Goal: Task Accomplishment & Management: Complete application form

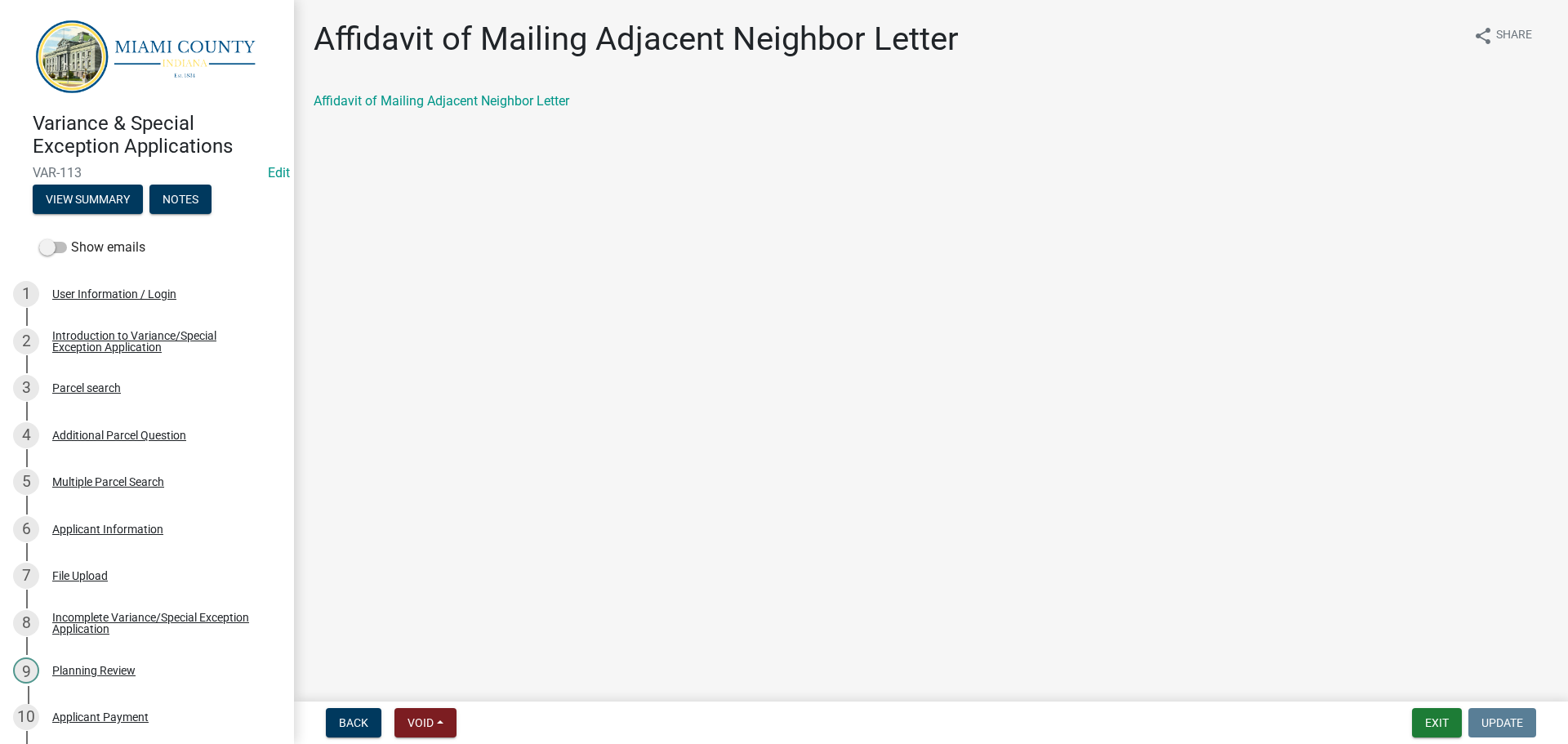
scroll to position [654, 0]
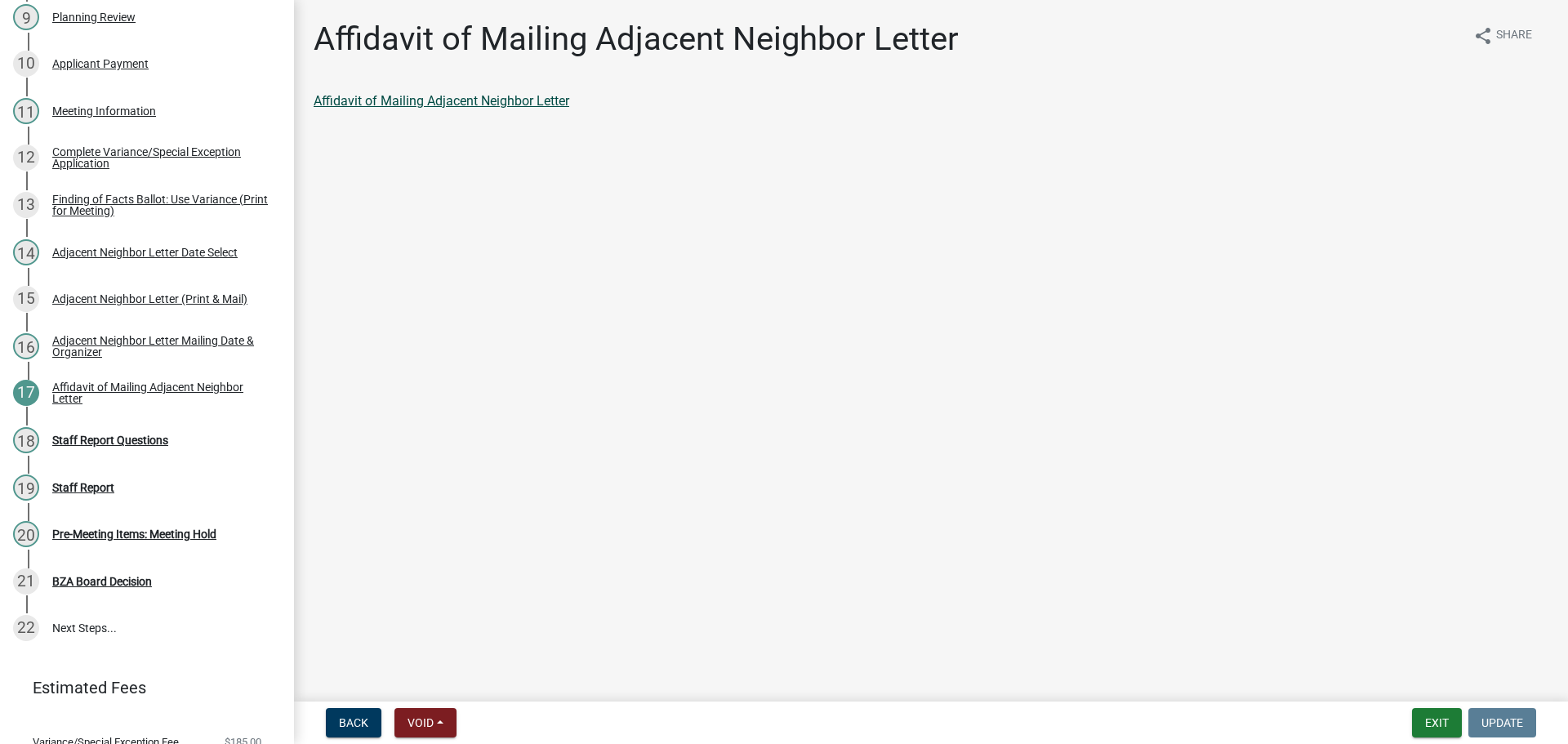
click at [440, 109] on link "Affidavit of Mailing Adjacent Neighbor Letter" at bounding box center [441, 100] width 255 height 15
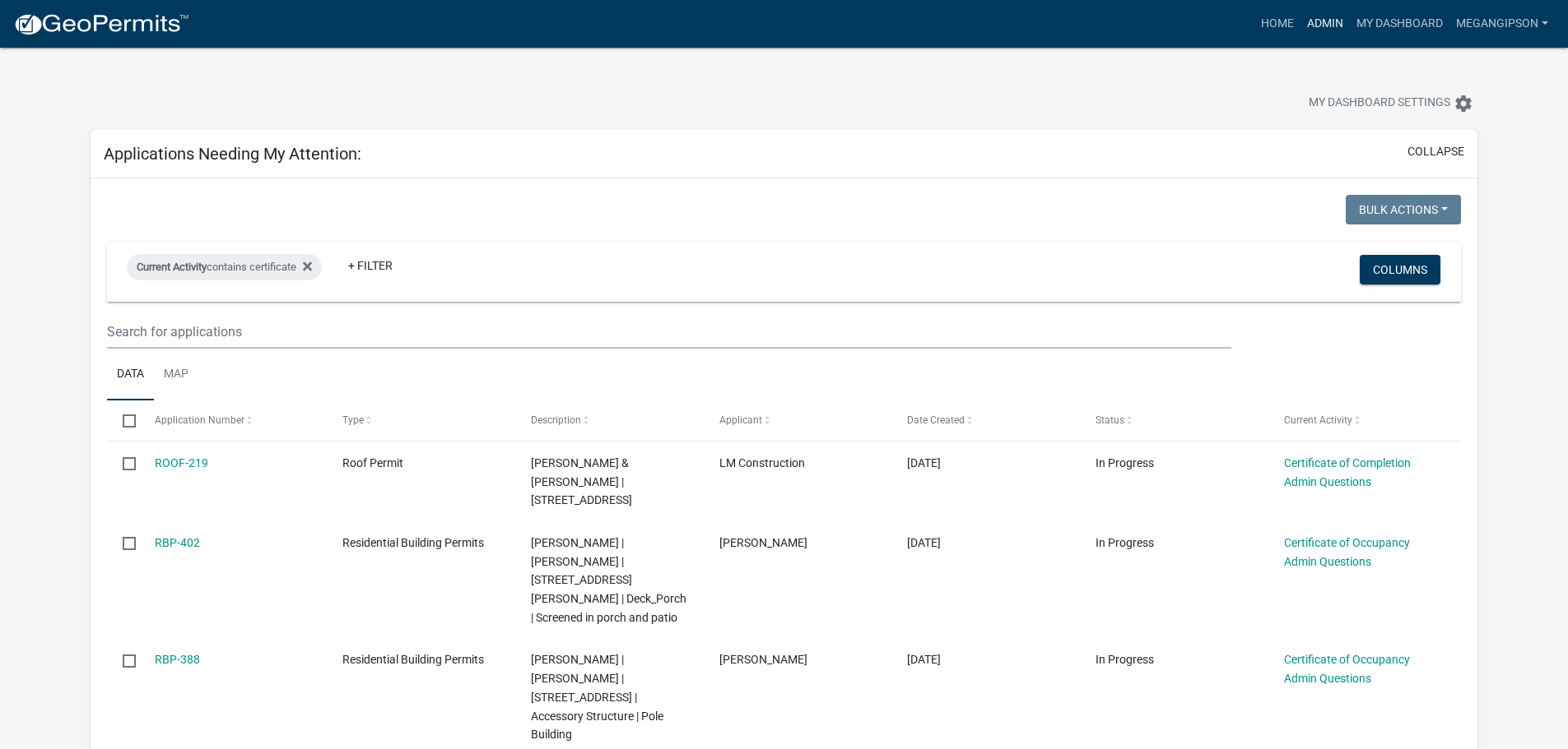
click at [1300, 26] on link "Admin" at bounding box center [1324, 23] width 49 height 31
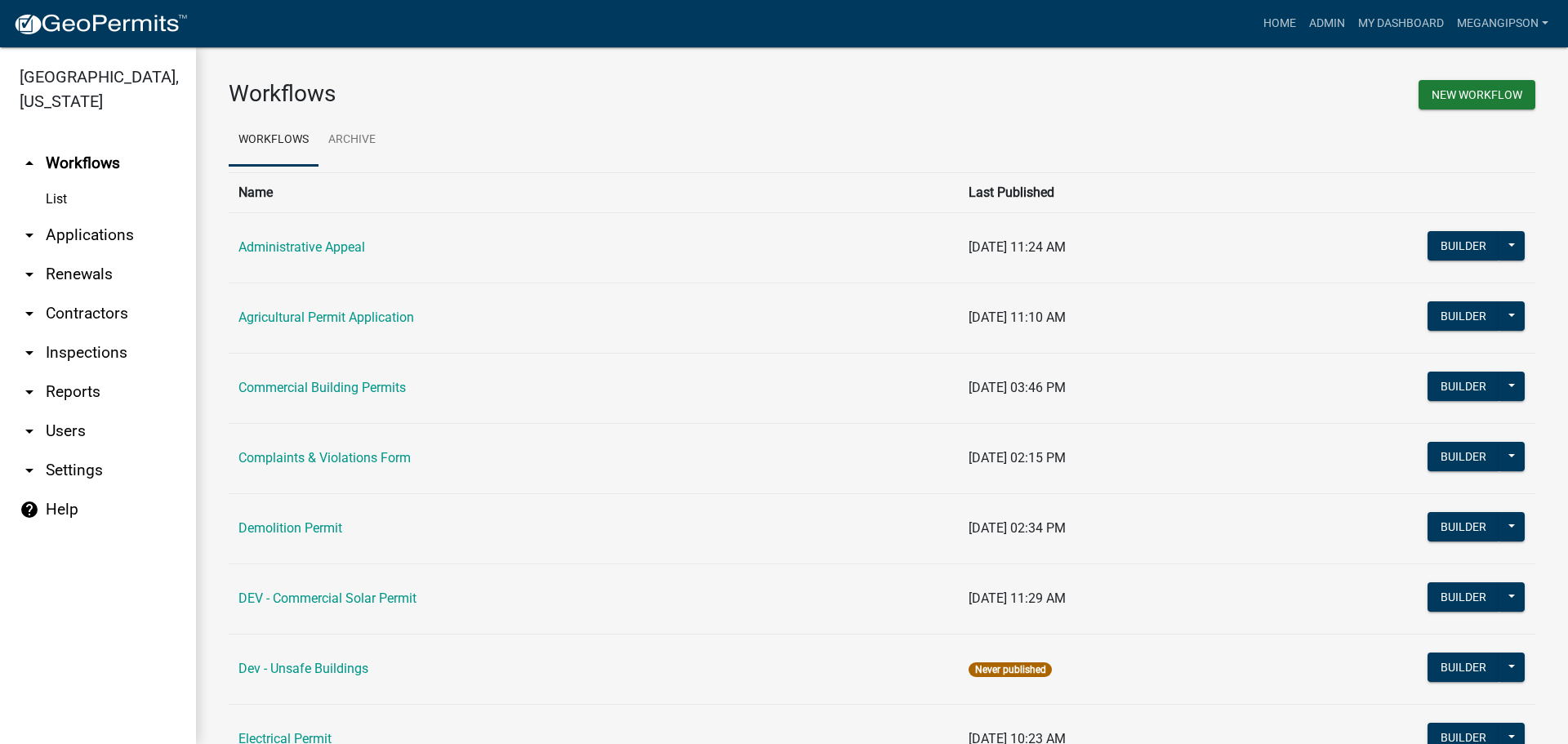
click at [115, 255] on link "arrow_drop_down Applications" at bounding box center [98, 235] width 196 height 39
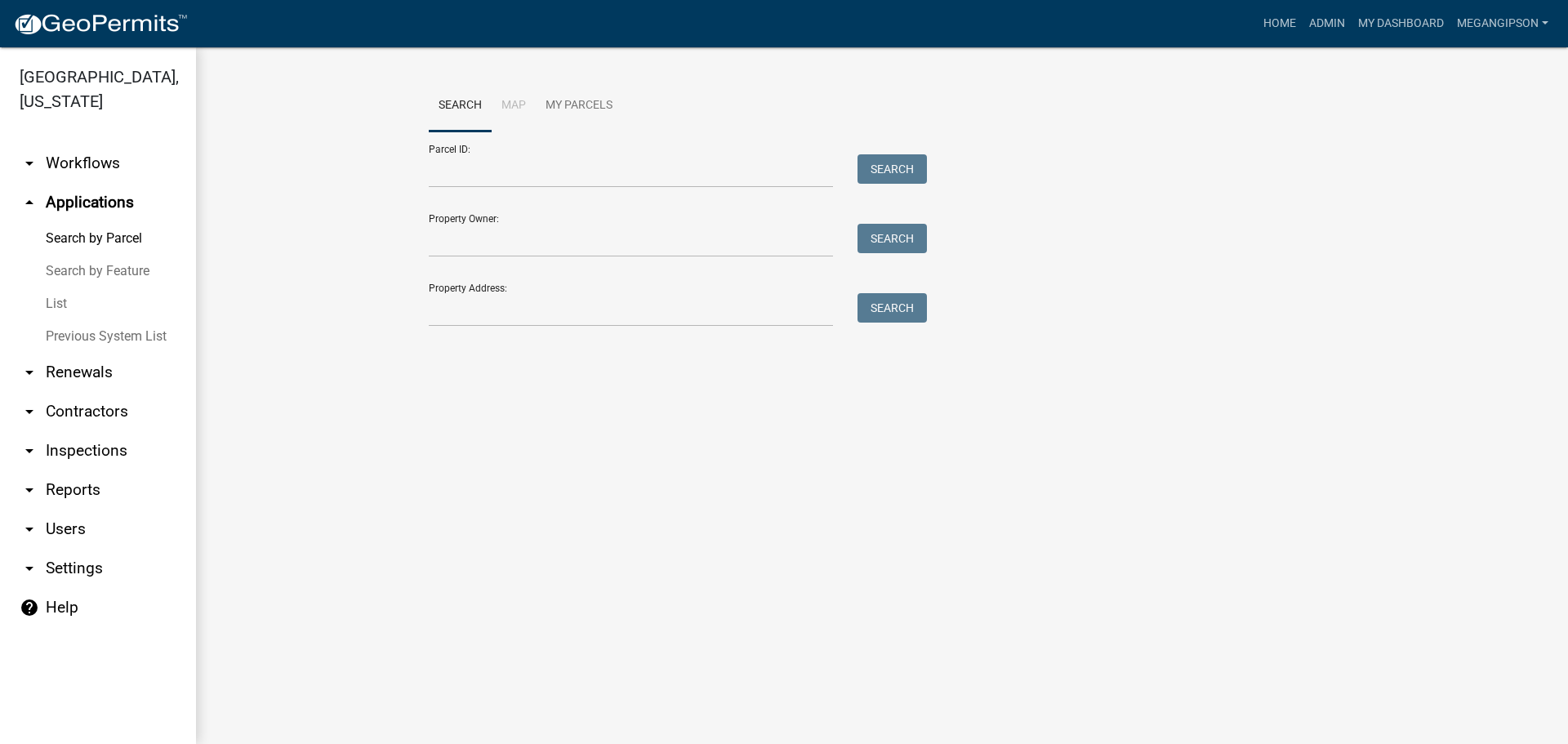
click at [97, 321] on link "List" at bounding box center [98, 304] width 196 height 33
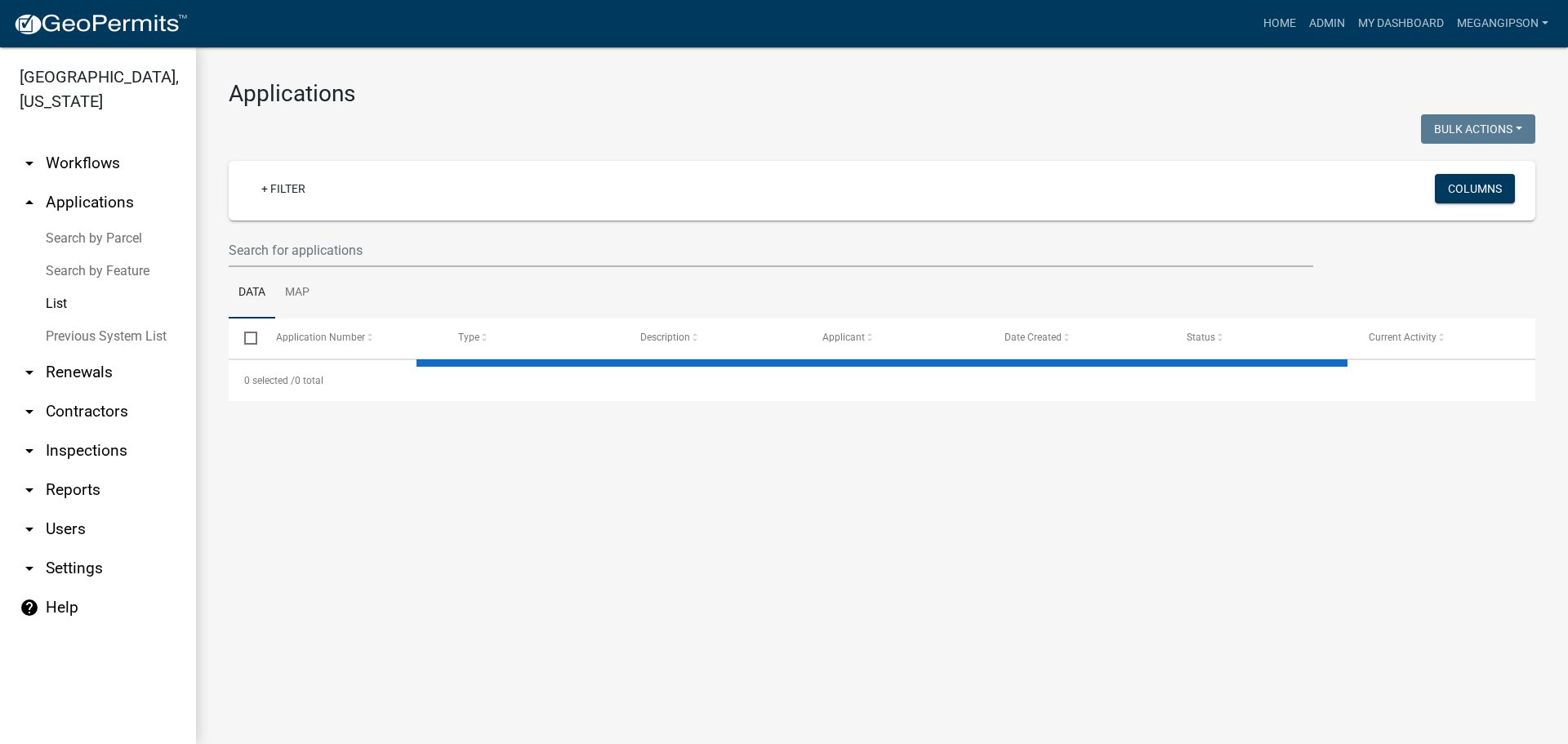
select select "3: 100"
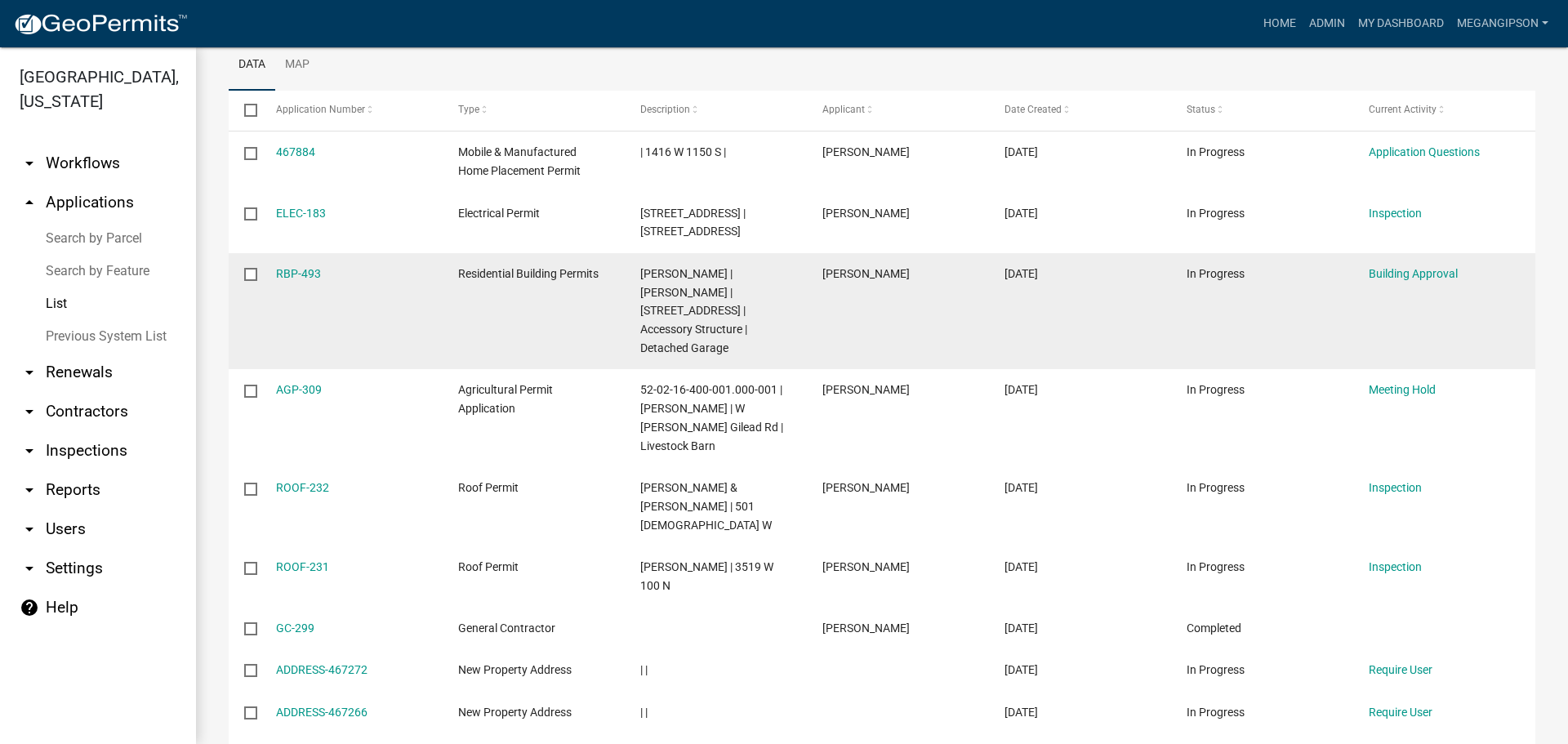
scroll to position [245, 0]
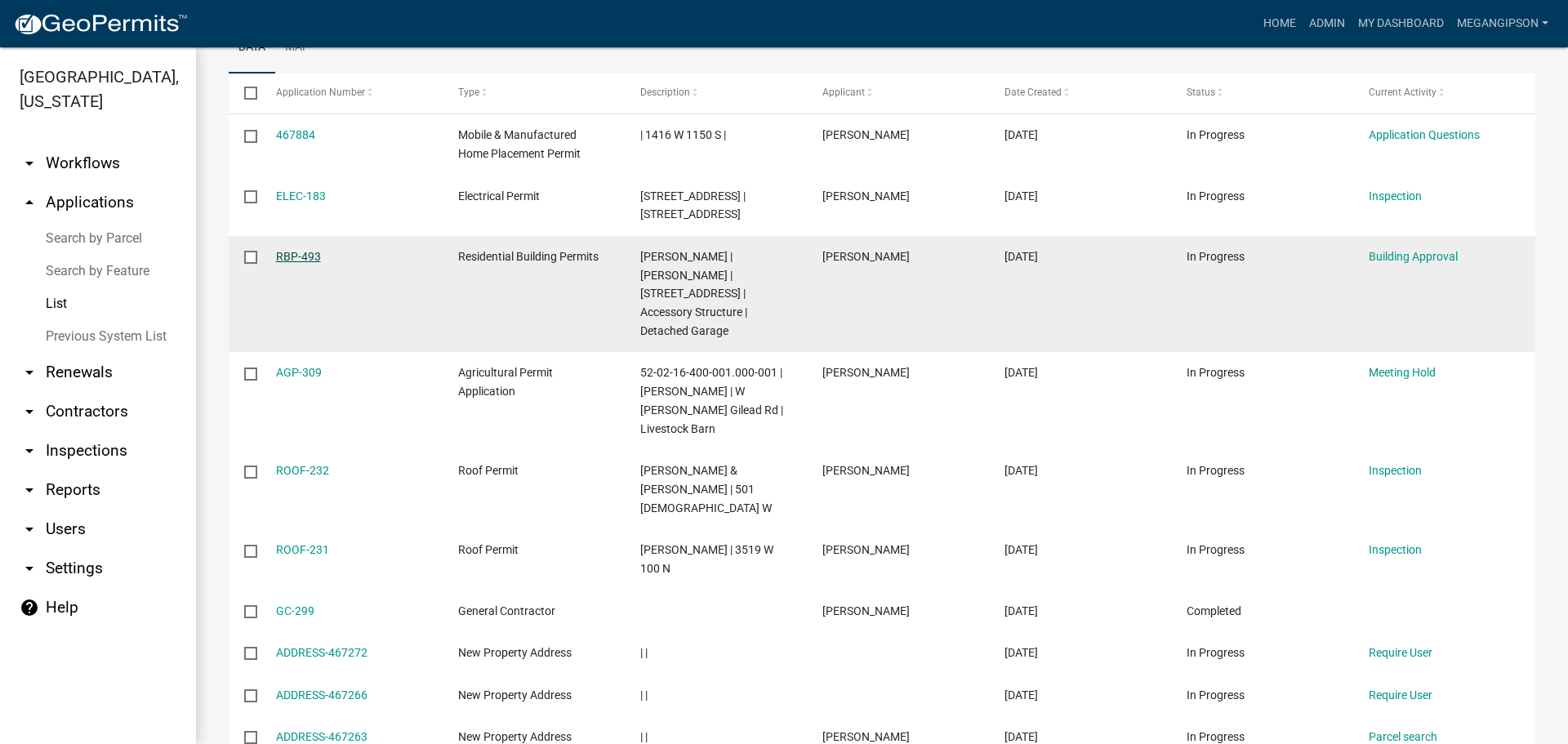
click at [313, 263] on link "RBP-493" at bounding box center [298, 256] width 45 height 13
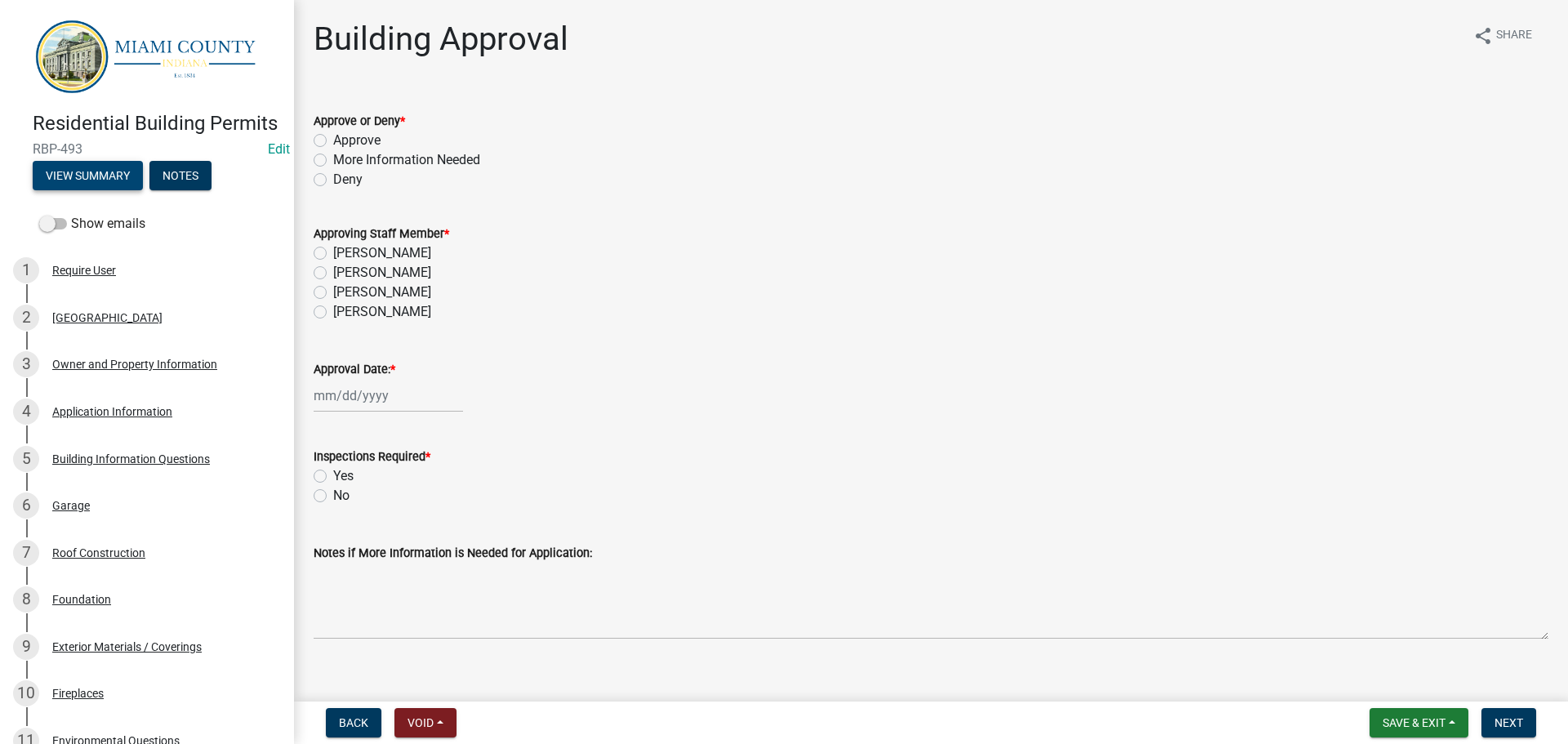
click at [119, 190] on button "View Summary" at bounding box center [88, 175] width 110 height 29
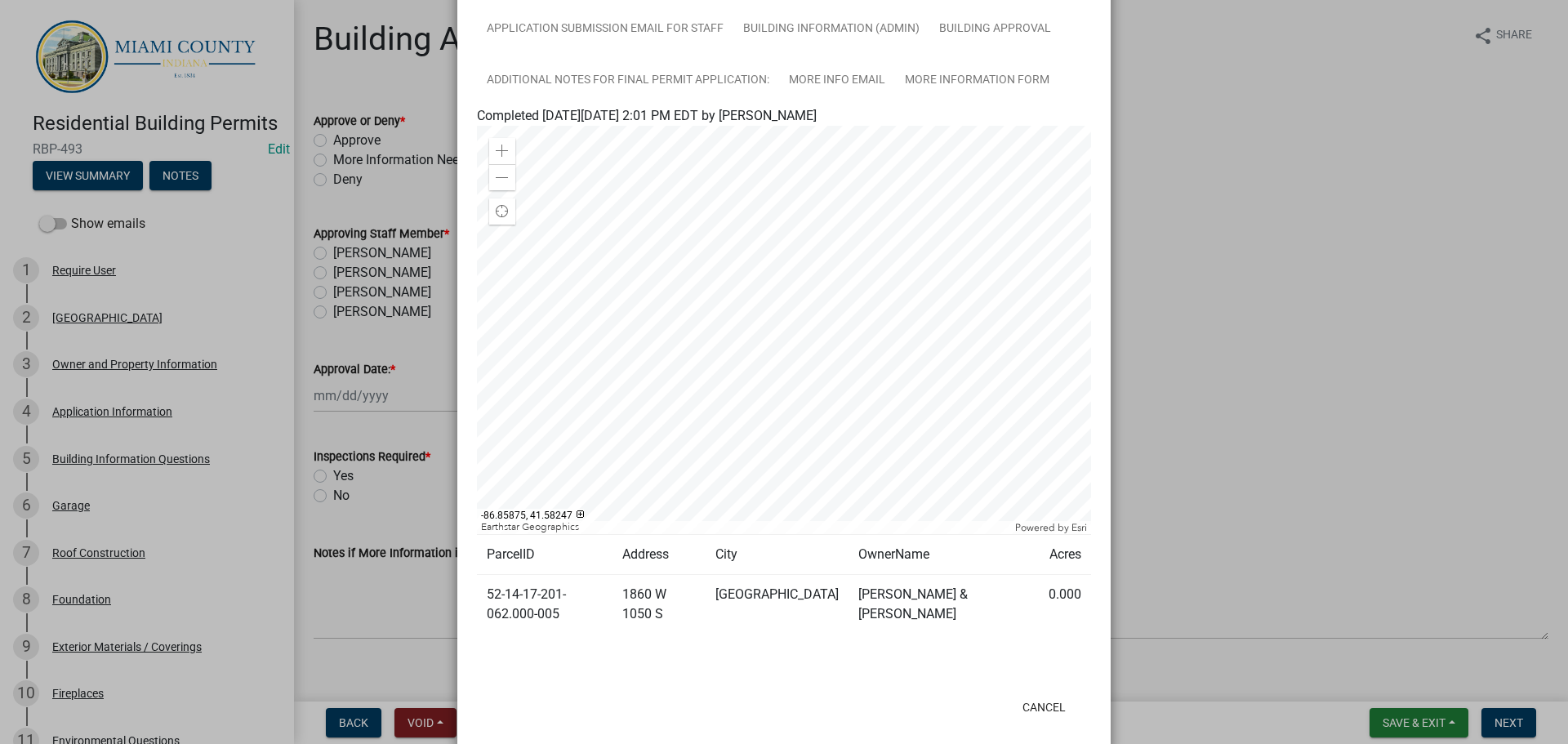
scroll to position [582, 0]
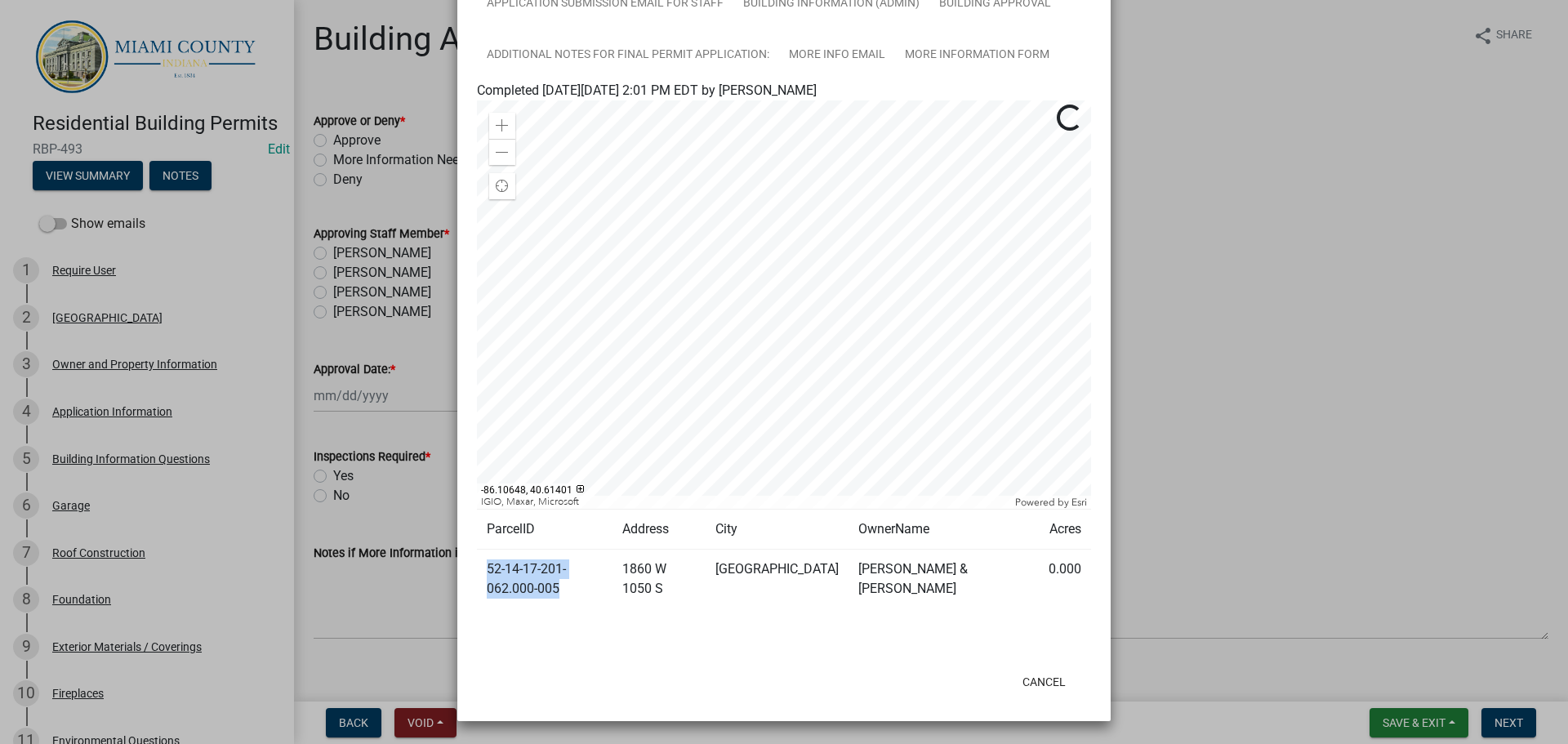
drag, startPoint x: 518, startPoint y: 580, endPoint x: 478, endPoint y: 557, distance: 46.1
click at [478, 557] on td "52-14-17-201-062.000-005" at bounding box center [545, 580] width 136 height 60
copy td "52-14-17-201-062.000-005"
click at [1030, 685] on button "Cancel" at bounding box center [1045, 681] width 70 height 29
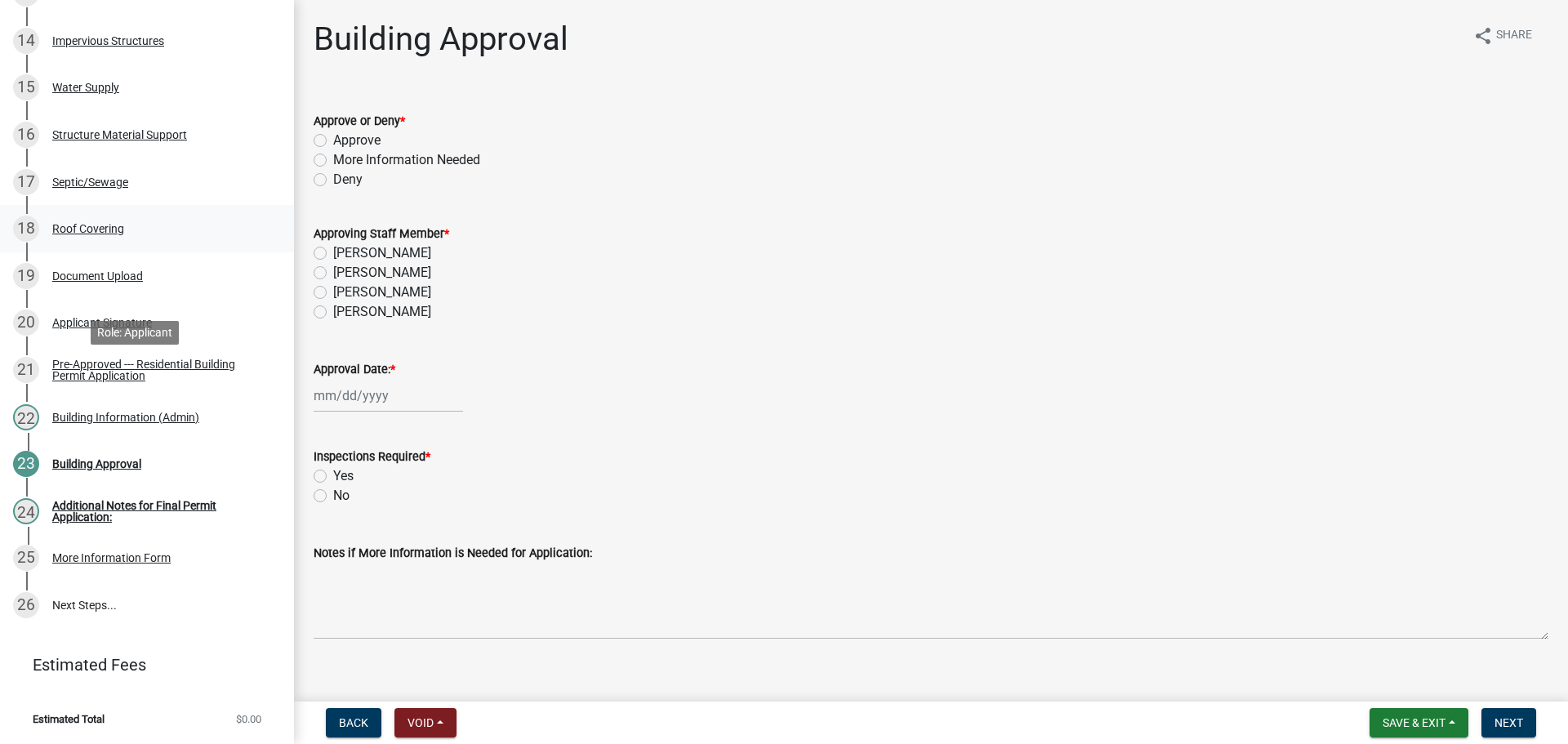
scroll to position [1049, 0]
click at [1423, 724] on span "Save & Exit" at bounding box center [1414, 723] width 63 height 13
click at [1376, 666] on button "Save & Exit" at bounding box center [1403, 676] width 130 height 39
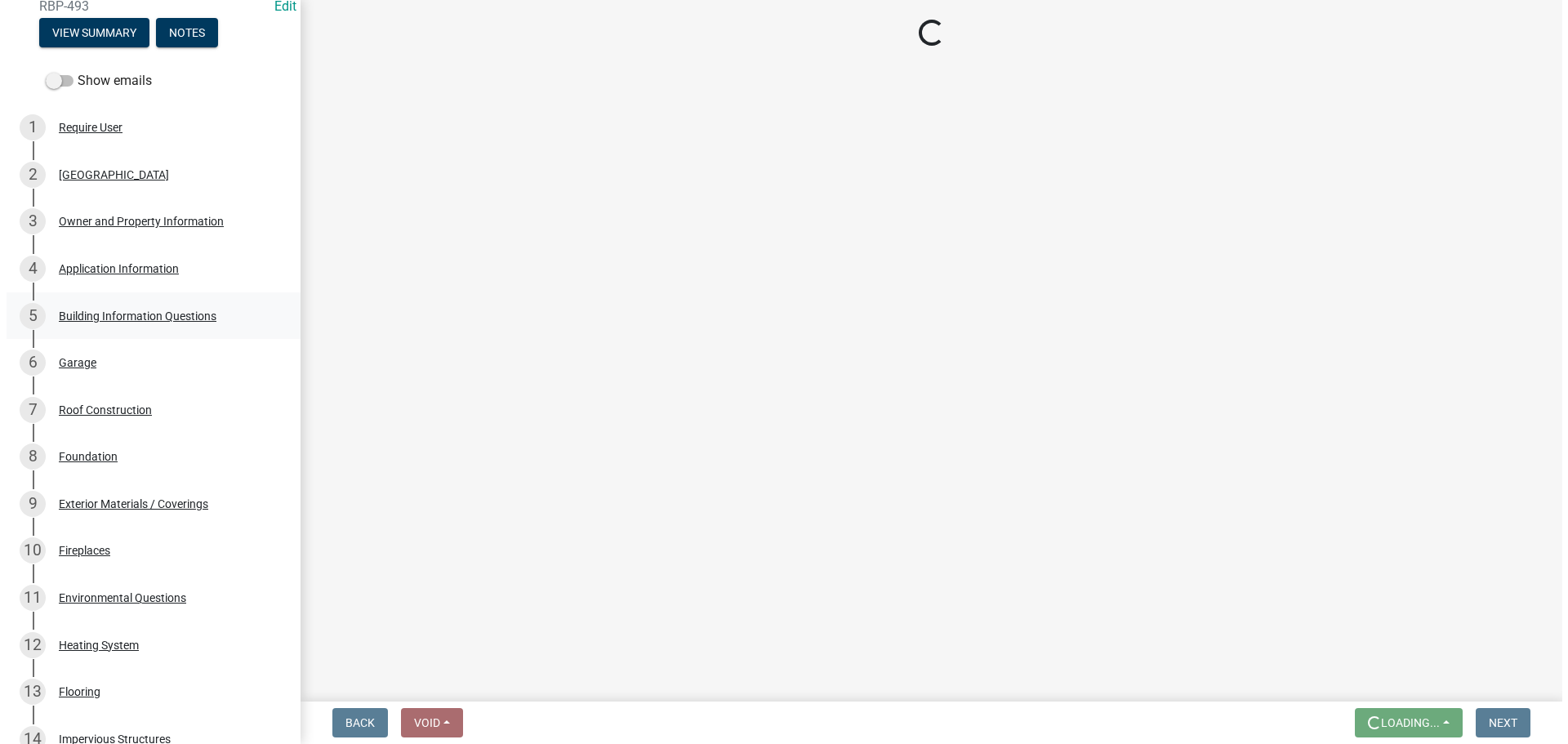
scroll to position [0, 0]
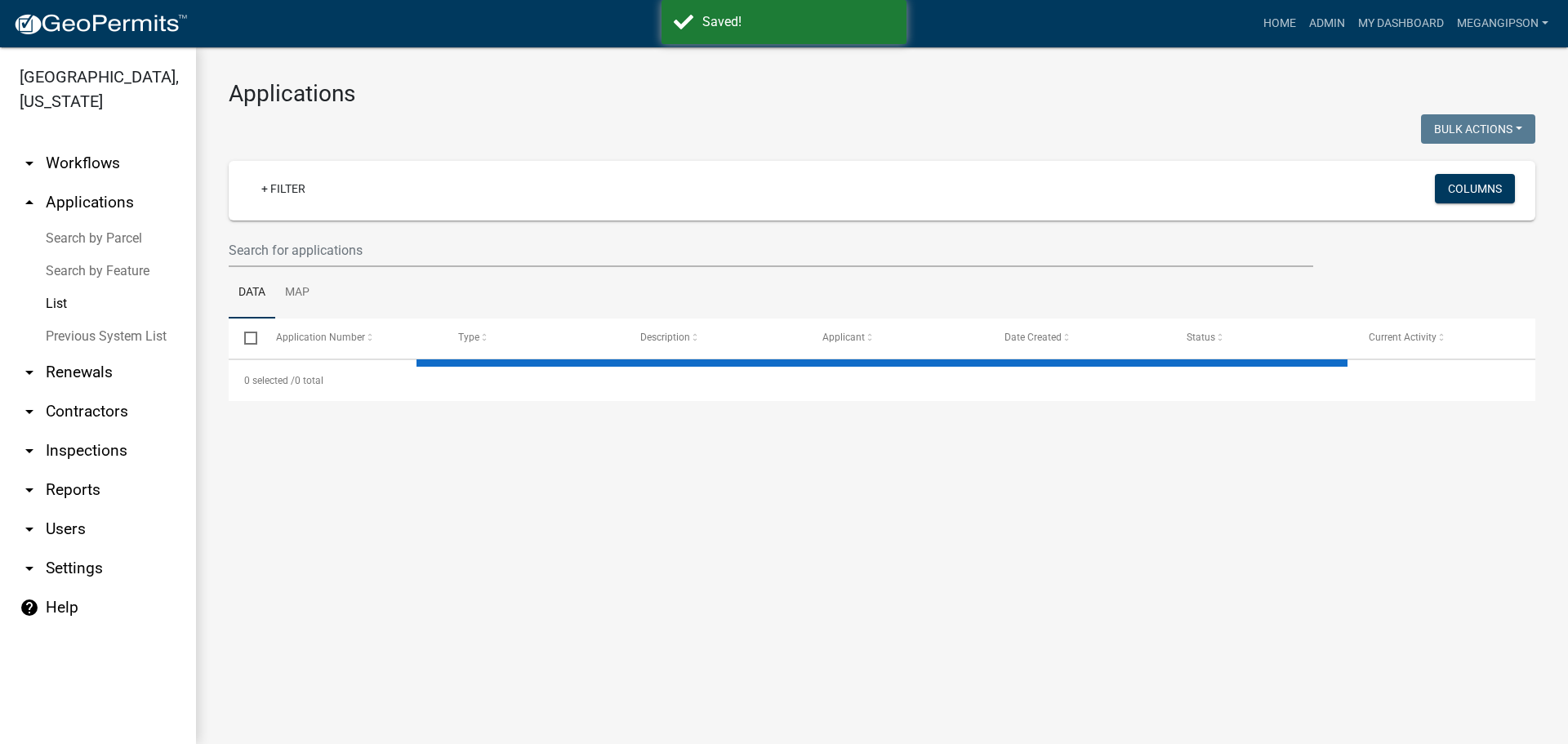
select select "3: 100"
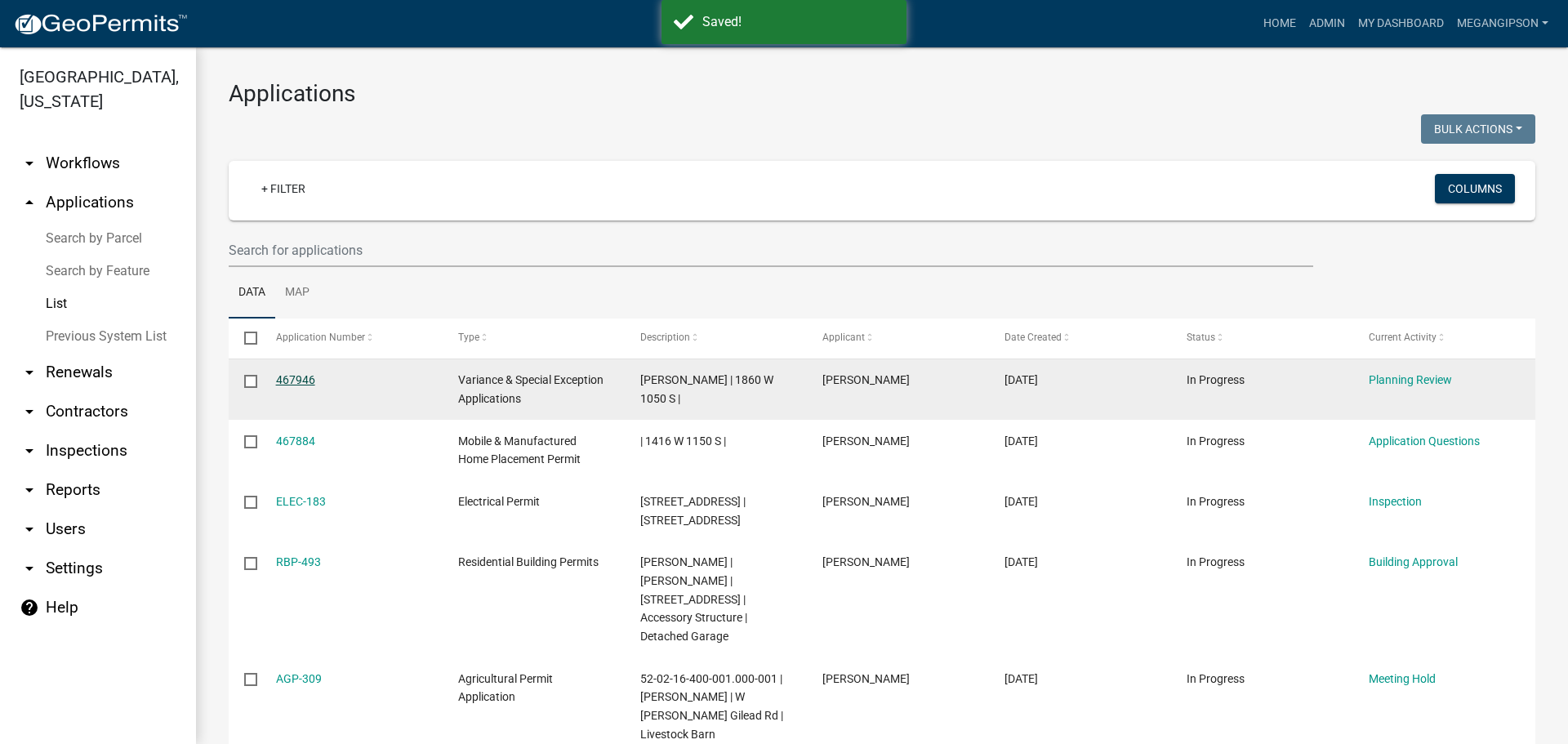
click at [288, 387] on link "467946" at bounding box center [296, 380] width 39 height 13
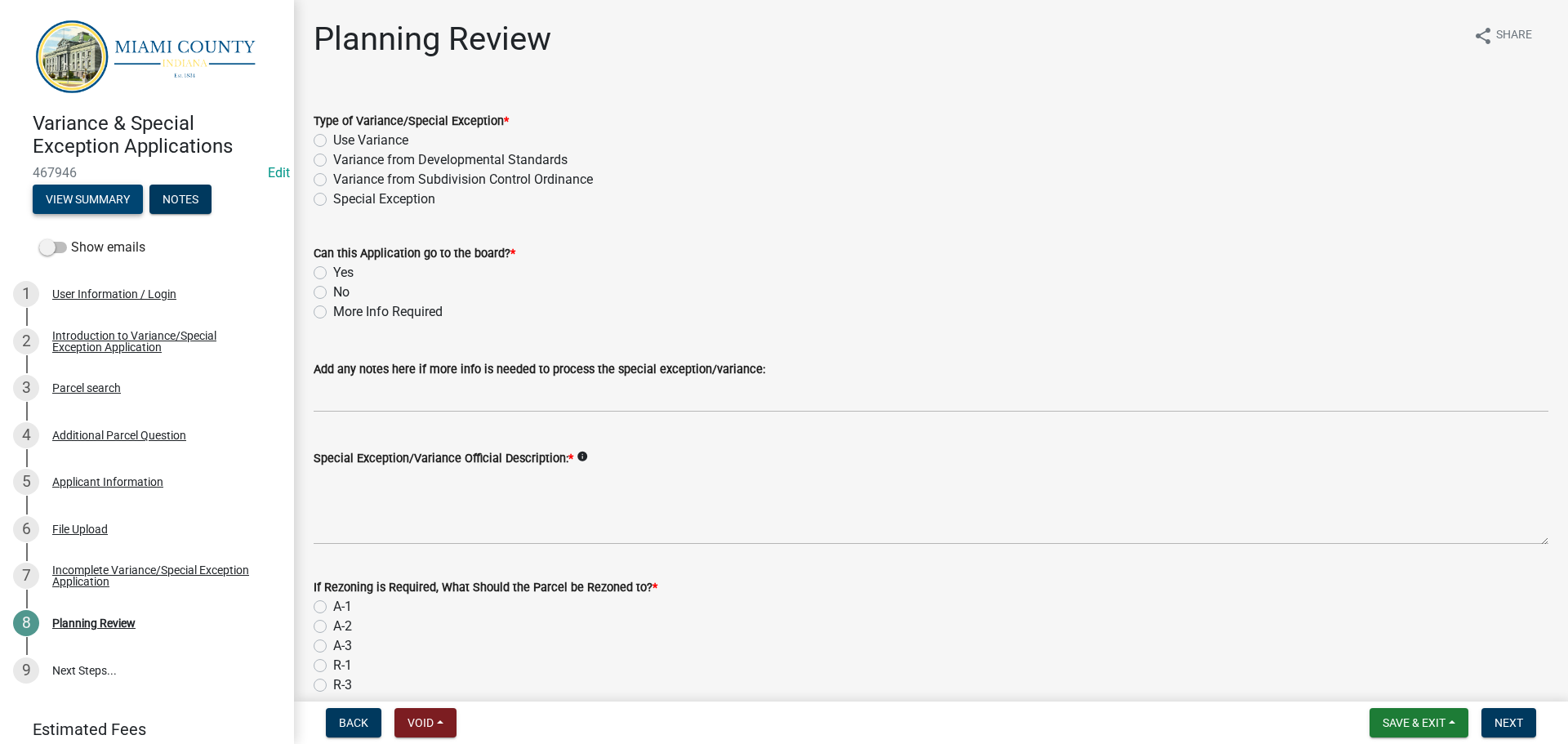
click at [121, 206] on button "View Summary" at bounding box center [88, 199] width 110 height 29
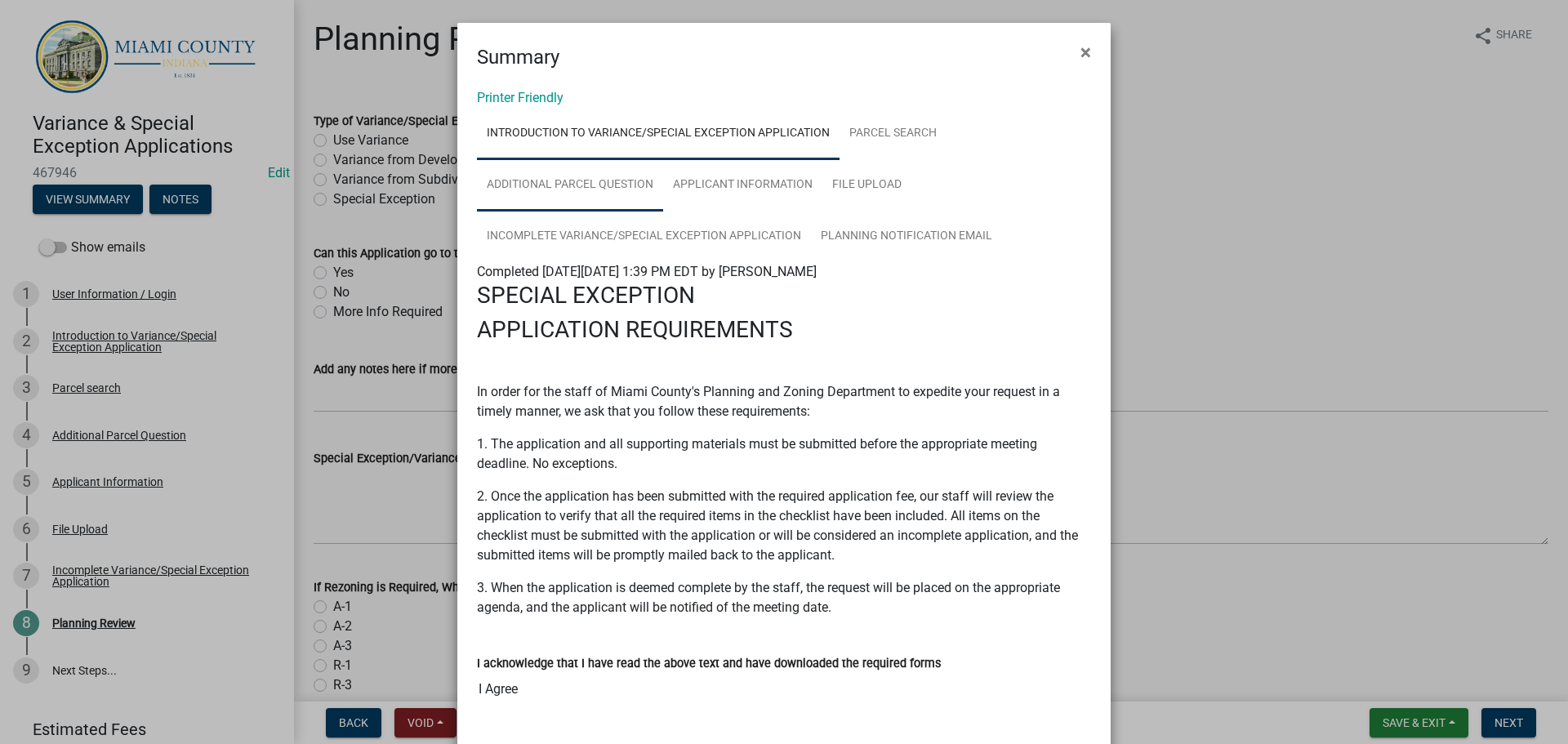
click at [603, 212] on link "Additional Parcel Question" at bounding box center [570, 185] width 187 height 53
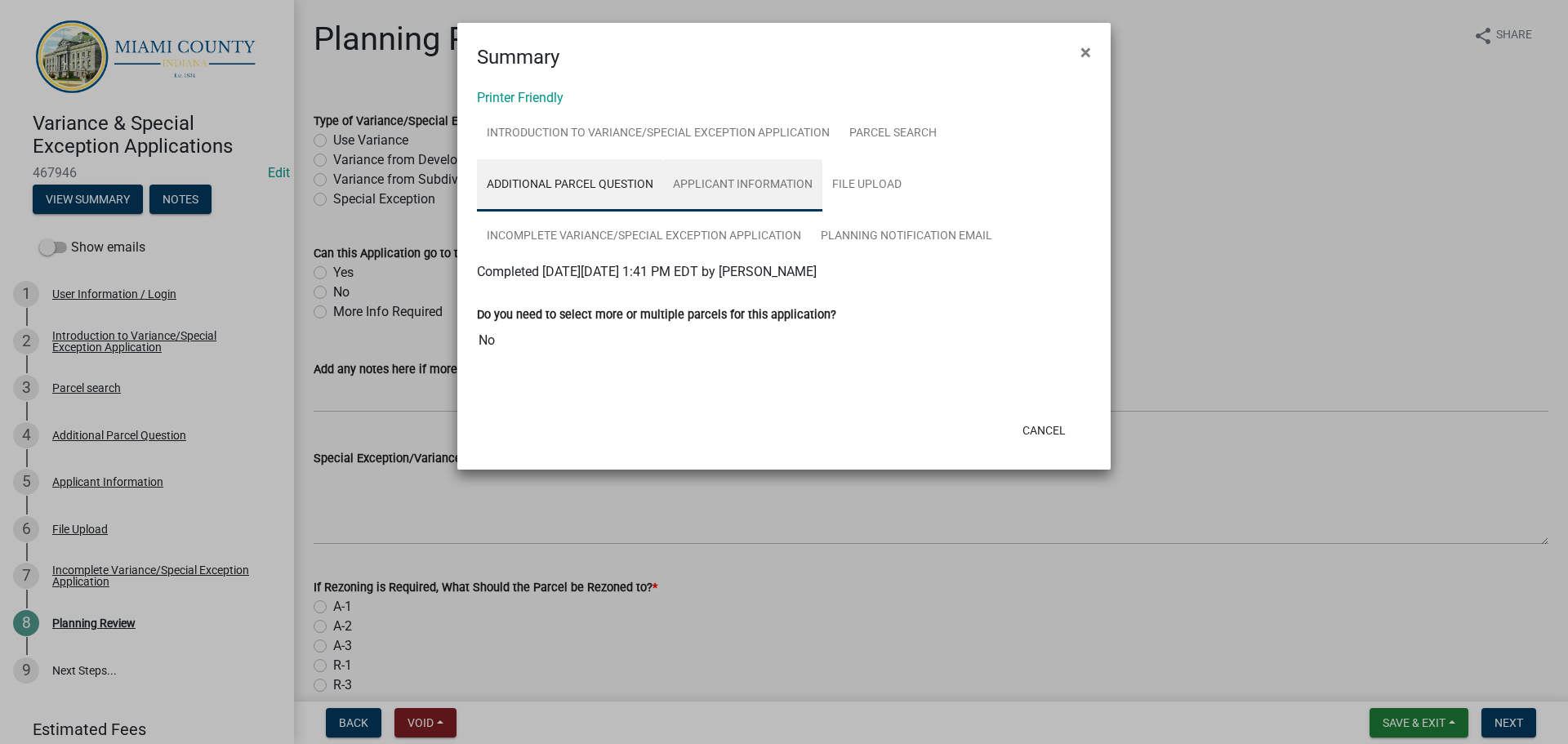
click at [711, 209] on link "Applicant Information" at bounding box center [743, 185] width 159 height 53
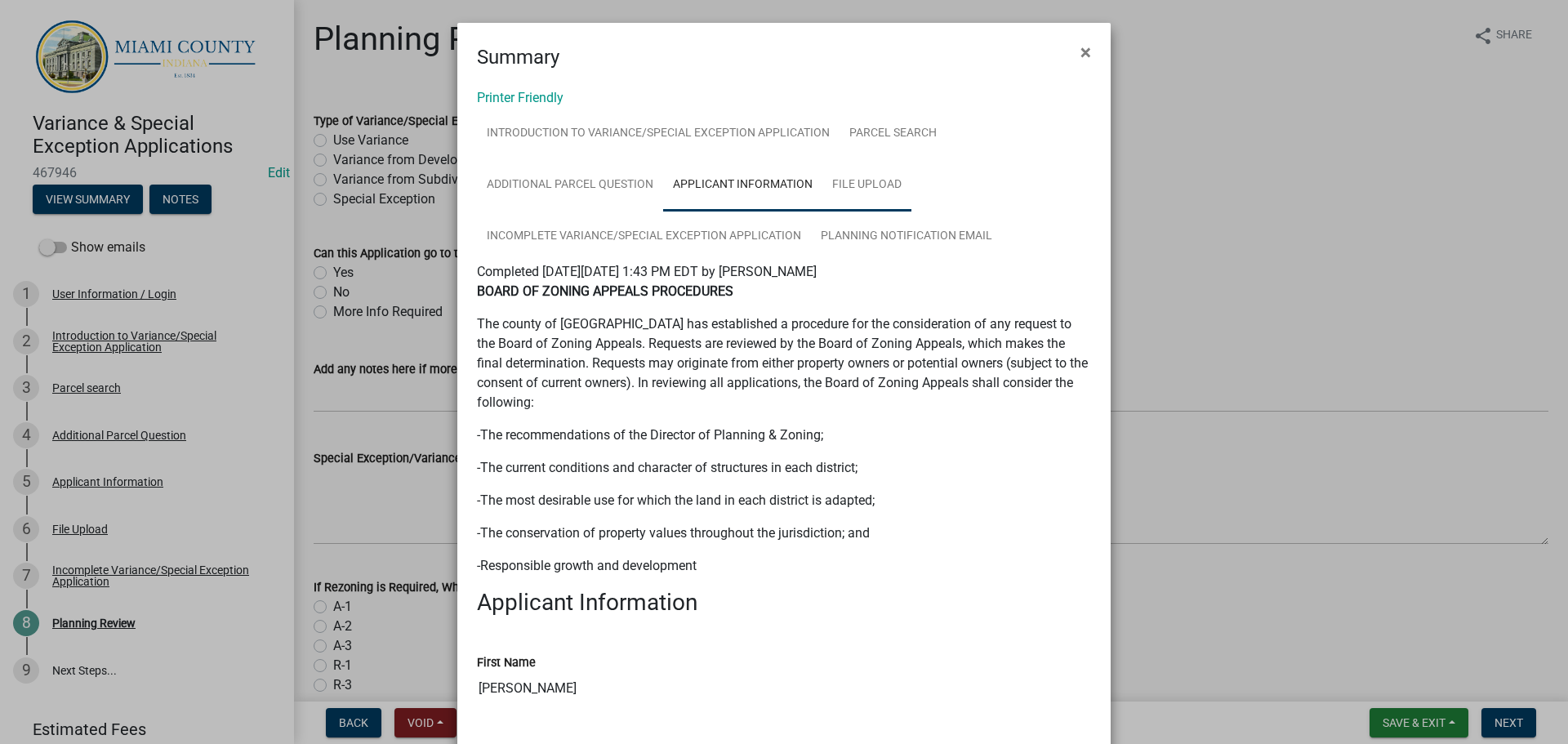
click at [895, 206] on link "File Upload" at bounding box center [867, 185] width 89 height 53
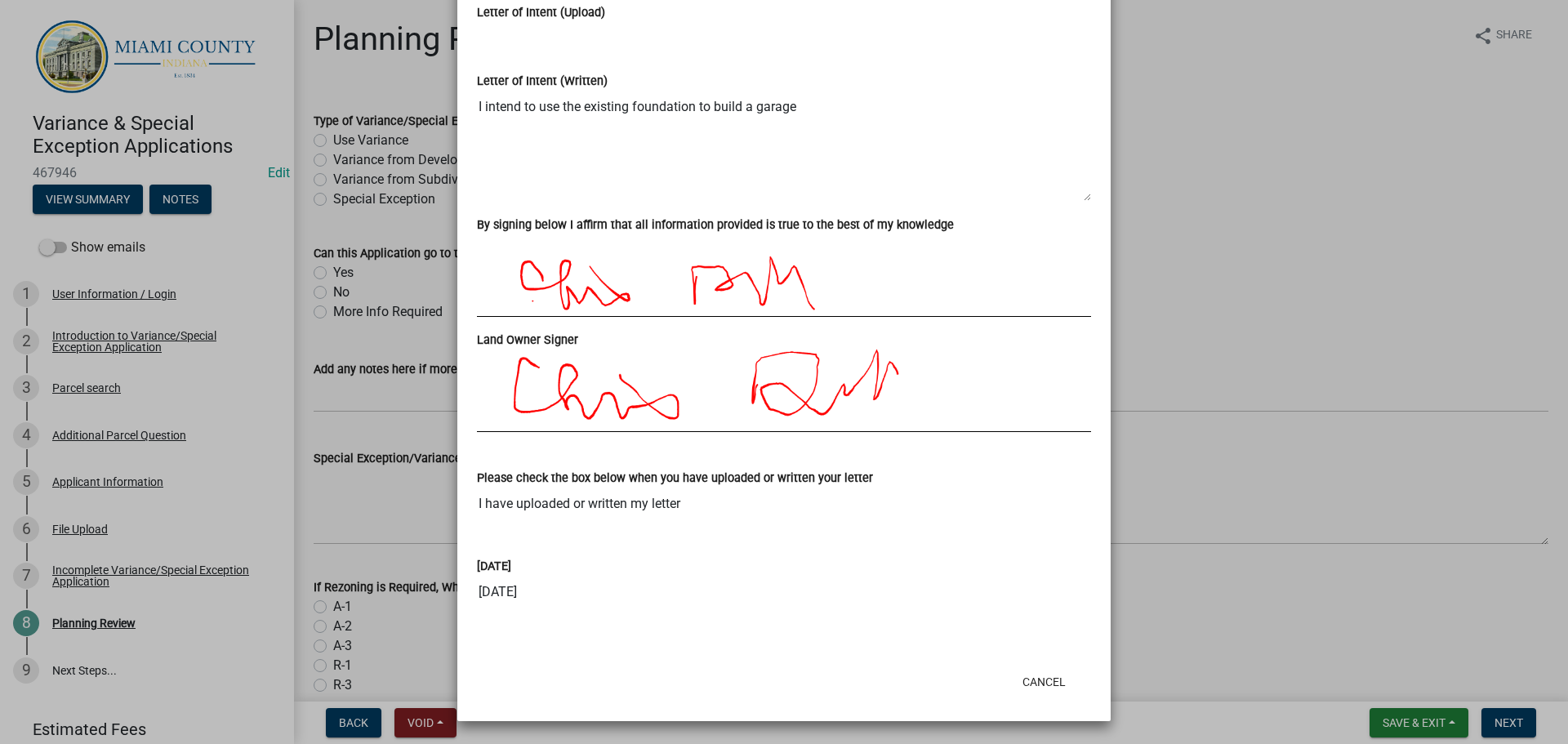
scroll to position [1191, 0]
click at [1049, 674] on button "Cancel" at bounding box center [1045, 681] width 70 height 29
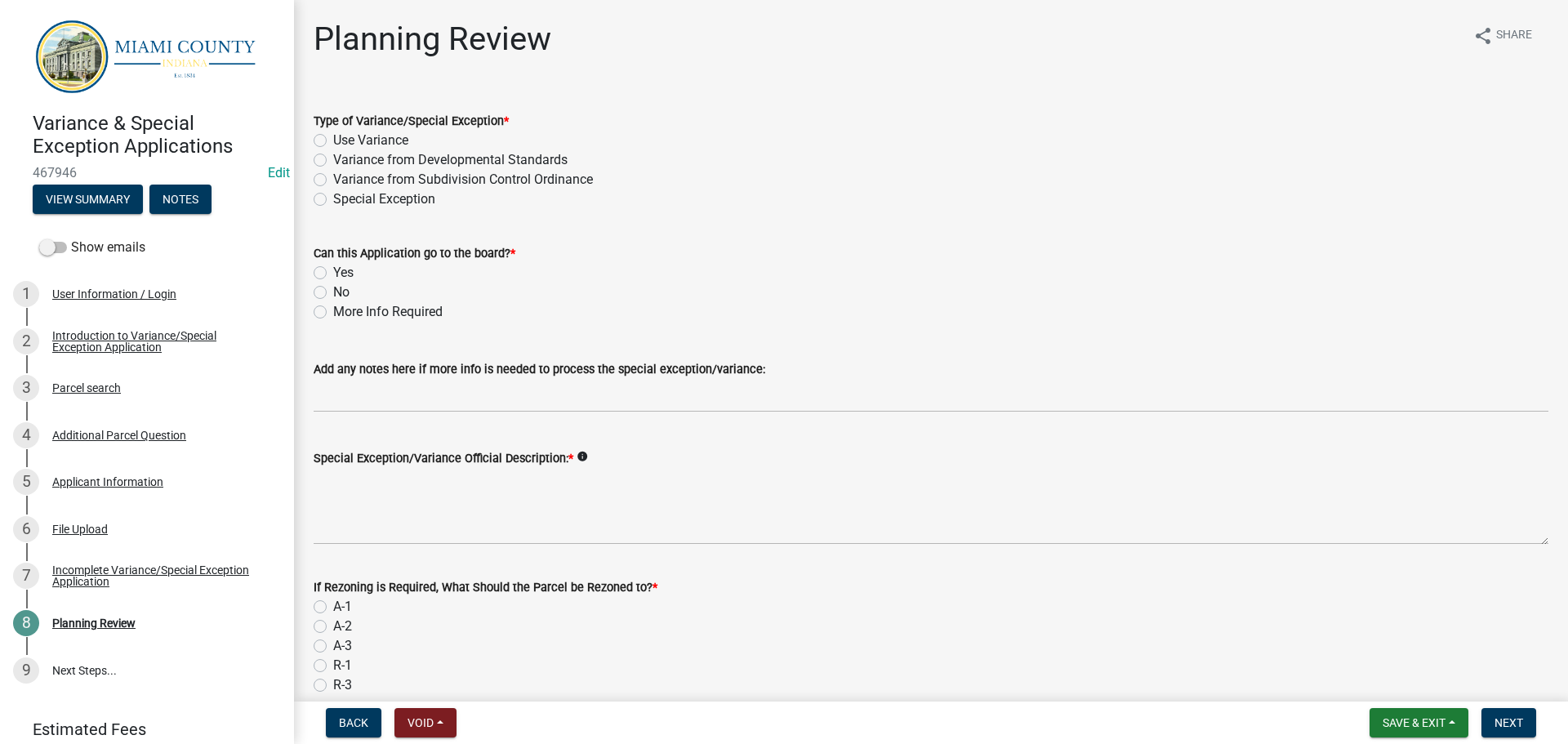
click at [356, 150] on label "Use Variance" at bounding box center [371, 140] width 75 height 20
click at [344, 141] on input "Use Variance" at bounding box center [338, 136] width 11 height 11
radio input "true"
click at [371, 170] on label "Variance from Developmental Standards" at bounding box center [450, 160] width 235 height 20
click at [344, 161] on input "Variance from Developmental Standards" at bounding box center [338, 155] width 11 height 11
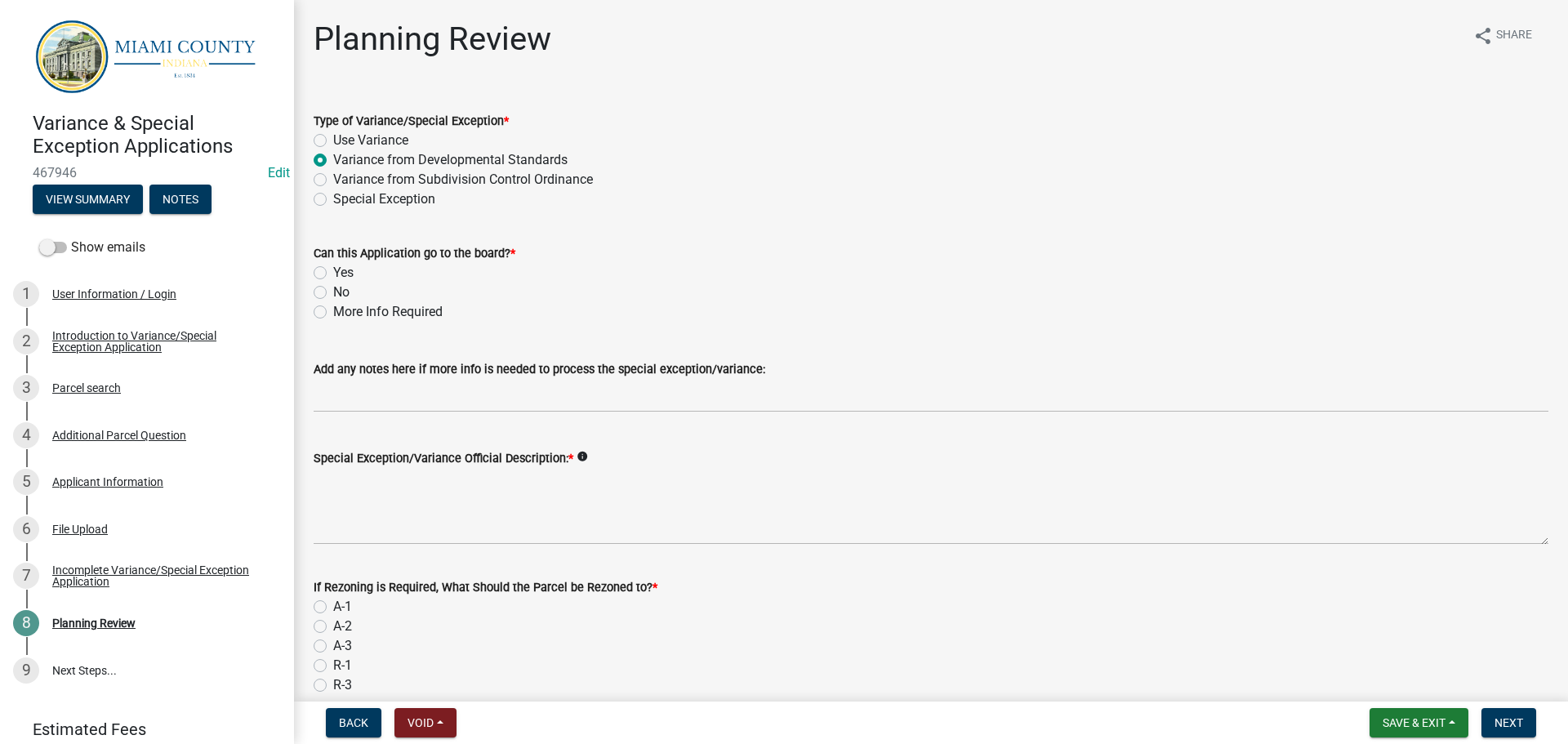
radio input "true"
click at [333, 282] on label "Yes" at bounding box center [343, 273] width 21 height 20
click at [333, 273] on input "Yes" at bounding box center [338, 269] width 11 height 11
radio input "true"
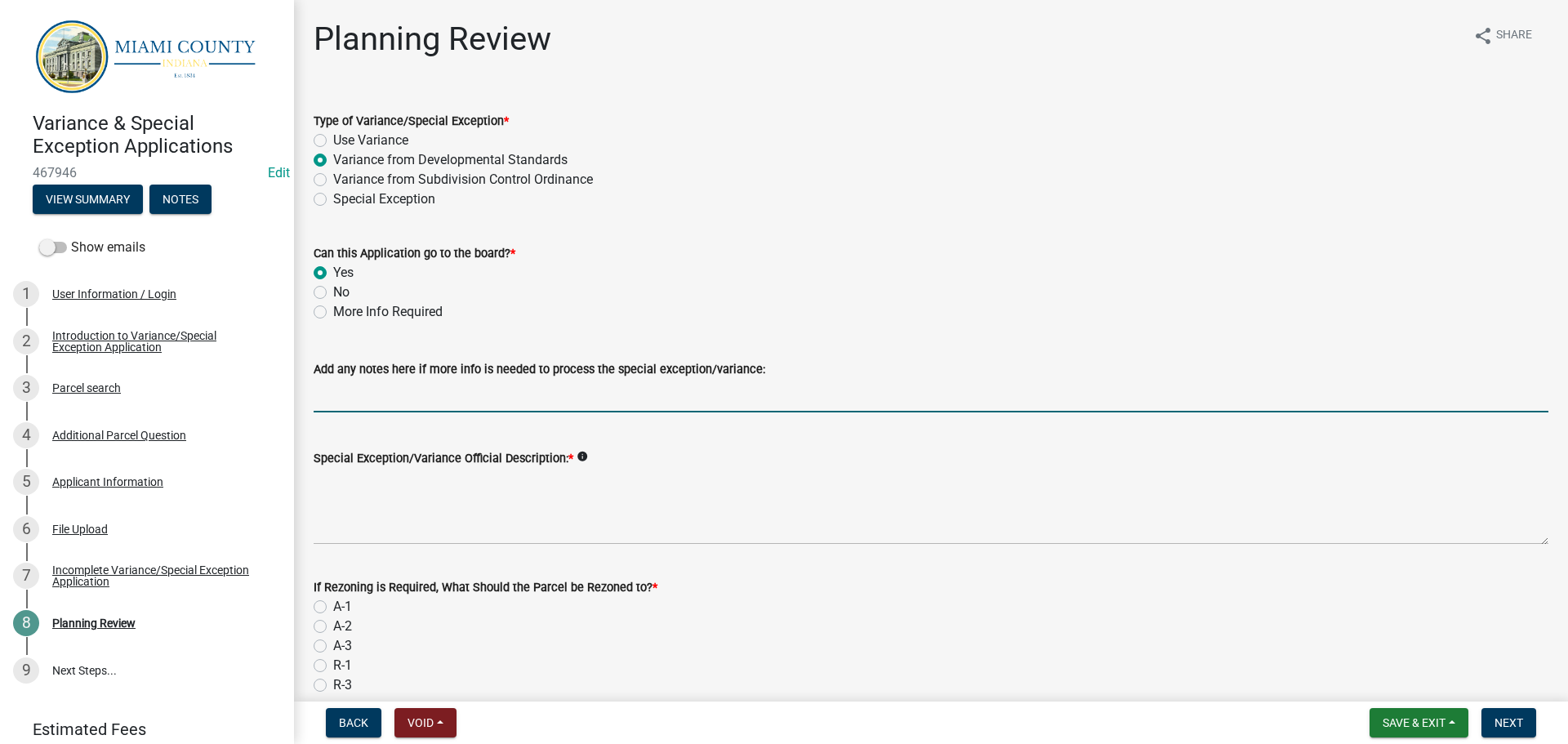
click at [479, 413] on input "Add any notes here if more info is needed to process the special exception/vari…" at bounding box center [930, 396] width 1235 height 34
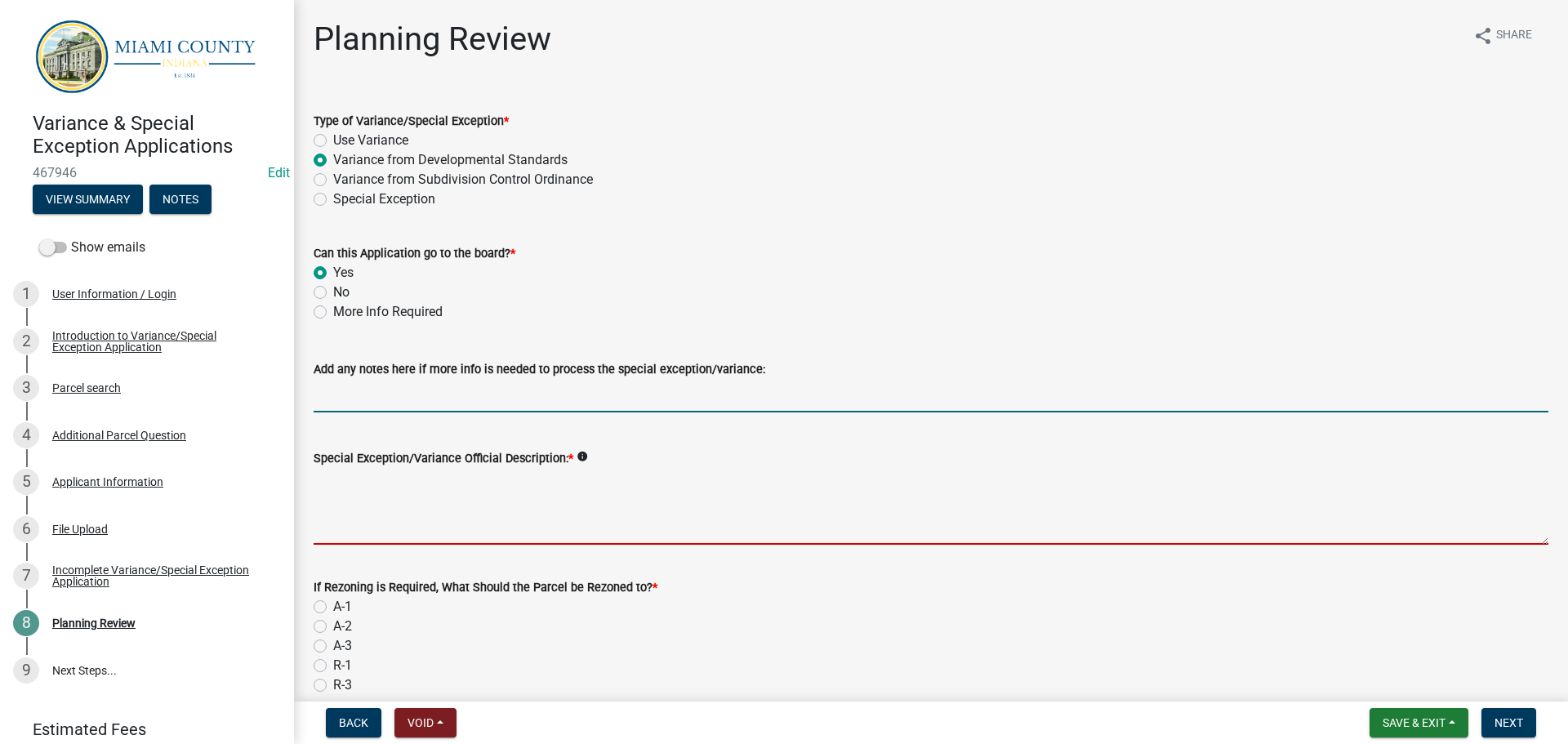
click at [430, 545] on textarea "Special Exception/Variance Official Description: *" at bounding box center [930, 506] width 1235 height 77
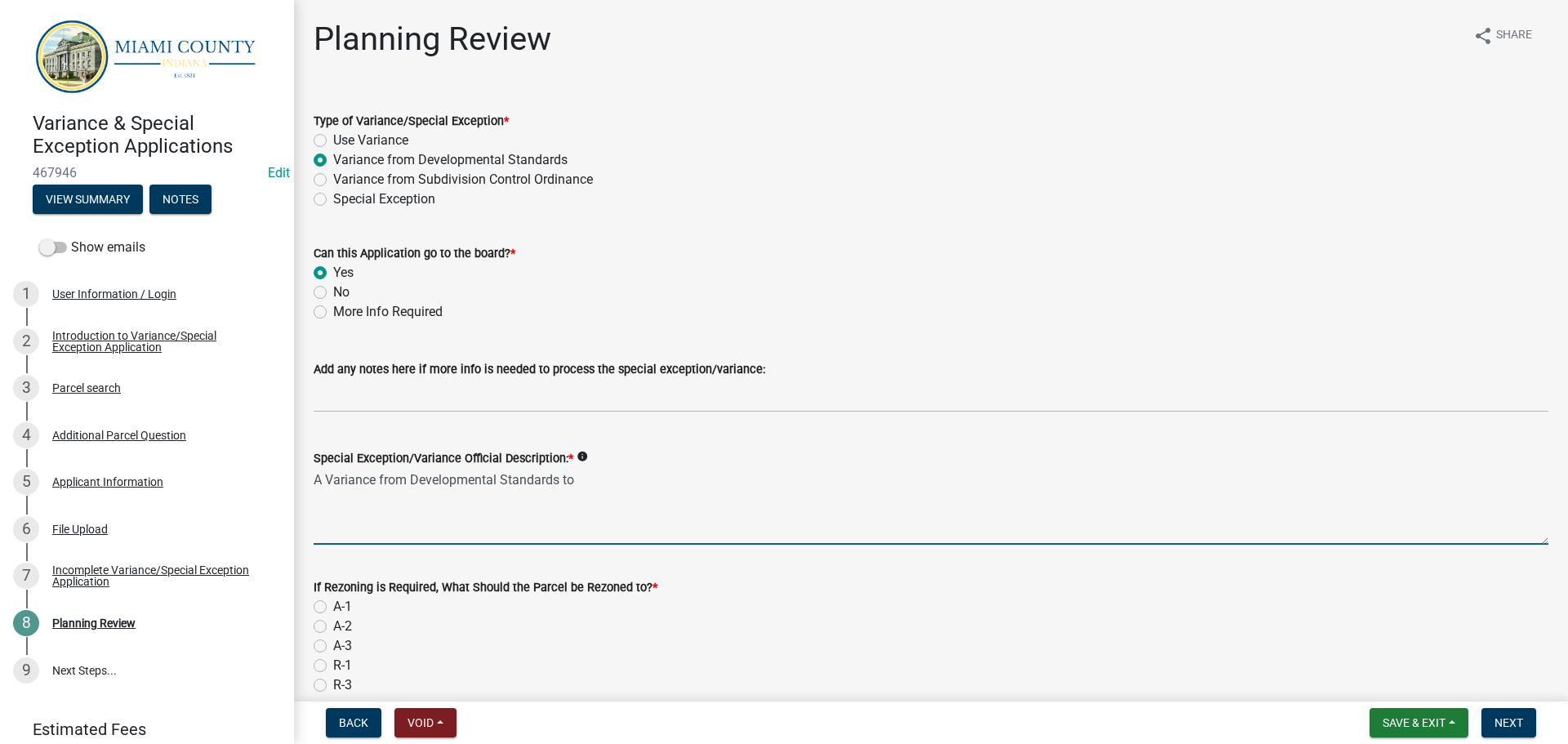
click at [666, 545] on textarea "A Variance from Developmental Standards to" at bounding box center [930, 506] width 1235 height 77
click at [922, 545] on textarea "A Variance from Developmental Standards to forgo front (South) property line" at bounding box center [930, 506] width 1235 height 77
click at [649, 531] on textarea "A Variance from Developmental Standards to forgo front (South) property line se…" at bounding box center [930, 506] width 1235 height 77
drag, startPoint x: 1133, startPoint y: 539, endPoint x: 1011, endPoint y: 545, distance: 122.1
click at [1011, 545] on textarea "A Variance from Developmental Standards to forgo setback requirements for the f…" at bounding box center [930, 506] width 1235 height 77
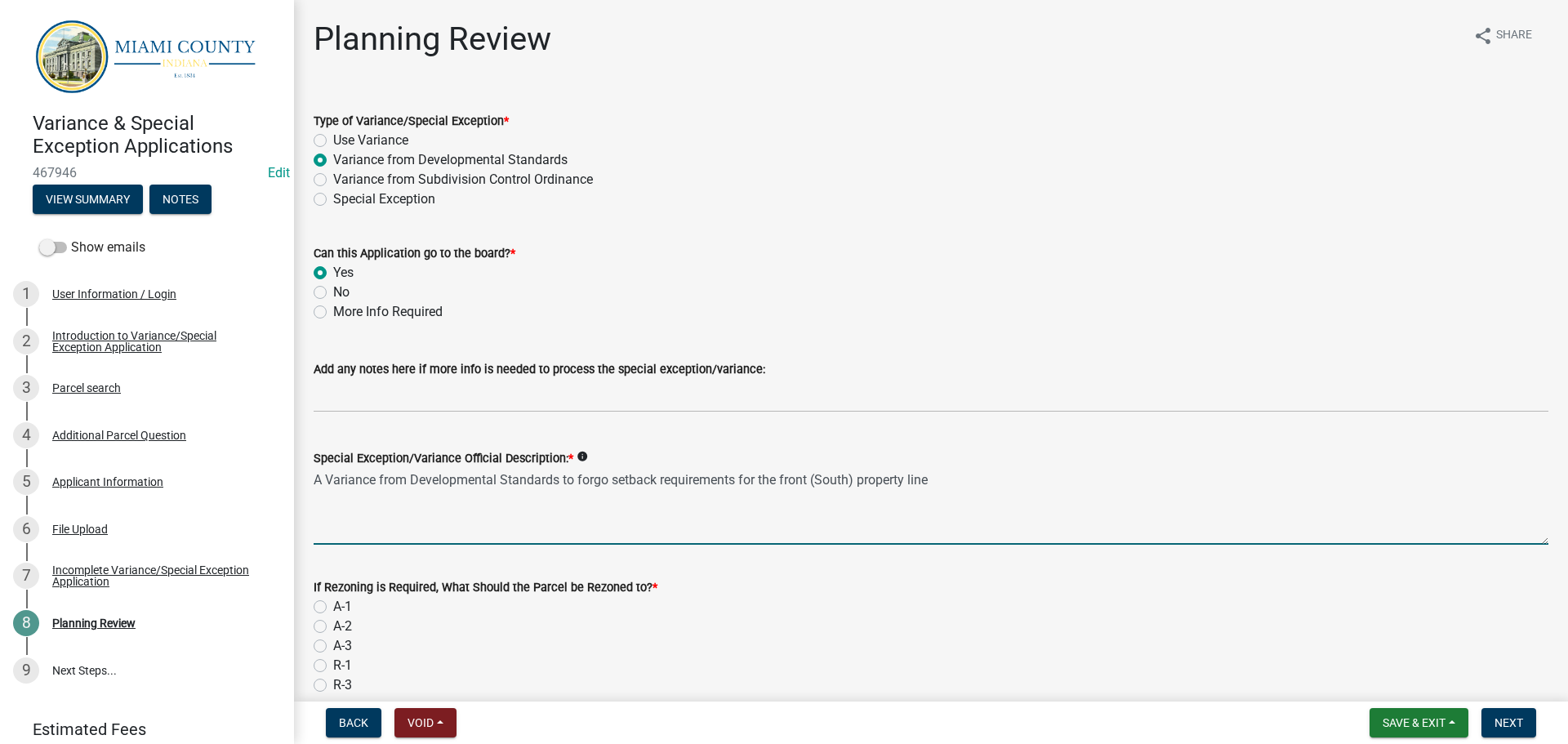
click at [1105, 545] on textarea "A Variance from Developmental Standards to forgo setback requirements for the f…" at bounding box center [930, 506] width 1235 height 77
click at [1314, 543] on textarea "A Variance from Developmental Standards to forgo setback requirements for the f…" at bounding box center [930, 506] width 1235 height 77
click at [1483, 544] on textarea "A Variance from Developmental Standards to forgo setback requirements for the f…" at bounding box center [930, 506] width 1235 height 77
click at [1067, 534] on textarea "A Variance from Developmental Standards to forgo setback requirements for the f…" at bounding box center [930, 506] width 1235 height 77
click at [494, 545] on textarea "A Variance from Developmental Standards to forgo setback requirements for the f…" at bounding box center [930, 506] width 1235 height 77
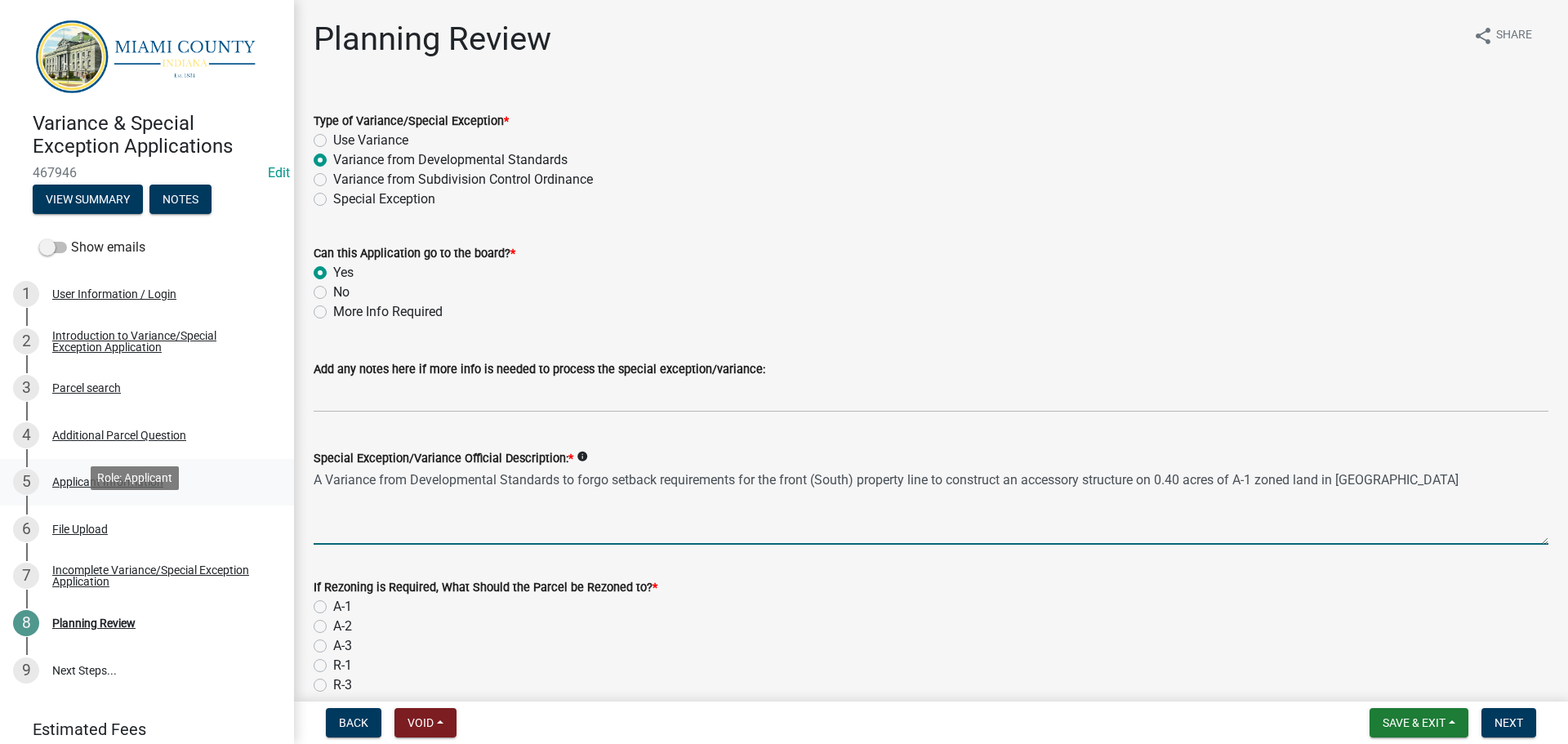
drag, startPoint x: 510, startPoint y: 563, endPoint x: 232, endPoint y: 542, distance: 278.8
click at [232, 542] on div "Variance & Special Exception Applications 467946 Edit View Summary Notes Show e…" at bounding box center [784, 372] width 1568 height 744
paste textarea "reduce the required front (south) setback in order to allow the construction of…"
click at [592, 542] on textarea "A Variance from Developmental Standards to reduce the required front (south) se…" at bounding box center [930, 506] width 1235 height 77
click at [656, 541] on textarea "A Variance from Developmental Standards to reduce the required front (south) se…" at bounding box center [930, 506] width 1235 height 77
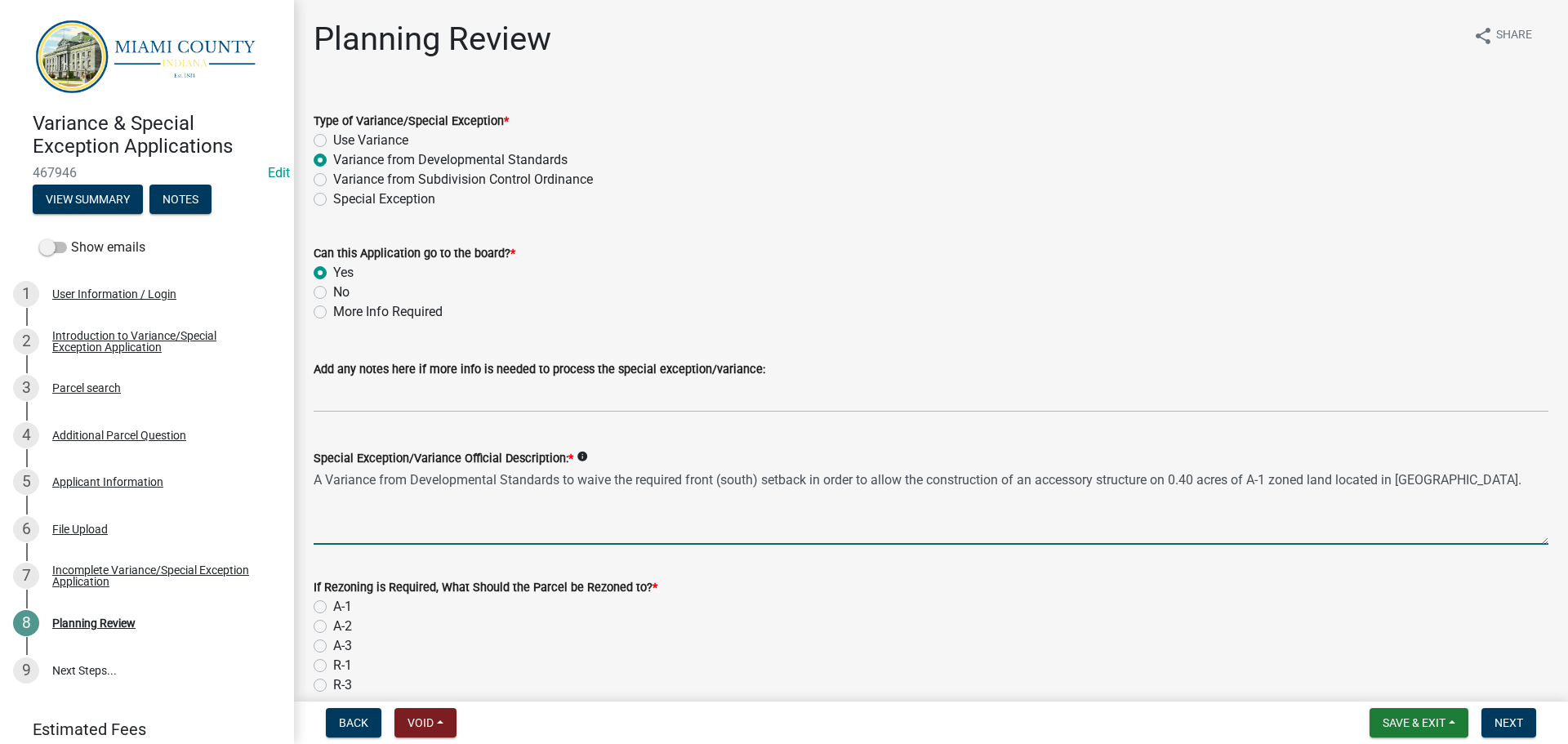
click at [741, 545] on textarea "A Variance from Developmental Standards to waive the required front (south) set…" at bounding box center [930, 506] width 1235 height 77
click at [876, 537] on textarea "A Variance from Developmental Standards to waive the required front (south) set…" at bounding box center [930, 506] width 1235 height 77
click at [731, 539] on textarea "A Variance from Developmental Standards to waive the required front (south) set…" at bounding box center [930, 506] width 1235 height 77
click at [821, 538] on textarea "A Variance from Developmental Standards to waive the front (south) setback in o…" at bounding box center [930, 506] width 1235 height 77
click at [1352, 538] on textarea "A Variance from Developmental Standards to waive the front (south) setback requ…" at bounding box center [930, 506] width 1235 height 77
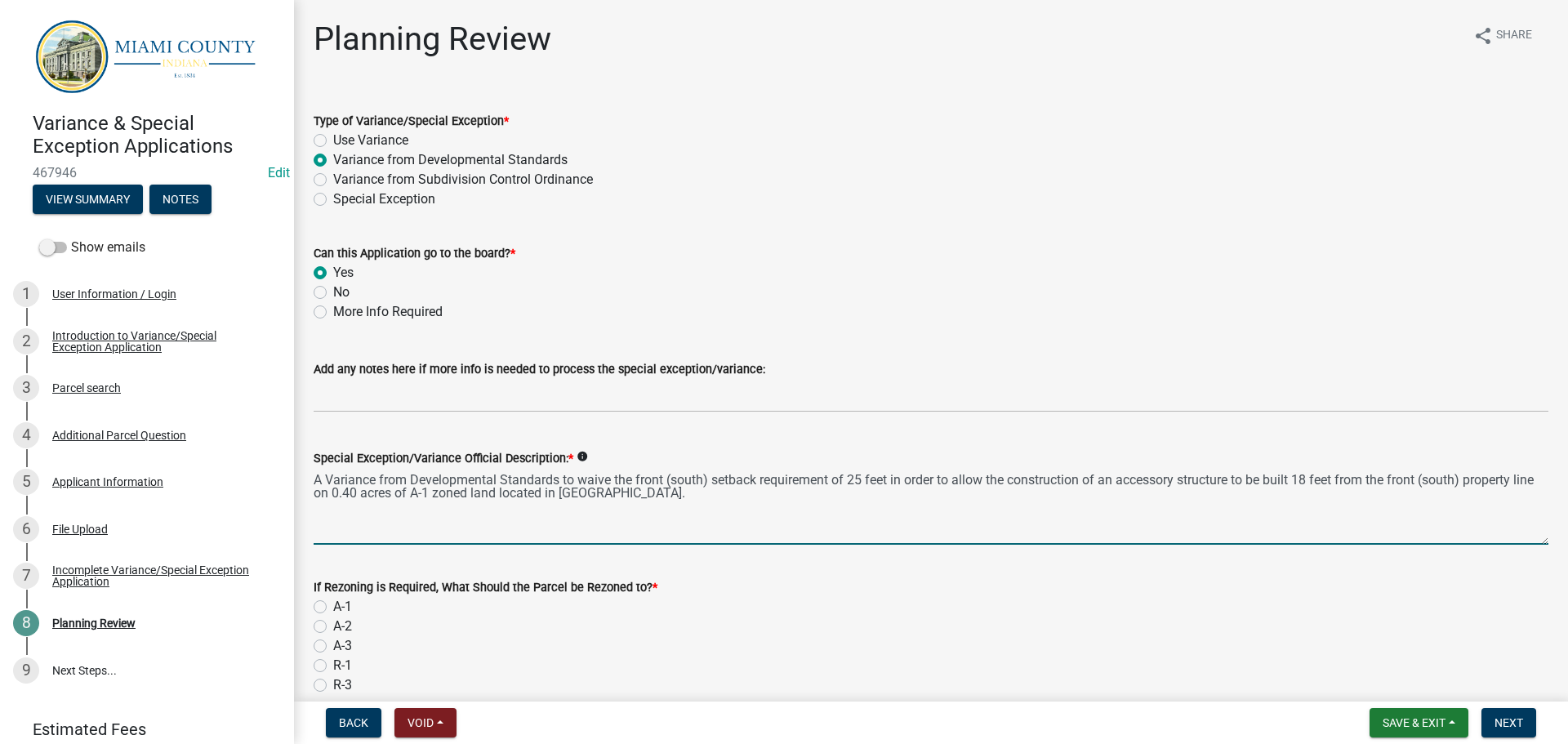
drag, startPoint x: 972, startPoint y: 569, endPoint x: 304, endPoint y: 548, distance: 668.3
click at [304, 545] on div "Special Exception/Variance Official Description: * info A Variance from Develop…" at bounding box center [931, 486] width 1260 height 120
paste textarea "reduce the required 25-foot front (south) setback to 18 feet in order to allow …"
click at [574, 545] on textarea "A Variance from Developmental Standards to reduce the required 25-foot front (s…" at bounding box center [930, 506] width 1235 height 77
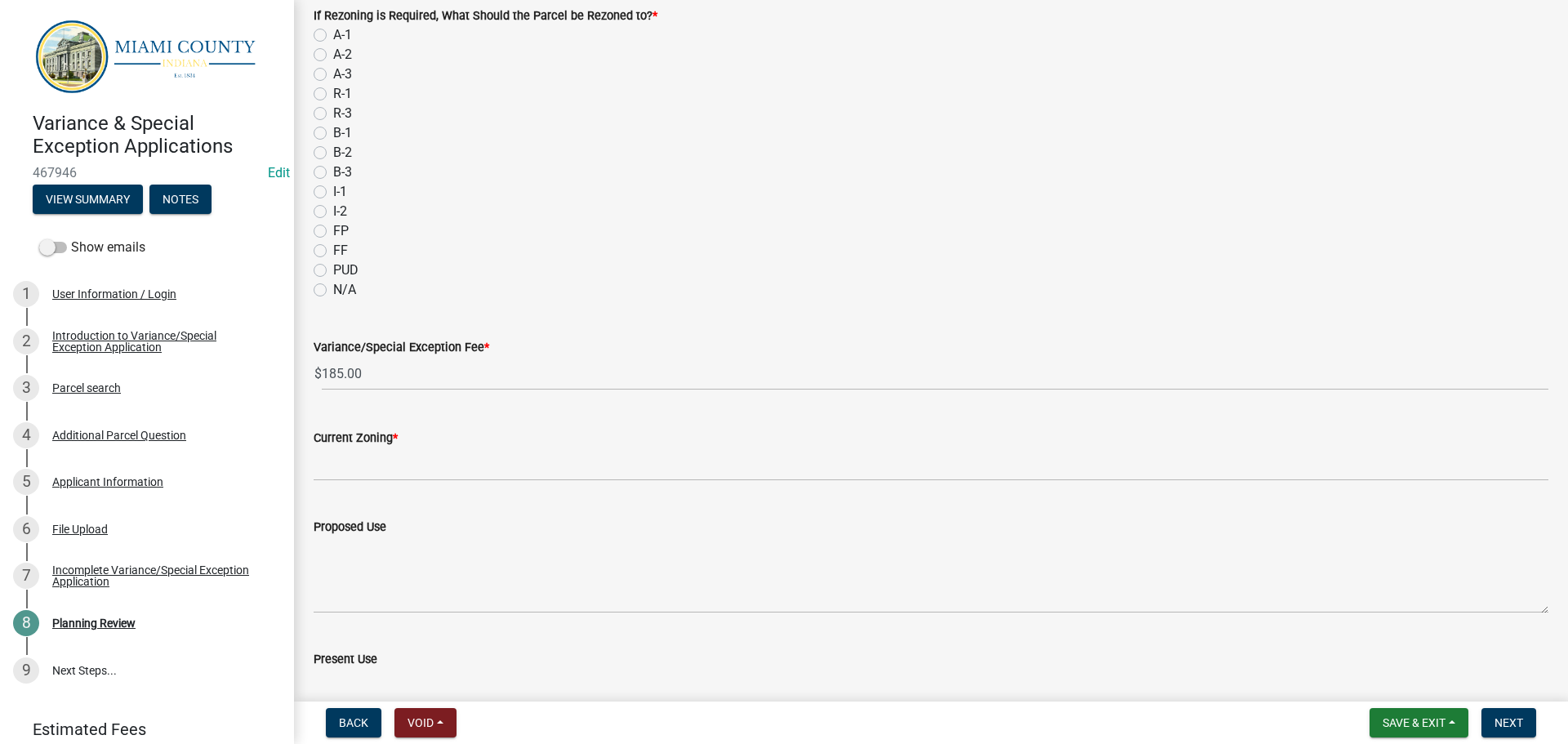
type textarea "A Variance from Developmental Standards to reduce the required 25-foot front (s…"
click at [333, 300] on label "N/A" at bounding box center [345, 290] width 23 height 20
click at [333, 291] on input "N/A" at bounding box center [338, 286] width 11 height 11
radio input "true"
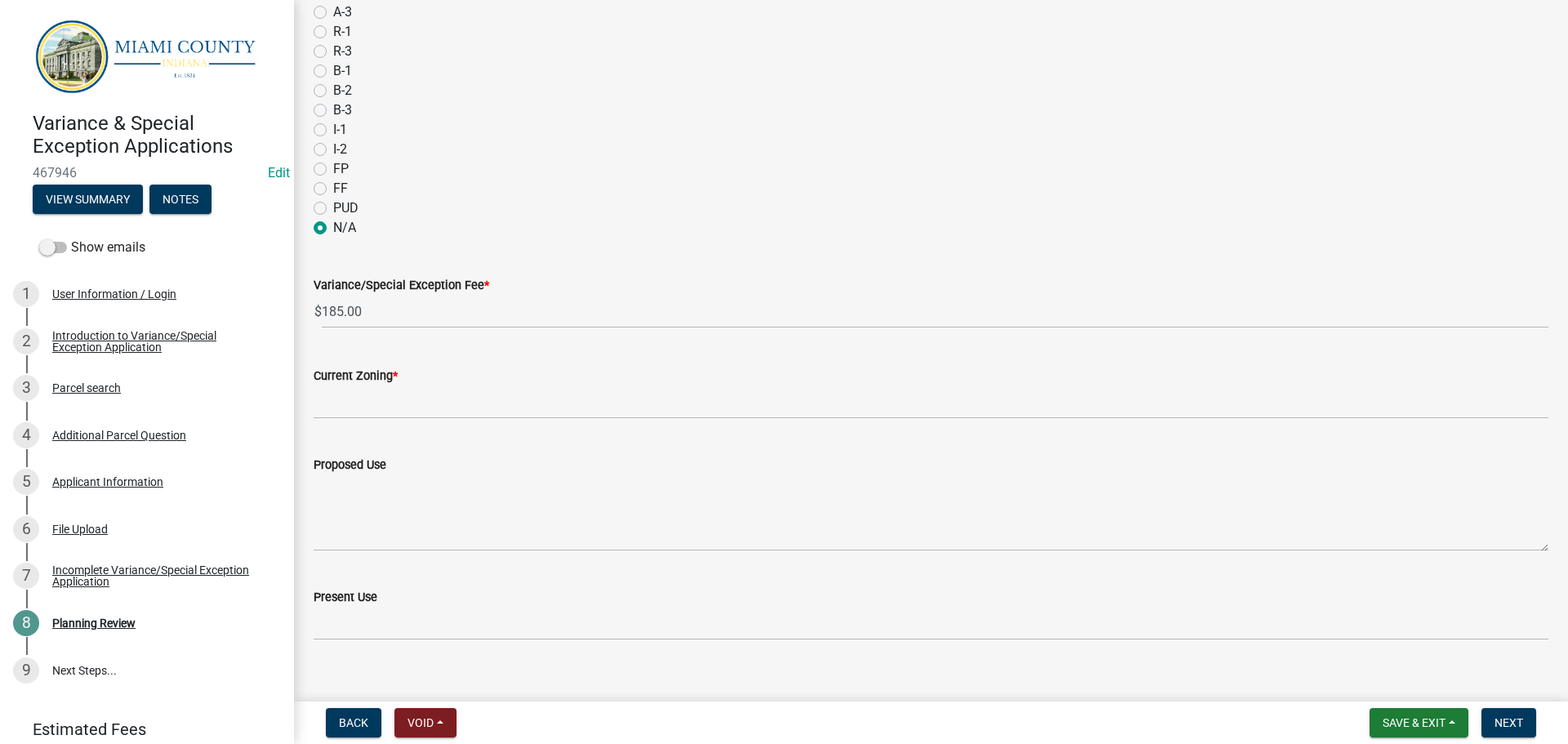
scroll to position [735, 0]
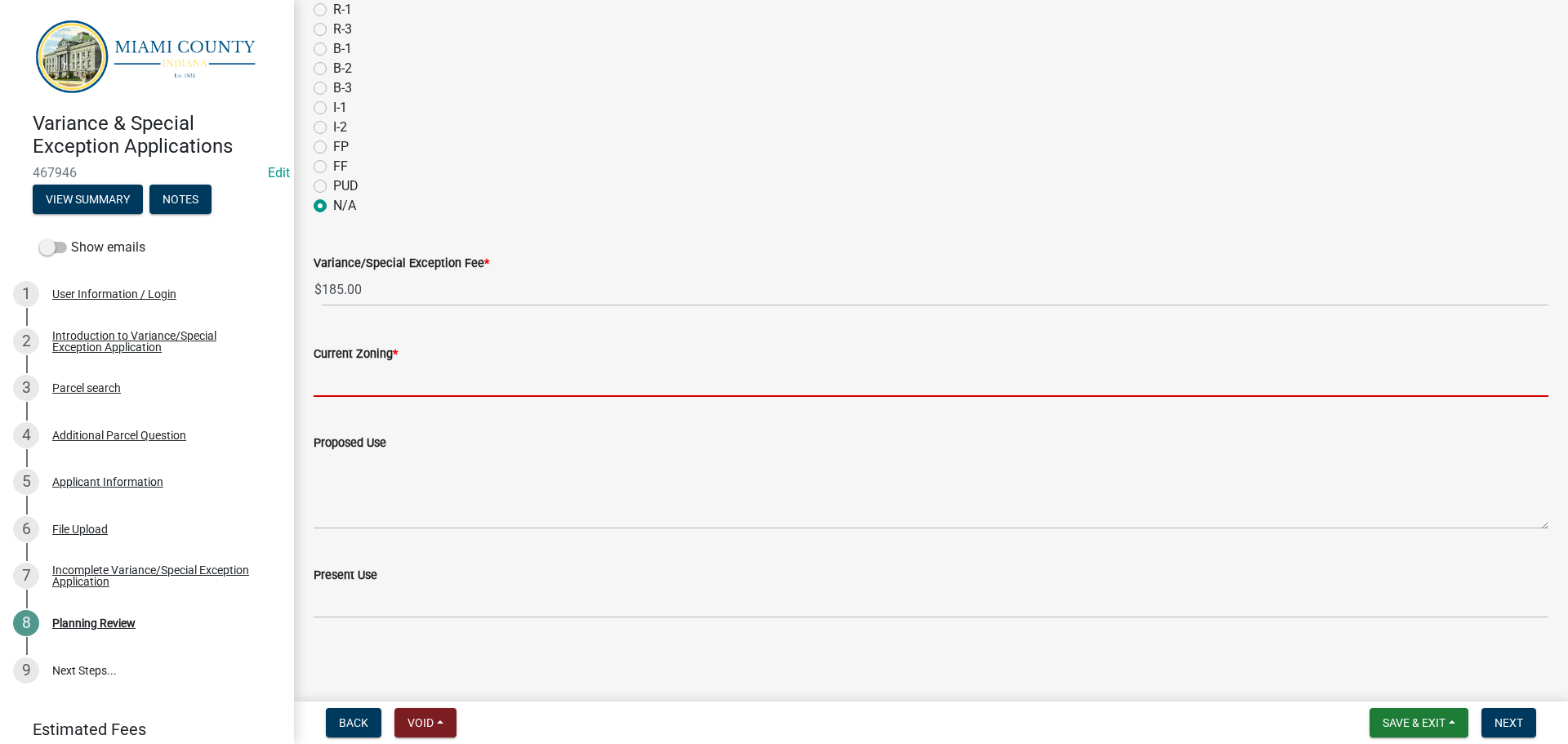
click at [421, 397] on input "Current Zoning *" at bounding box center [930, 380] width 1235 height 34
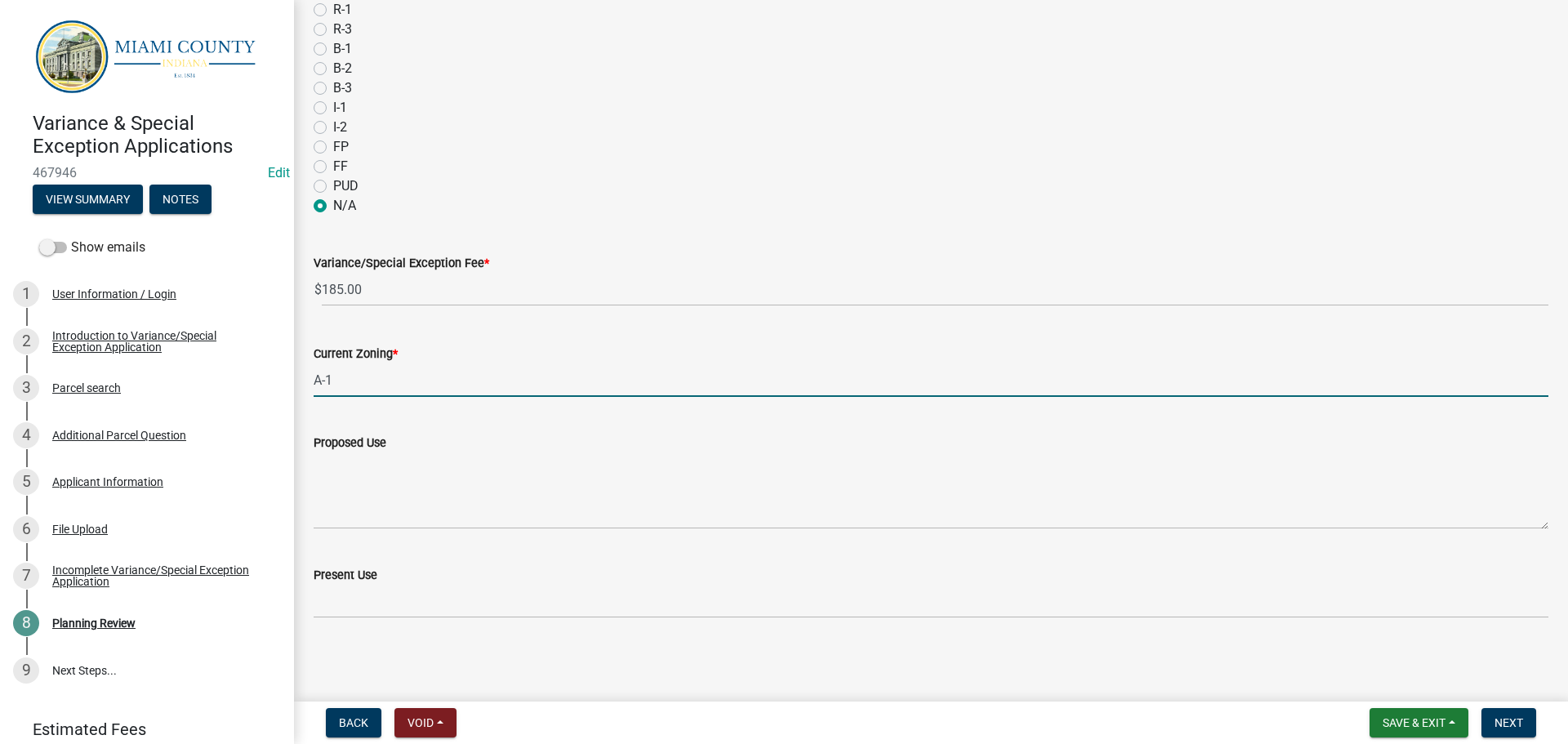
scroll to position [818, 0]
type input "A-1"
click at [1505, 722] on span "Next" at bounding box center [1509, 723] width 29 height 13
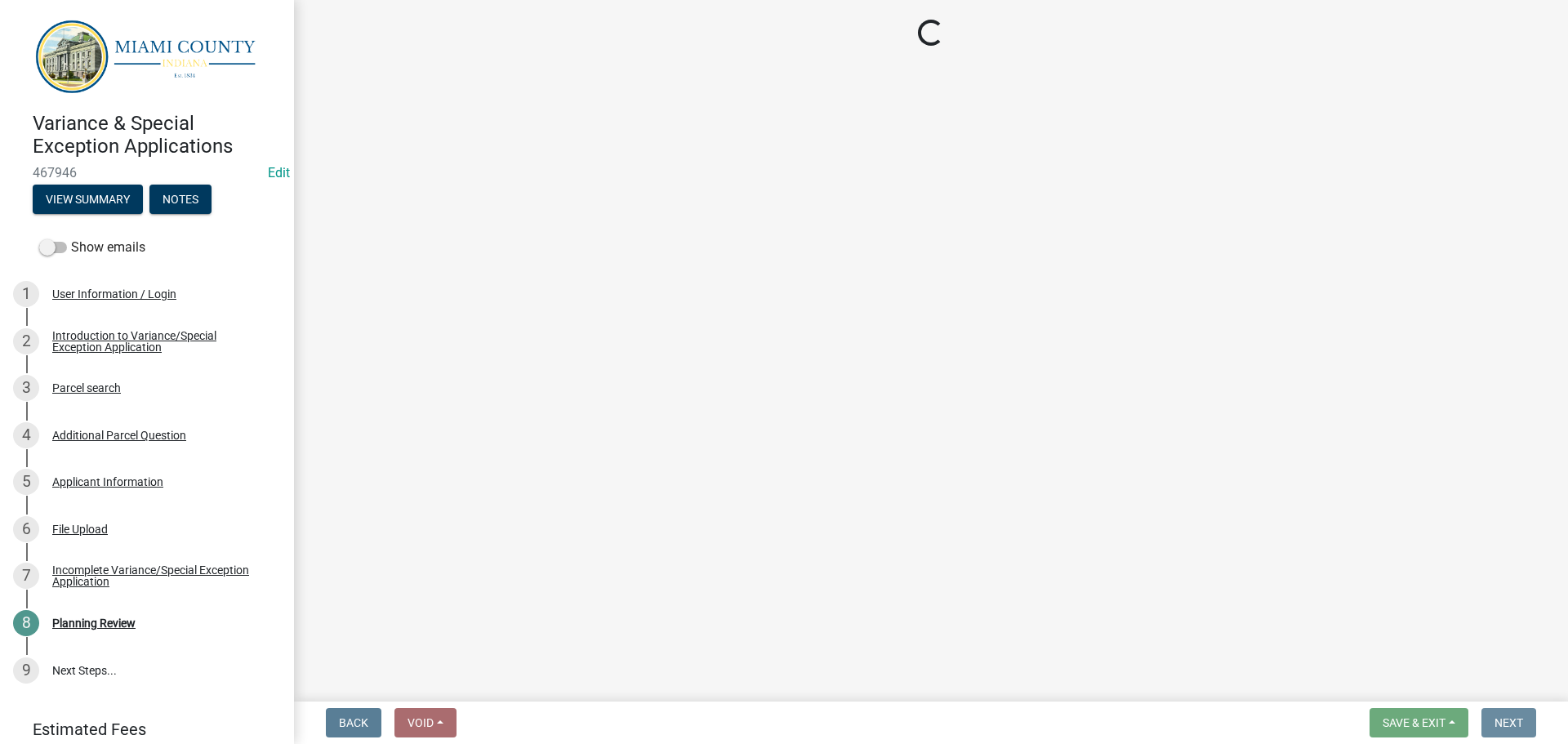
scroll to position [0, 0]
select select "3: 3"
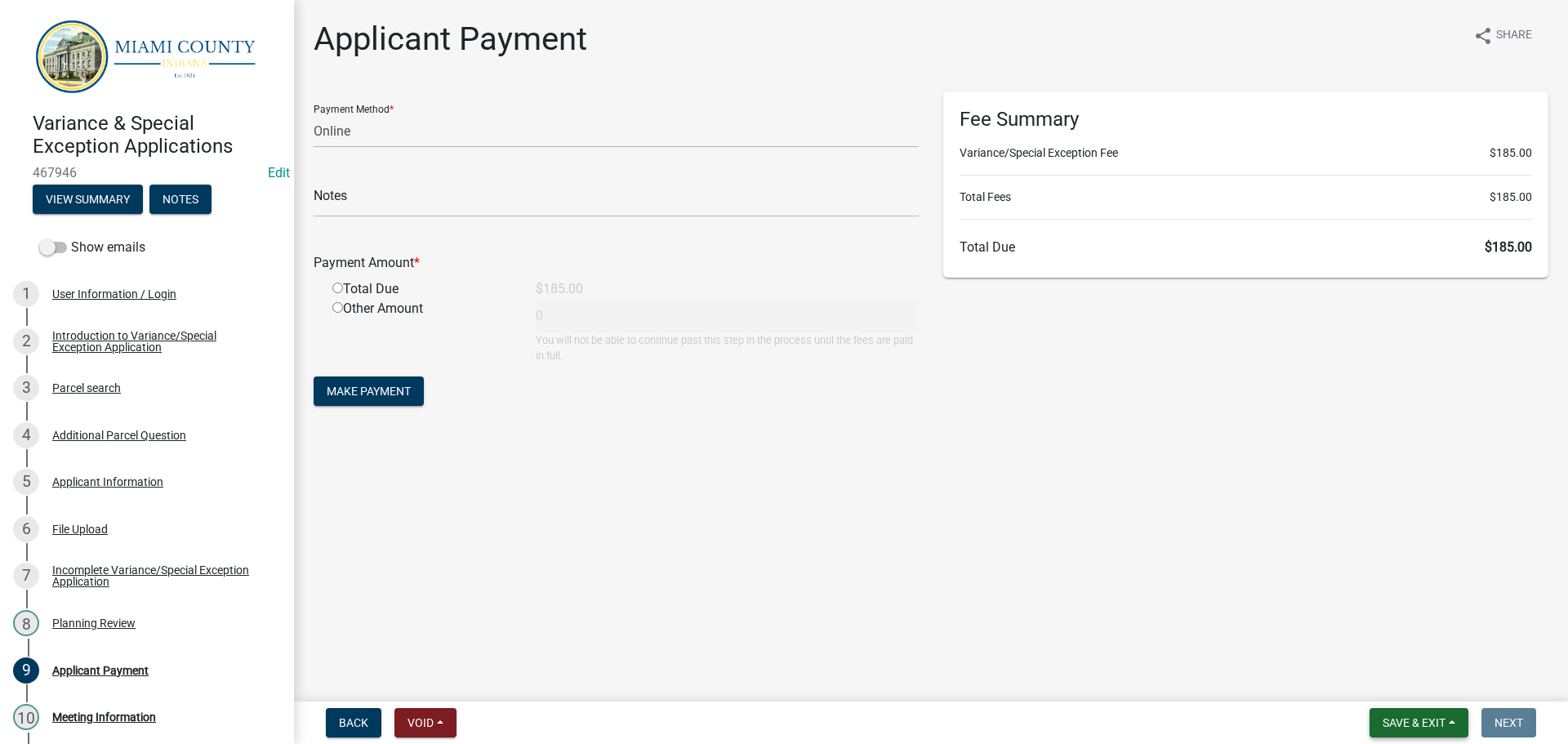
click at [1414, 723] on span "Save & Exit" at bounding box center [1414, 723] width 63 height 13
click at [1368, 673] on button "Save & Exit" at bounding box center [1403, 676] width 130 height 39
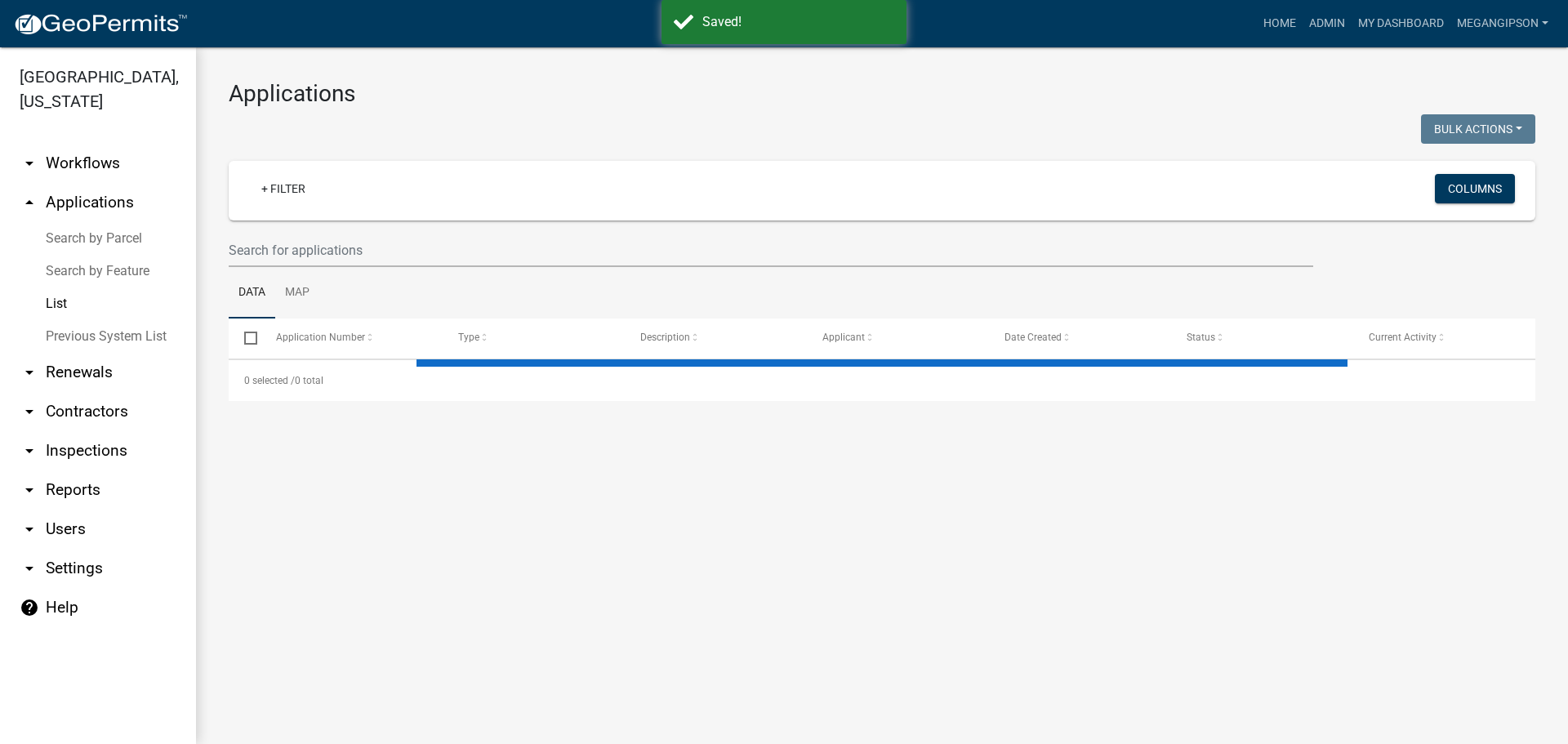
select select "3: 100"
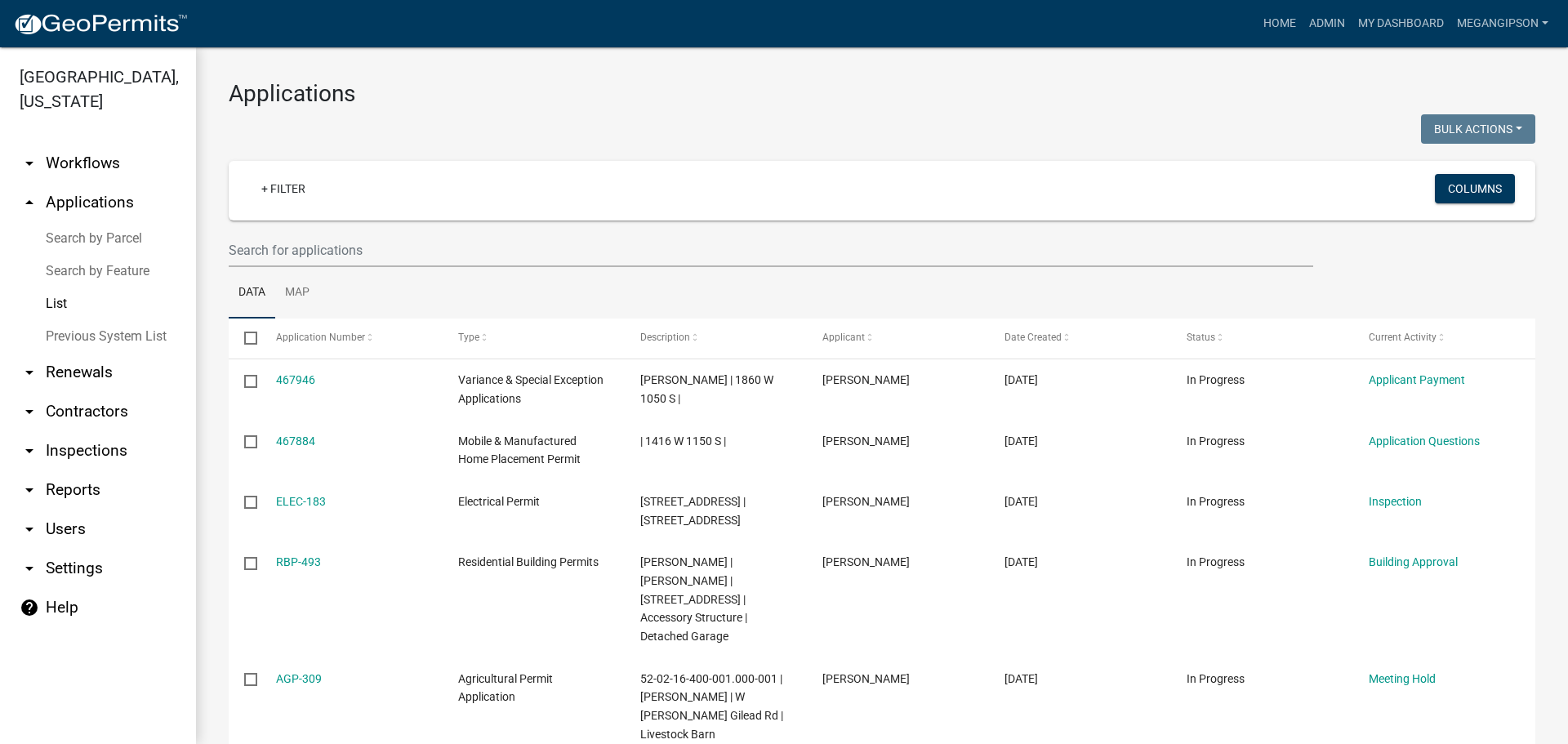
click at [523, 108] on h3 "Applications" at bounding box center [882, 94] width 1307 height 28
click at [684, 148] on div at bounding box center [549, 131] width 666 height 34
click at [313, 267] on input "text" at bounding box center [771, 251] width 1085 height 34
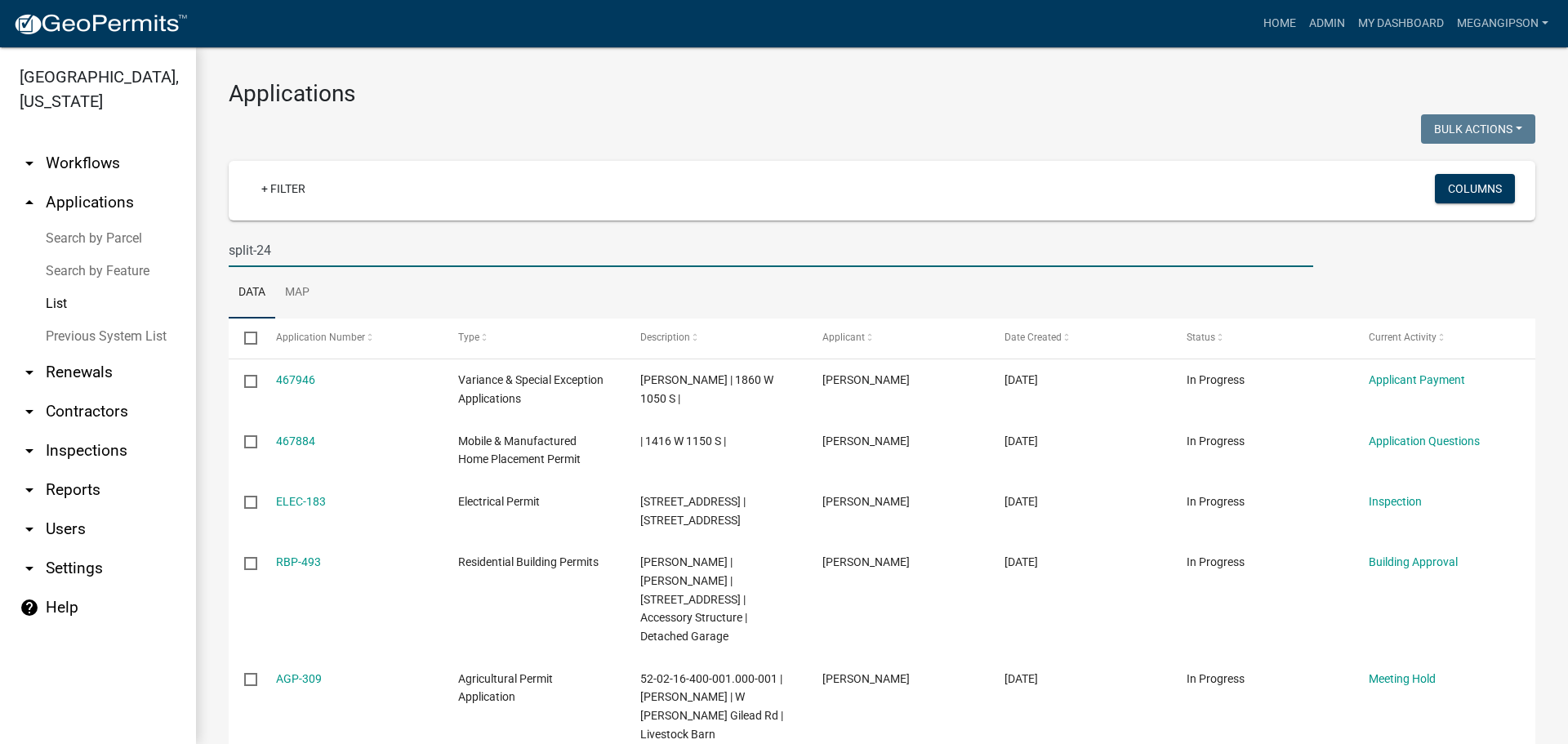
type input "split-248"
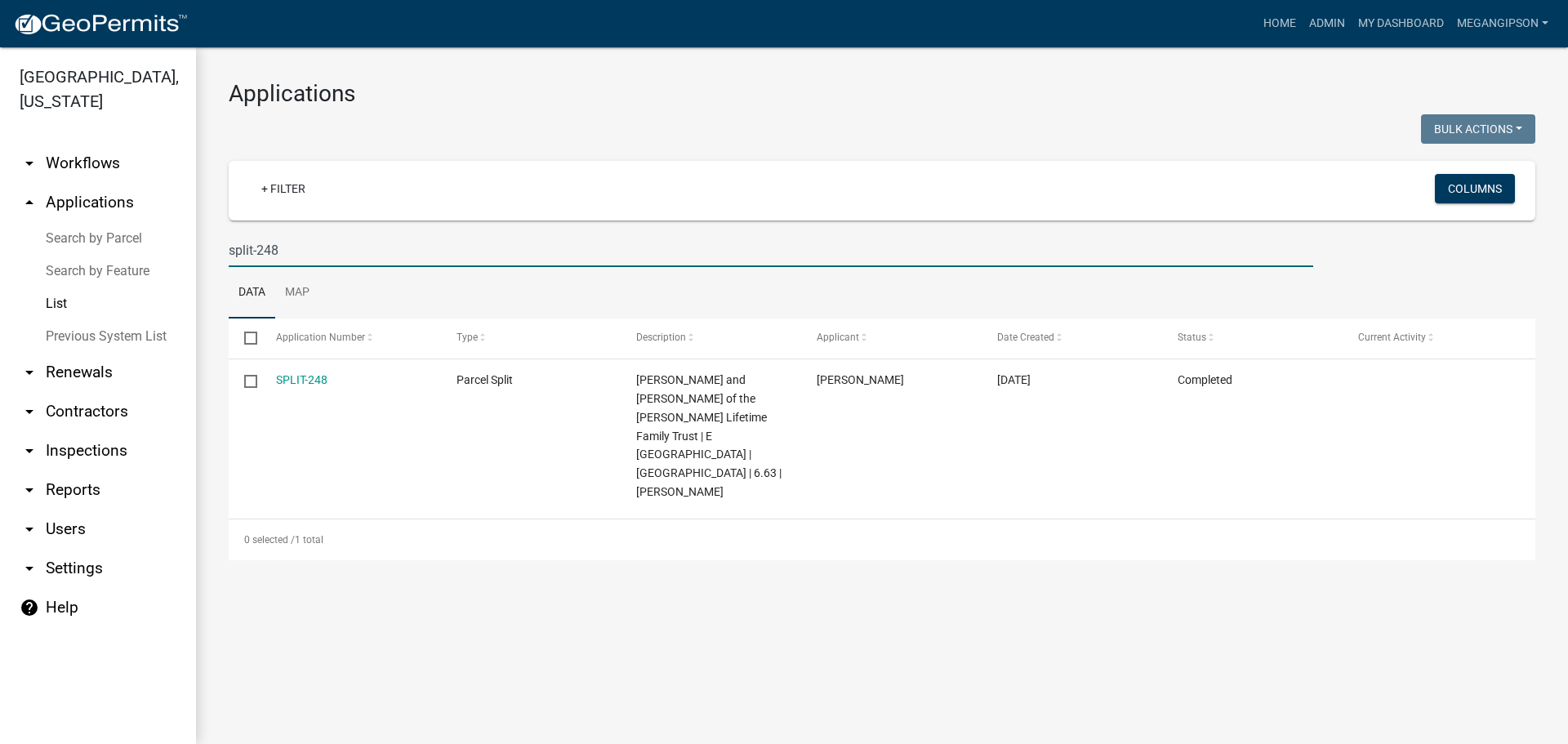
drag, startPoint x: 351, startPoint y: 270, endPoint x: 135, endPoint y: 263, distance: 216.1
click at [165, 265] on div "Miami County, Indiana arrow_drop_down Workflows List arrow_drop_up Applications…" at bounding box center [784, 396] width 1568 height 697
select select "3: 100"
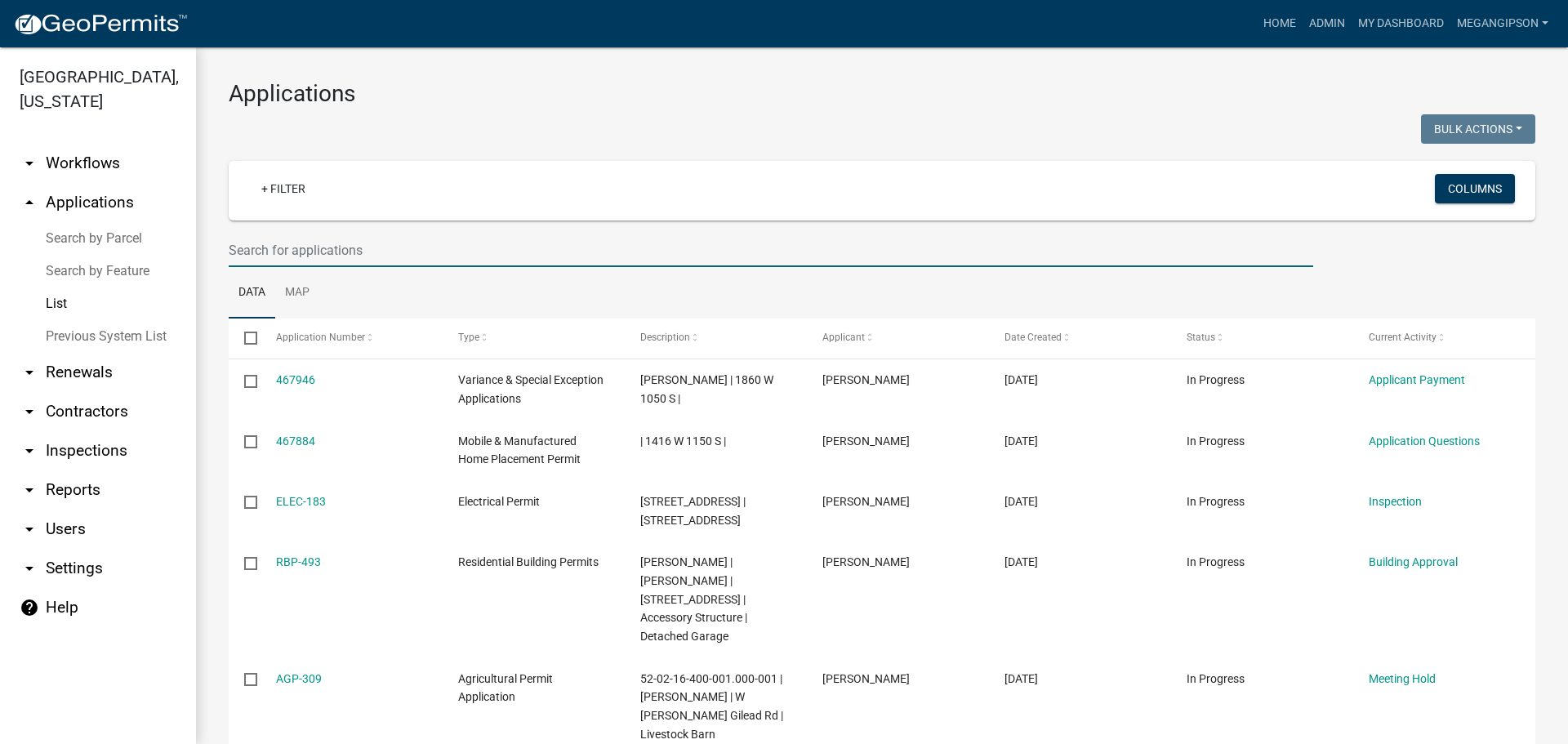
click at [100, 151] on ul "arrow_drop_down Workflows List arrow_drop_up Applications Search by Parcel Sear…" at bounding box center [98, 437] width 196 height 614
click at [99, 171] on link "arrow_drop_down Workflows" at bounding box center [98, 163] width 196 height 39
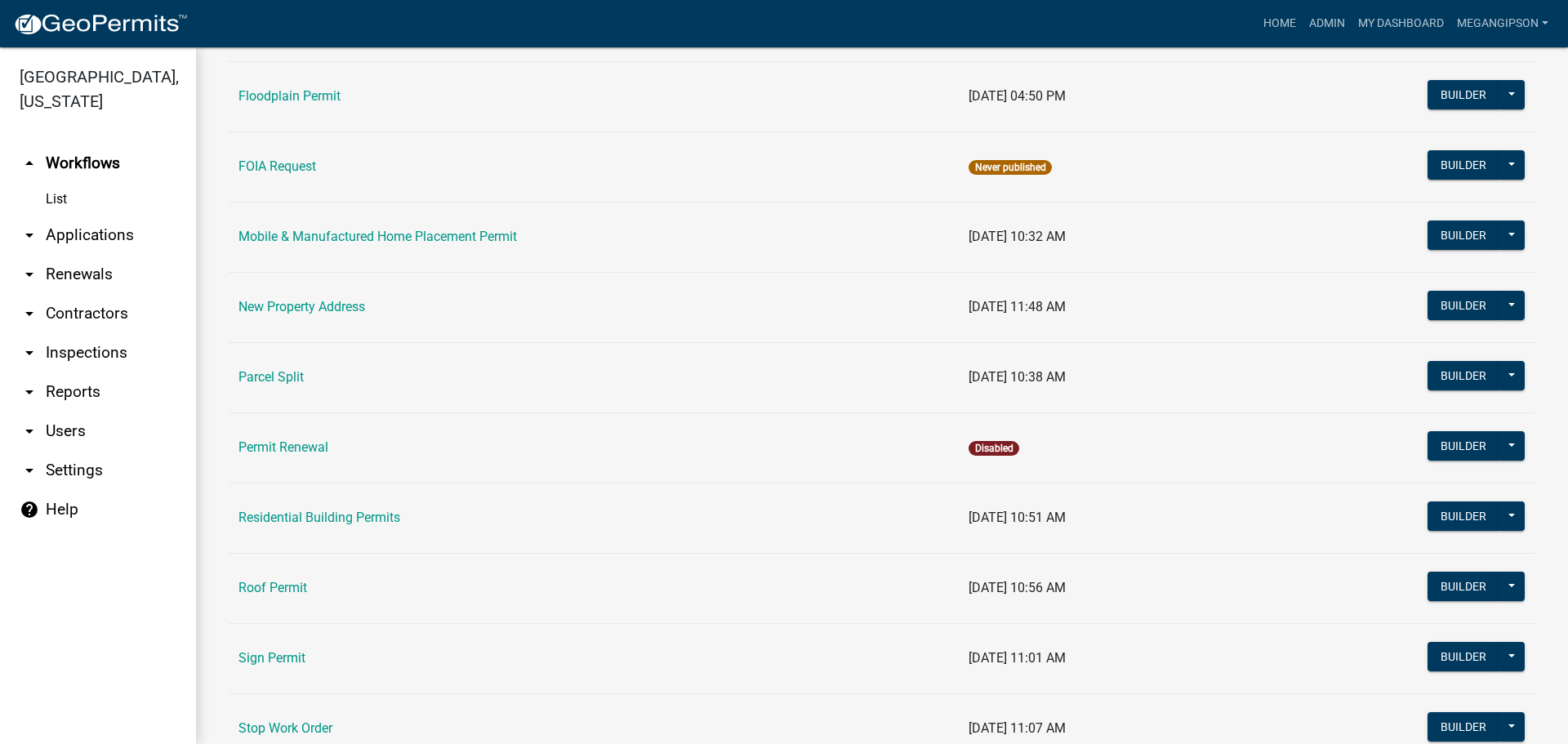
scroll to position [817, 0]
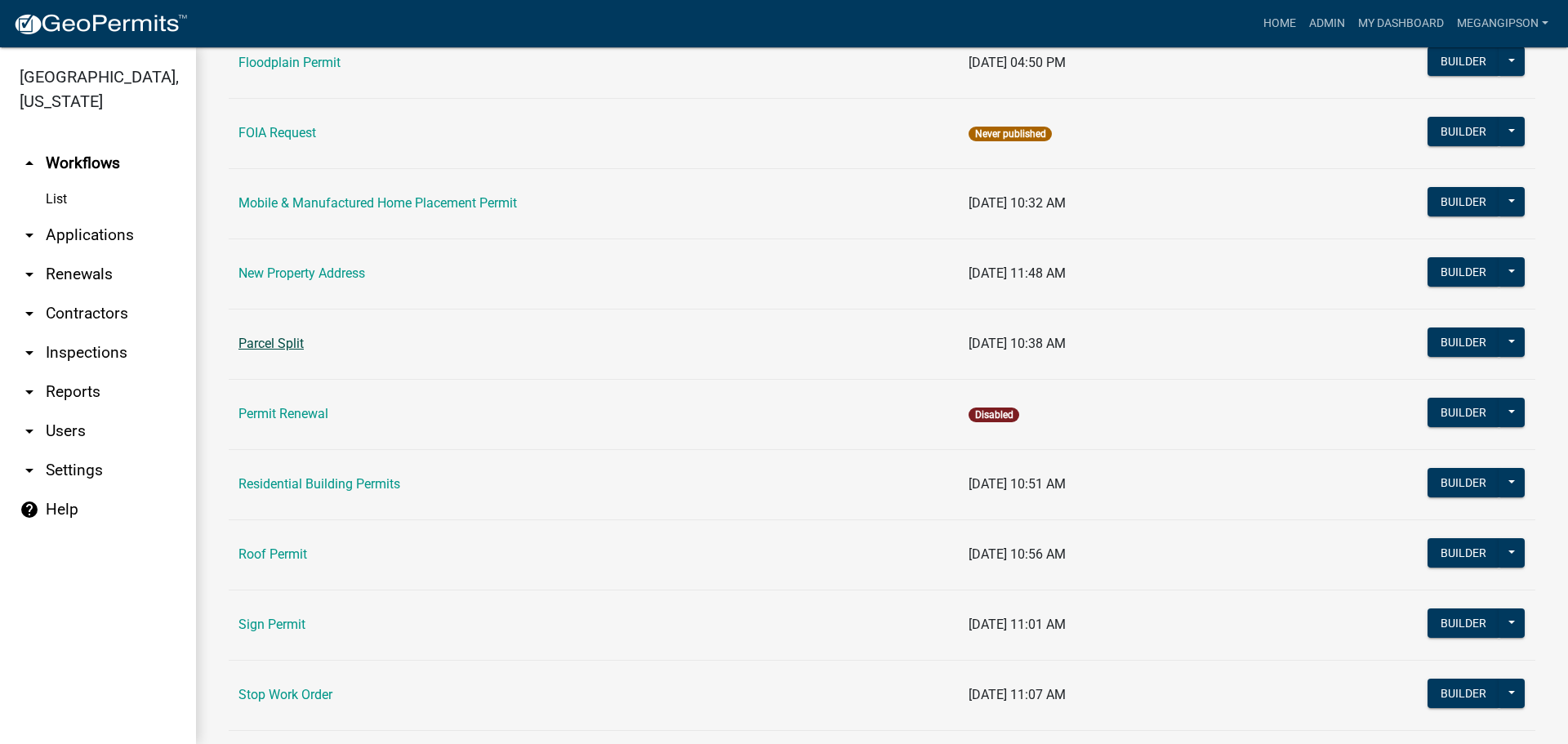
click at [286, 351] on link "Parcel Split" at bounding box center [271, 343] width 65 height 15
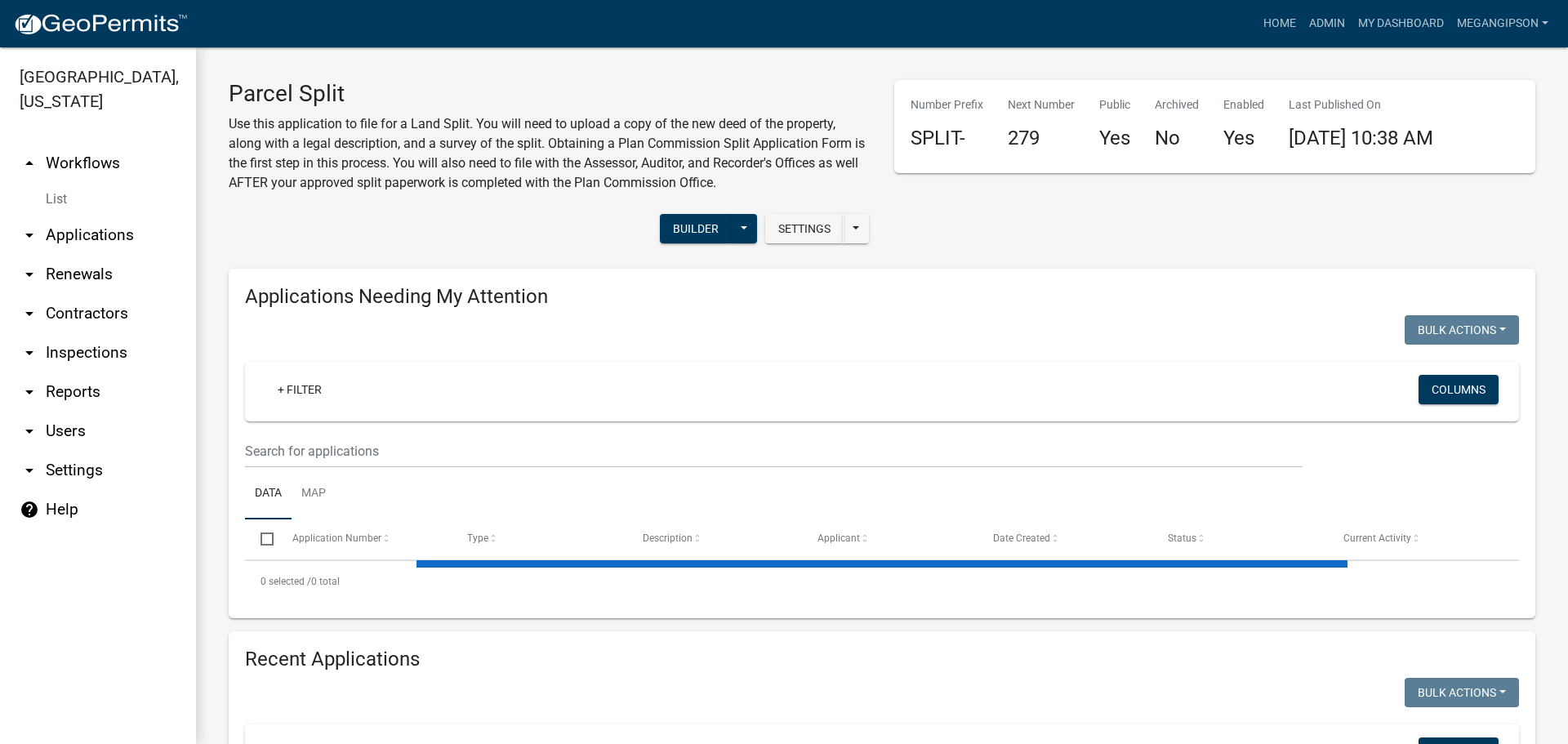
select select "3: 100"
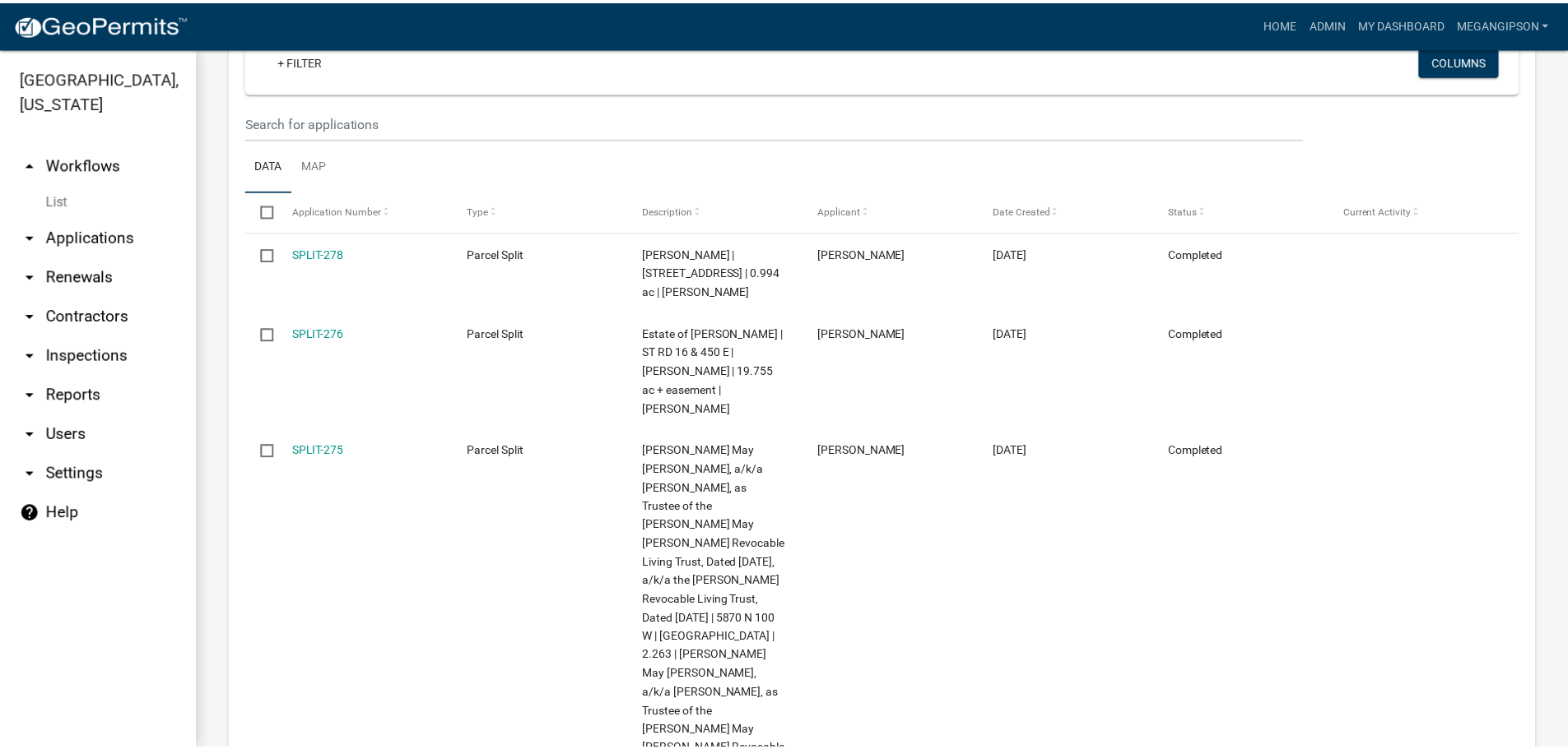
scroll to position [1069, 0]
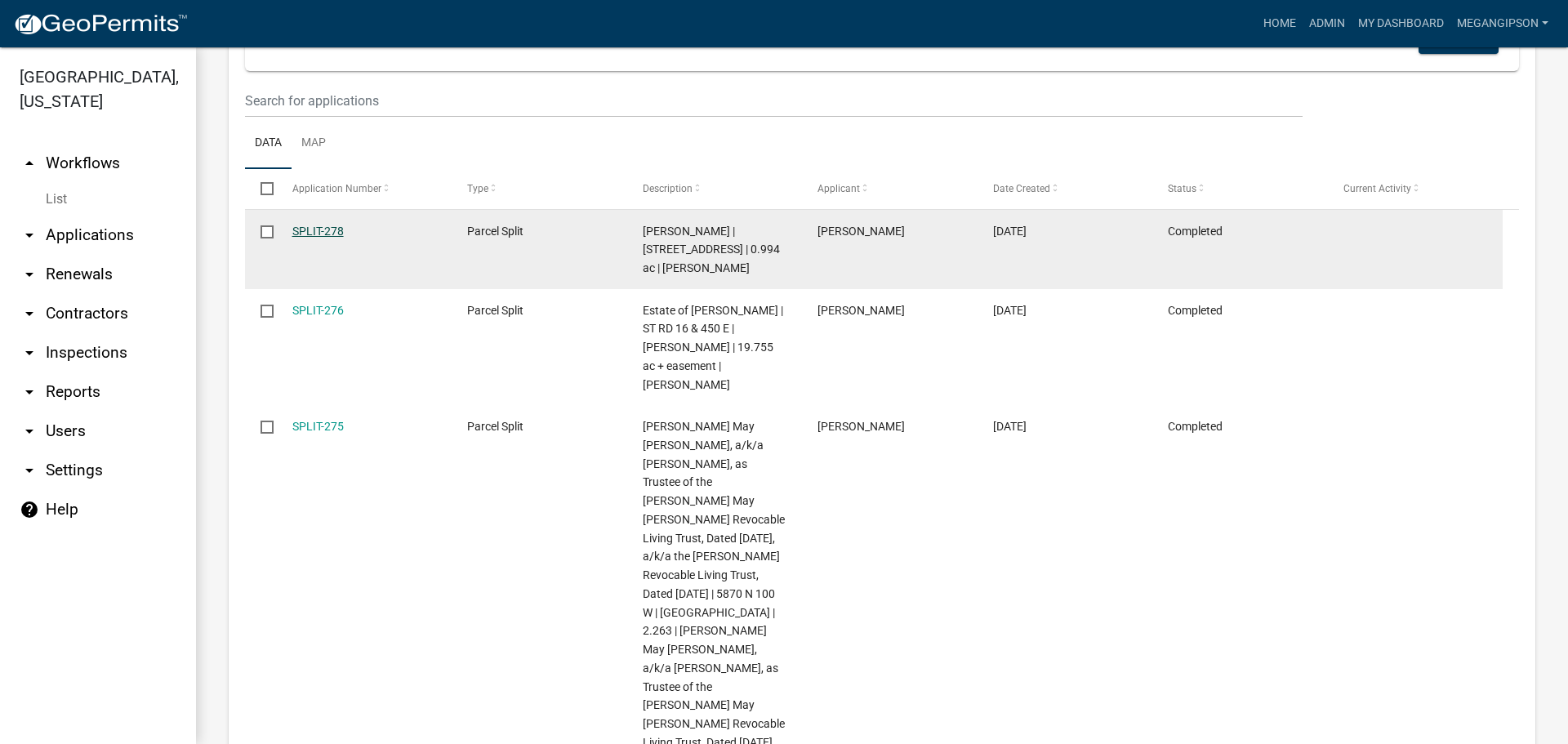
click at [329, 238] on link "SPLIT-278" at bounding box center [318, 231] width 52 height 13
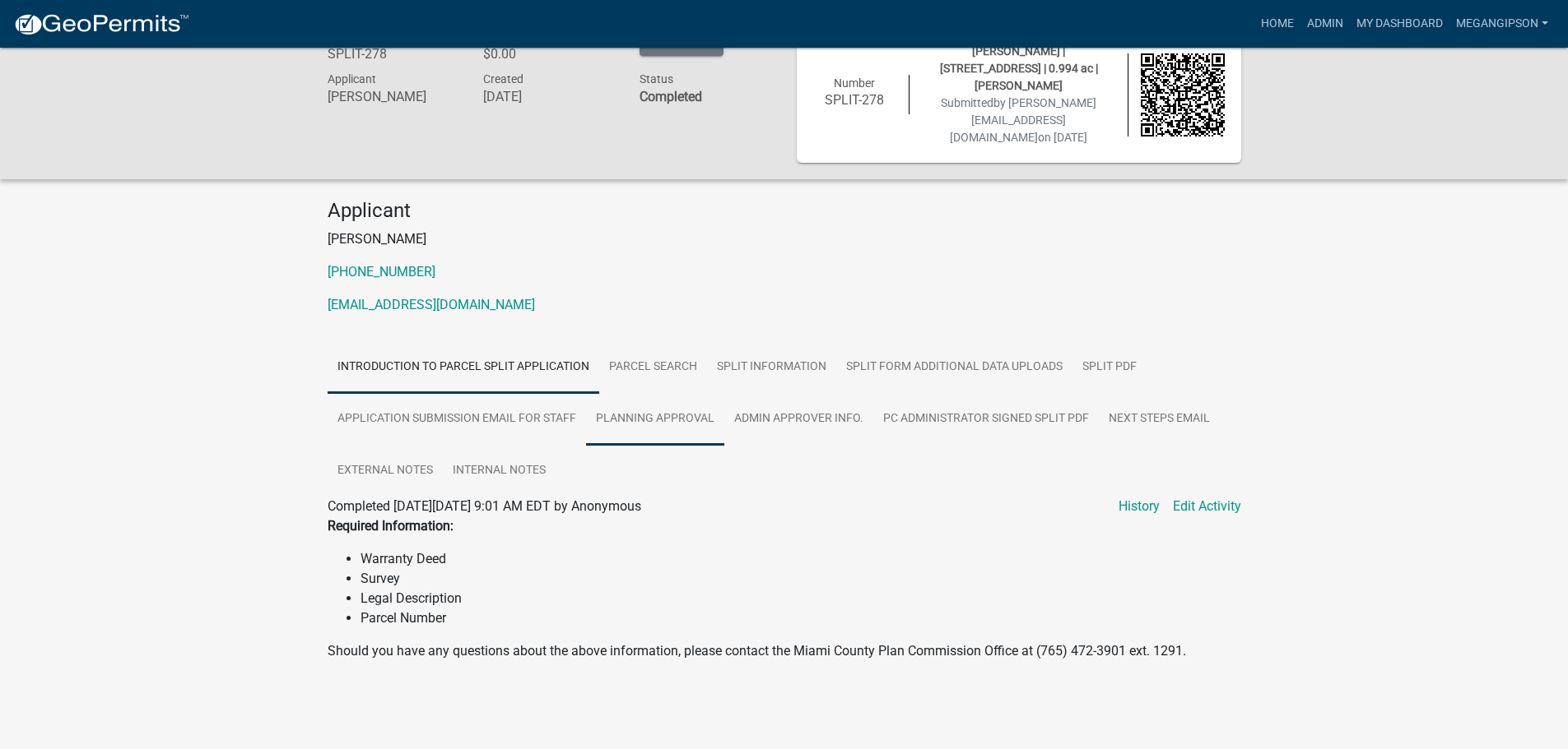
scroll to position [103, 0]
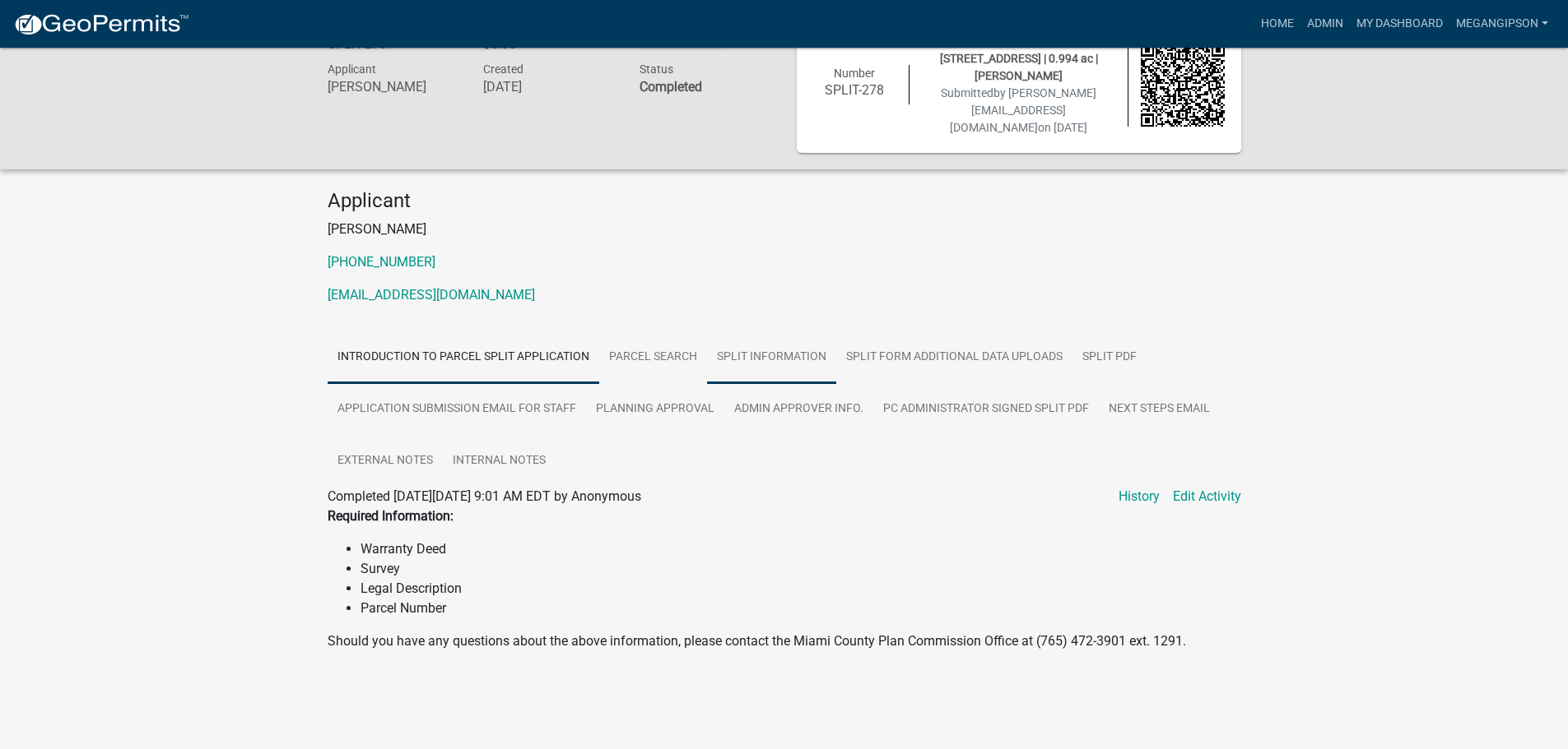
click at [813, 332] on link "Split Information" at bounding box center [772, 358] width 130 height 53
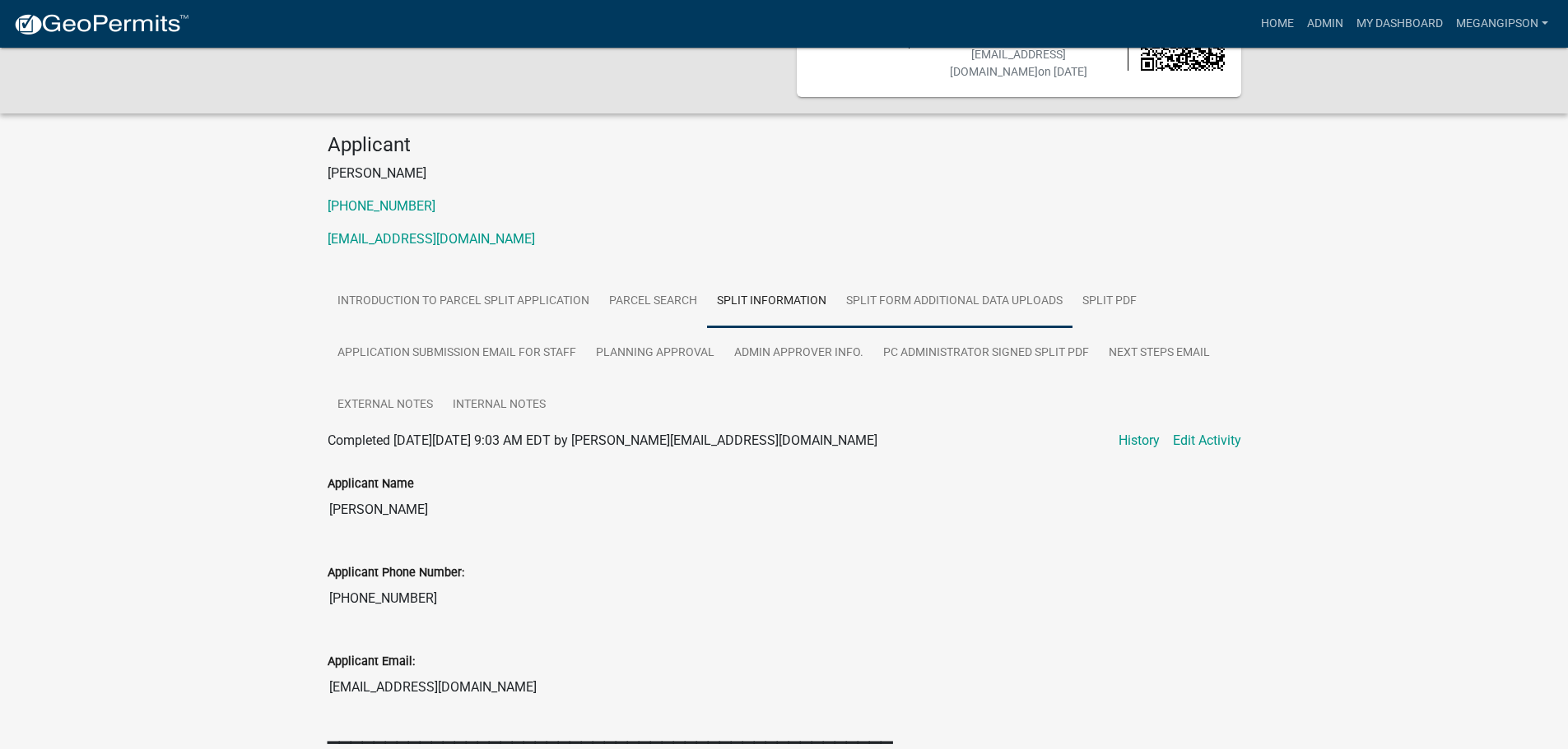
click at [984, 323] on link "Split Form Additional Data Uploads" at bounding box center [954, 301] width 237 height 53
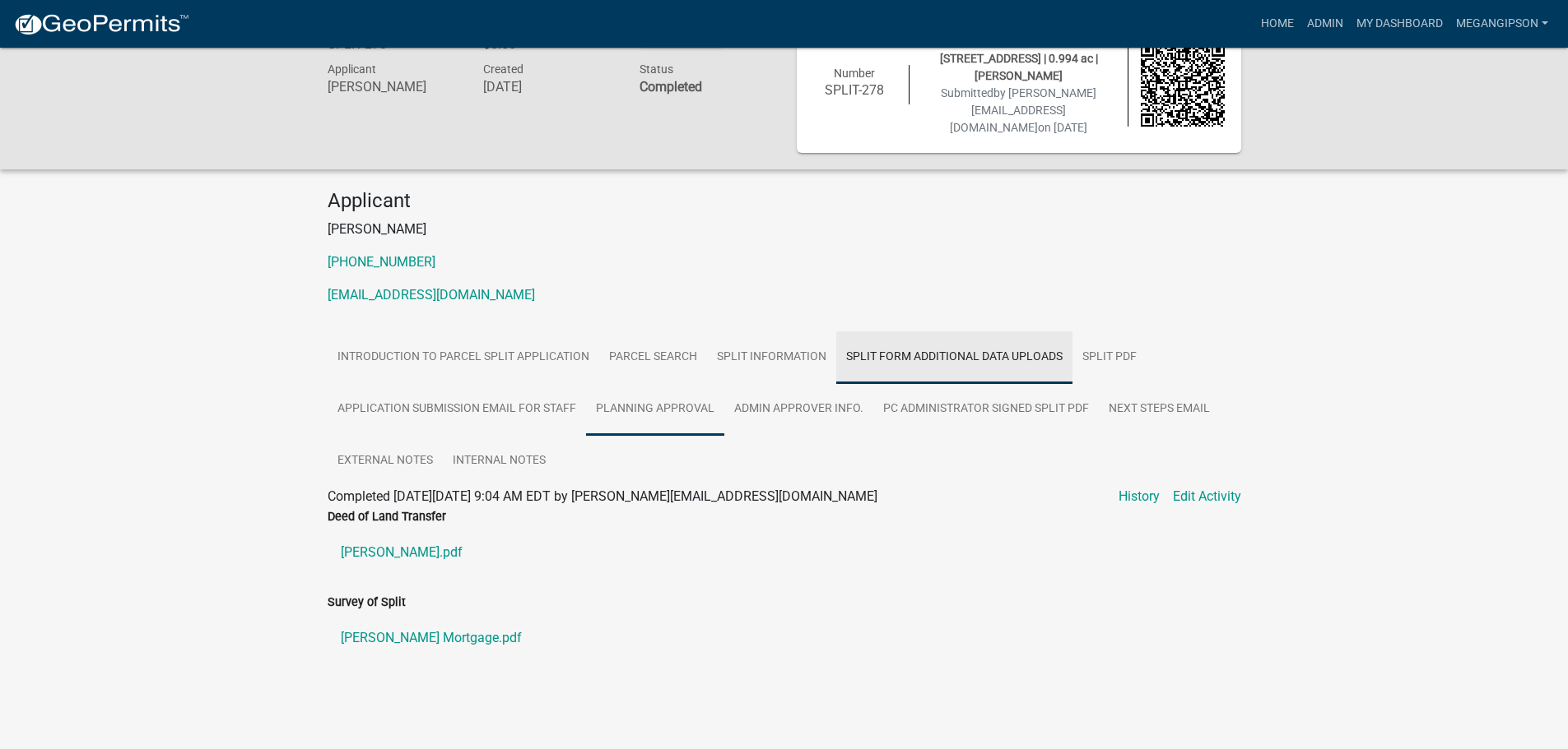
scroll to position [96, 0]
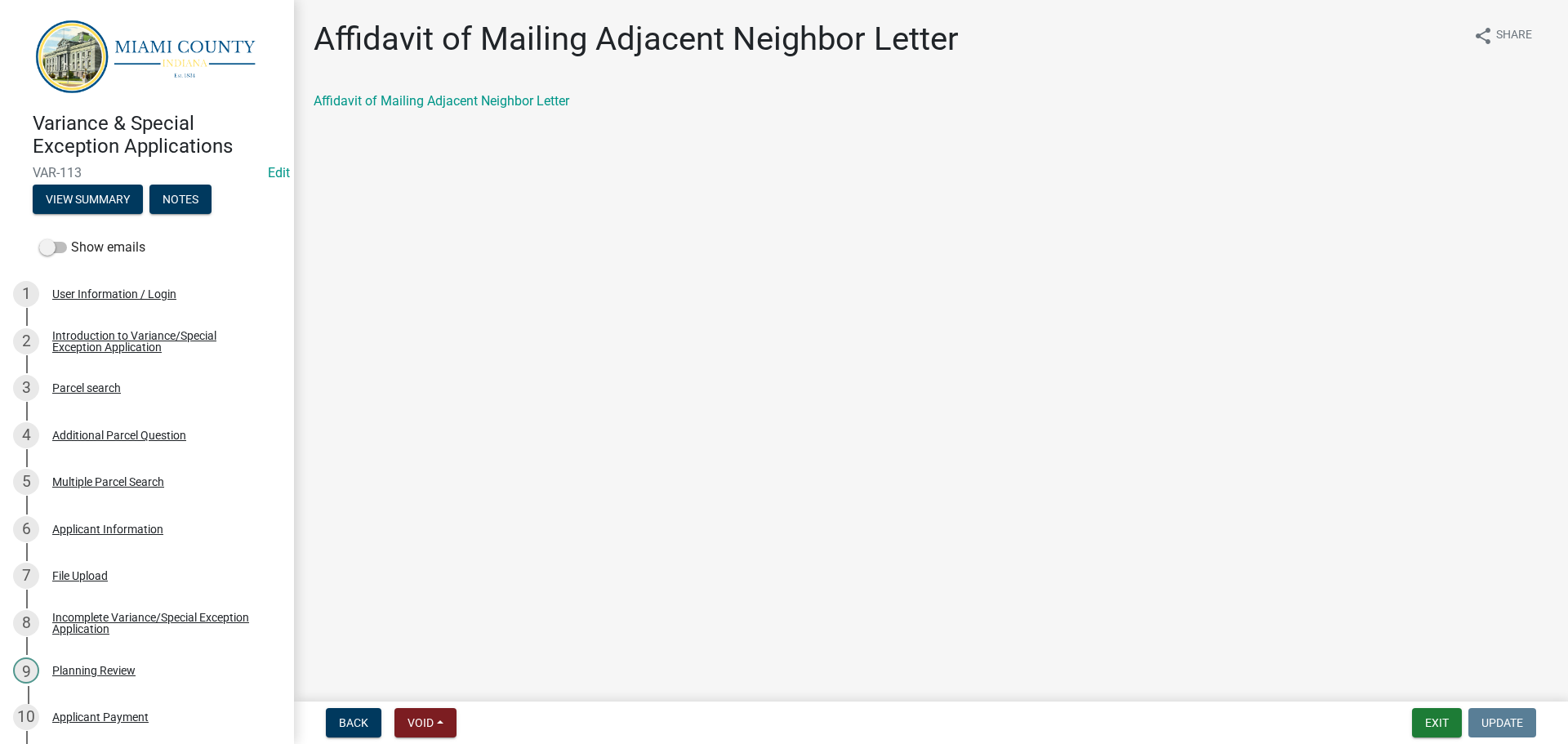
scroll to position [654, 0]
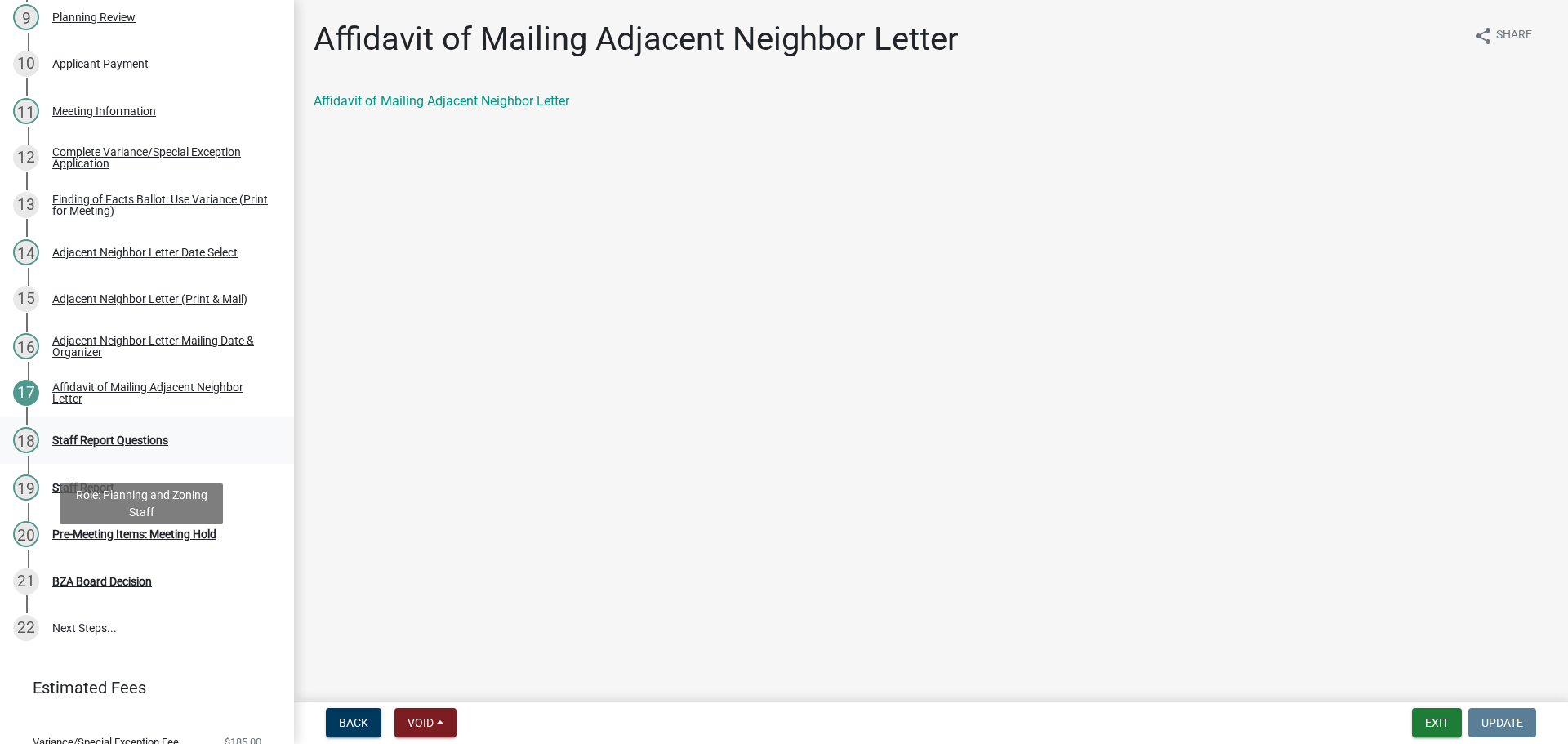
click at [204, 454] on div "18 Staff Report Questions" at bounding box center [140, 439] width 254 height 26
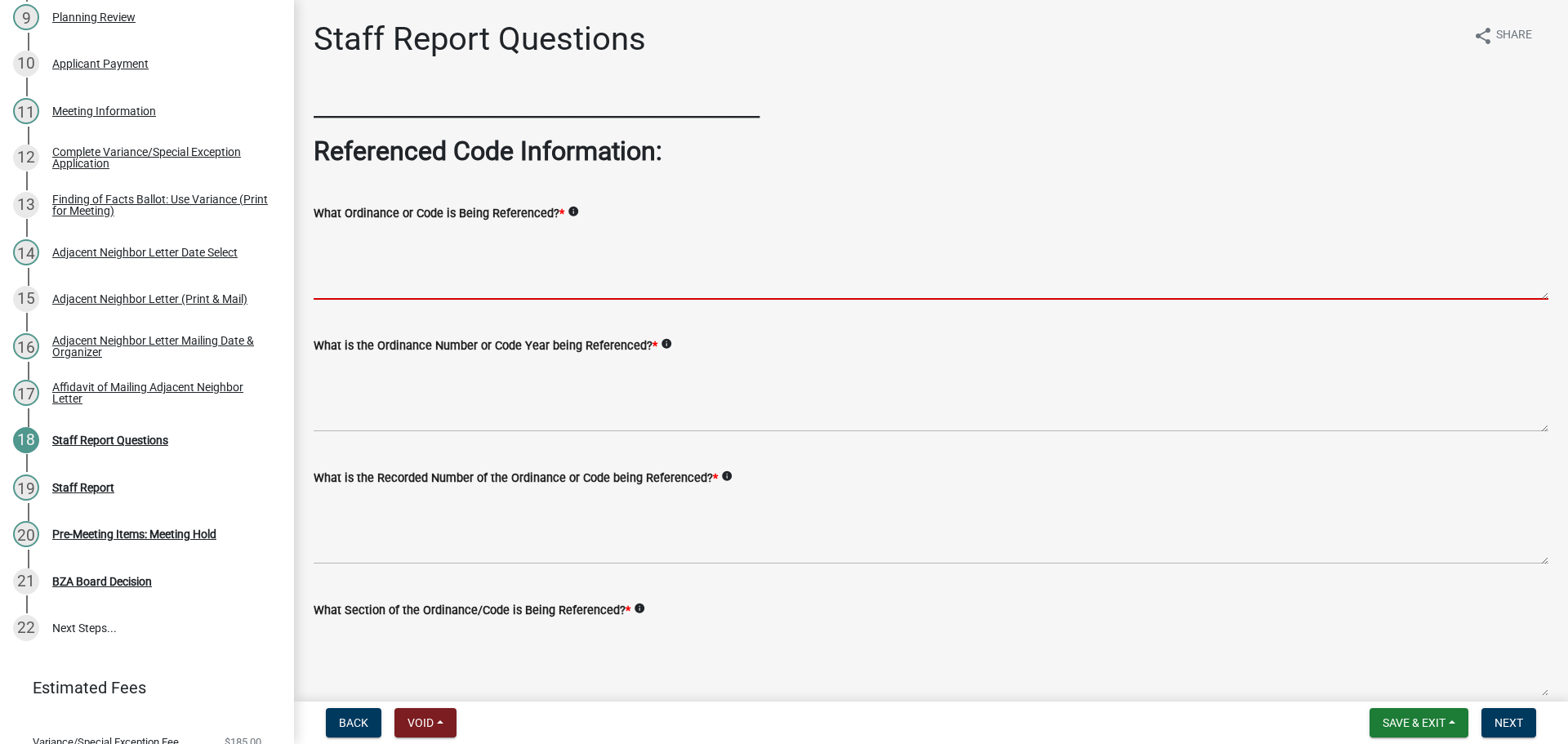
click at [441, 270] on textarea "What Ordinance or Code is Being Referenced? *" at bounding box center [930, 262] width 1235 height 77
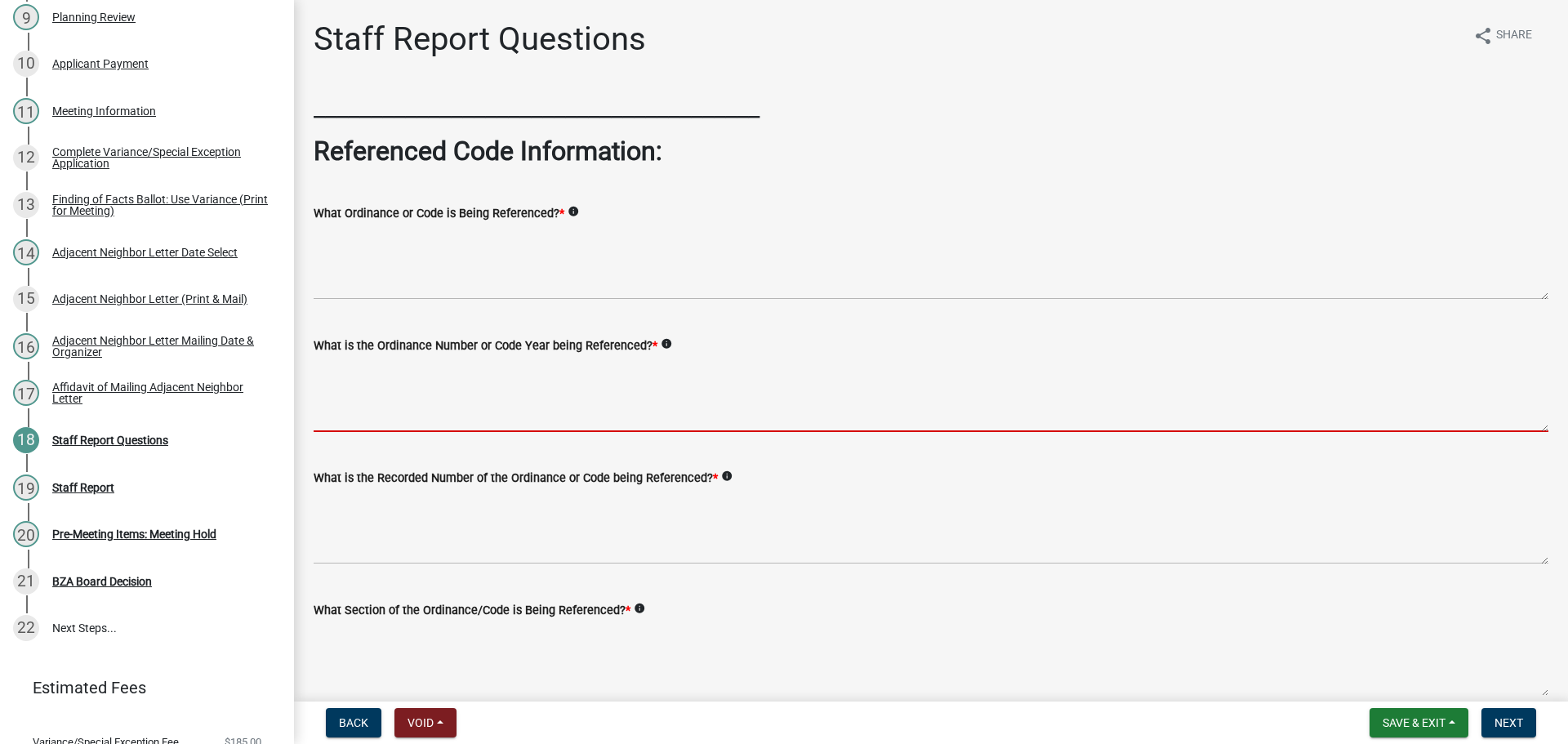
click at [420, 426] on textarea "What is the Ordinance Number or Code Year being Referenced? *" at bounding box center [930, 394] width 1235 height 77
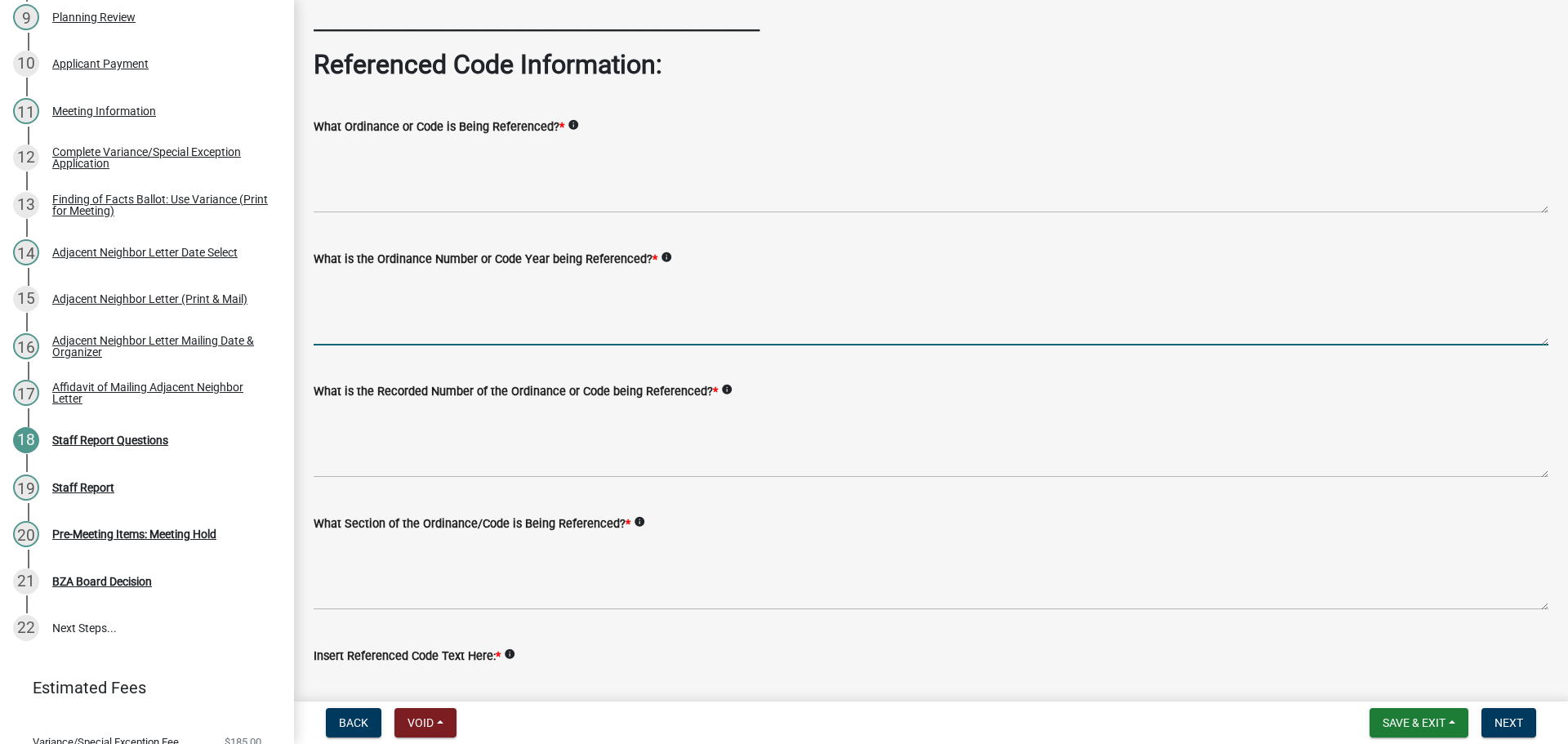
scroll to position [245, 0]
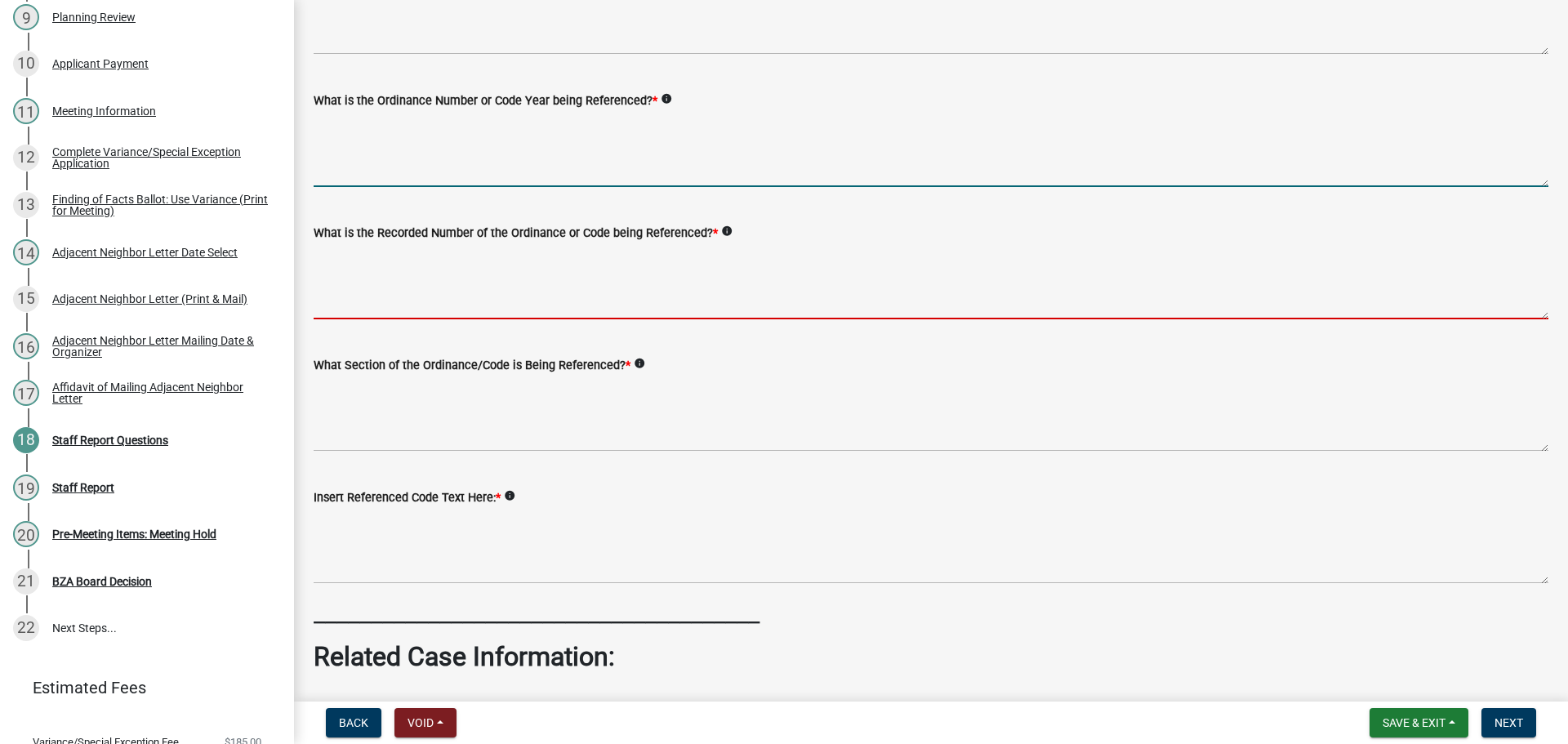
click at [438, 320] on textarea "What is the Recorded Number of the Ordinance or Code being Referenced? *" at bounding box center [930, 281] width 1235 height 77
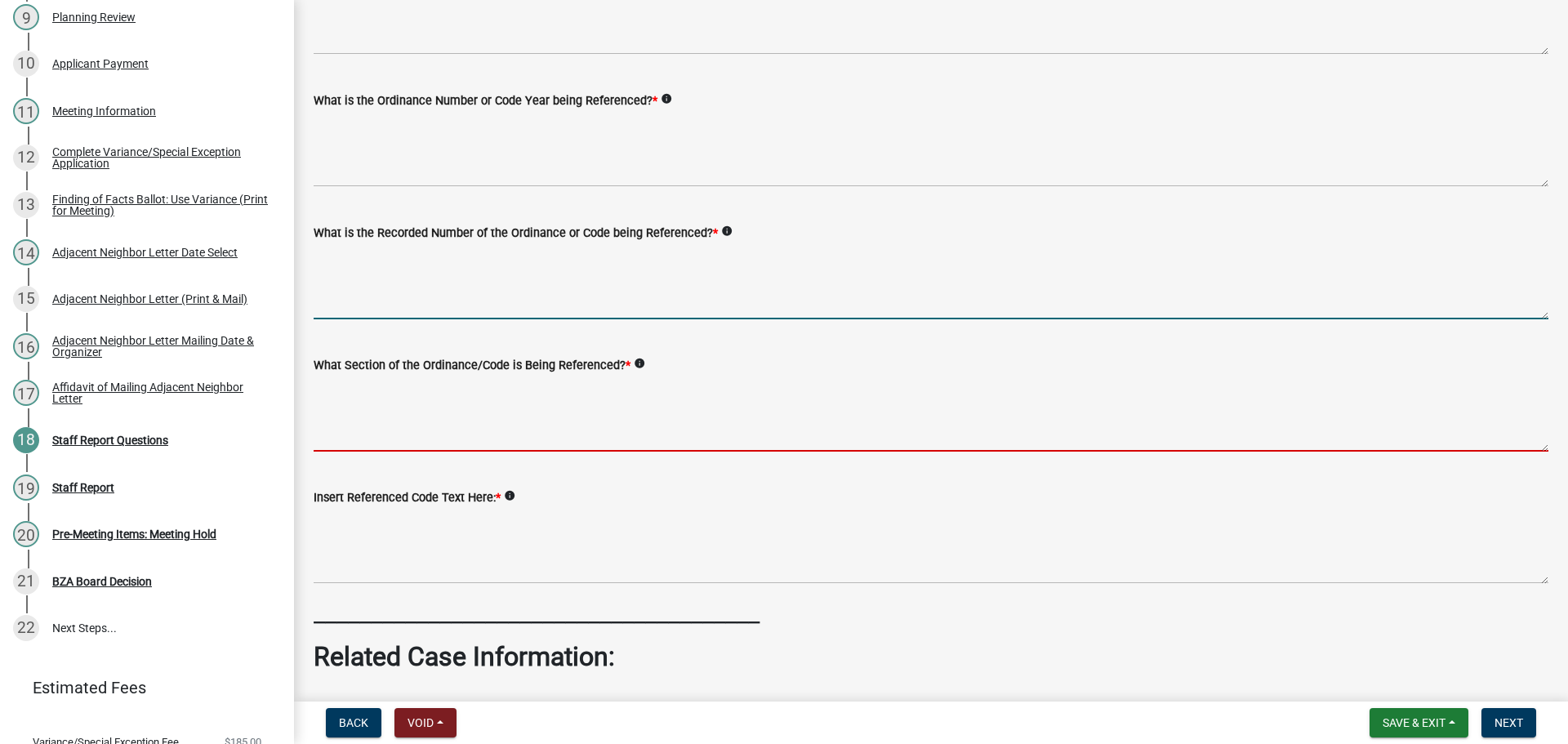
click at [424, 452] on textarea "What Section of the Ordinance/Code is Being Referenced? *" at bounding box center [930, 414] width 1235 height 77
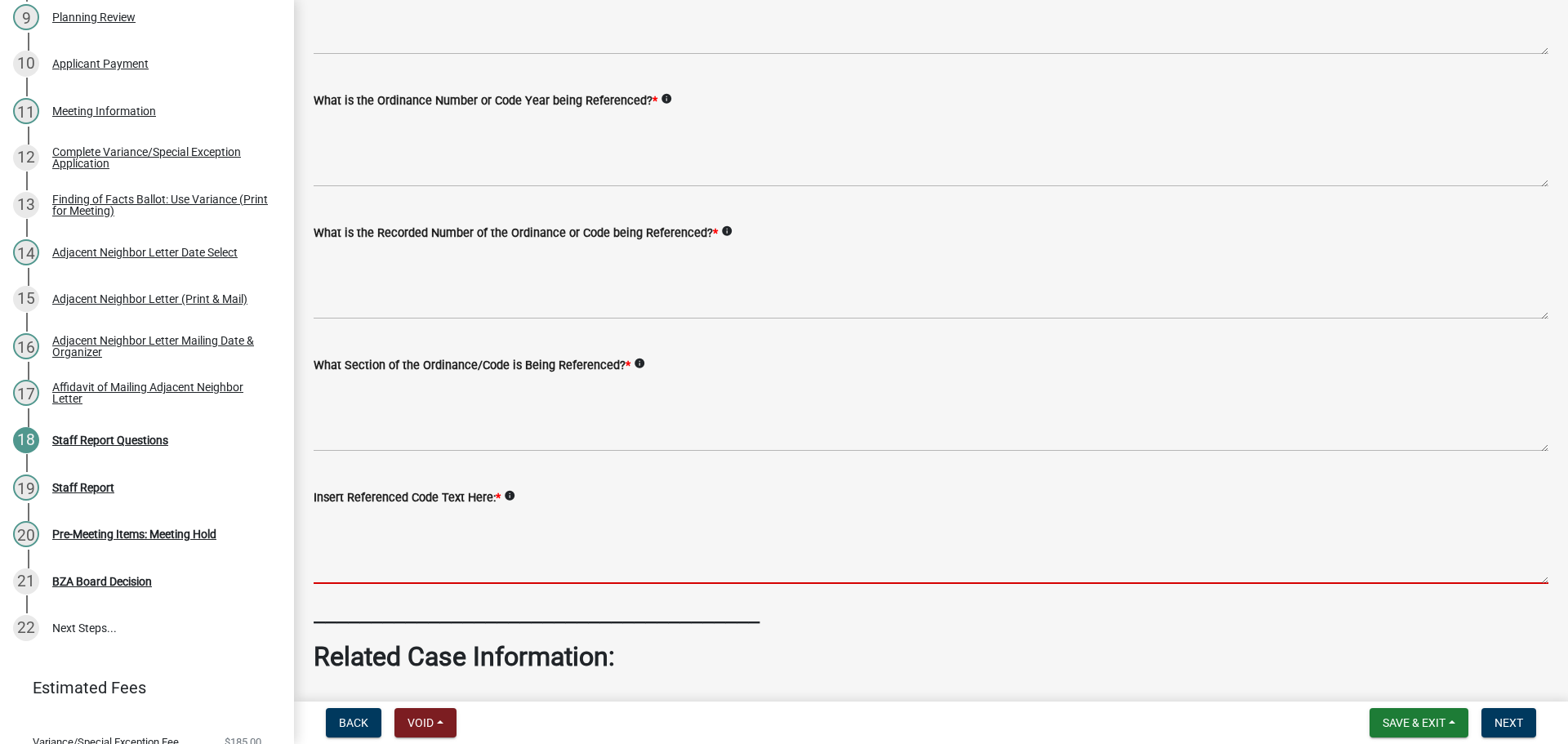
click at [380, 584] on textarea "Insert Referenced Code Text Here: *" at bounding box center [930, 546] width 1235 height 77
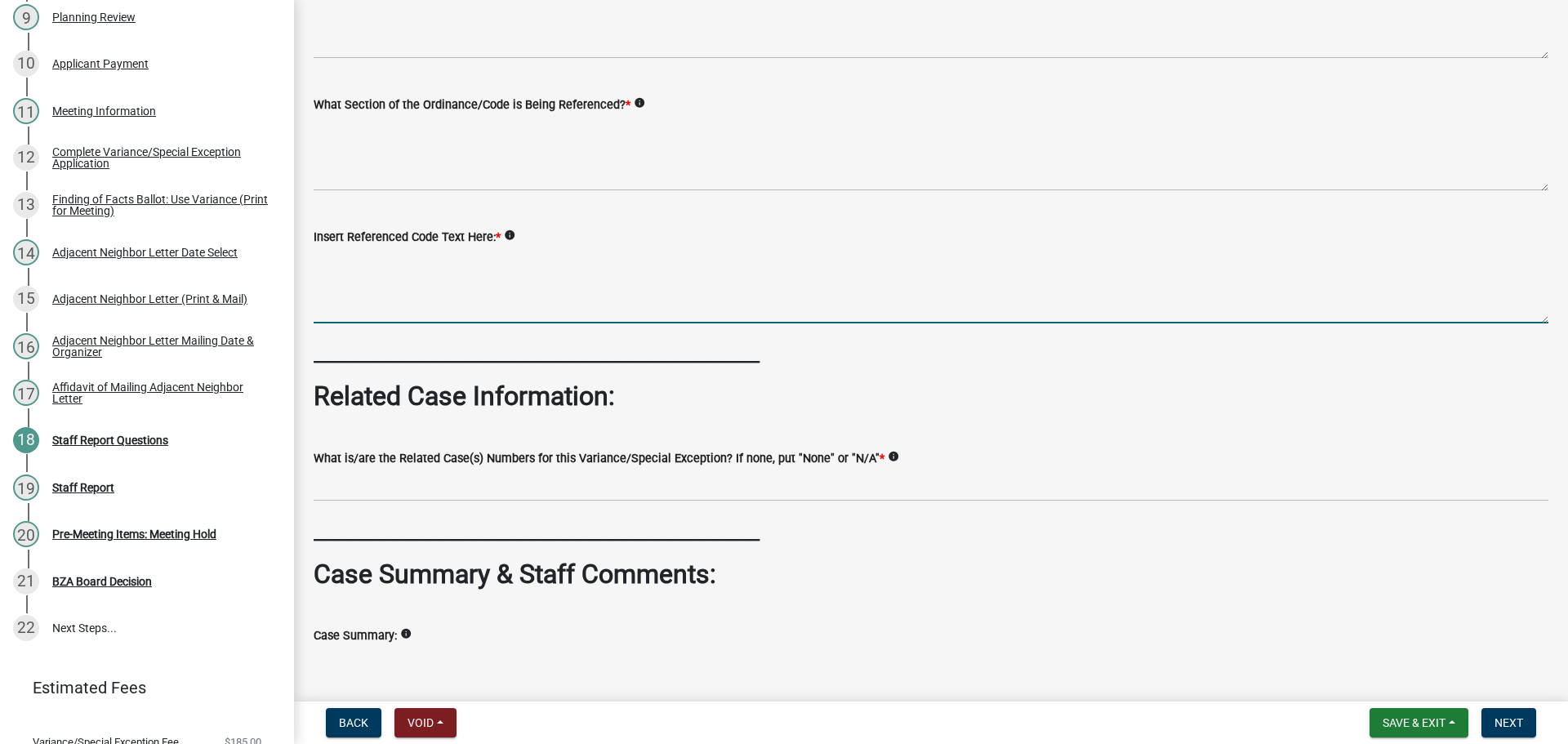
scroll to position [735, 0]
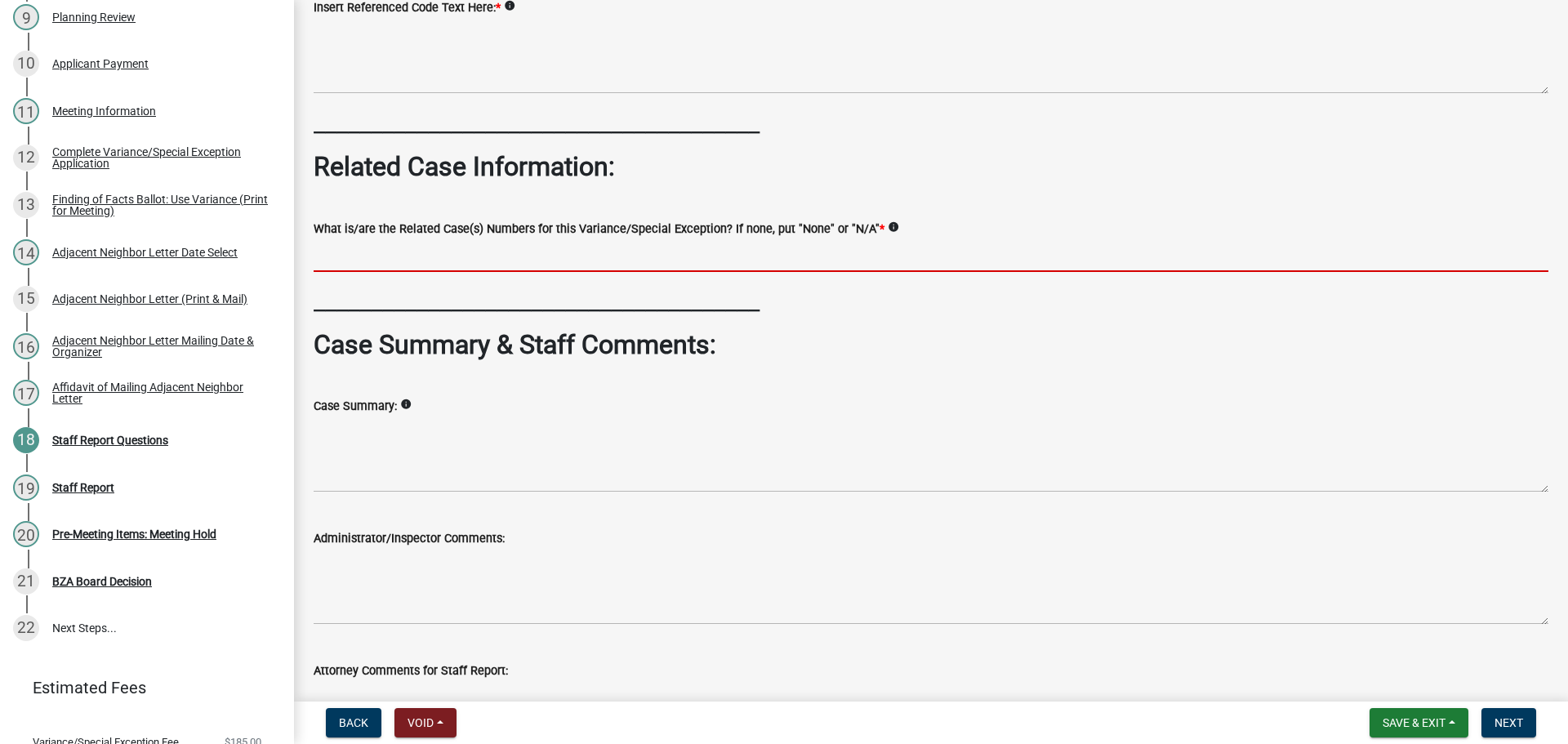
click at [503, 272] on input "What is/are the Related Case(s) Numbers for this Variance/Special Exception? If…" at bounding box center [930, 255] width 1235 height 34
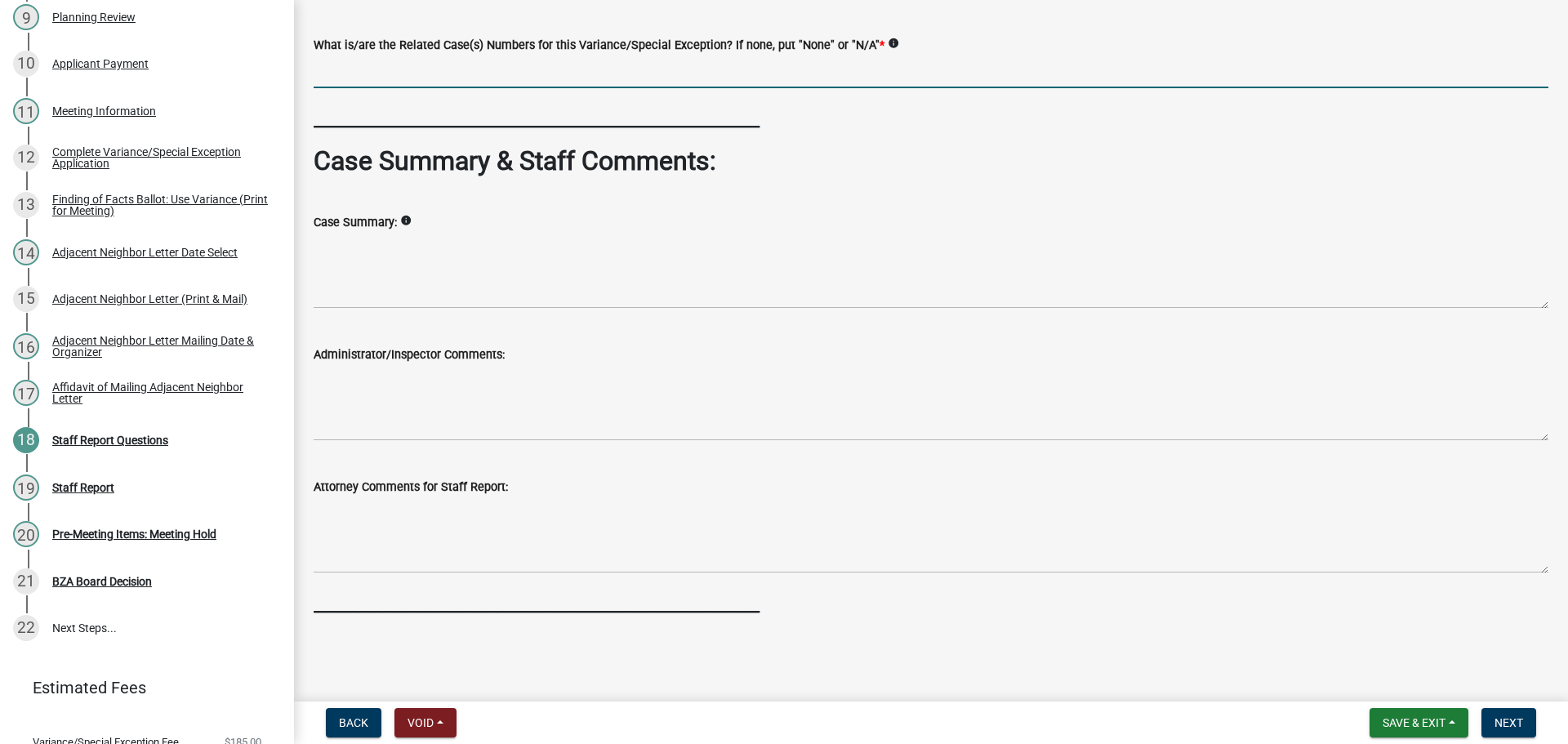
scroll to position [1115, 0]
click at [1523, 723] on button "Next" at bounding box center [1508, 723] width 54 height 29
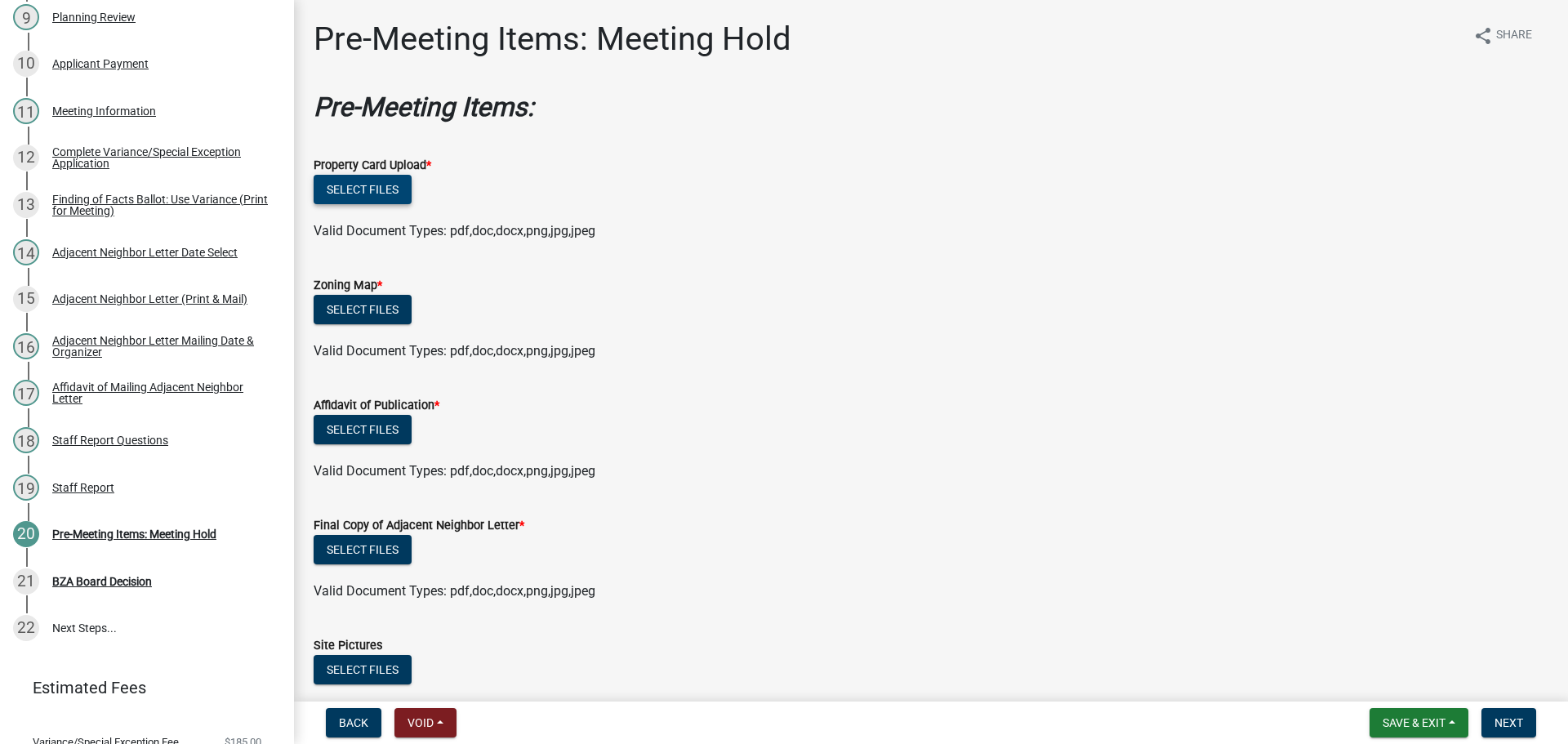
click at [391, 205] on button "Select files" at bounding box center [363, 189] width 98 height 29
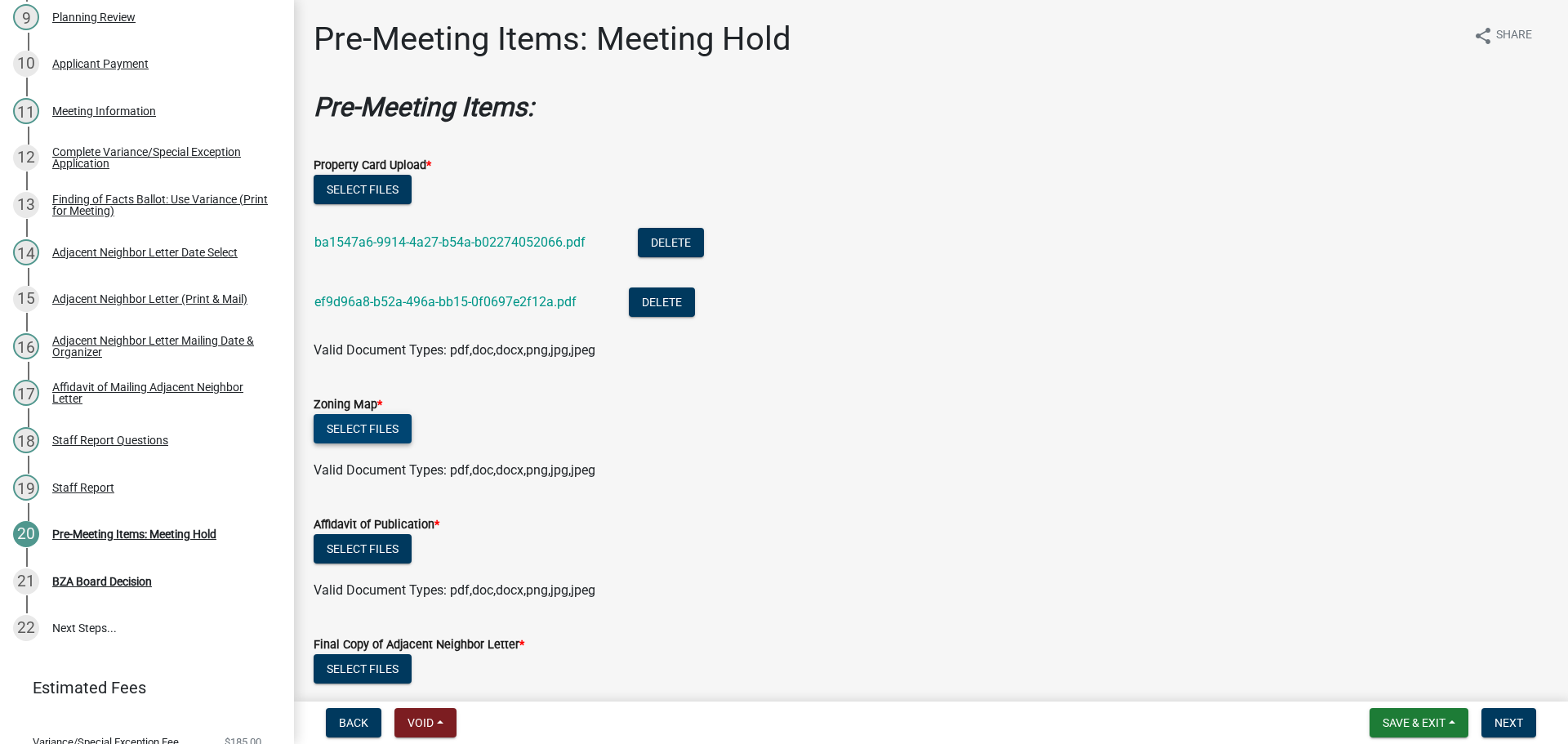
click at [367, 444] on button "Select files" at bounding box center [363, 429] width 98 height 29
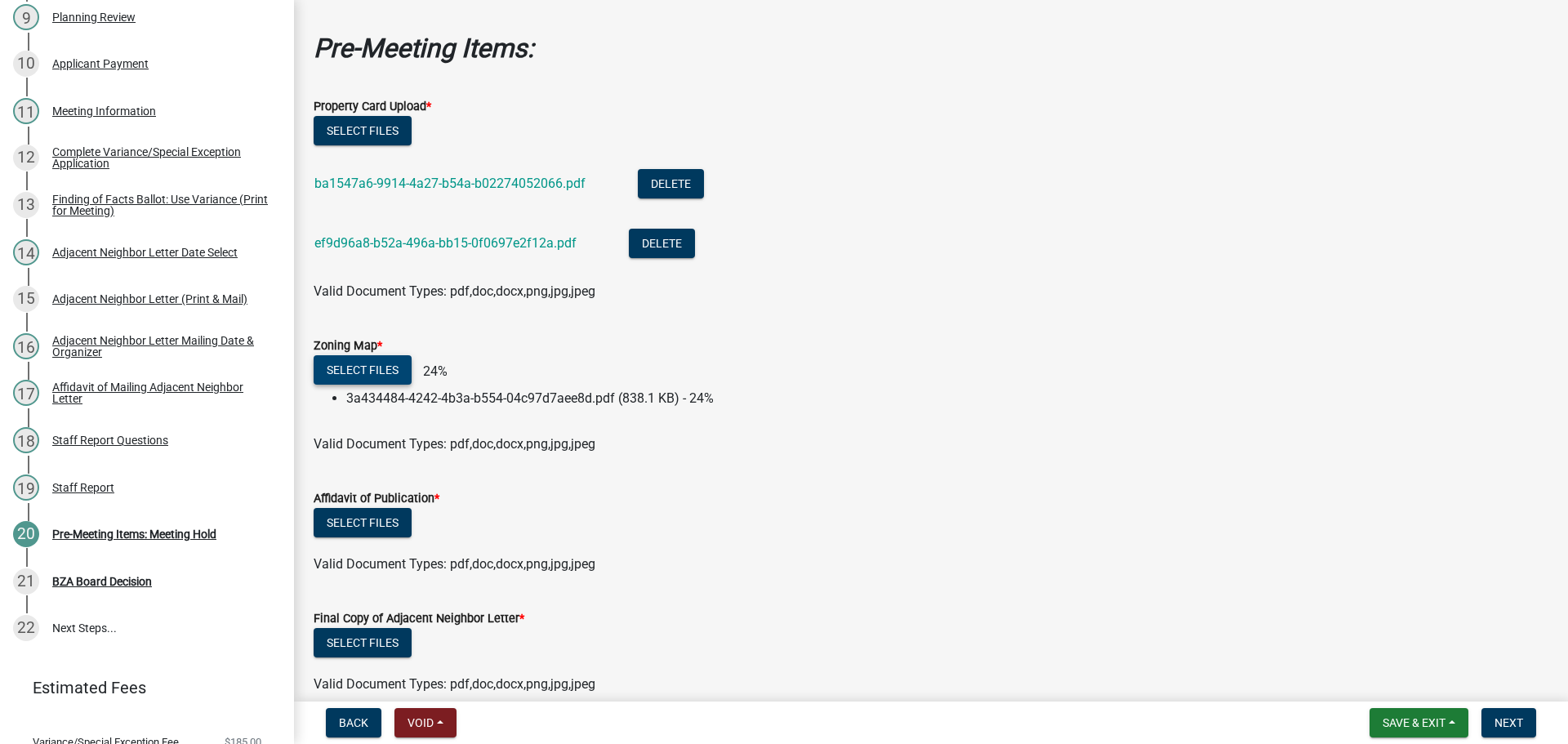
scroll to position [245, 0]
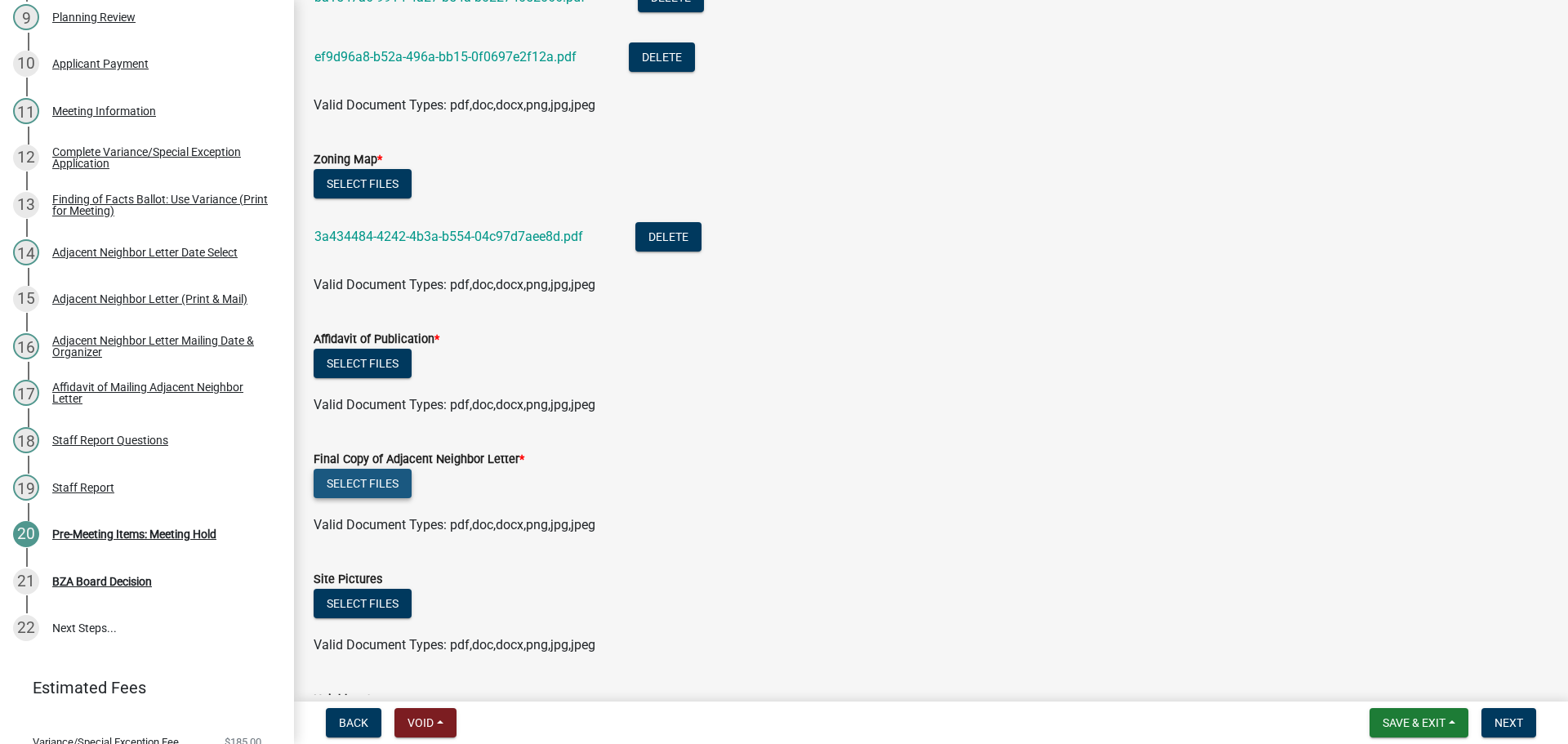
click at [385, 535] on form "Final Copy of Adjacent Neighbor Letter * Select files Valid Document Types: pdf…" at bounding box center [930, 482] width 1235 height 105
click at [380, 498] on button "Select files" at bounding box center [363, 483] width 98 height 29
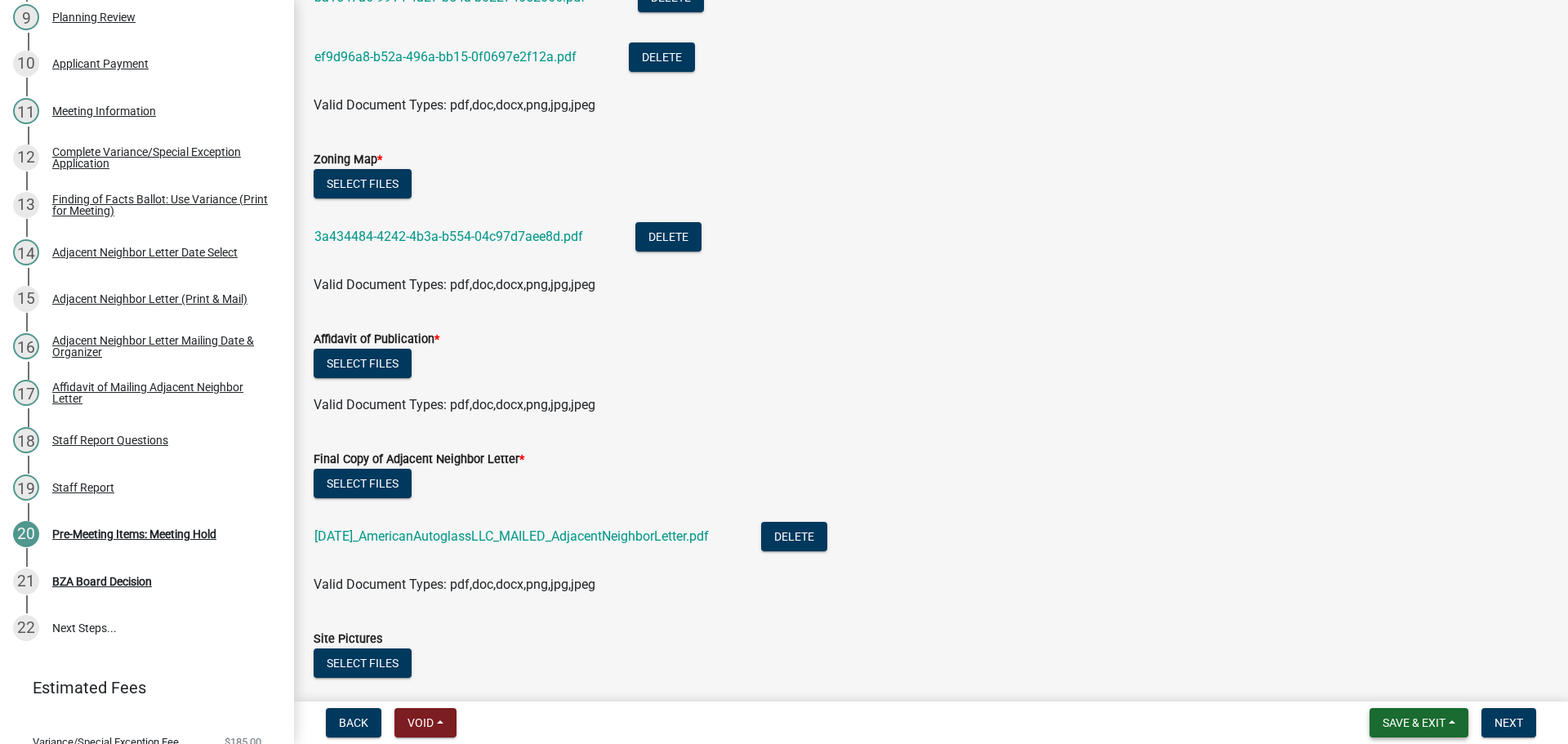
click at [1449, 723] on button "Save & Exit" at bounding box center [1419, 723] width 99 height 29
click at [1391, 666] on button "Save & Exit" at bounding box center [1403, 676] width 130 height 39
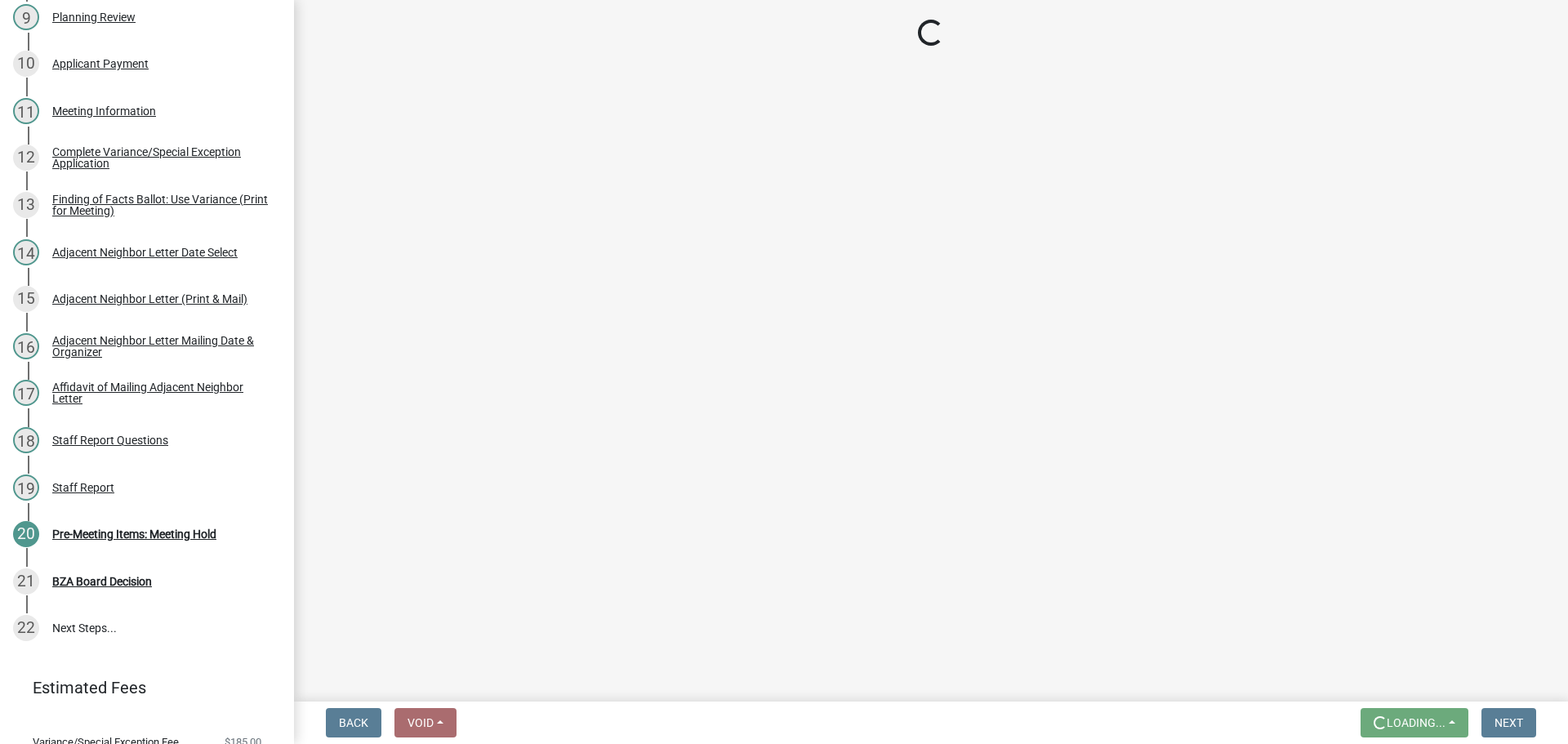
scroll to position [0, 0]
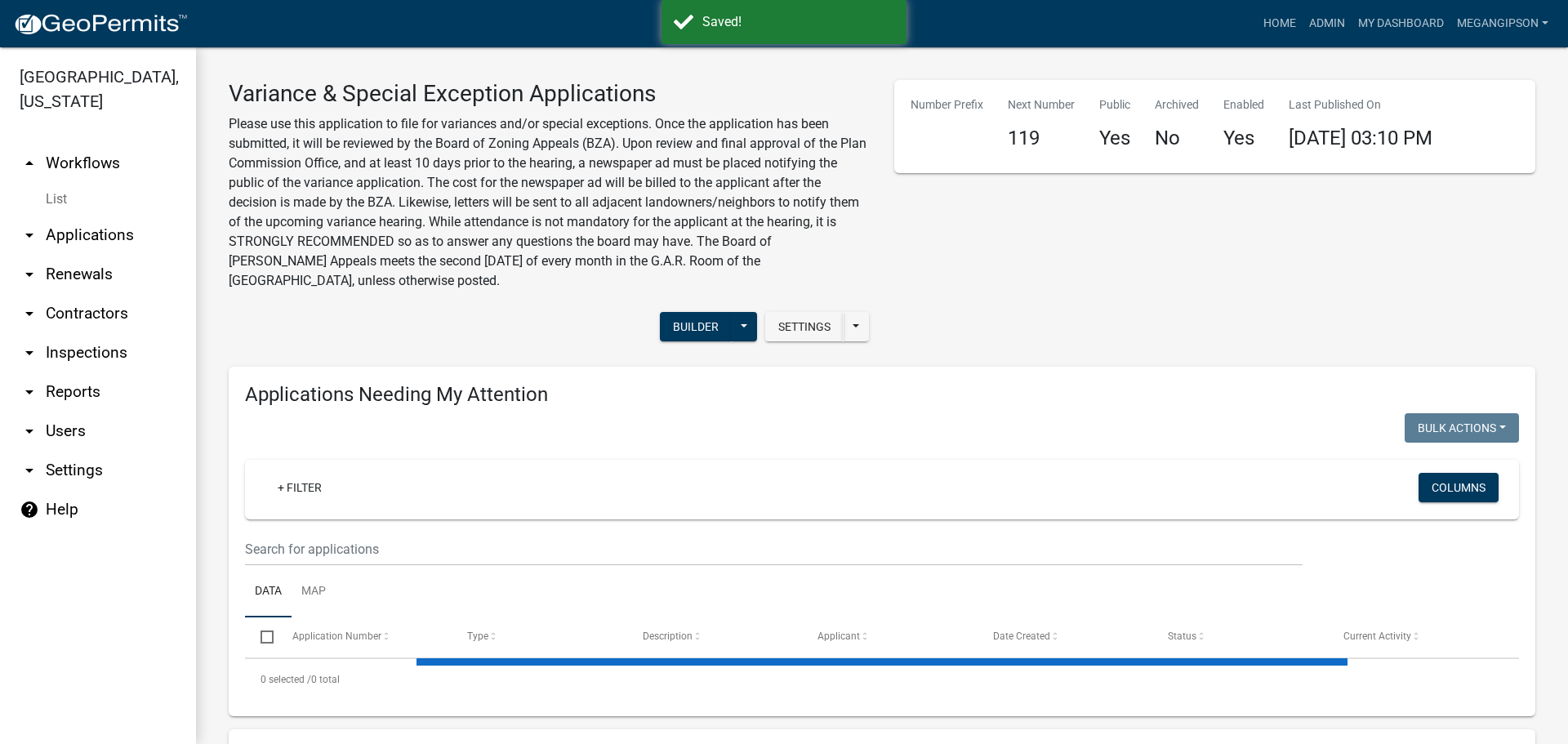
select select "3: 100"
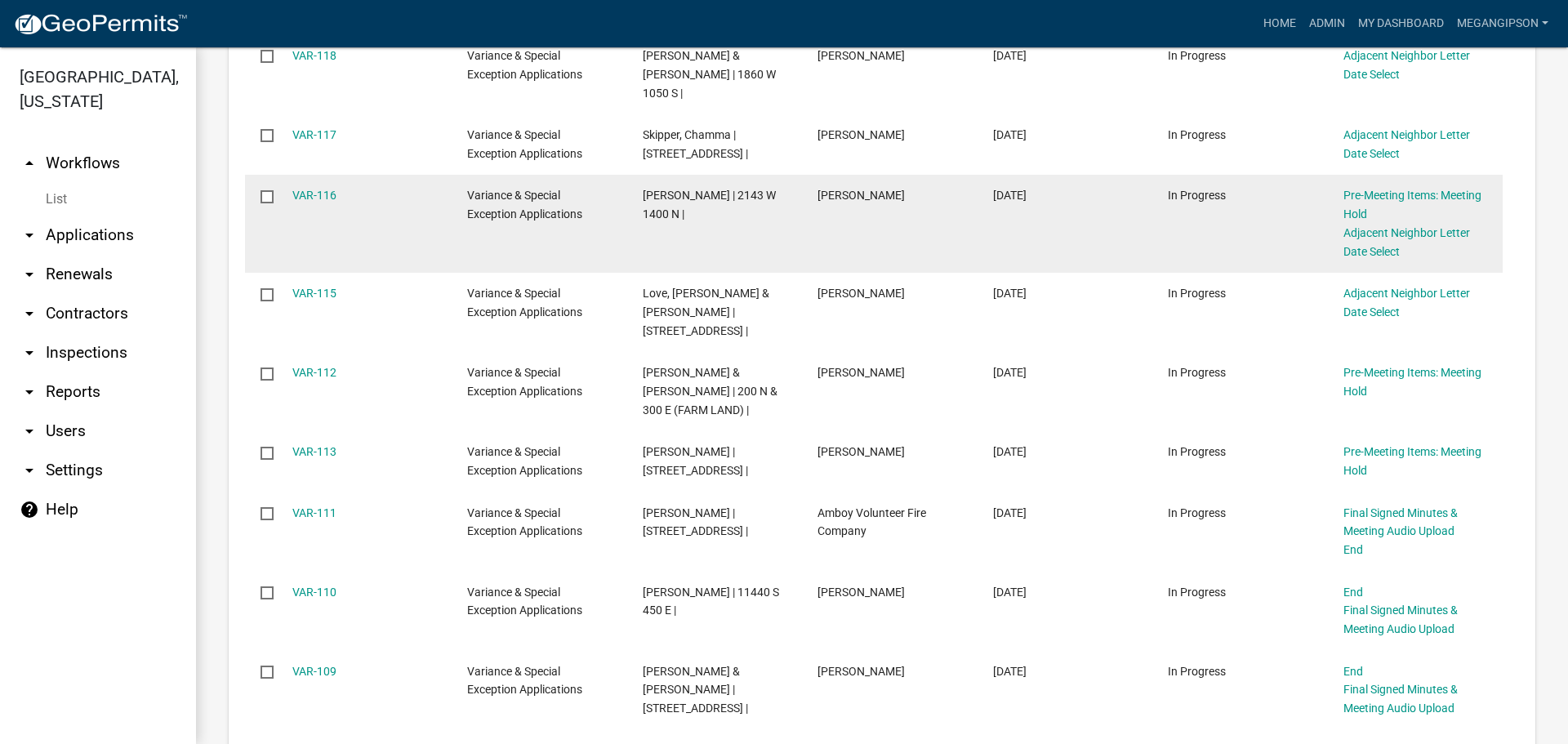
scroll to position [735, 0]
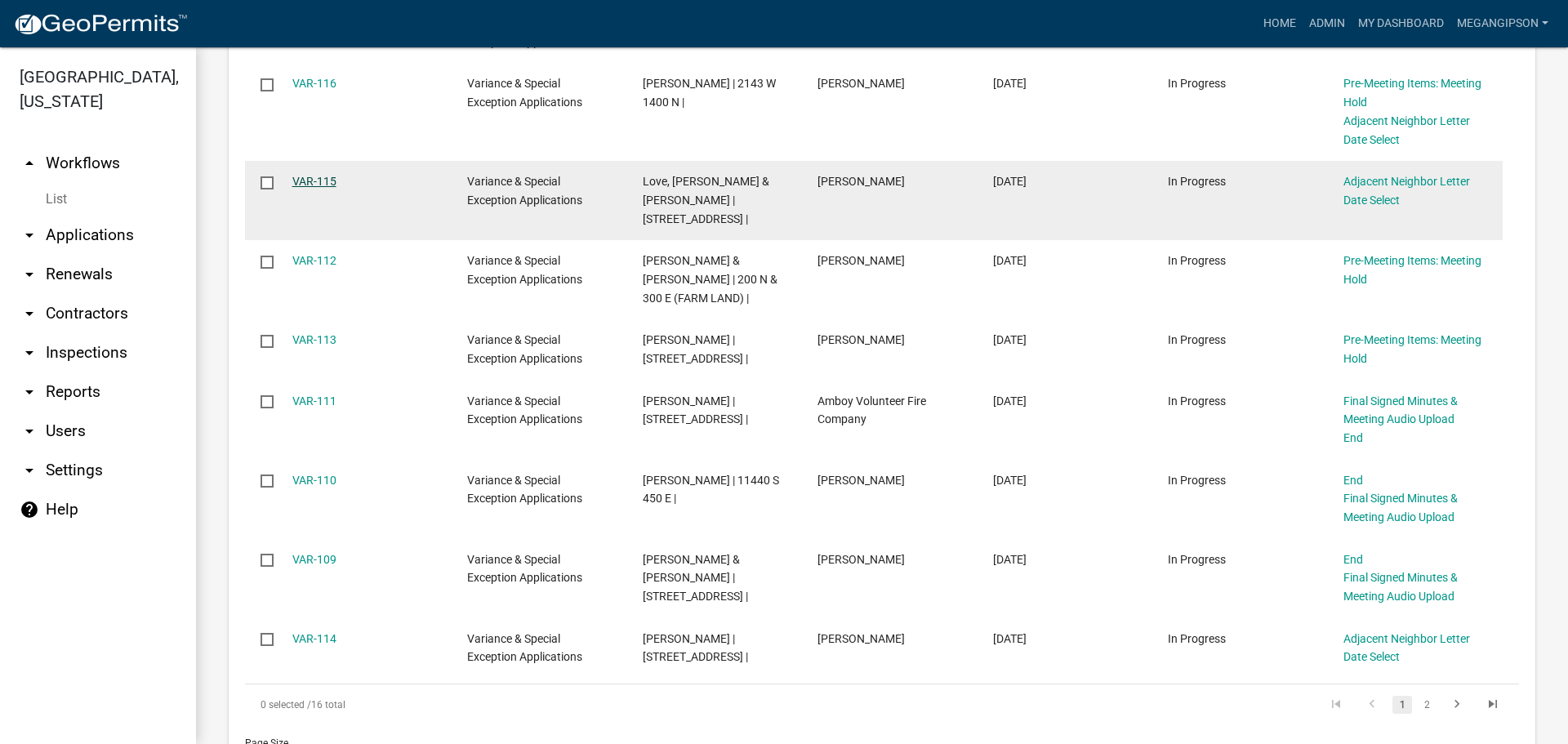
click at [317, 188] on link "VAR-115" at bounding box center [313, 181] width 44 height 13
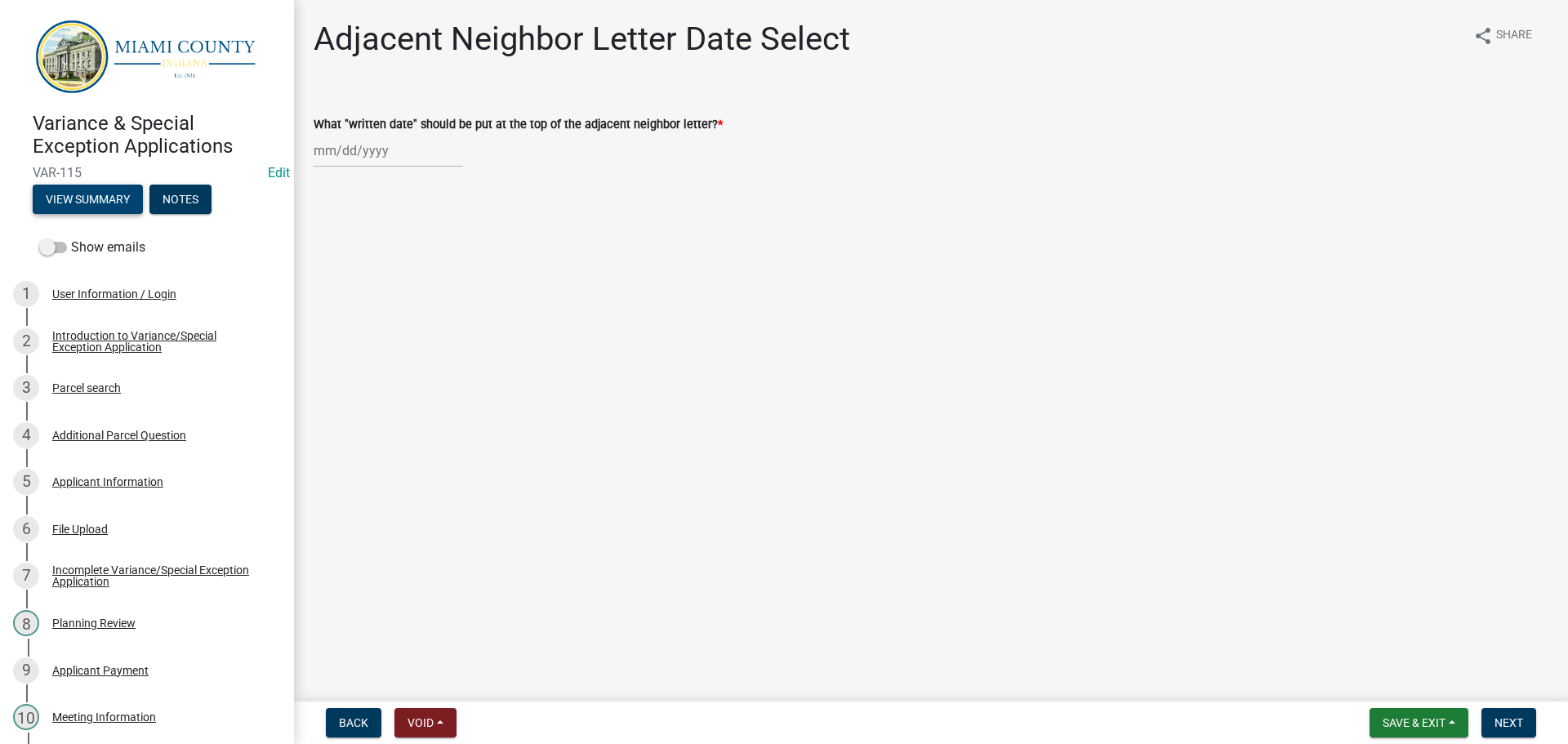
click at [107, 202] on button "View Summary" at bounding box center [88, 199] width 110 height 29
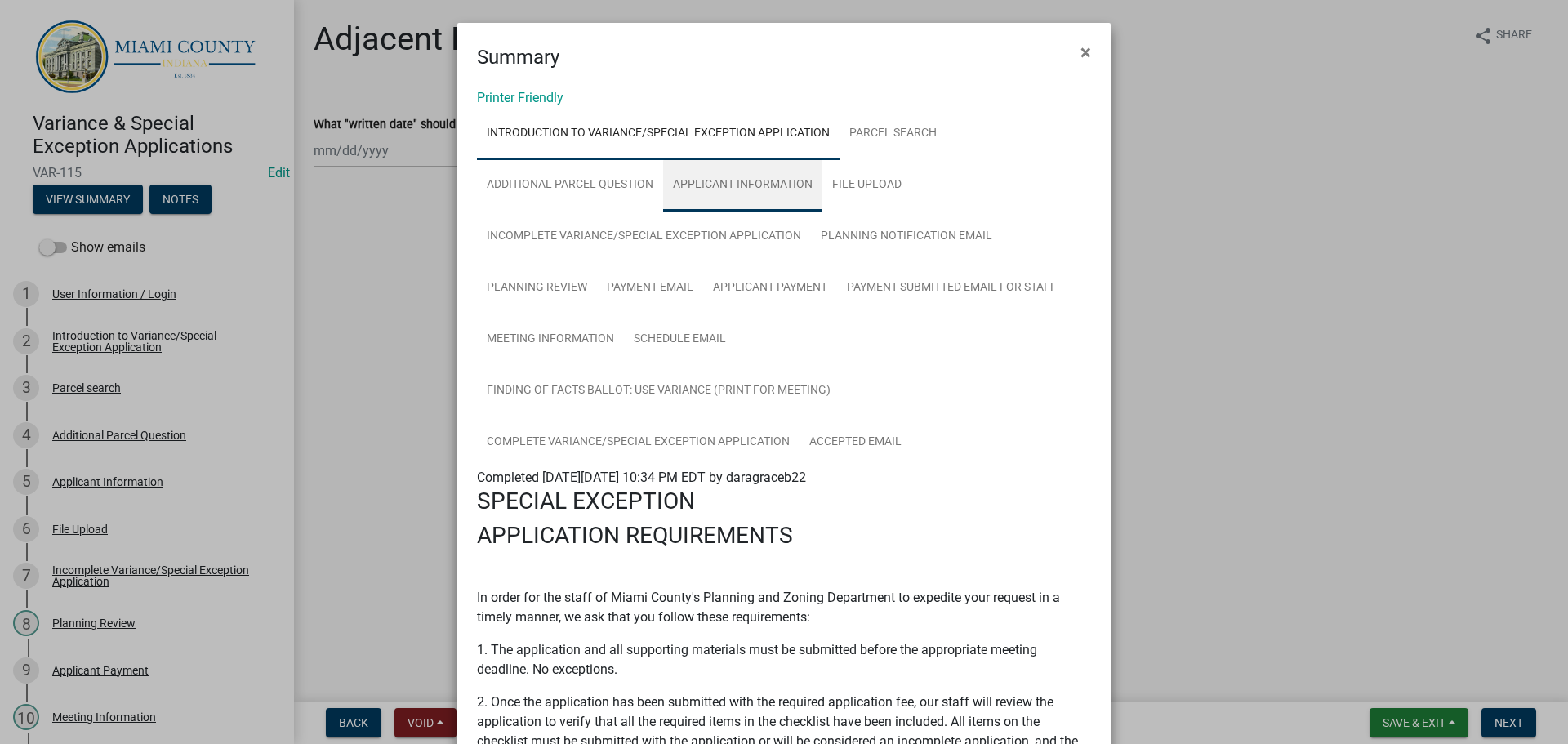
click at [725, 192] on link "Applicant Information" at bounding box center [743, 185] width 159 height 53
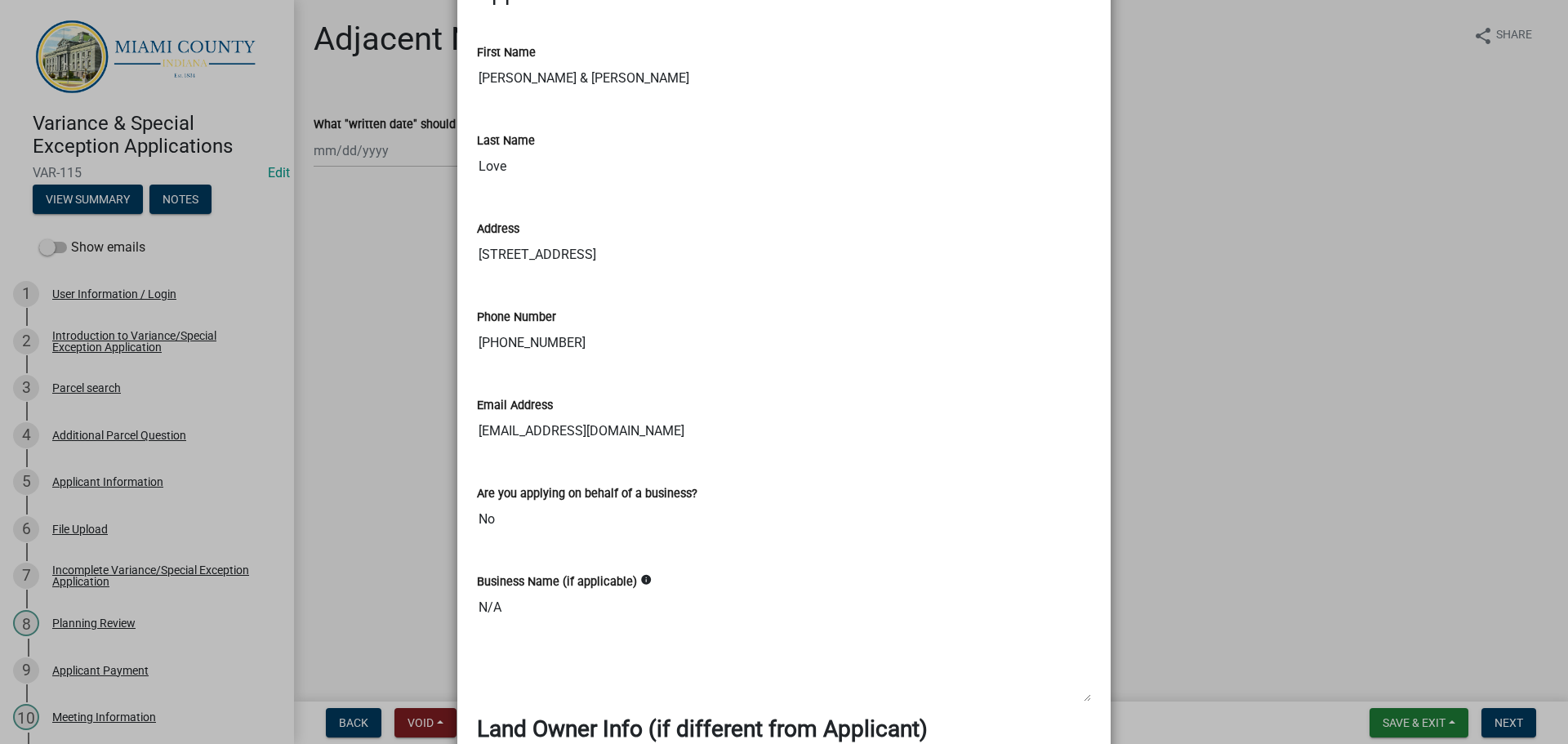
scroll to position [817, 0]
click at [1262, 450] on ngb-modal-window "Summary × Printer Friendly Introduction to Variance/Special Exception Applicati…" at bounding box center [784, 372] width 1568 height 744
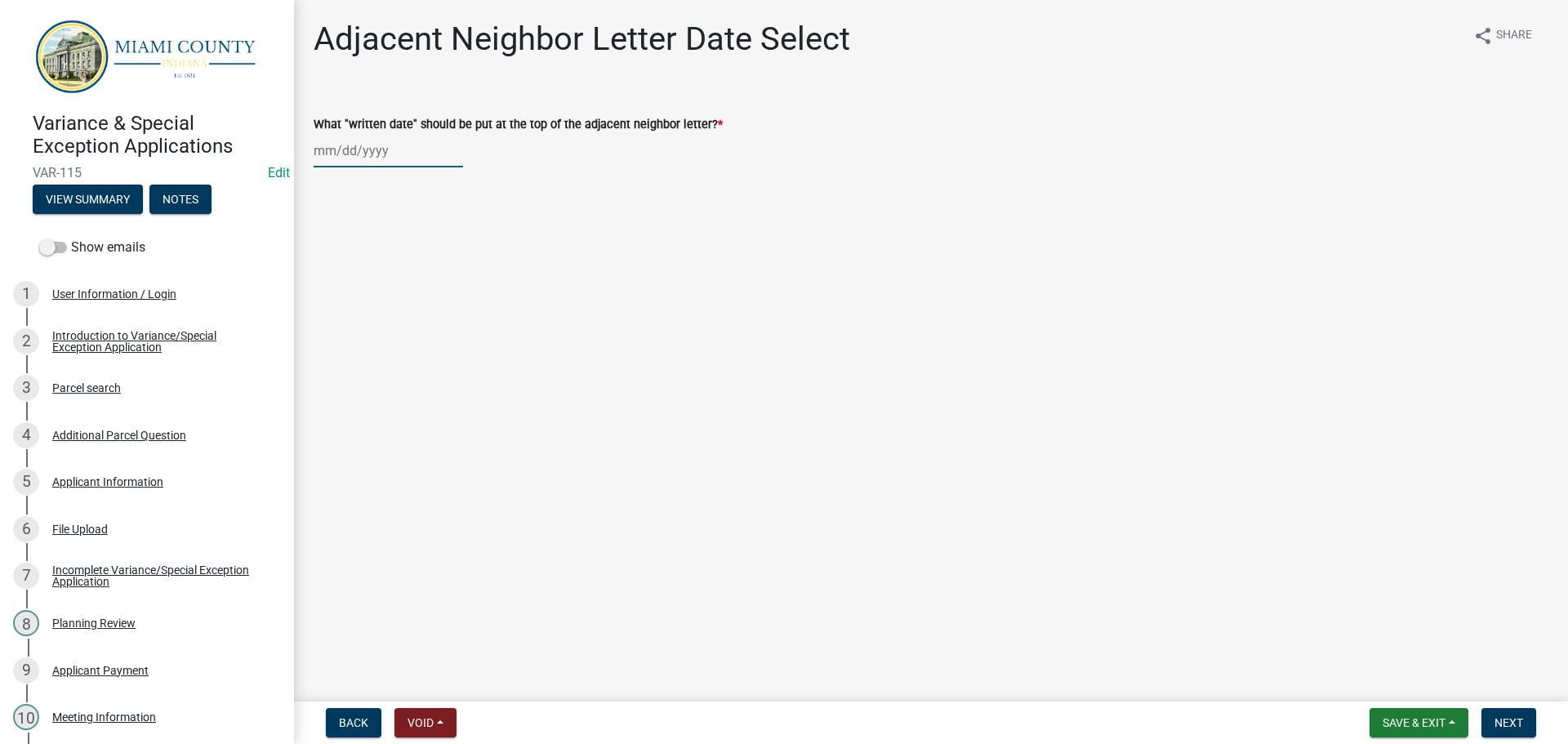
click at [413, 168] on div at bounding box center [388, 151] width 149 height 34
select select "8"
select select "2025"
click at [447, 339] on div "22" at bounding box center [434, 324] width 26 height 26
type input "[DATE]"
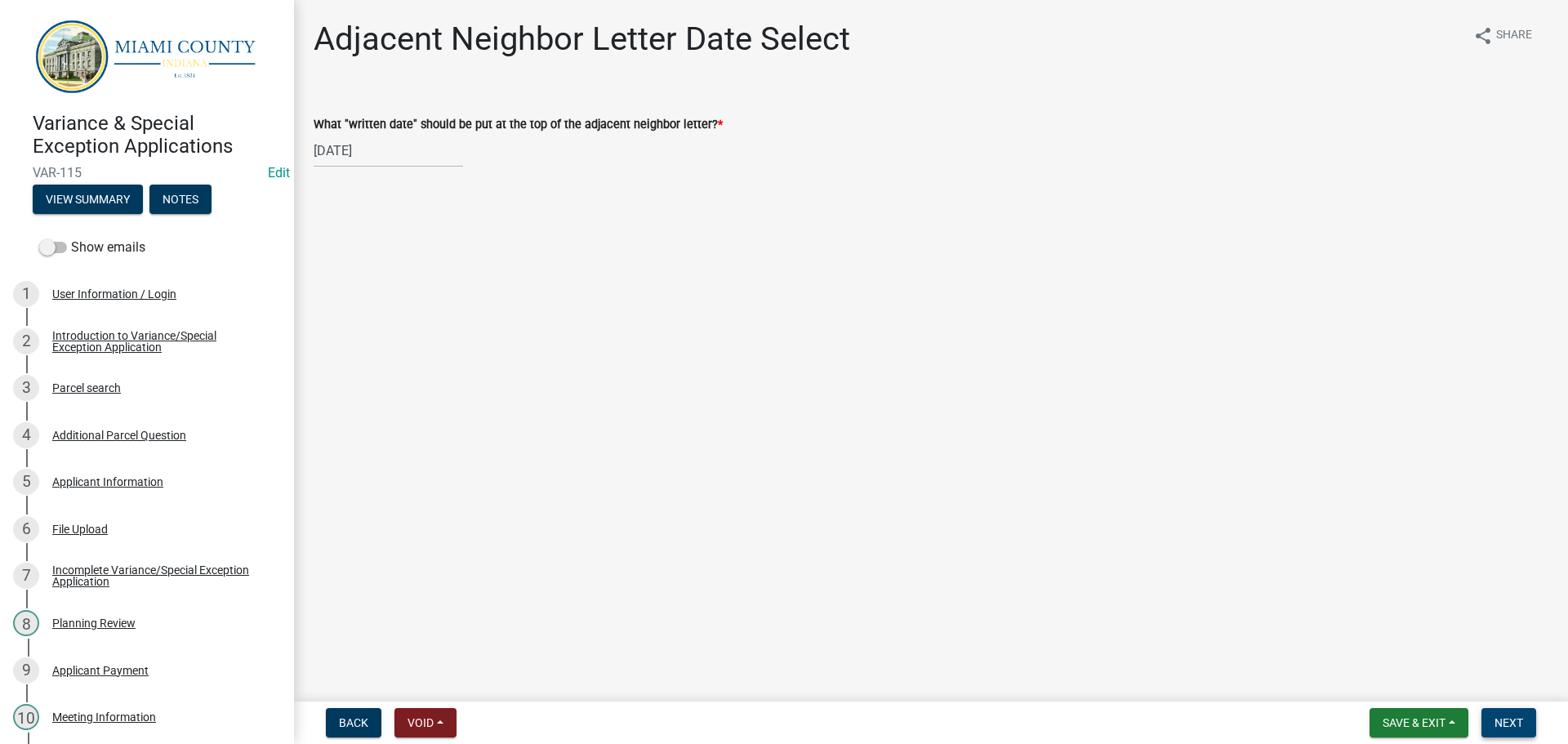
click at [1514, 722] on span "Next" at bounding box center [1509, 723] width 29 height 13
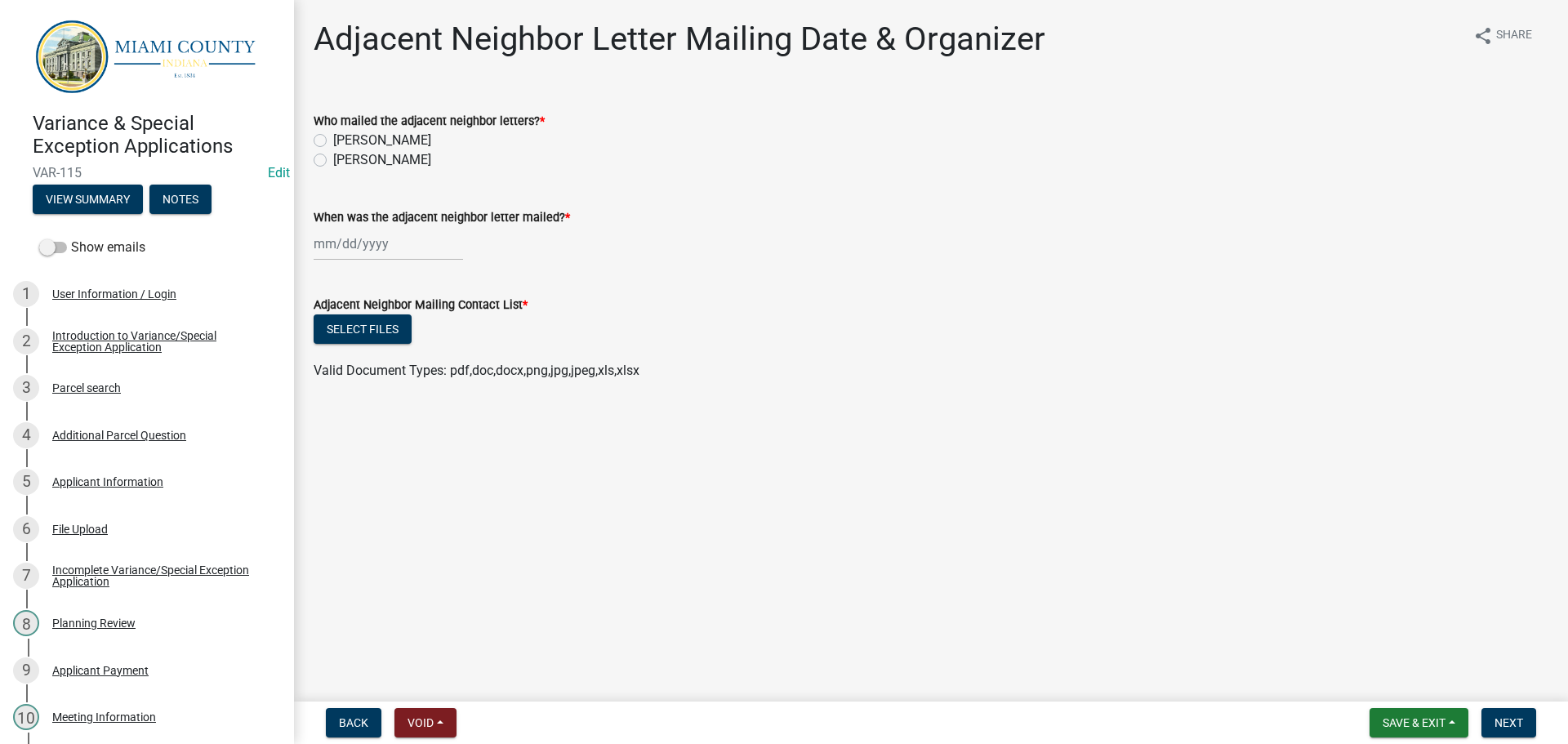
click at [353, 170] on label "[PERSON_NAME]" at bounding box center [382, 160] width 98 height 20
click at [344, 161] on input "[PERSON_NAME]" at bounding box center [338, 155] width 11 height 11
radio input "true"
click at [370, 261] on div at bounding box center [388, 244] width 149 height 34
select select "8"
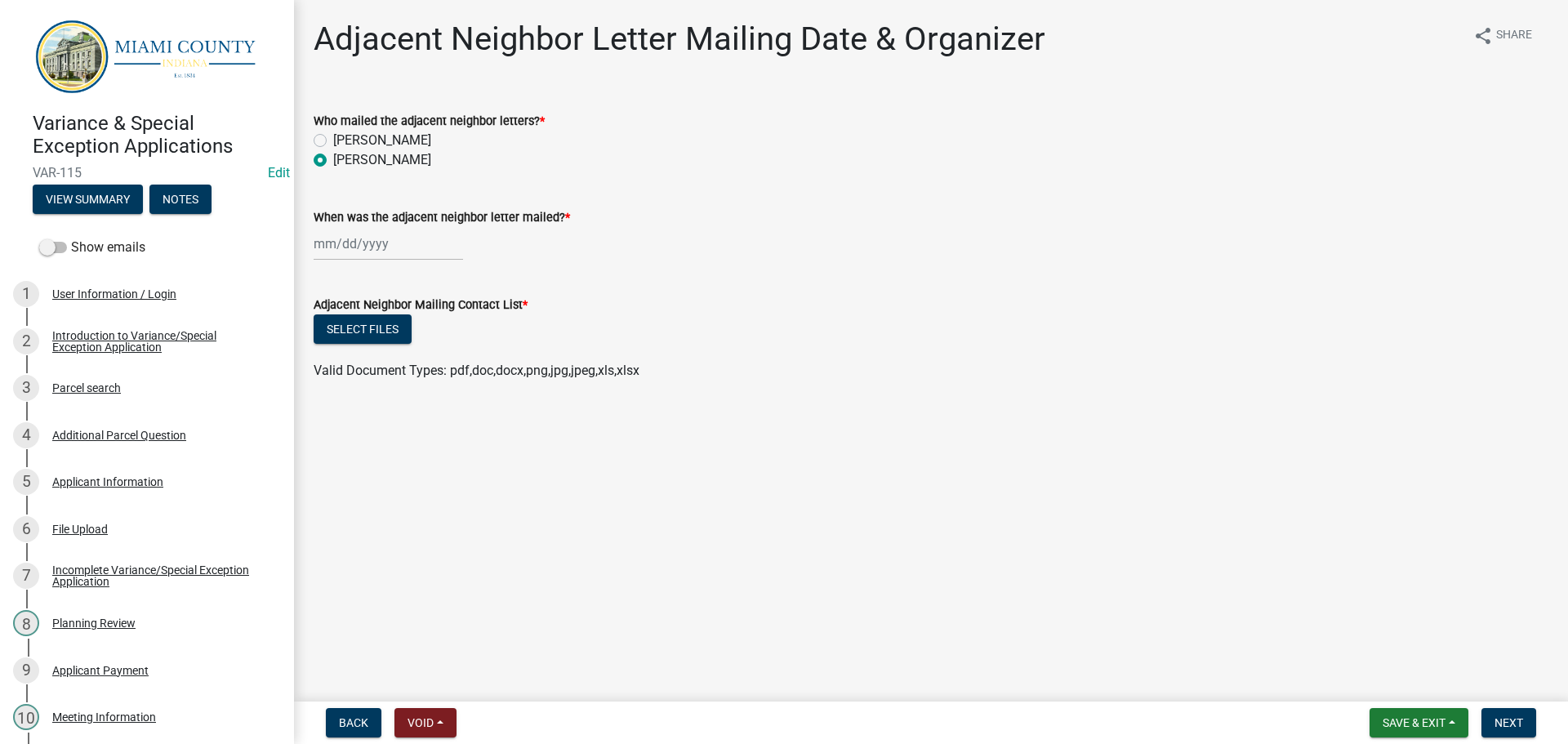
select select "2025"
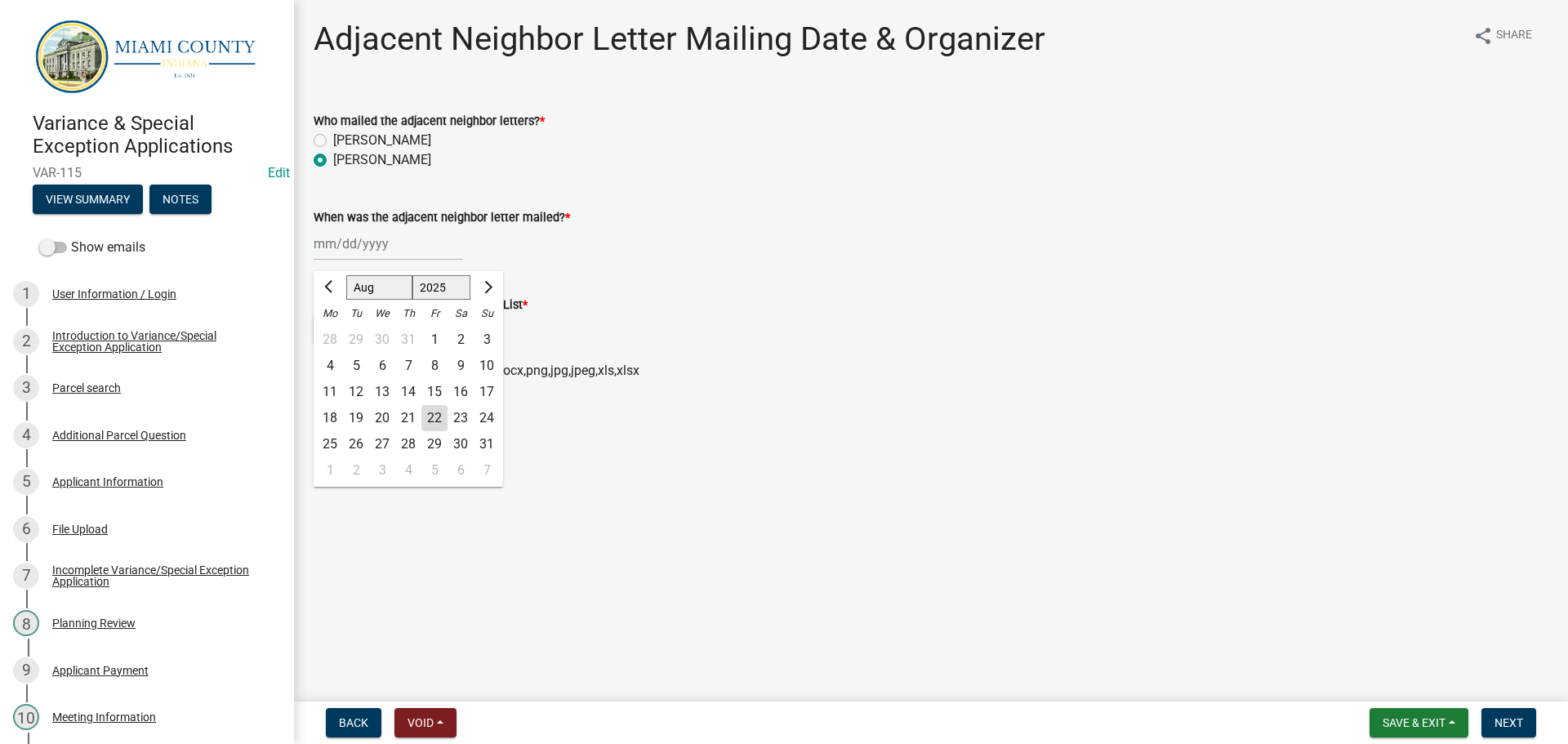
click at [447, 431] on div "22" at bounding box center [434, 418] width 26 height 26
type input "[DATE]"
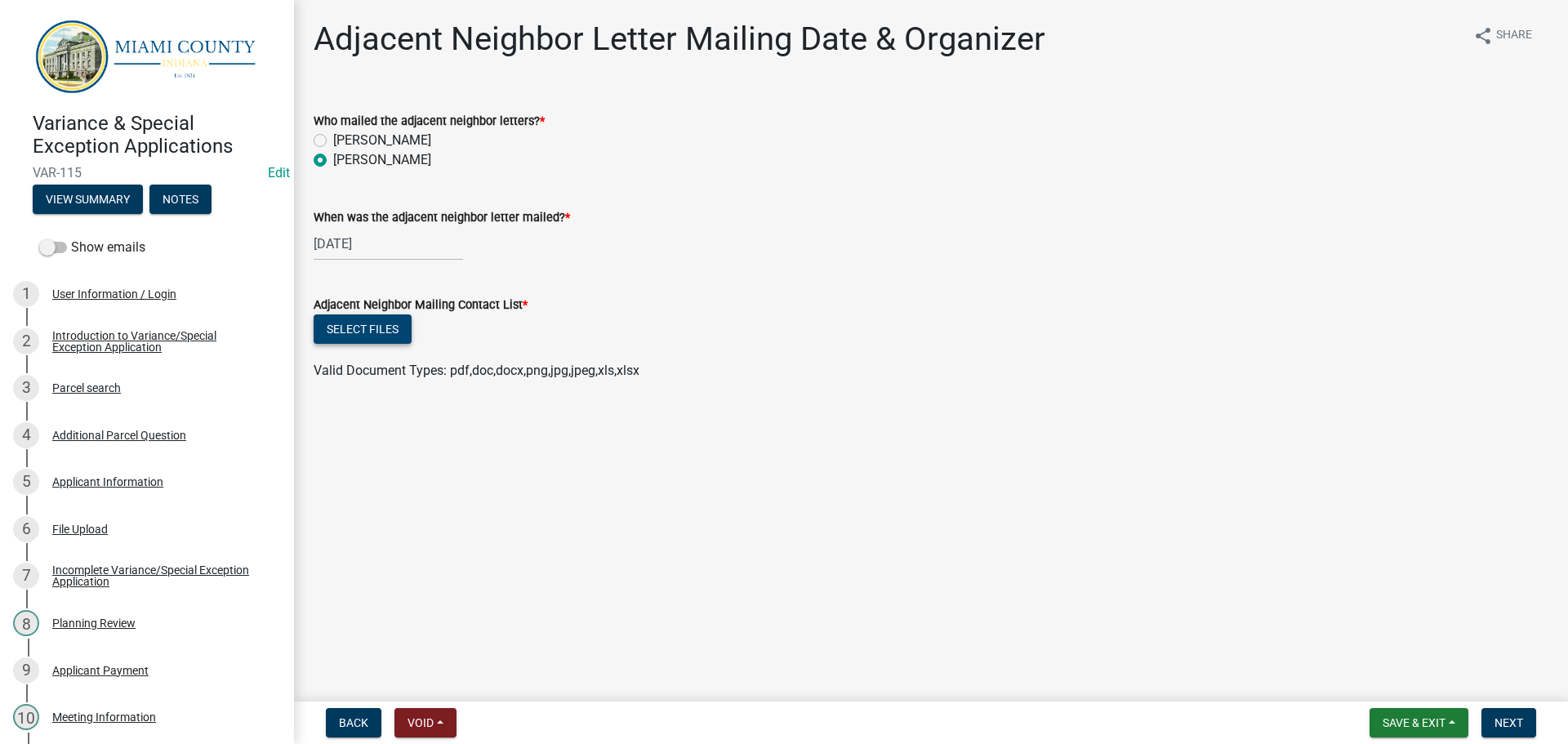
click at [395, 344] on button "Select files" at bounding box center [363, 329] width 98 height 29
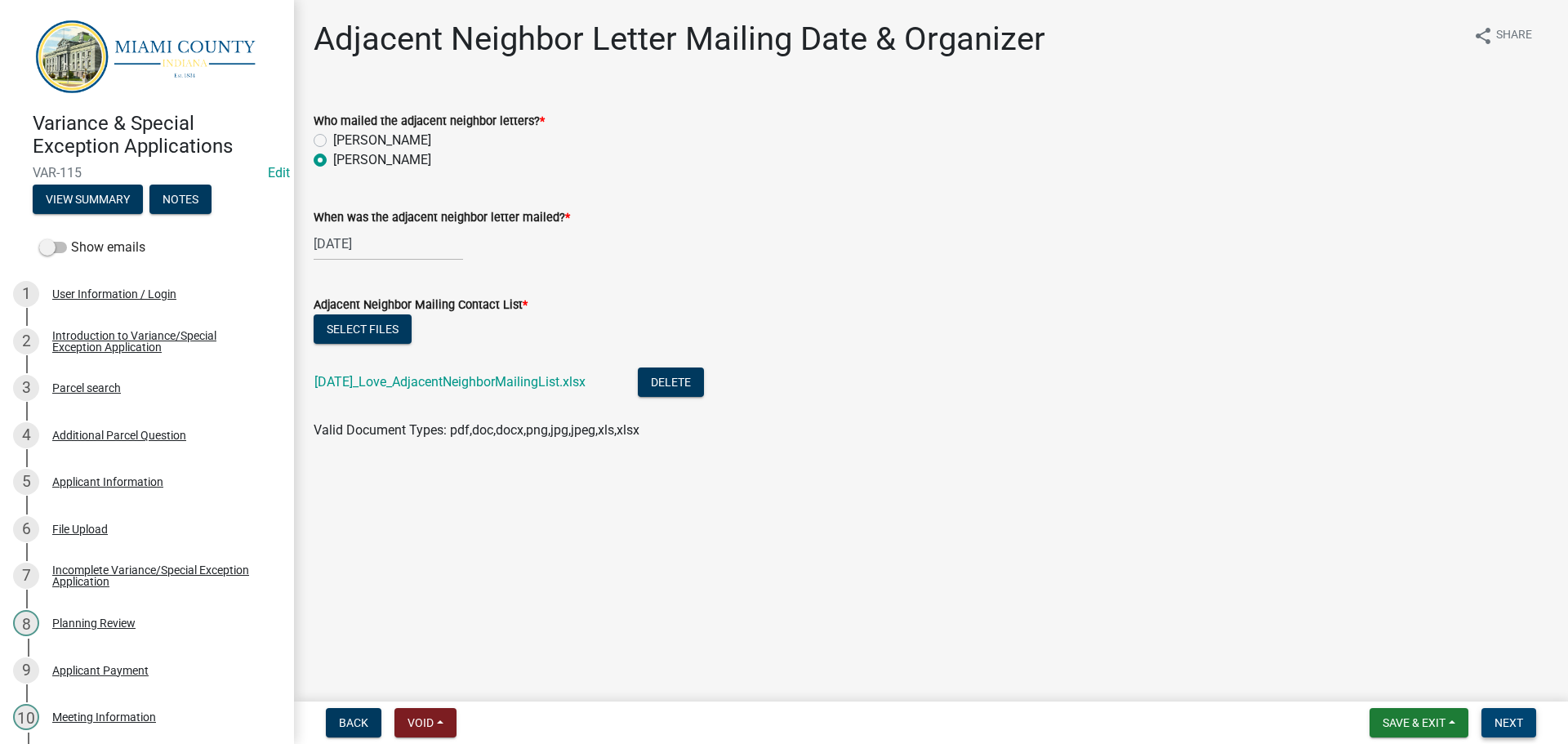
click at [1511, 723] on span "Next" at bounding box center [1509, 723] width 29 height 13
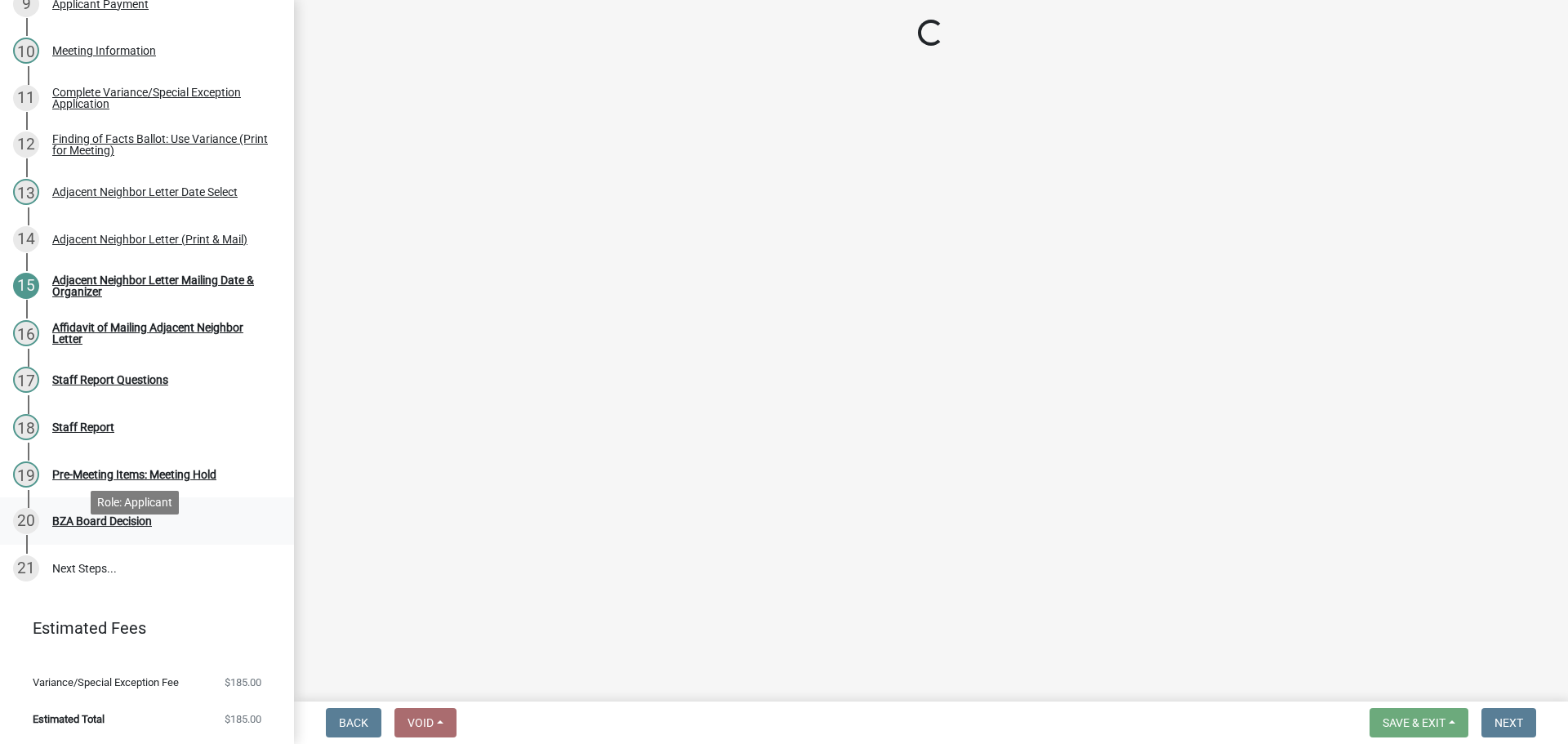
scroll to position [675, 0]
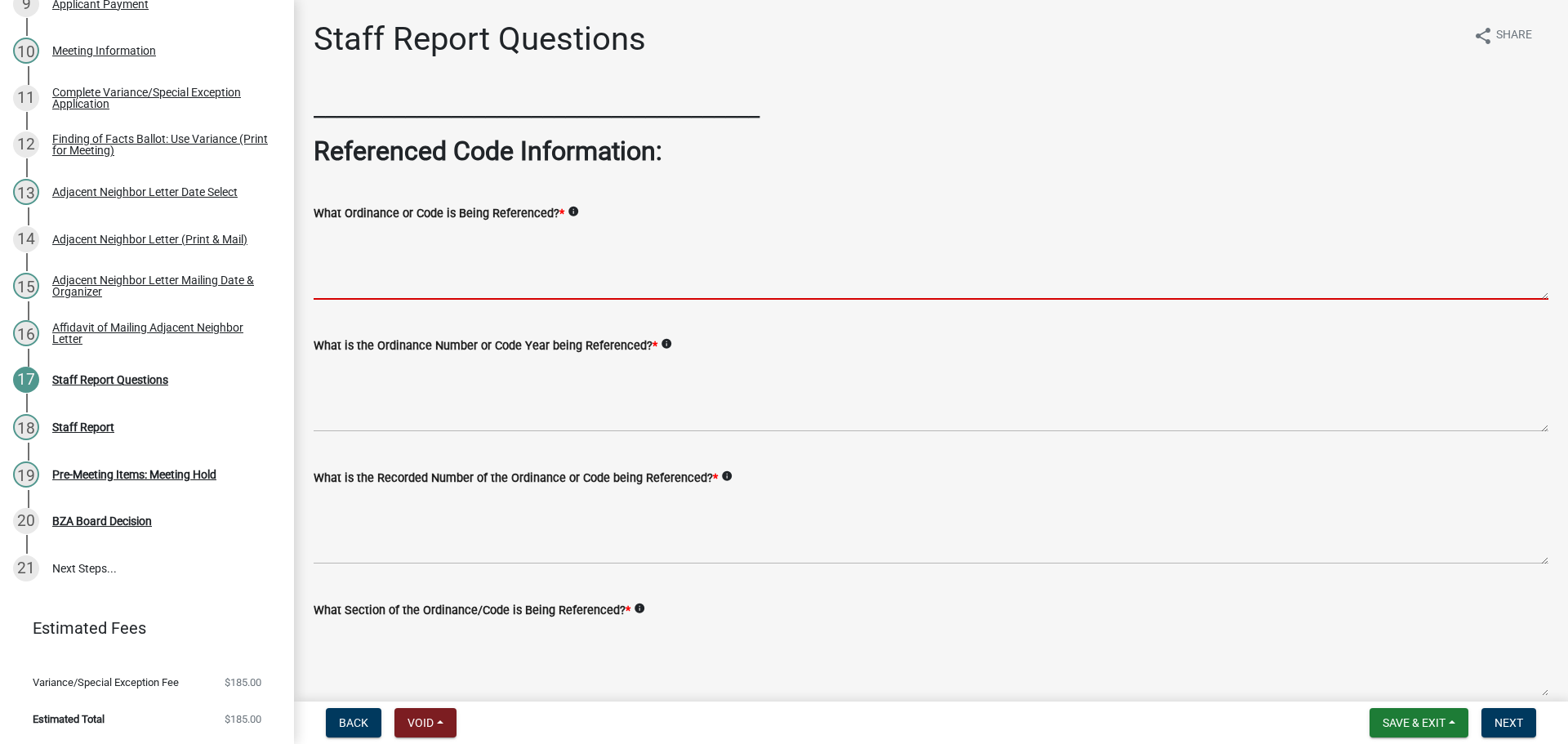
click at [459, 291] on textarea "What Ordinance or Code is Being Referenced? *" at bounding box center [930, 262] width 1235 height 77
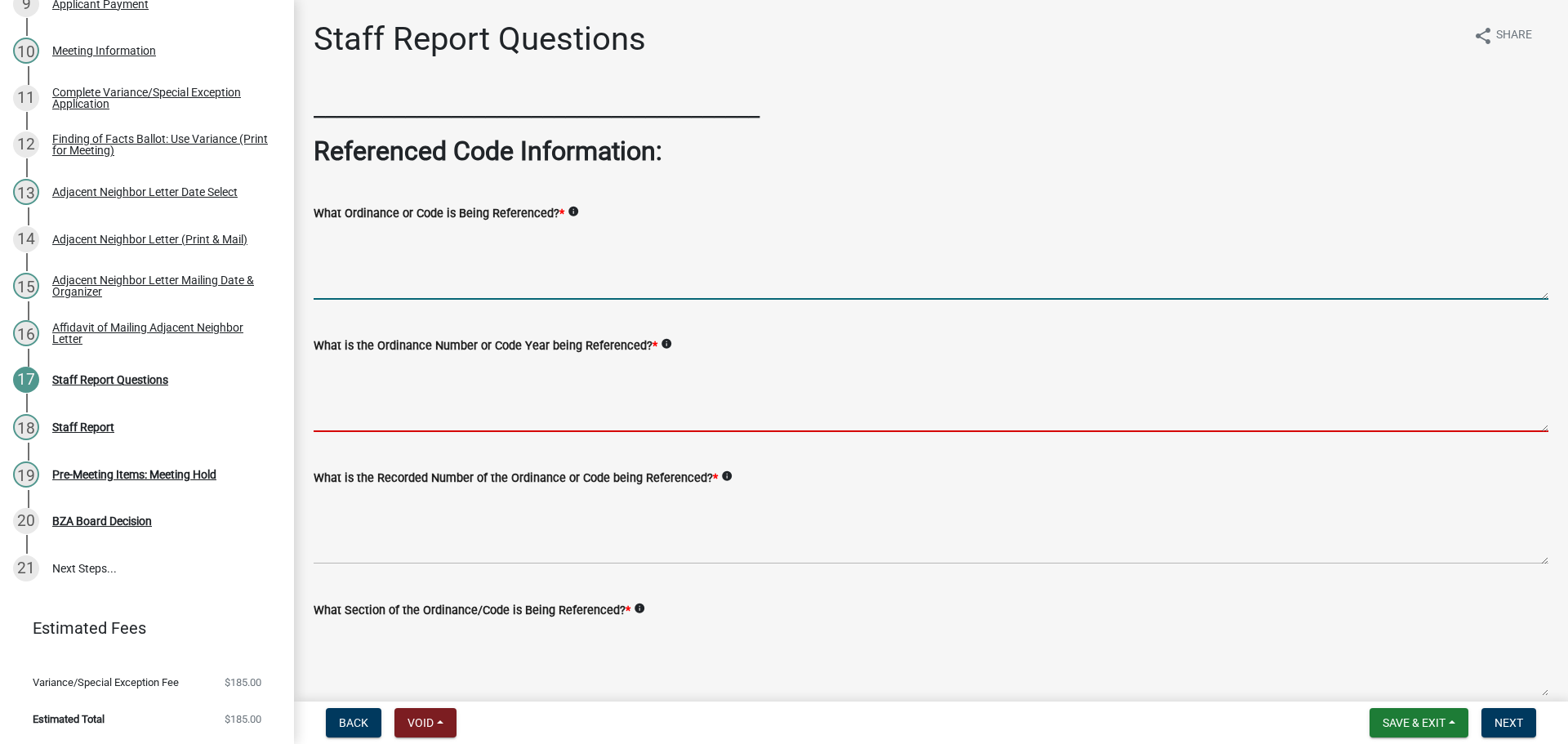
click at [493, 418] on textarea "What is the Ordinance Number or Code Year being Referenced? *" at bounding box center [930, 394] width 1235 height 77
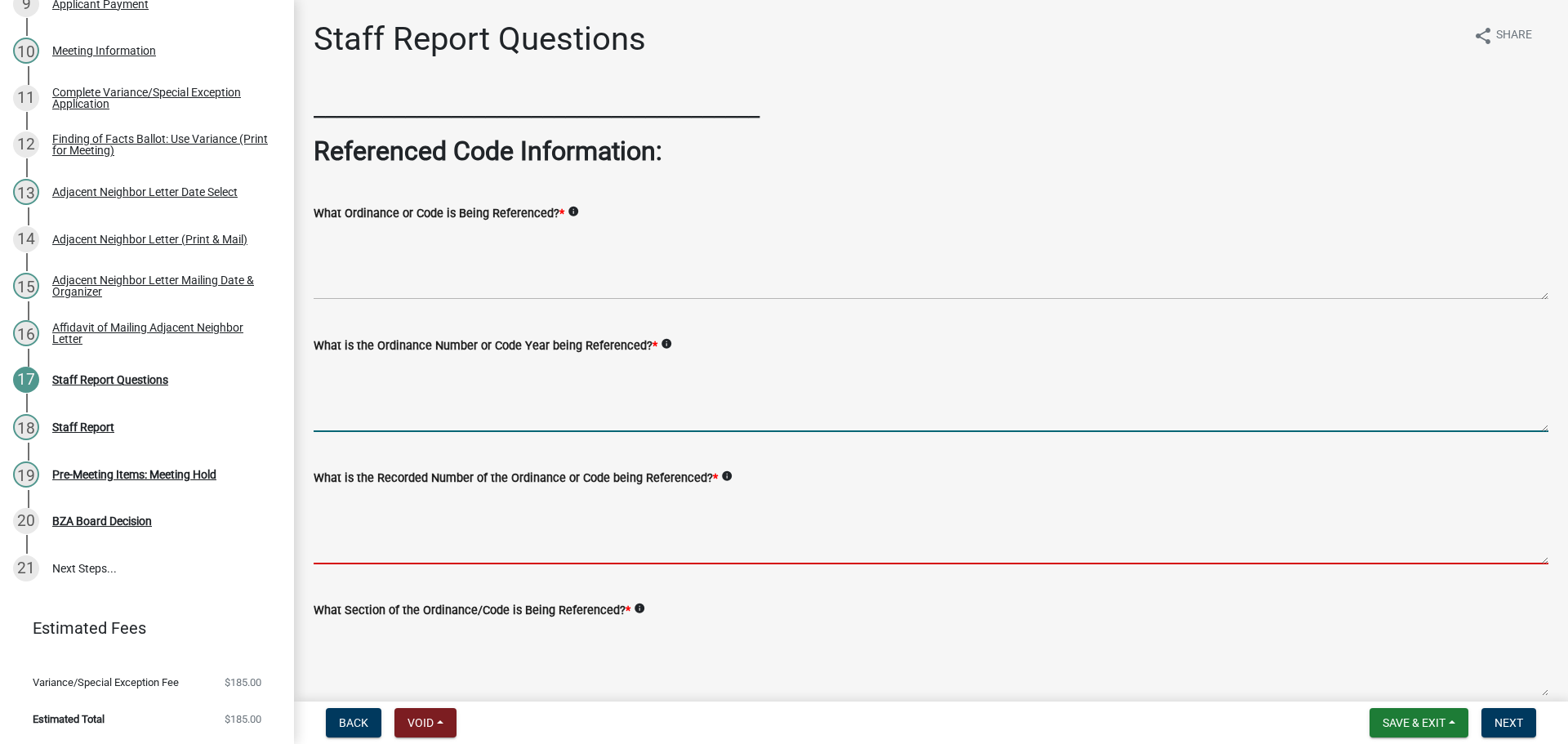
click at [467, 554] on textarea "What is the Recorded Number of the Ordinance or Code being Referenced? *" at bounding box center [930, 526] width 1235 height 77
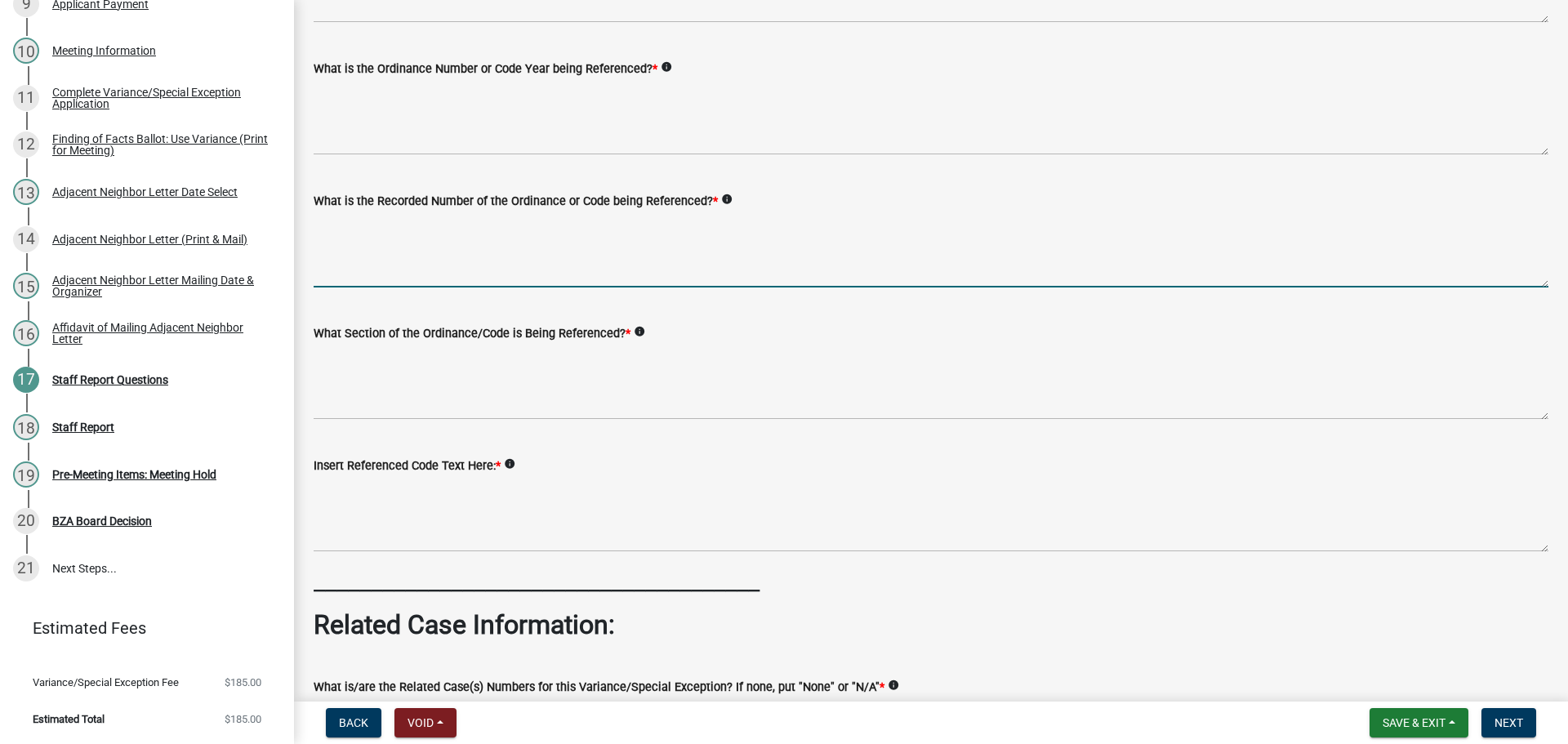
scroll to position [327, 0]
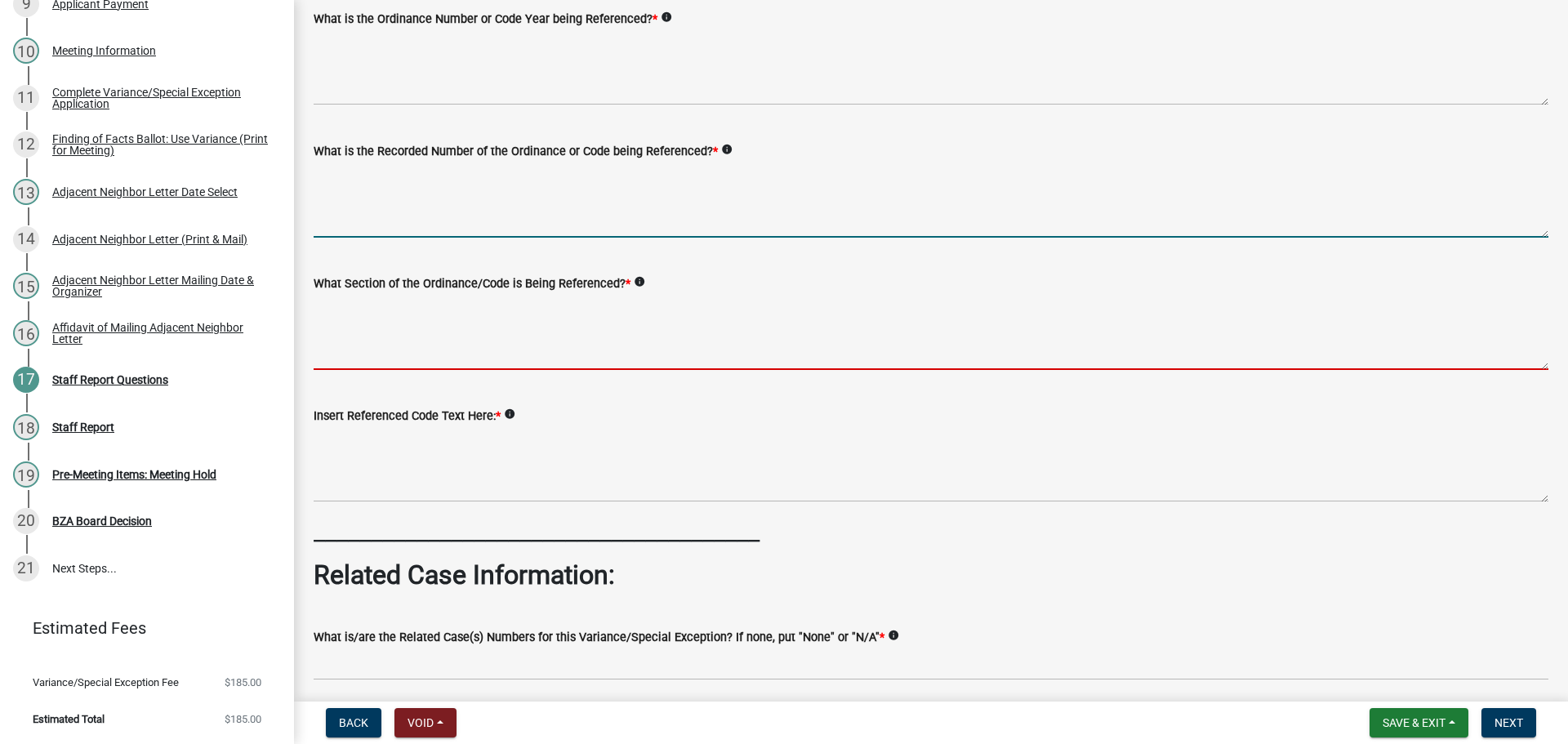
click at [474, 370] on textarea "What Section of the Ordinance/Code is Being Referenced? *" at bounding box center [930, 331] width 1235 height 77
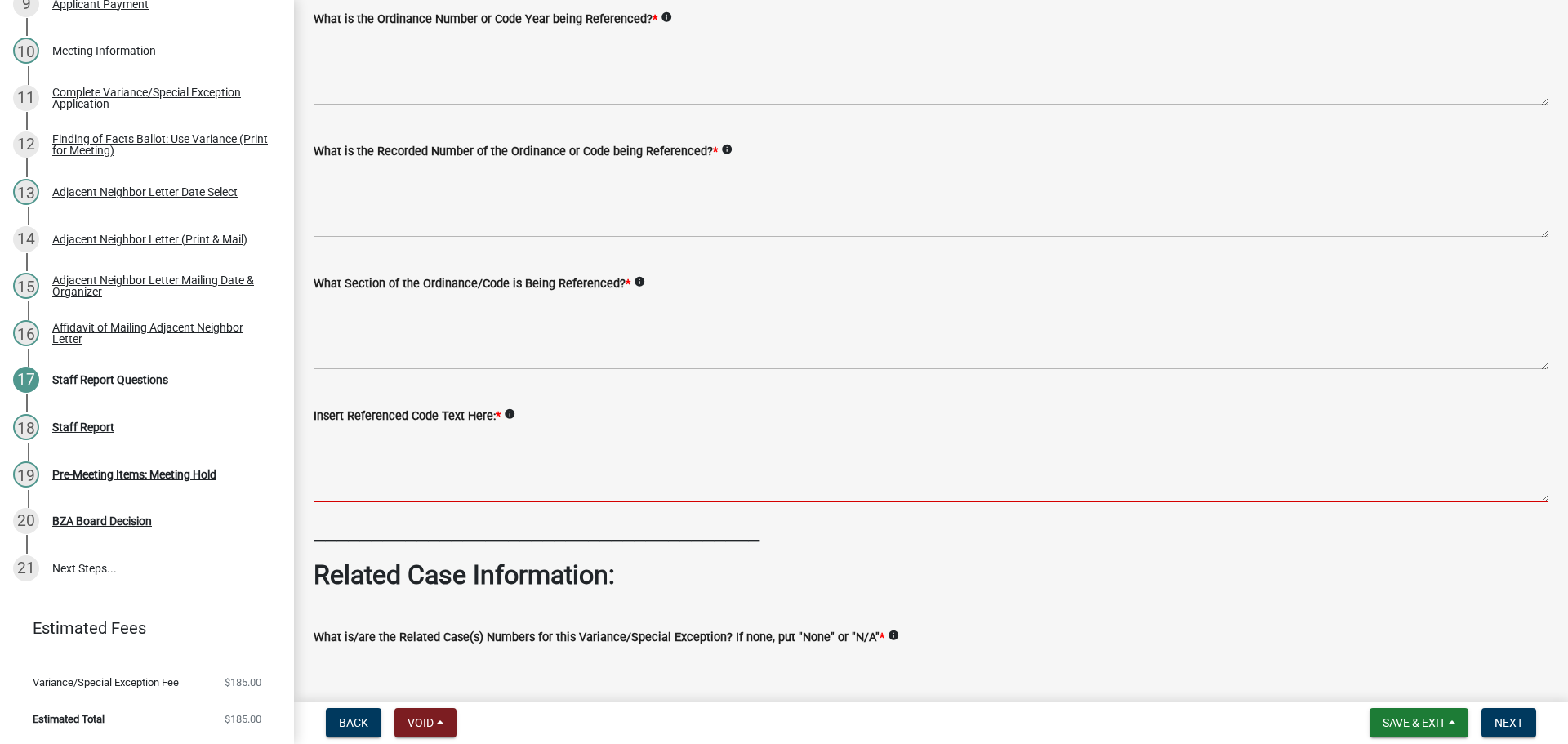
click at [457, 503] on textarea "Insert Referenced Code Text Here: *" at bounding box center [930, 464] width 1235 height 77
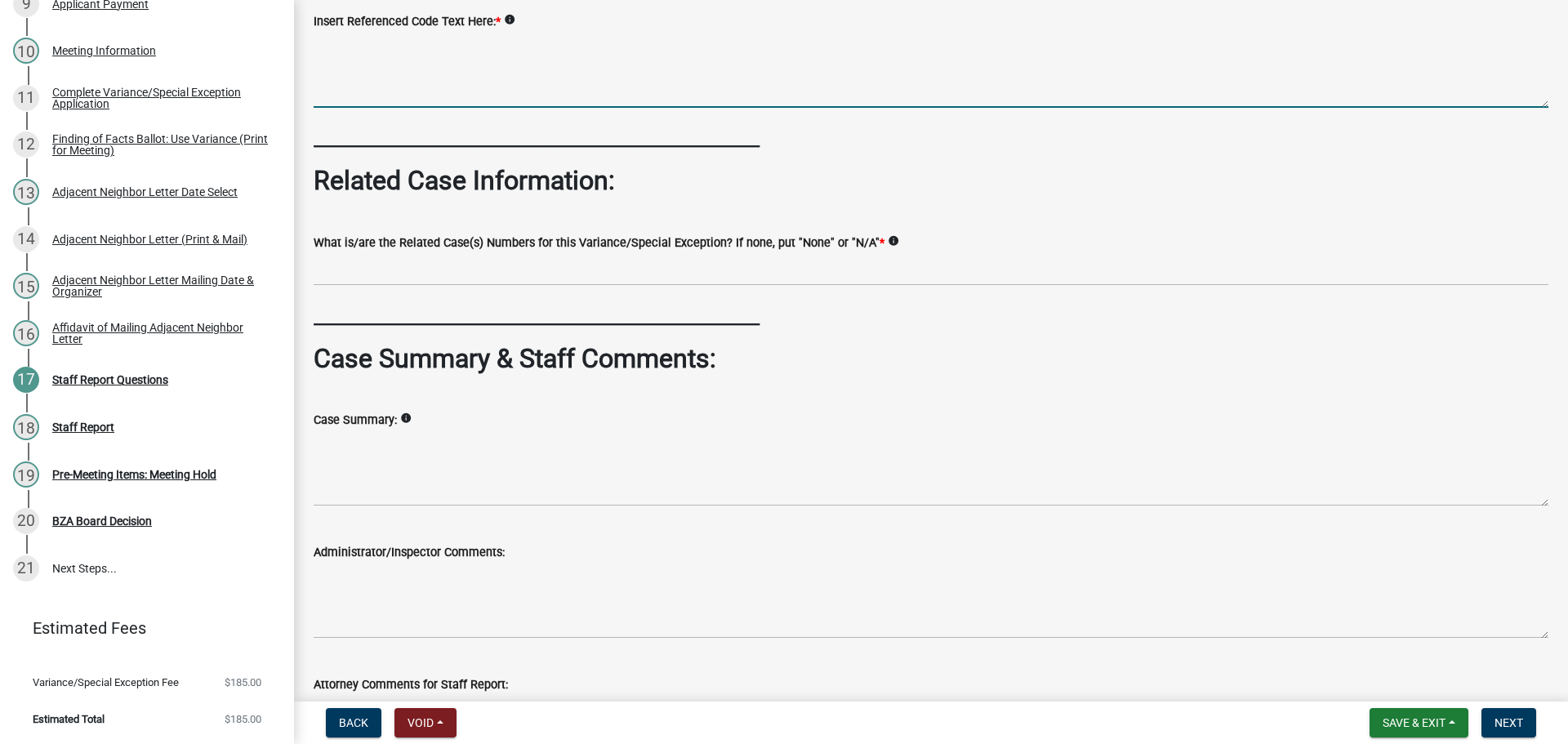
scroll to position [735, 0]
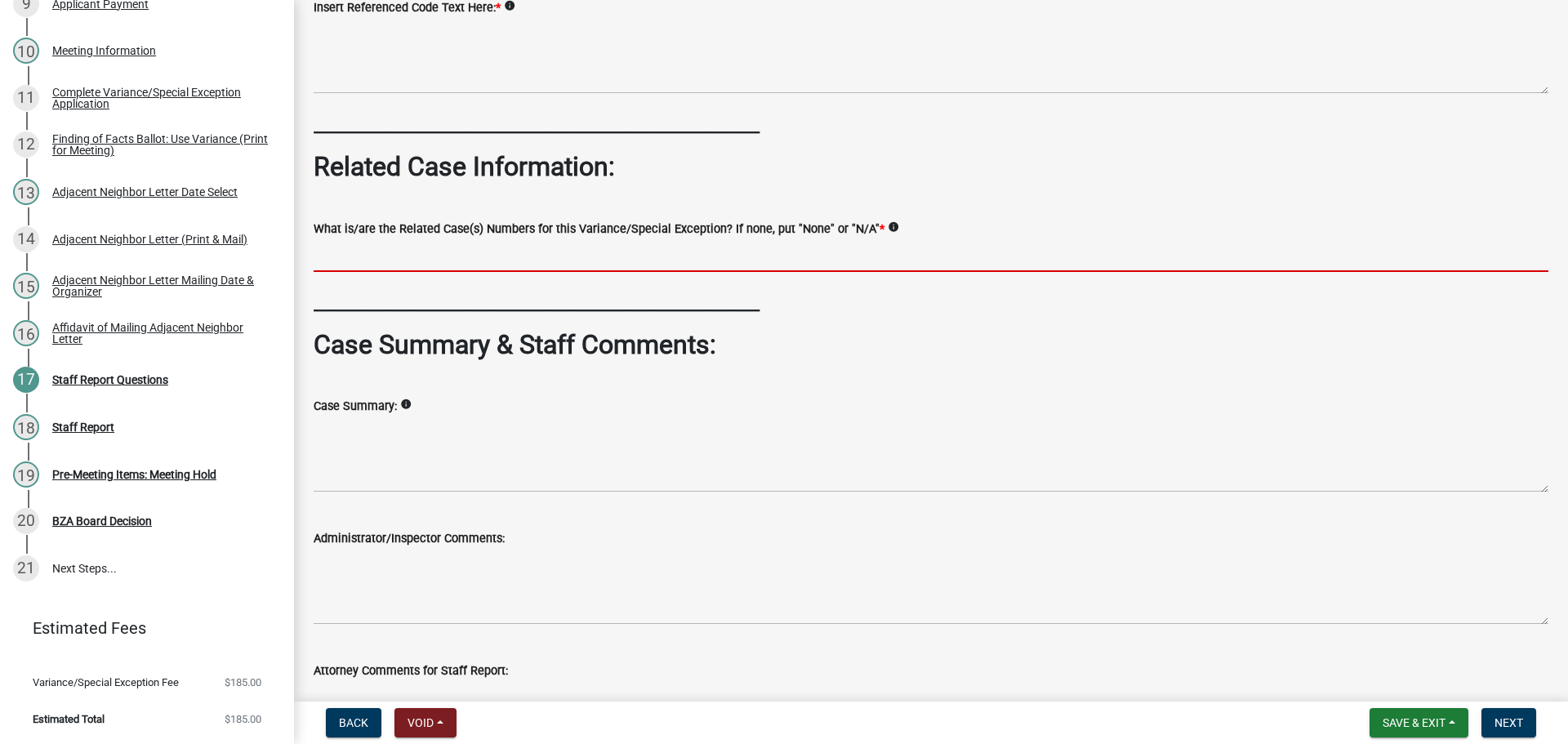
click at [908, 272] on input "What is/are the Related Case(s) Numbers for this Variance/Special Exception? If…" at bounding box center [930, 255] width 1235 height 34
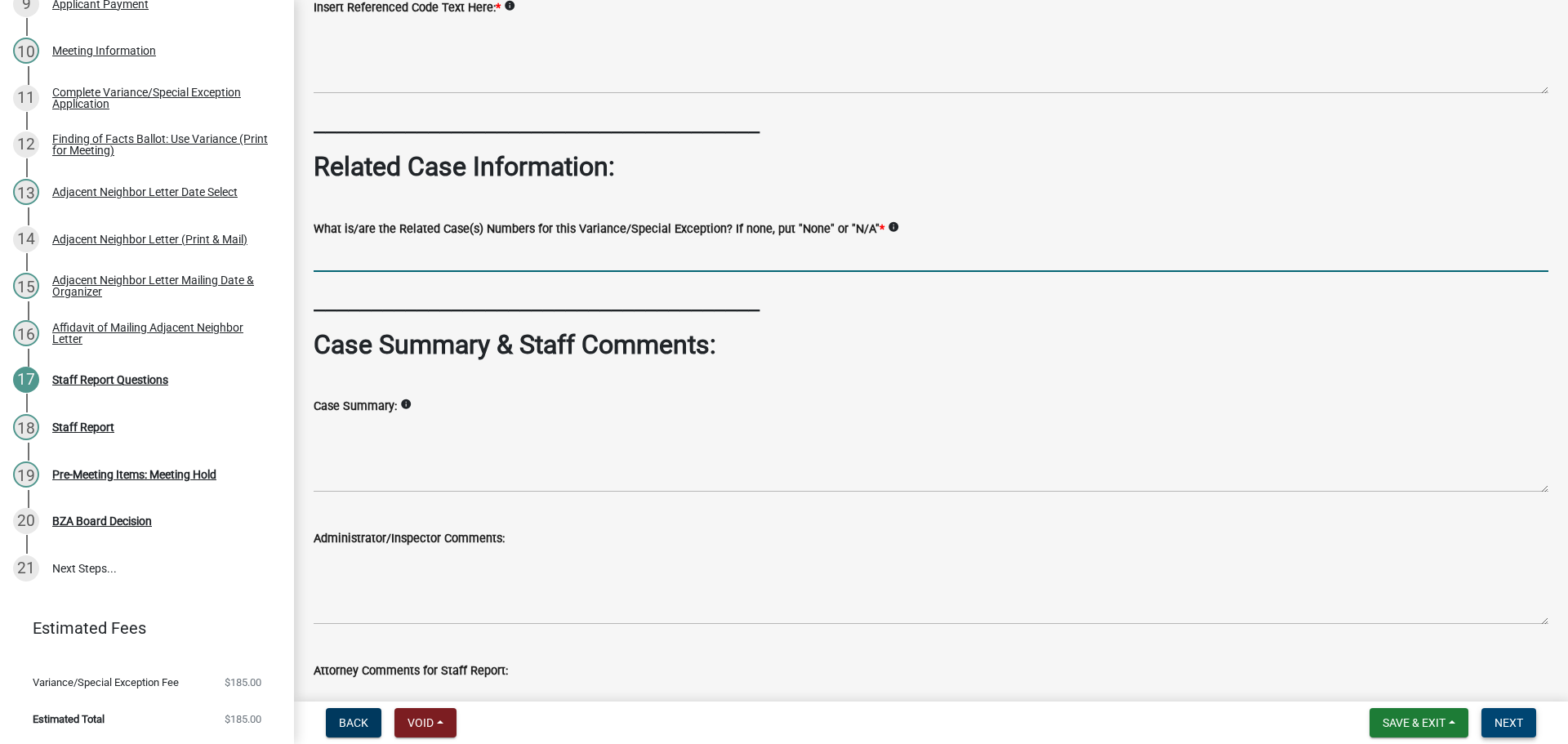
click at [1512, 720] on span "Next" at bounding box center [1509, 723] width 29 height 13
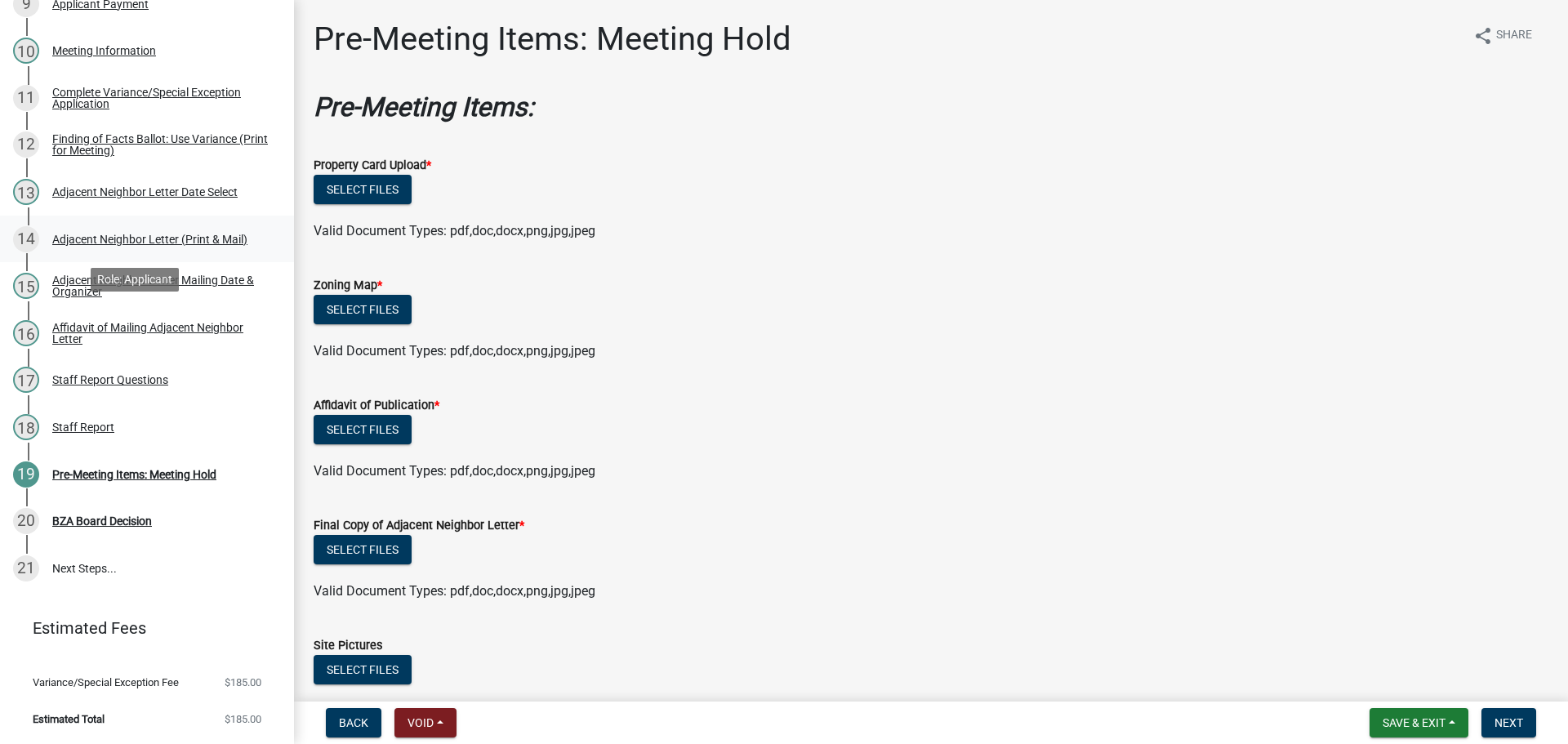
click at [158, 245] on div "Adjacent Neighbor Letter (Print & Mail)" at bounding box center [150, 239] width 196 height 12
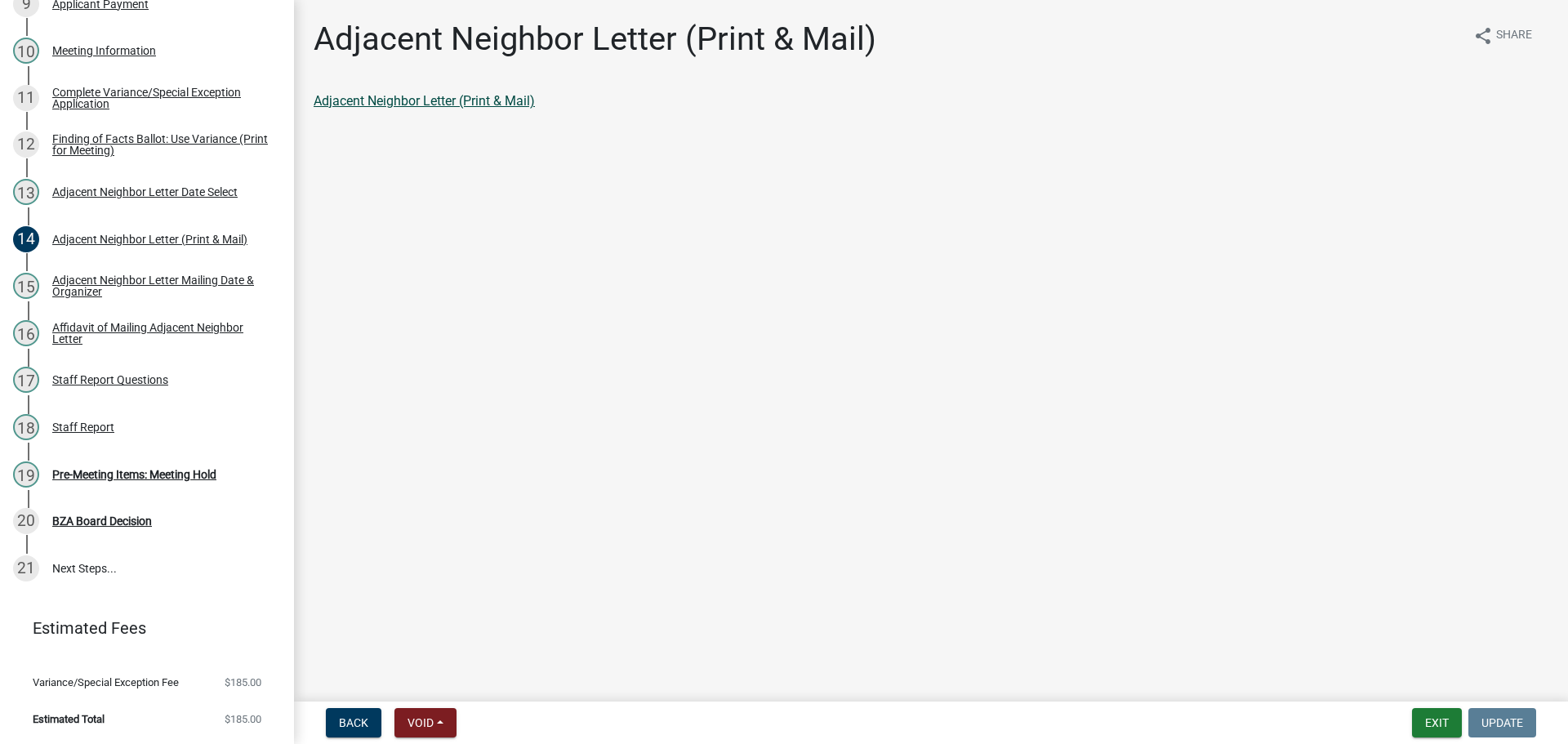
click at [430, 109] on link "Adjacent Neighbor Letter (Print & Mail)" at bounding box center [424, 100] width 221 height 15
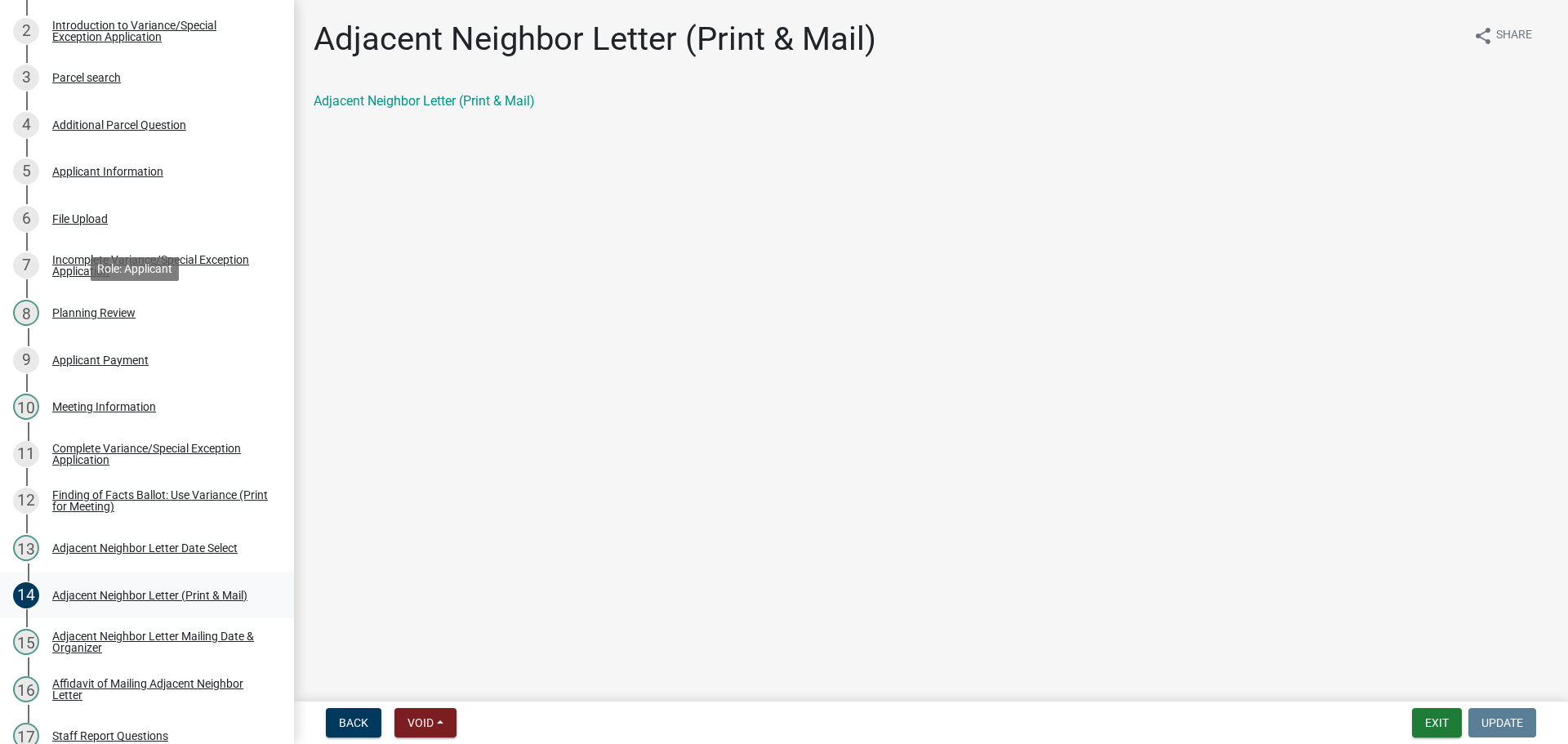
scroll to position [103, 0]
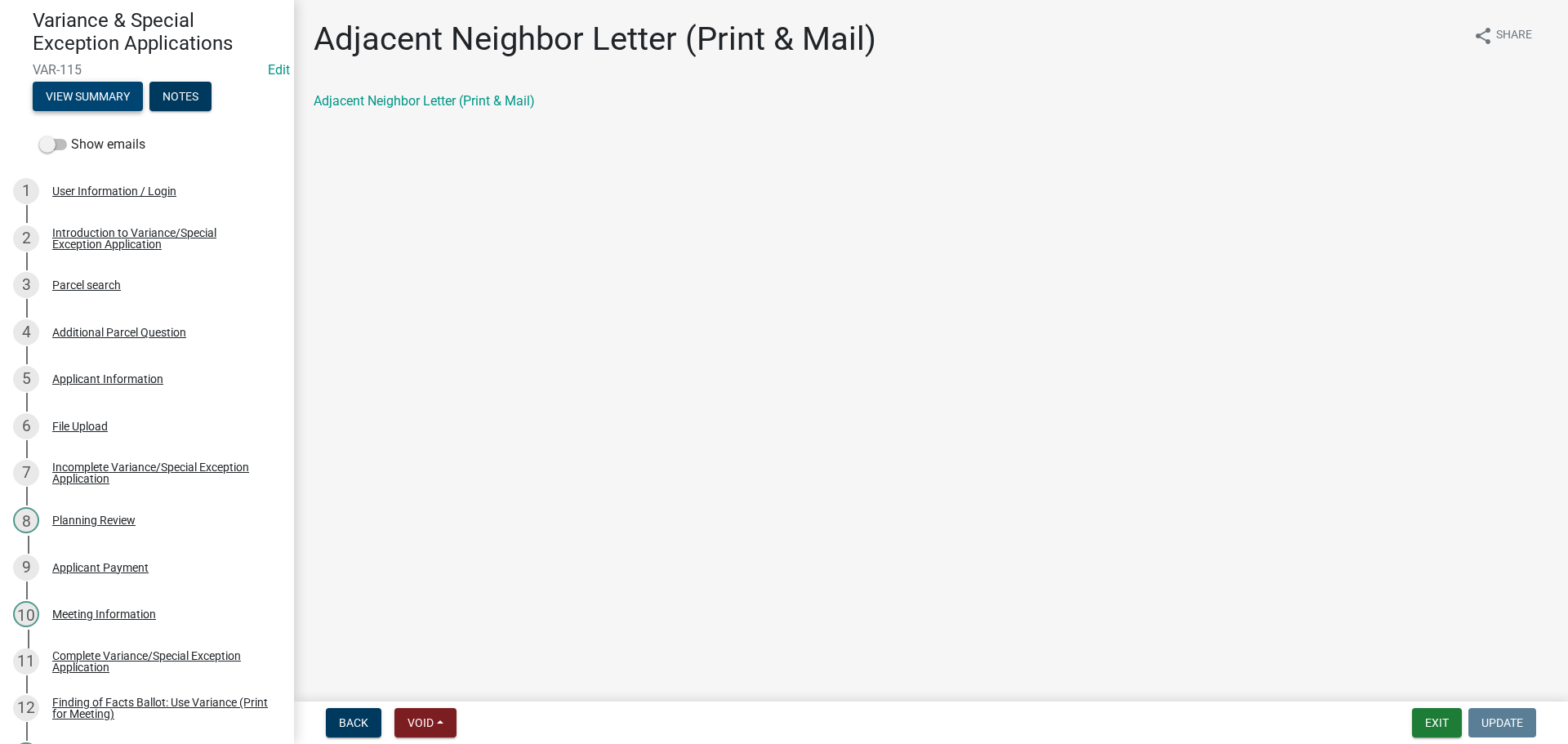
click at [114, 106] on button "View Summary" at bounding box center [88, 96] width 110 height 29
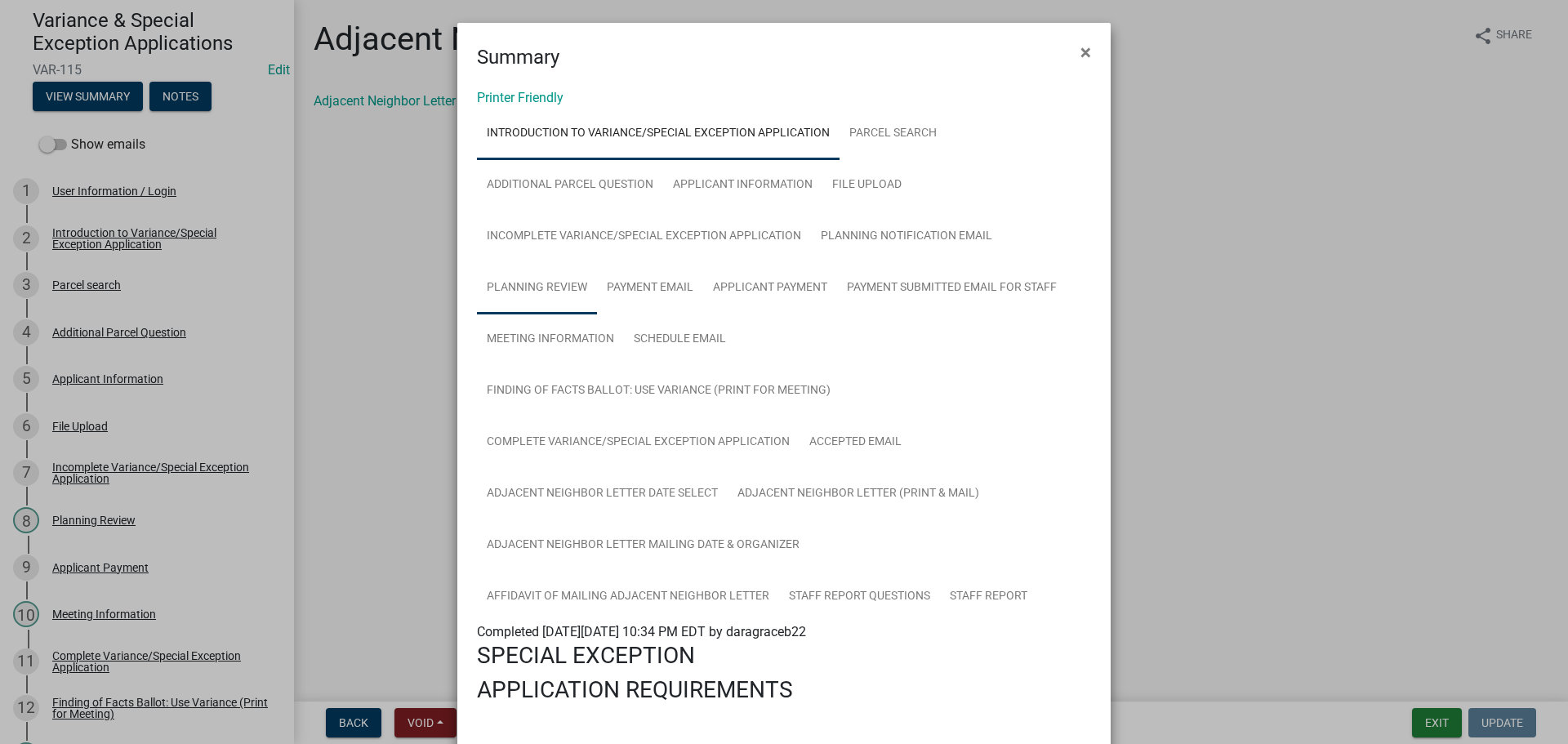
click at [567, 312] on link "Planning Review" at bounding box center [537, 288] width 120 height 53
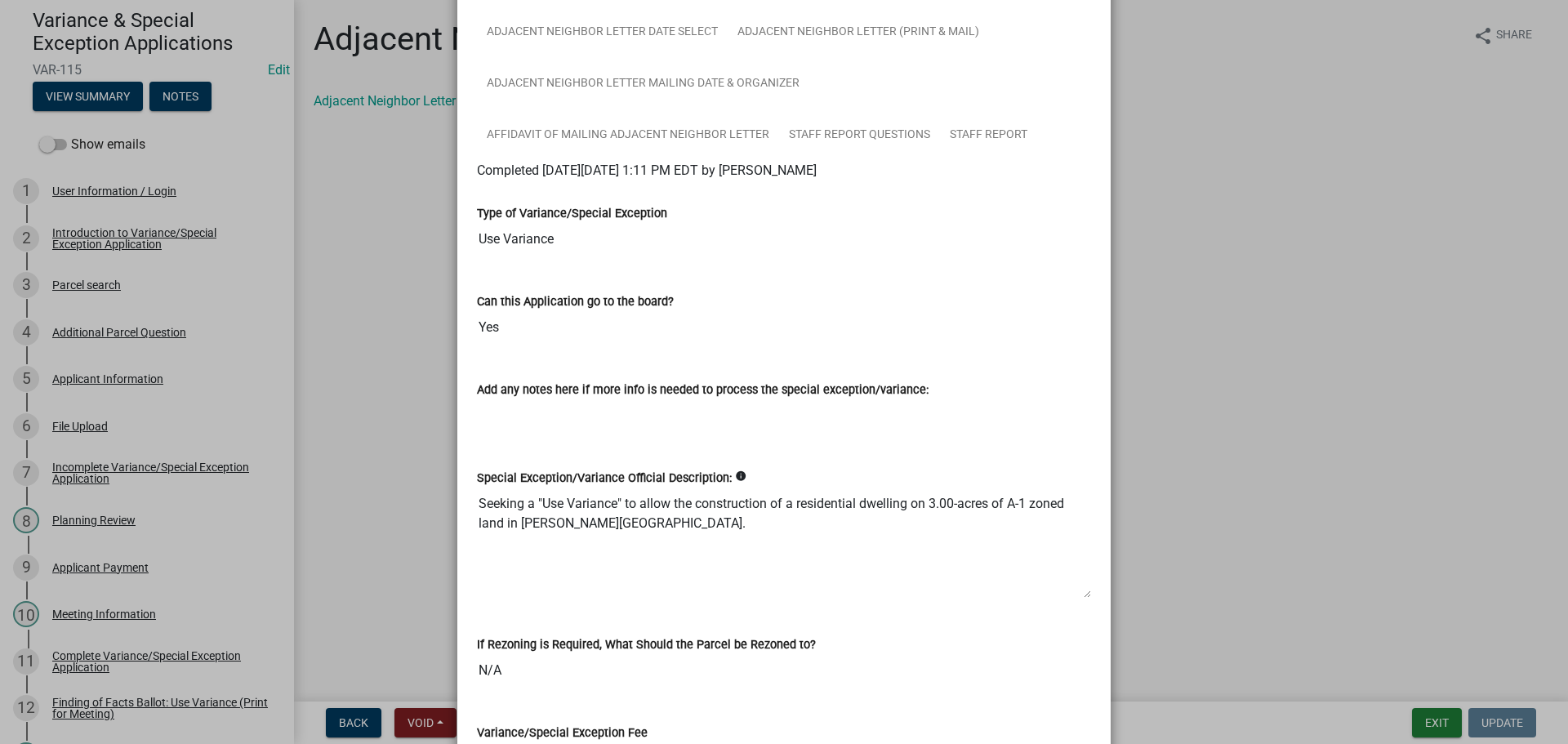
scroll to position [490, 0]
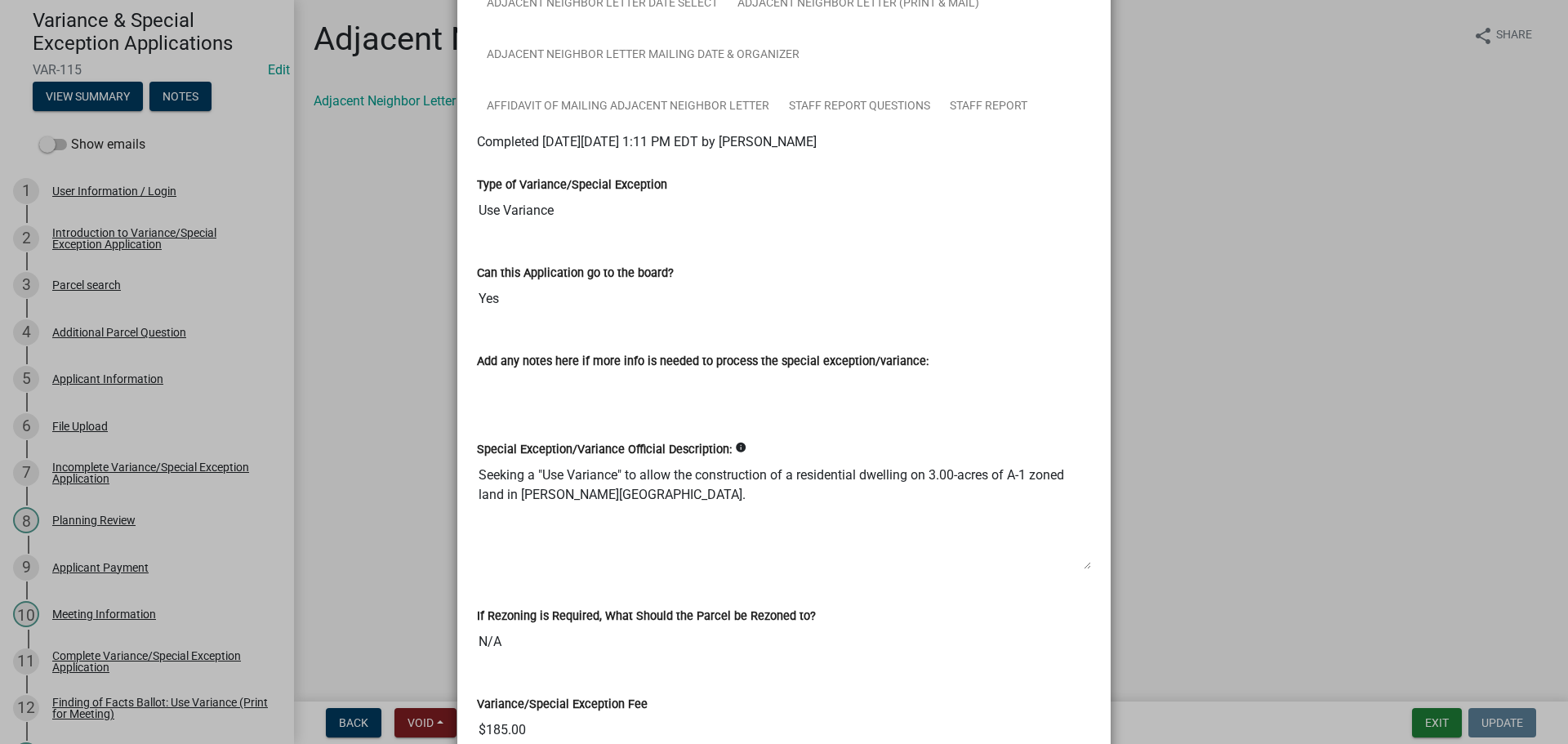
click at [680, 570] on textarea "Seeking a "Use Variance" to allow the construction of a residential dwelling on…" at bounding box center [784, 514] width 614 height 111
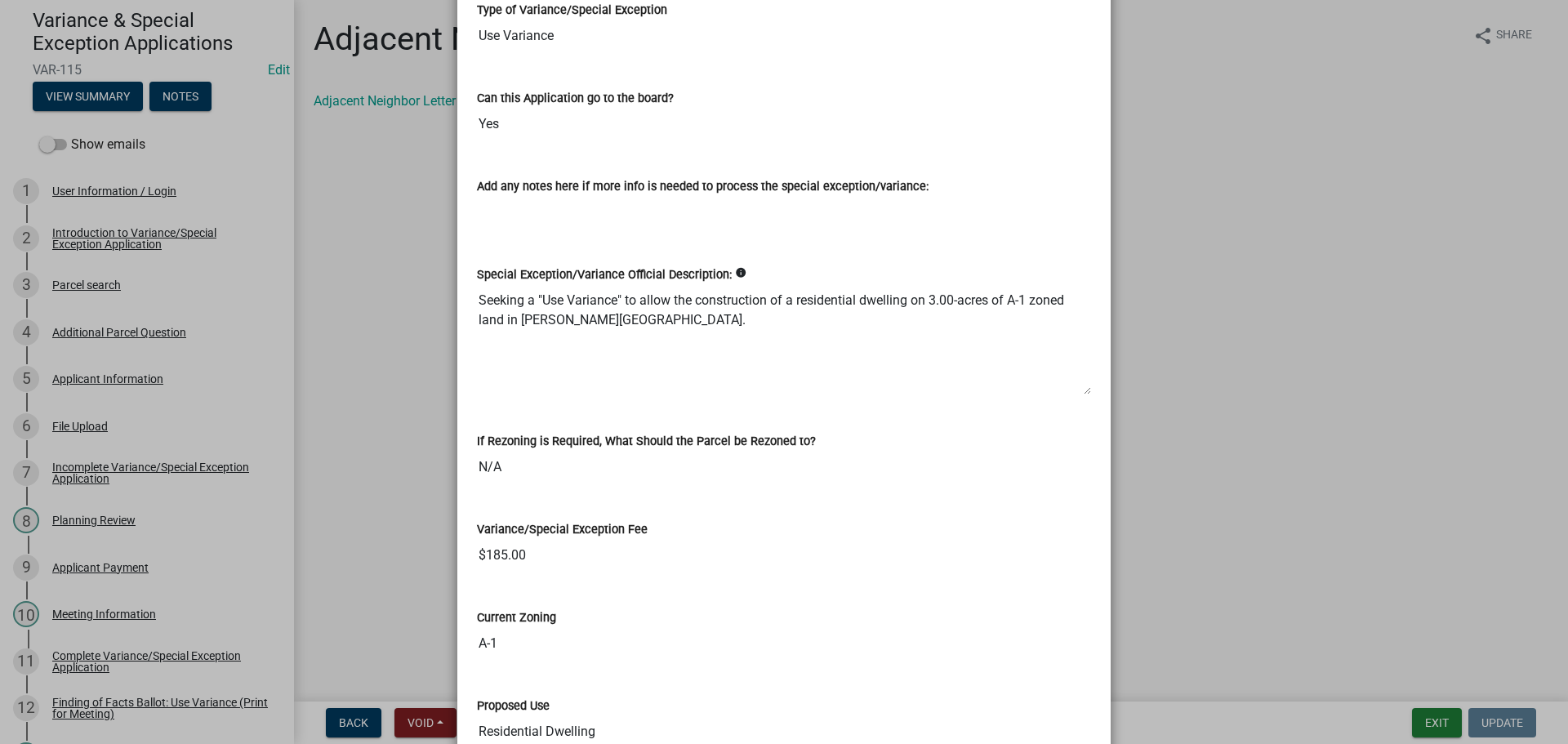
scroll to position [981, 0]
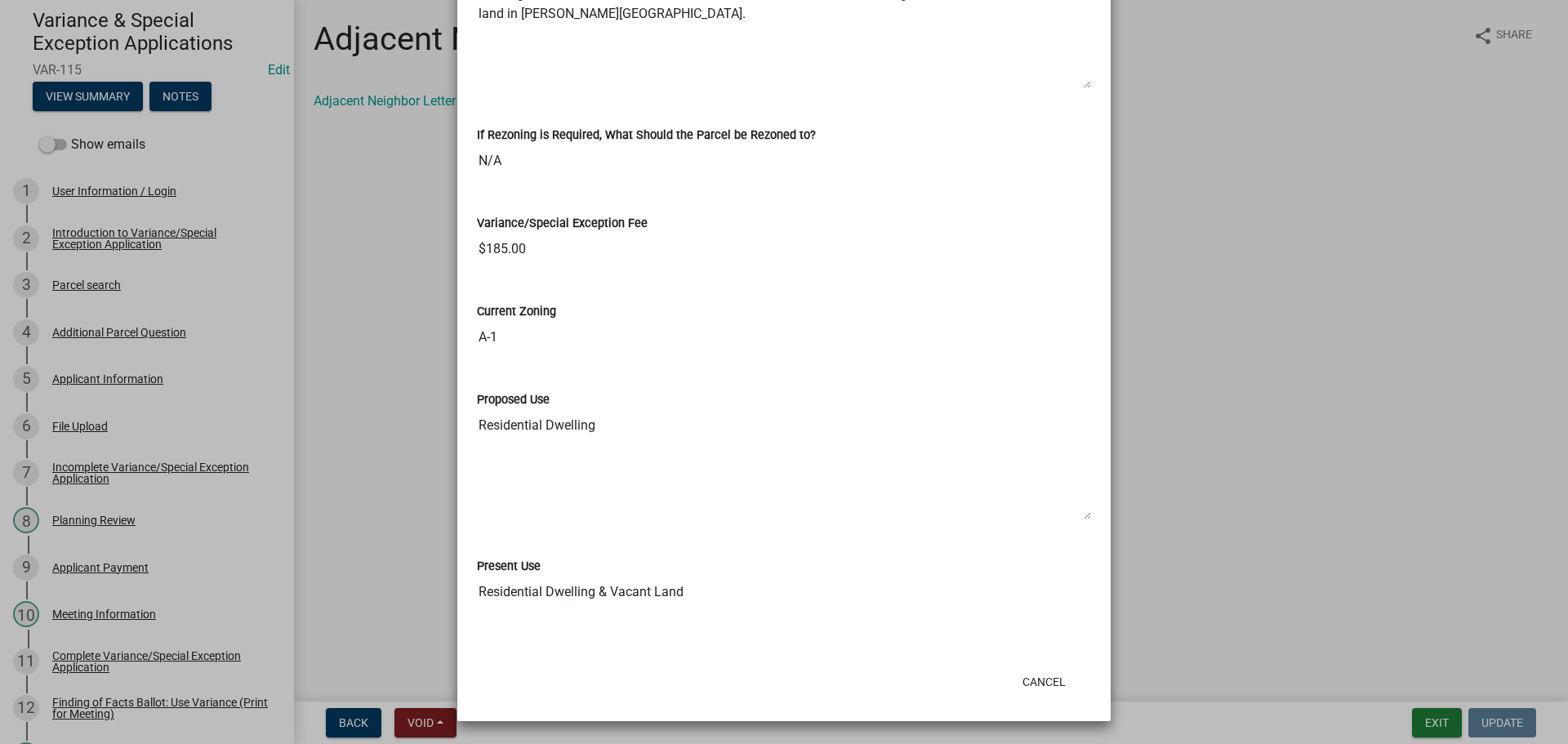
click at [731, 89] on textarea "Seeking a "Use Variance" to allow the construction of a residential dwelling on…" at bounding box center [784, 33] width 614 height 111
click at [675, 89] on textarea "Seeking a "Use Variance" to allow the construction of a residential dwelling on…" at bounding box center [784, 33] width 614 height 111
click at [636, 89] on textarea "Seeking a "Use Variance" to allow the construction of a residential dwelling on…" at bounding box center [784, 33] width 614 height 111
click at [1232, 202] on ngb-modal-window "Summary × Printer Friendly Introduction to Variance/Special Exception Applicati…" at bounding box center [784, 372] width 1568 height 744
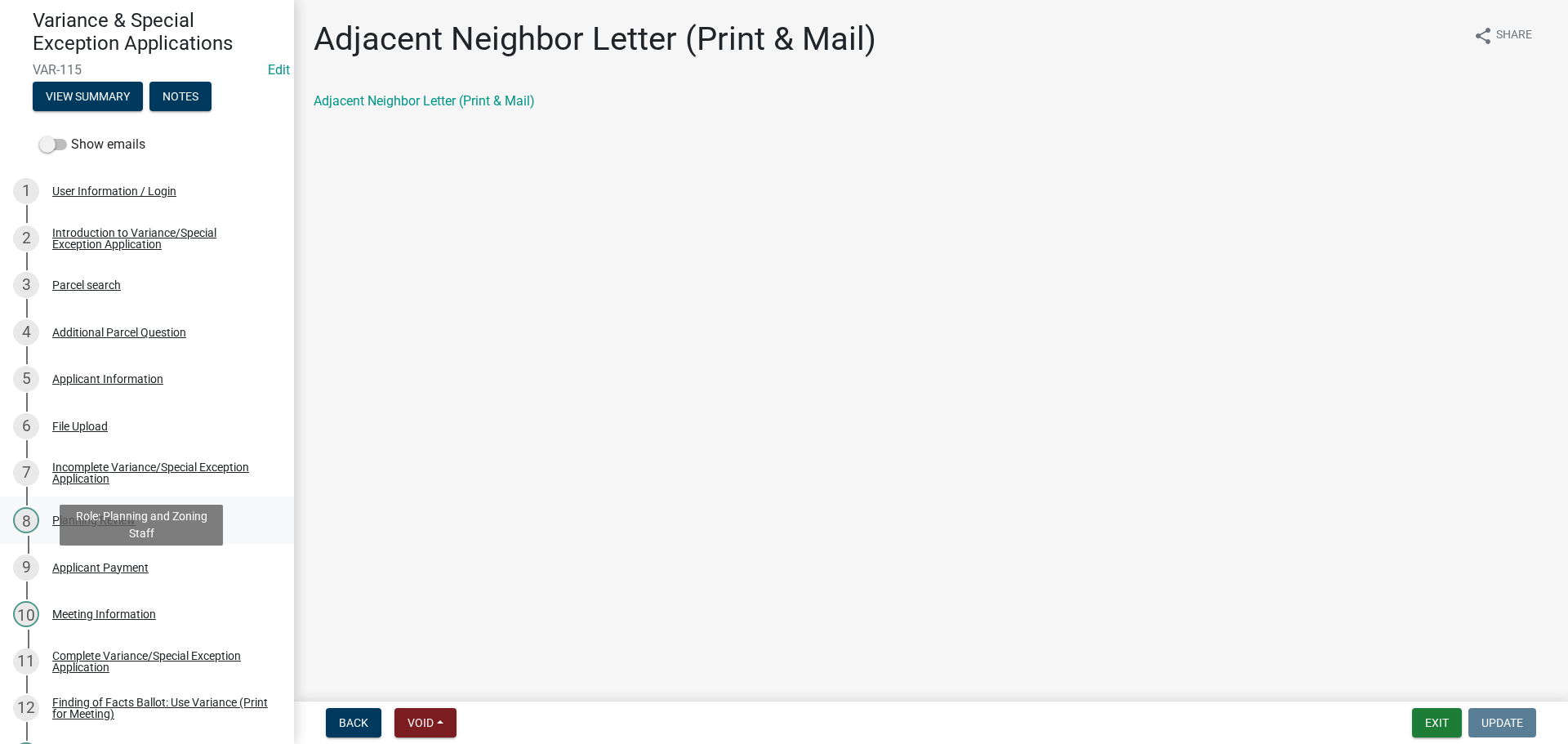
click at [136, 526] on div "Planning Review" at bounding box center [94, 520] width 83 height 12
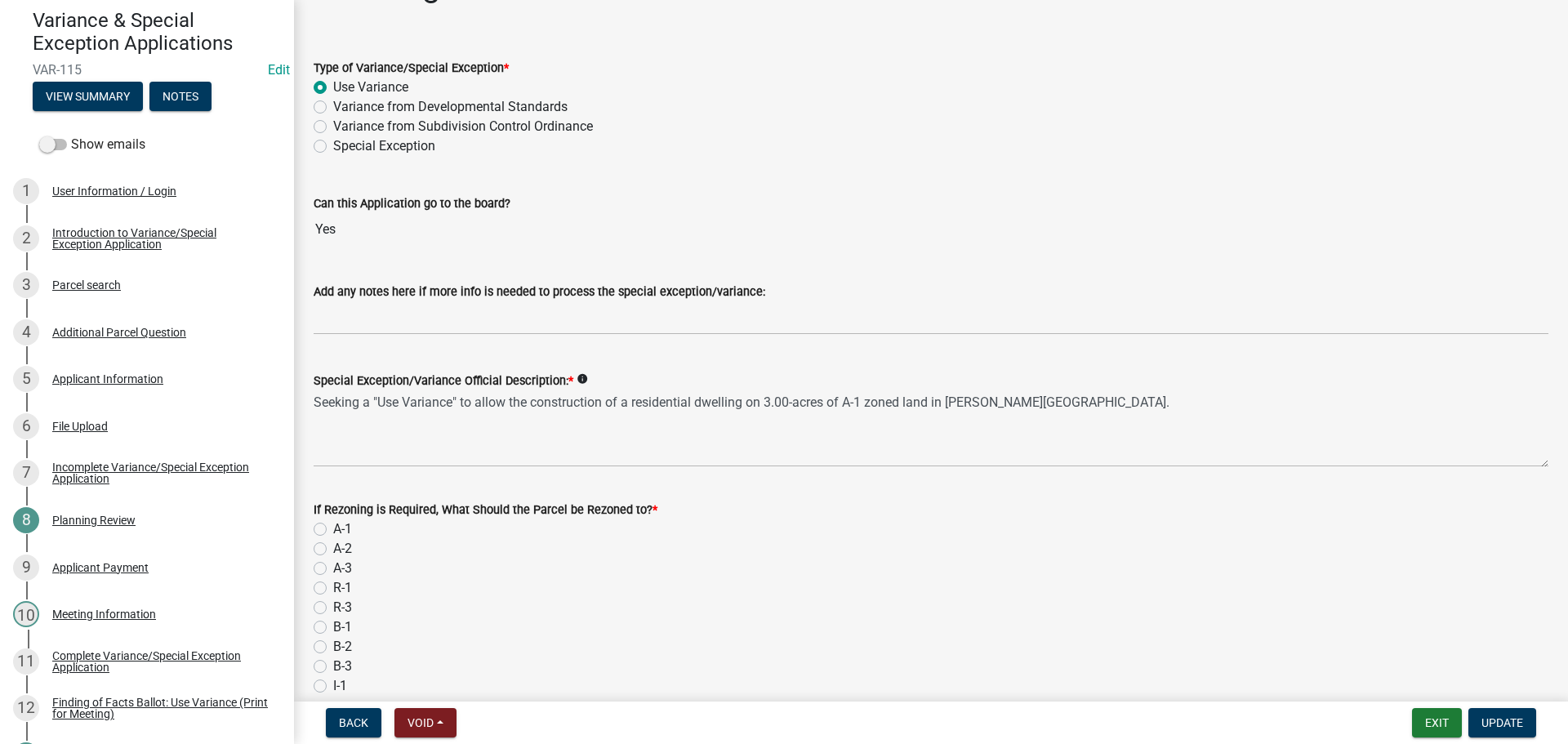
scroll to position [81, 0]
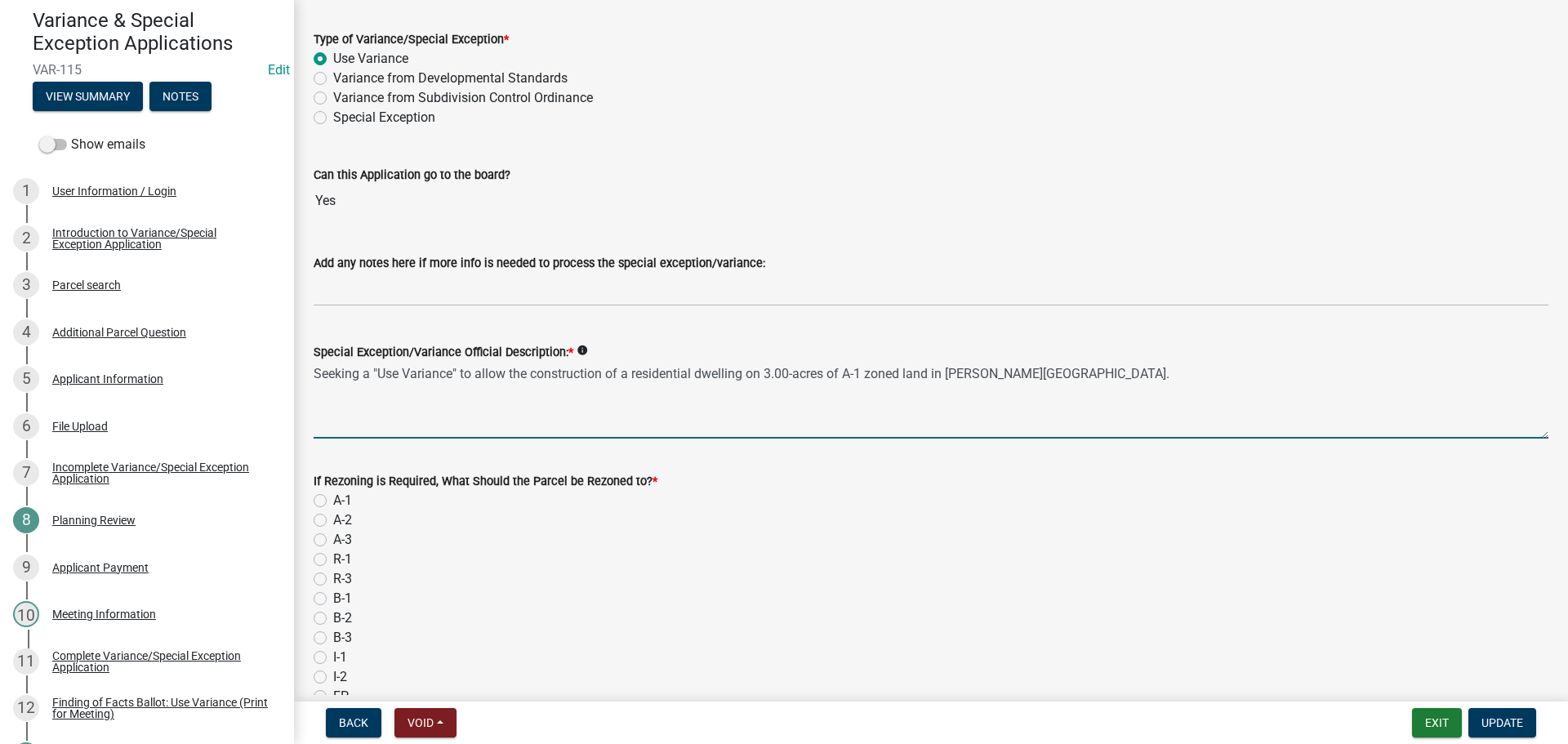
drag, startPoint x: 1182, startPoint y: 430, endPoint x: 372, endPoint y: 453, distance: 810.3
click at [372, 439] on textarea "Seeking a "Use Variance" to allow the construction of a residential dwelling on…" at bounding box center [930, 400] width 1235 height 77
click at [1180, 436] on textarea "Seeking a "Use Variance" to allow the construction of a residential dwelling on…" at bounding box center [930, 400] width 1235 height 77
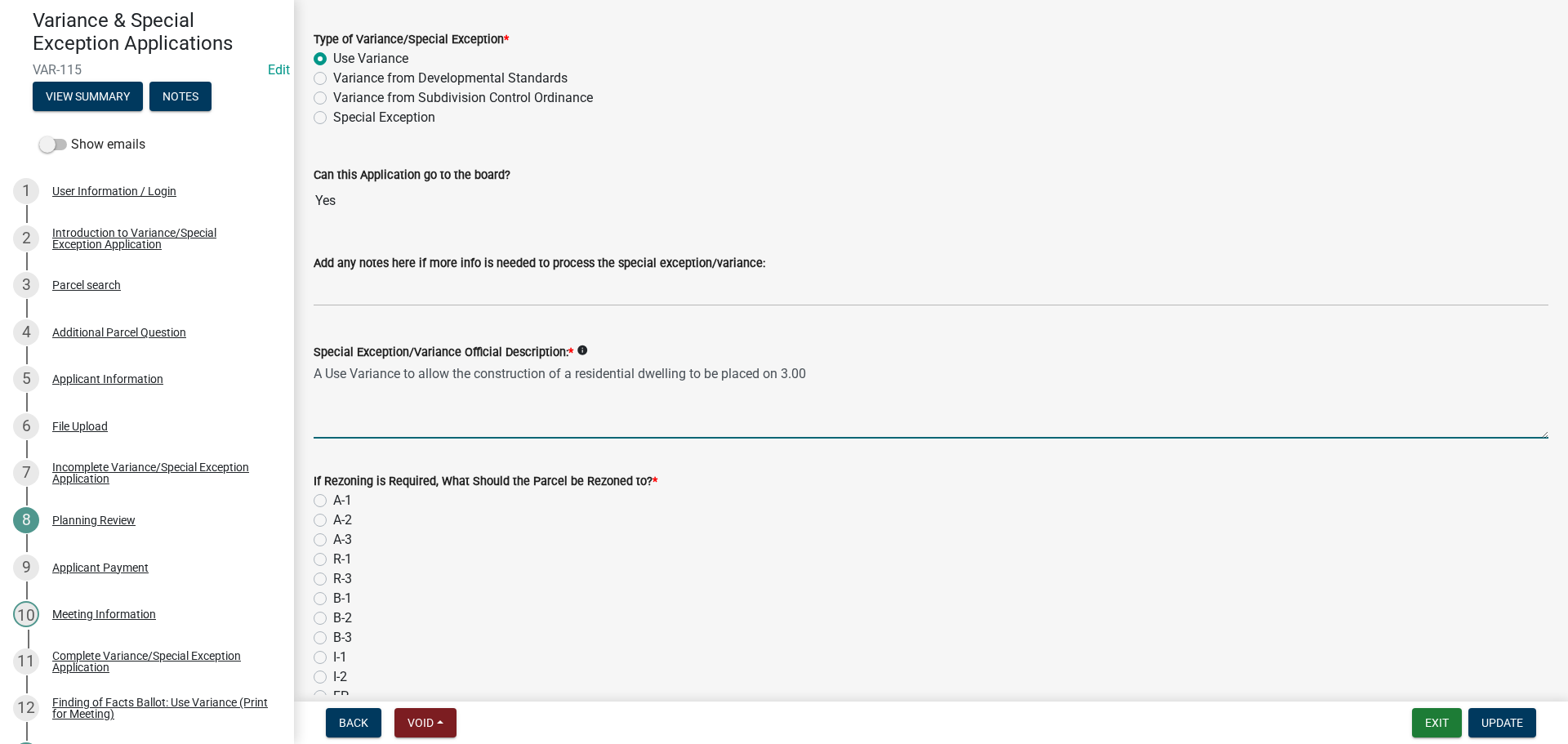
drag, startPoint x: 826, startPoint y: 426, endPoint x: 747, endPoint y: 437, distance: 79.8
click at [747, 437] on textarea "A Use Variance to allow the construction of a residential dwelling to be placed…" at bounding box center [930, 400] width 1235 height 77
click at [913, 439] on textarea "A Use Variance to allow the construction of a residential dwelling on 3.00" at bounding box center [930, 400] width 1235 height 77
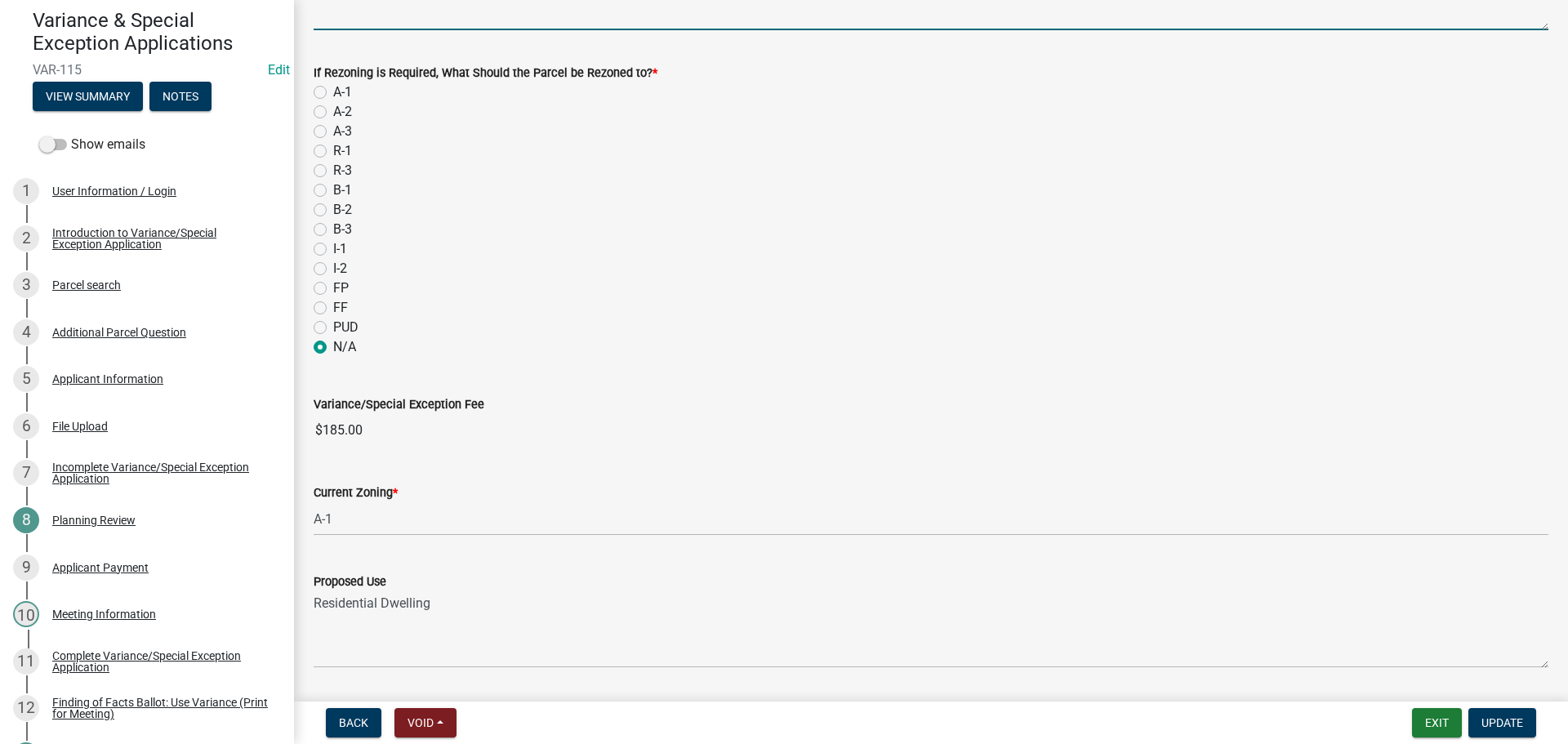
scroll to position [788, 0]
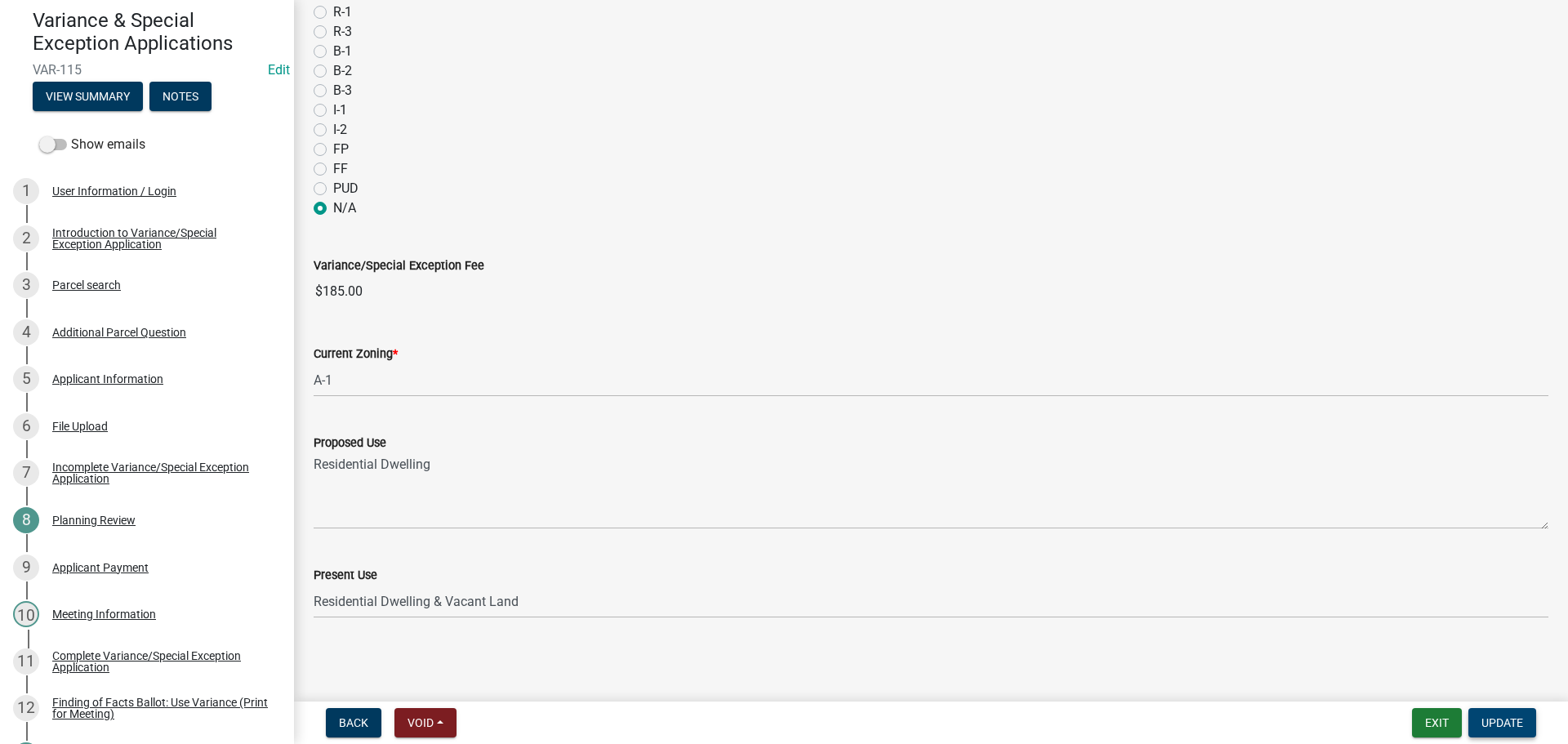
type textarea "A Use Variance to allow the construction of a residential dwelling on 3.00 acre…"
click at [1482, 718] on span "Update" at bounding box center [1502, 723] width 42 height 13
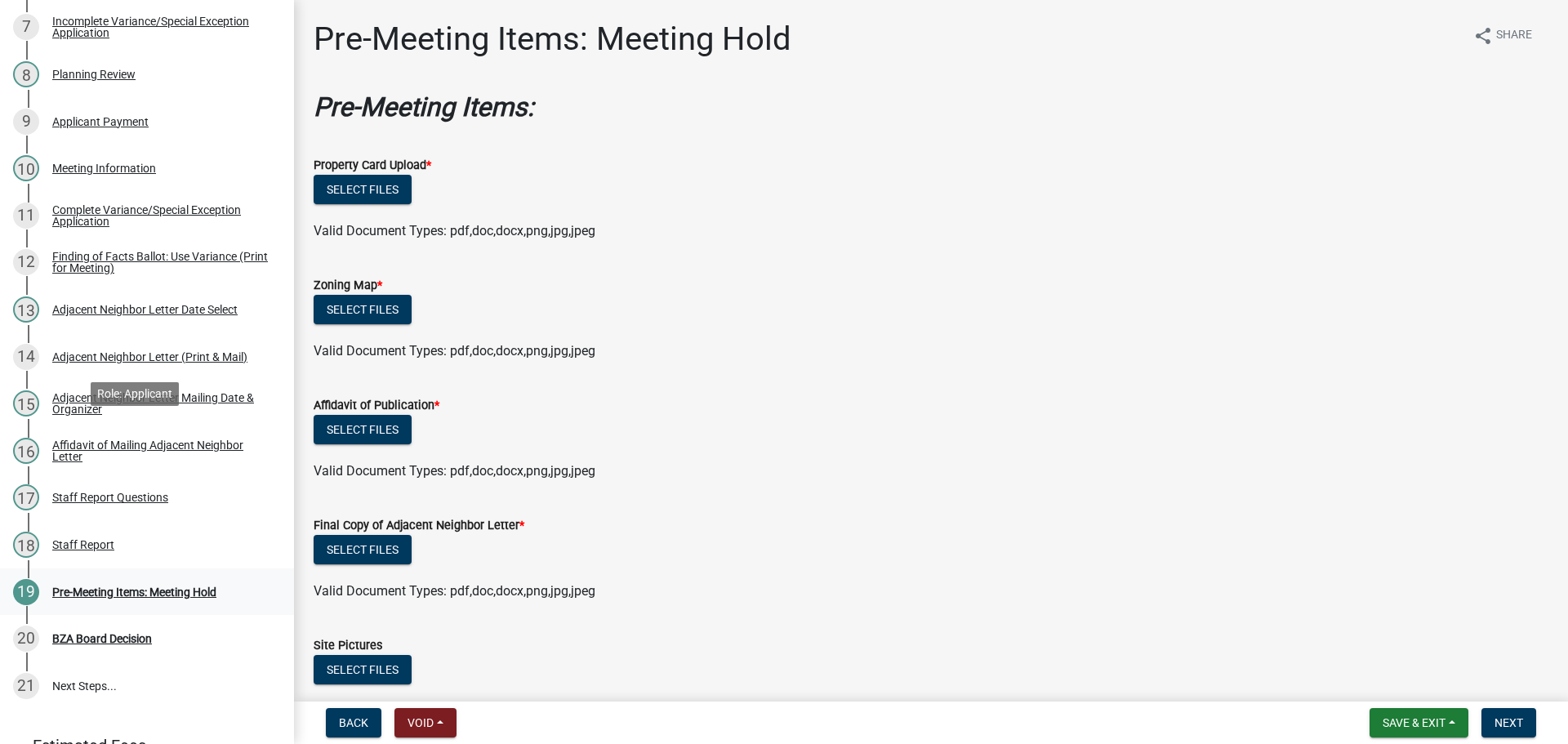
scroll to position [839, 0]
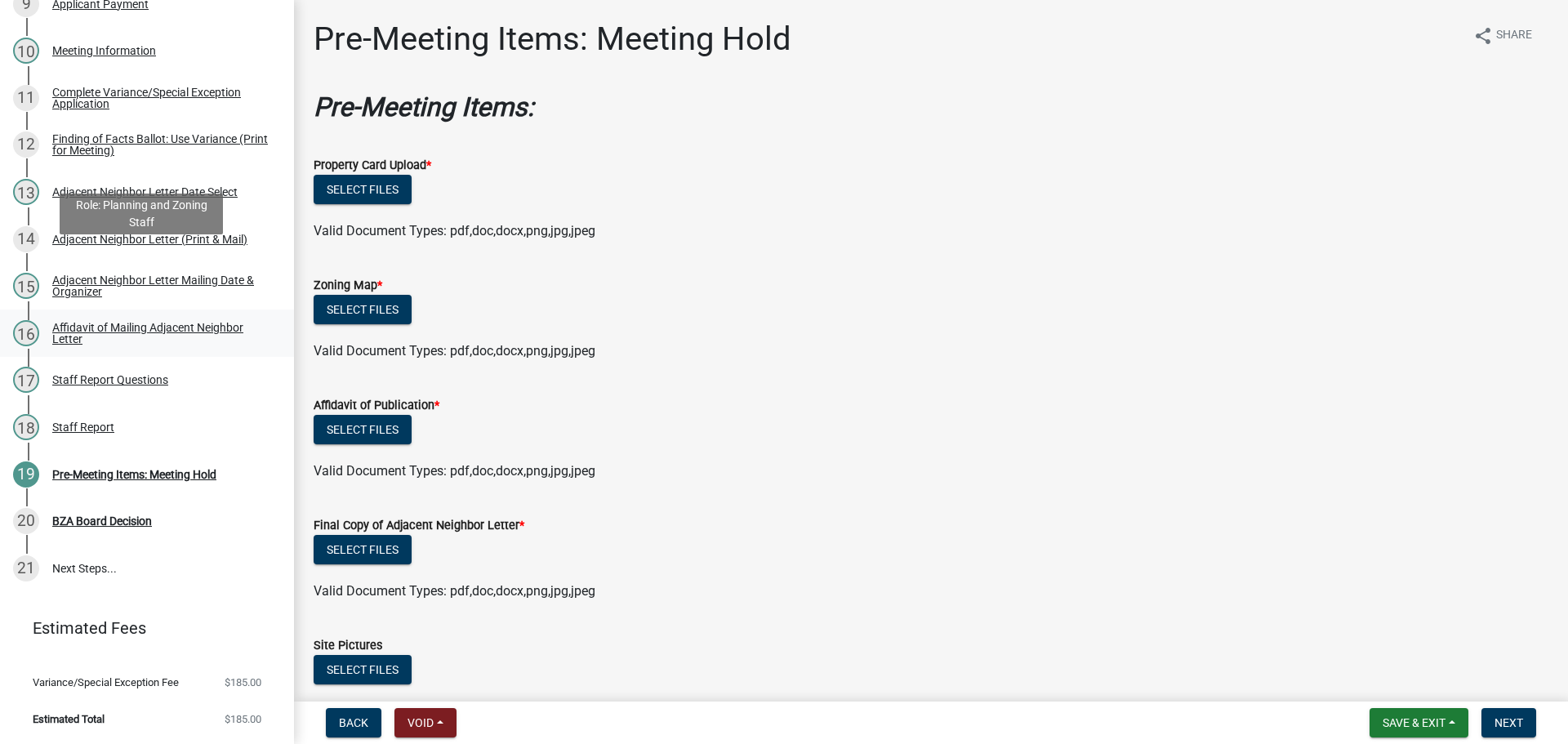
click at [179, 322] on div "Affidavit of Mailing Adjacent Neighbor Letter" at bounding box center [160, 333] width 215 height 23
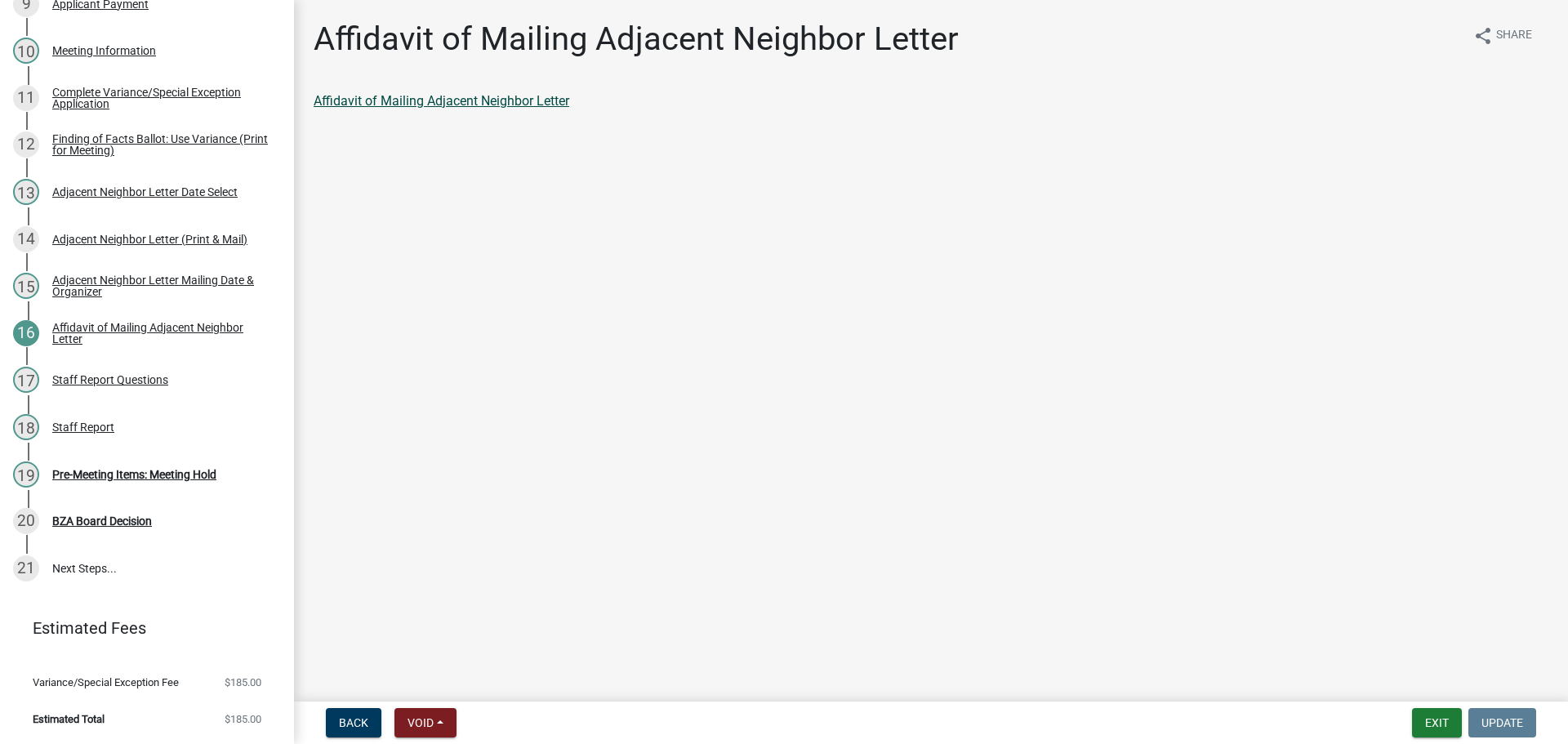
click at [517, 109] on link "Affidavit of Mailing Adjacent Neighbor Letter" at bounding box center [441, 100] width 255 height 15
click at [129, 469] on div "Pre-Meeting Items: Meeting Hold" at bounding box center [135, 474] width 164 height 12
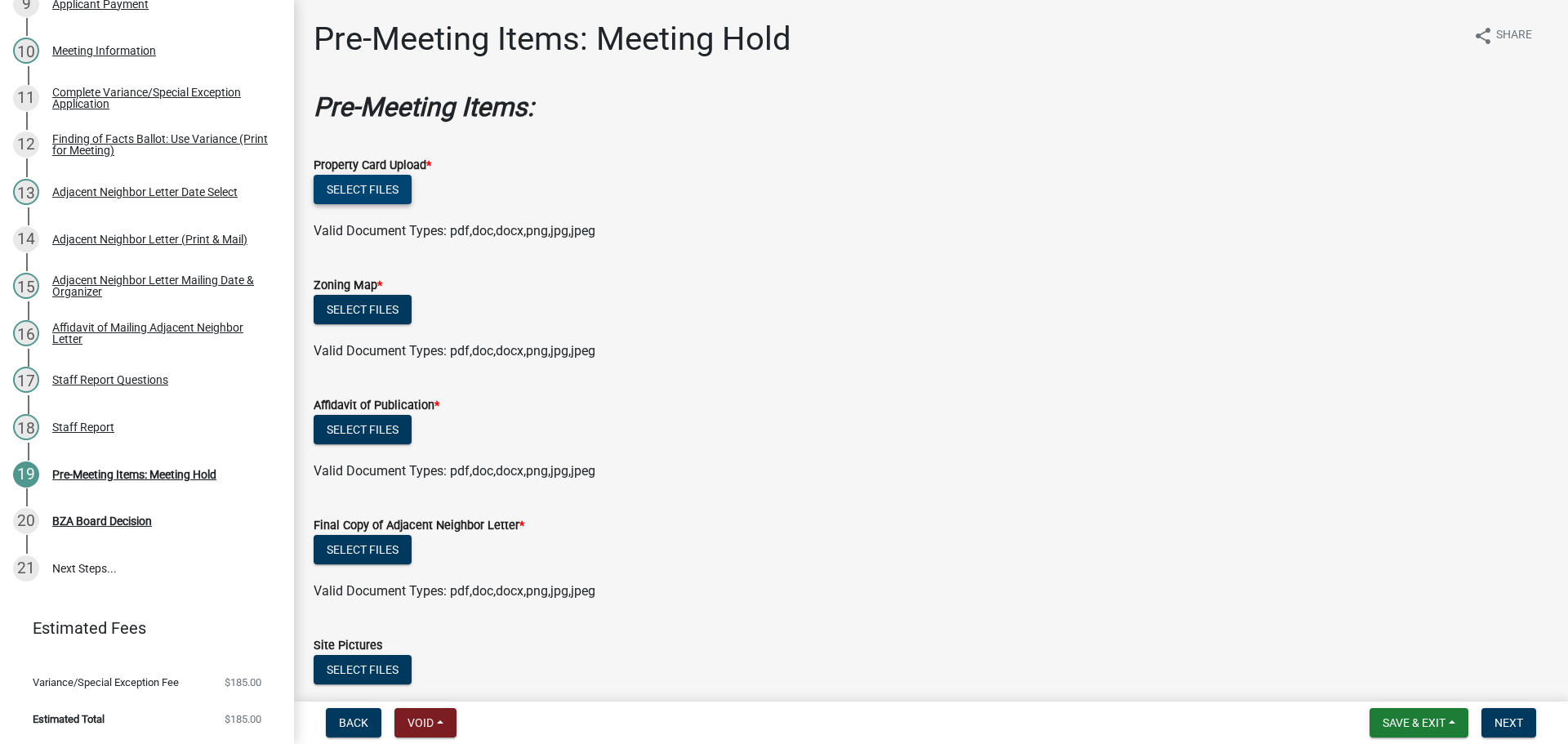
click at [371, 200] on button "Select files" at bounding box center [363, 189] width 98 height 29
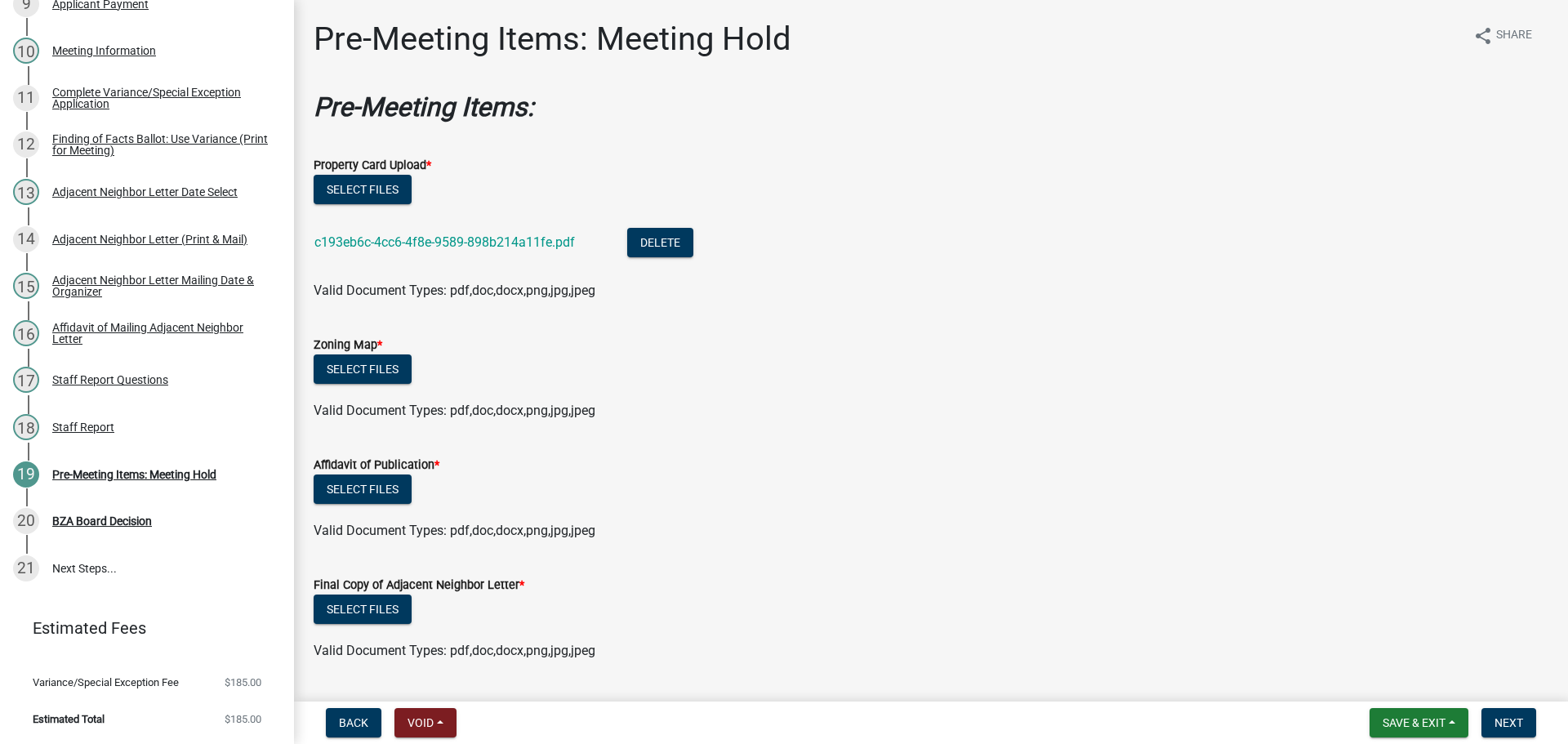
click at [355, 355] on div "Zoning Map *" at bounding box center [930, 345] width 1235 height 20
click at [355, 384] on button "Select files" at bounding box center [363, 369] width 98 height 29
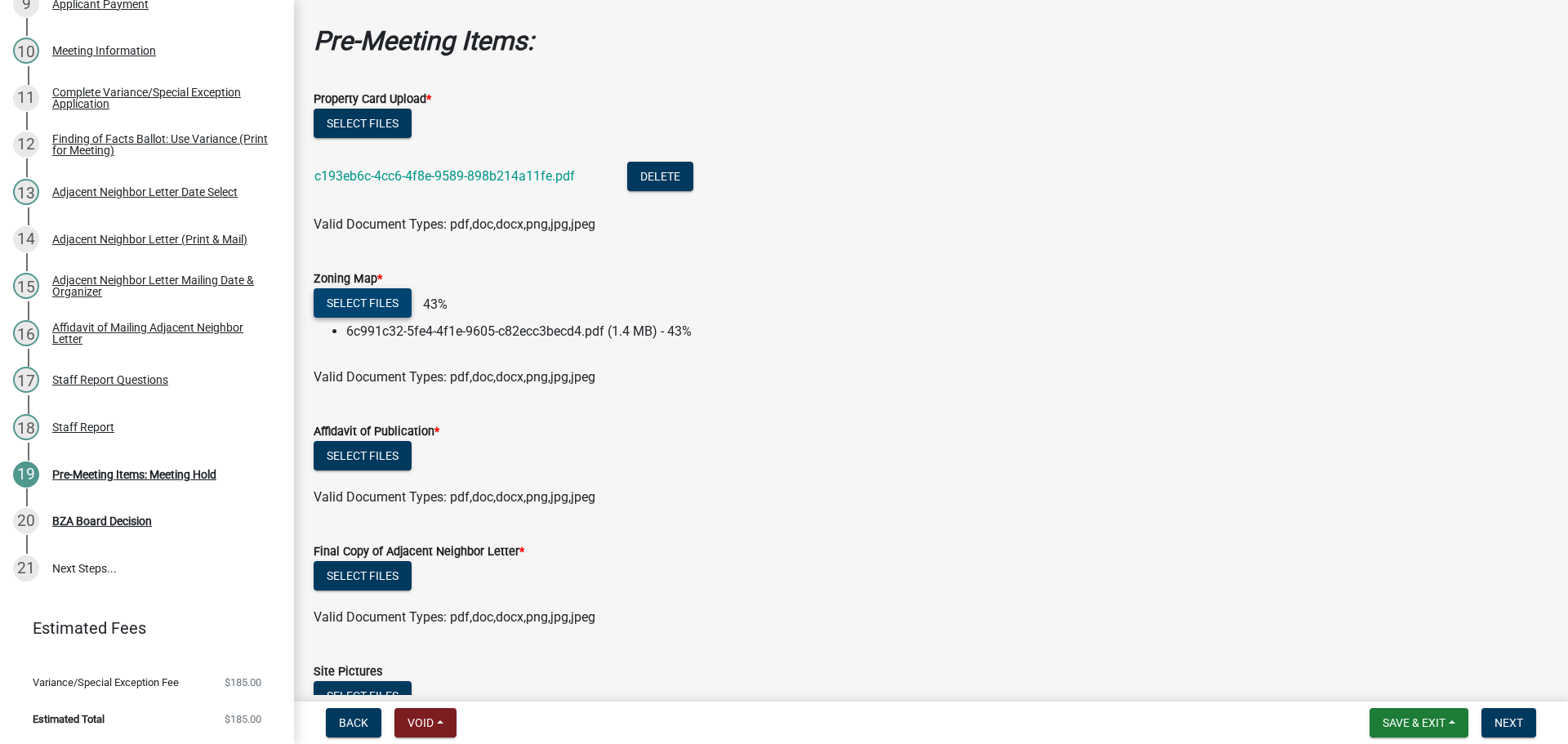
scroll to position [163, 0]
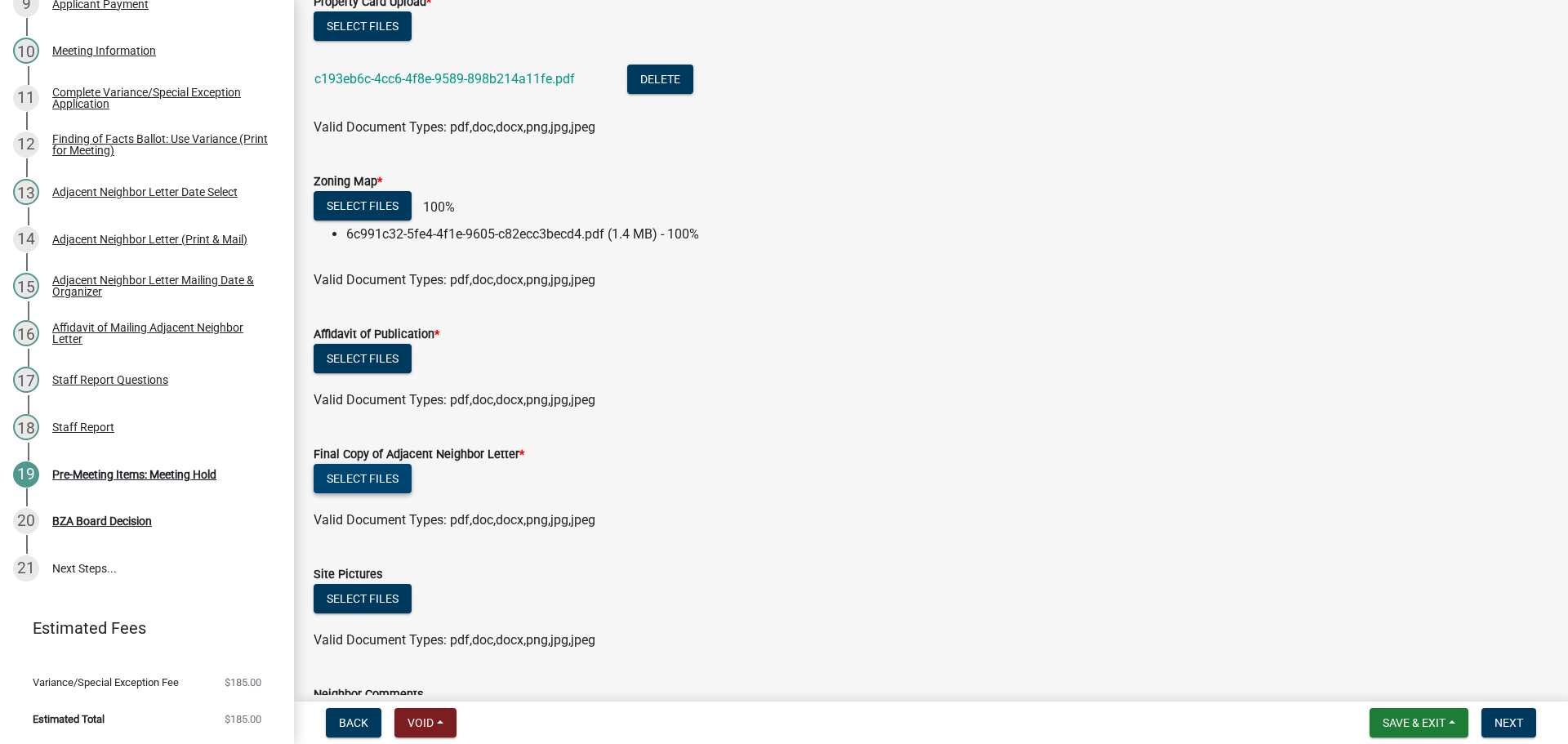
click at [379, 493] on button "Select files" at bounding box center [363, 479] width 98 height 29
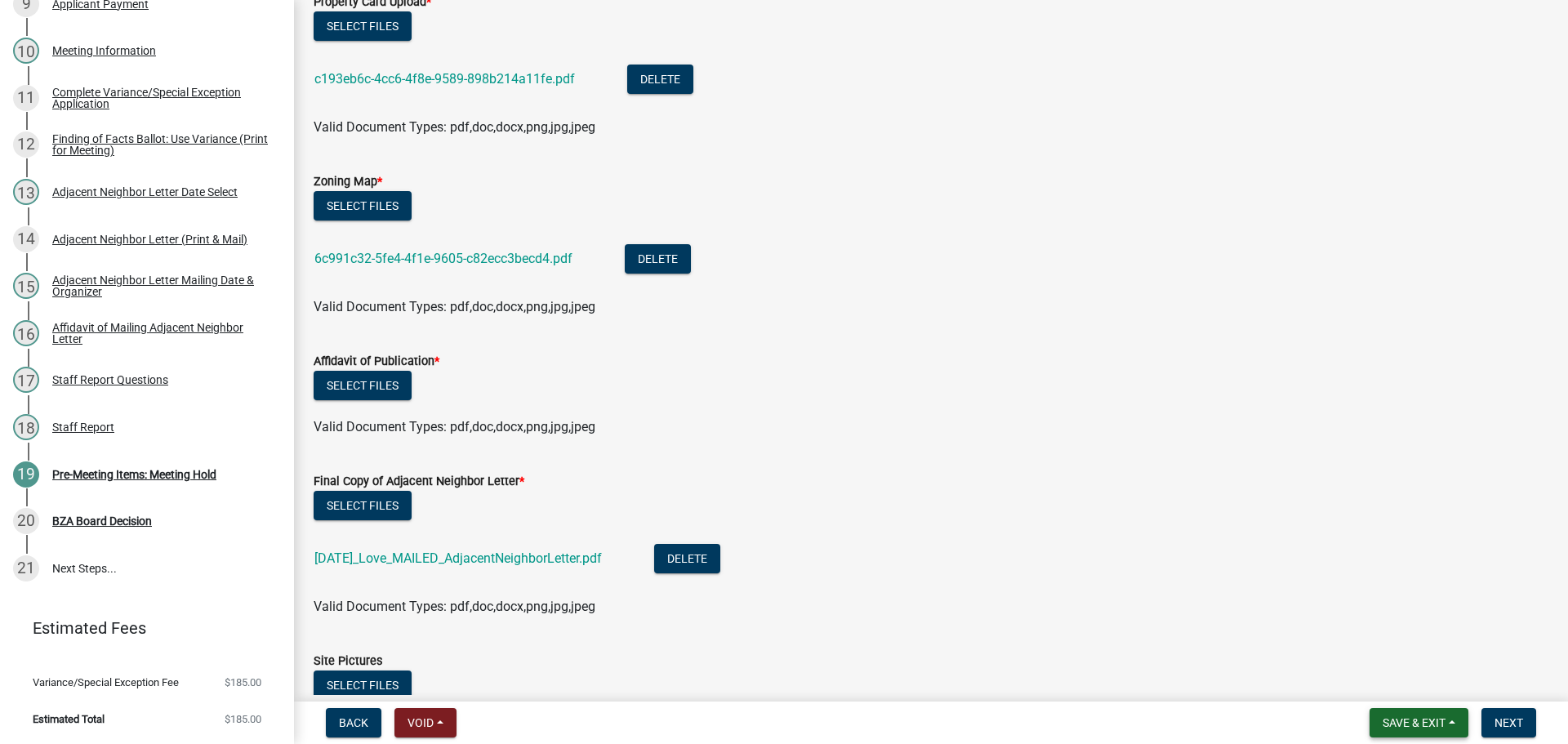
click at [1410, 716] on span "Save & Exit" at bounding box center [1414, 723] width 63 height 13
click at [1355, 675] on button "Save & Exit" at bounding box center [1403, 676] width 130 height 39
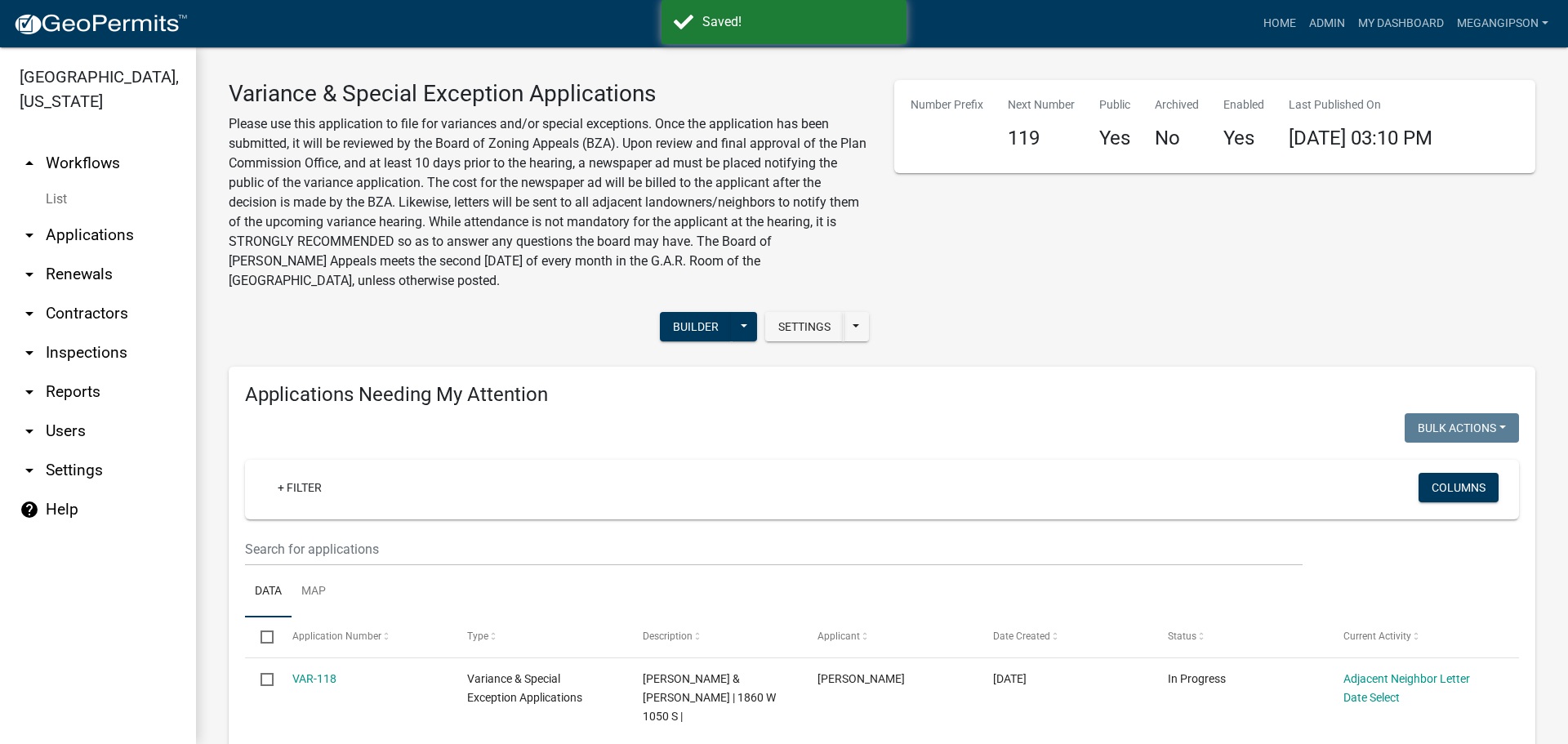
select select "3: 100"
click at [330, 247] on p "Please use this application to file for variances and/or special exceptions. On…" at bounding box center [549, 203] width 641 height 177
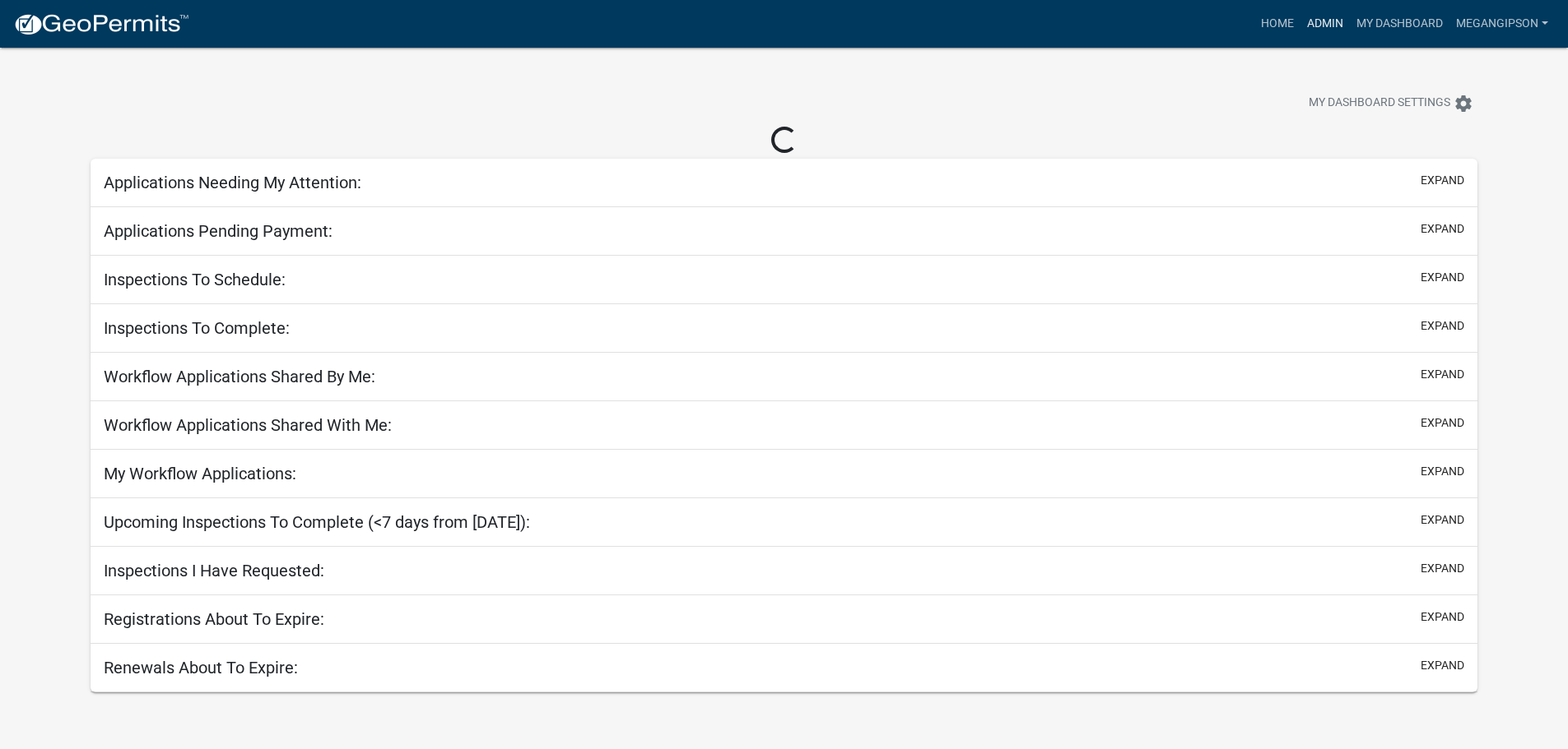
click at [1300, 27] on link "Admin" at bounding box center [1324, 23] width 49 height 31
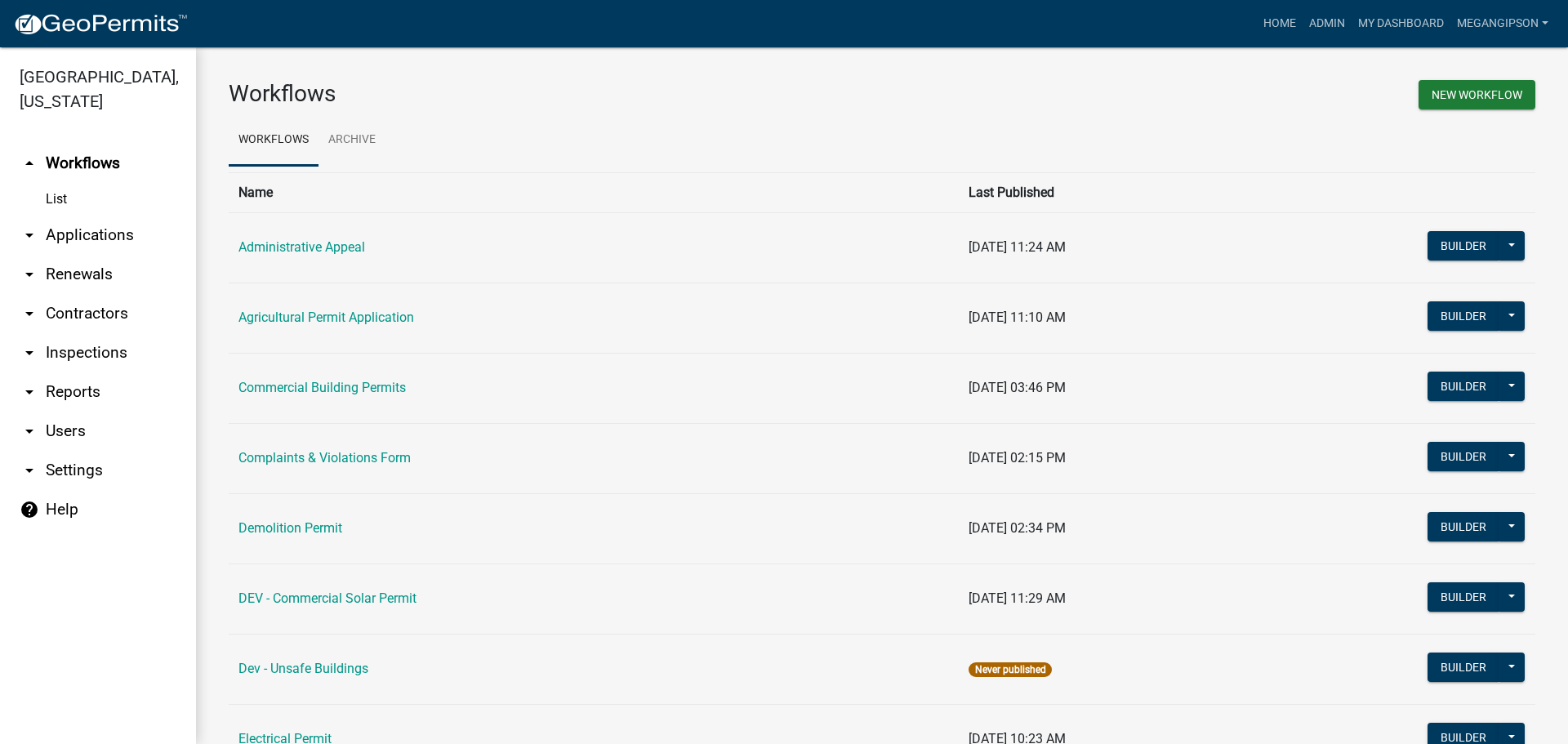
click at [92, 255] on link "arrow_drop_down Applications" at bounding box center [98, 235] width 196 height 39
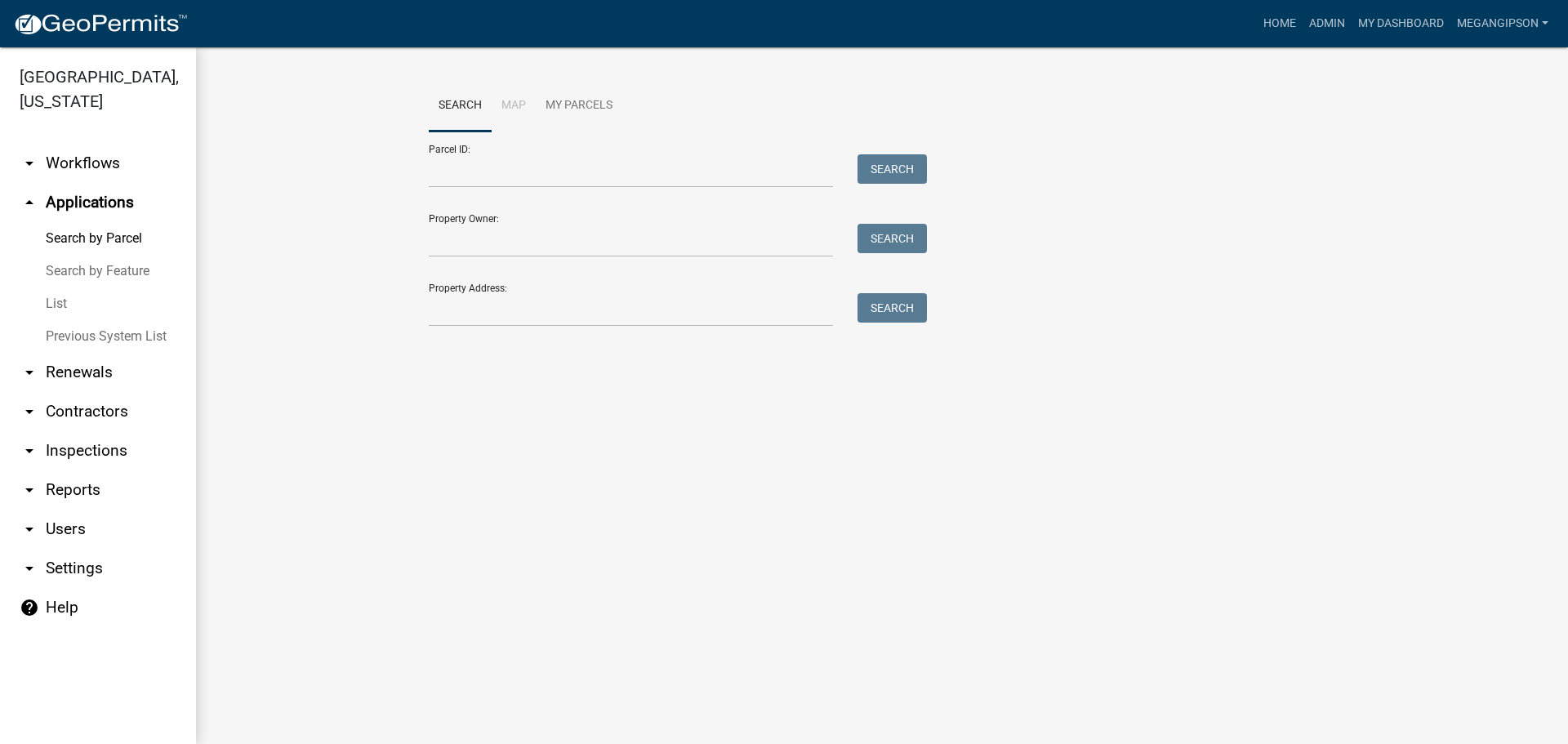
click at [105, 183] on link "arrow_drop_down Workflows" at bounding box center [98, 163] width 196 height 39
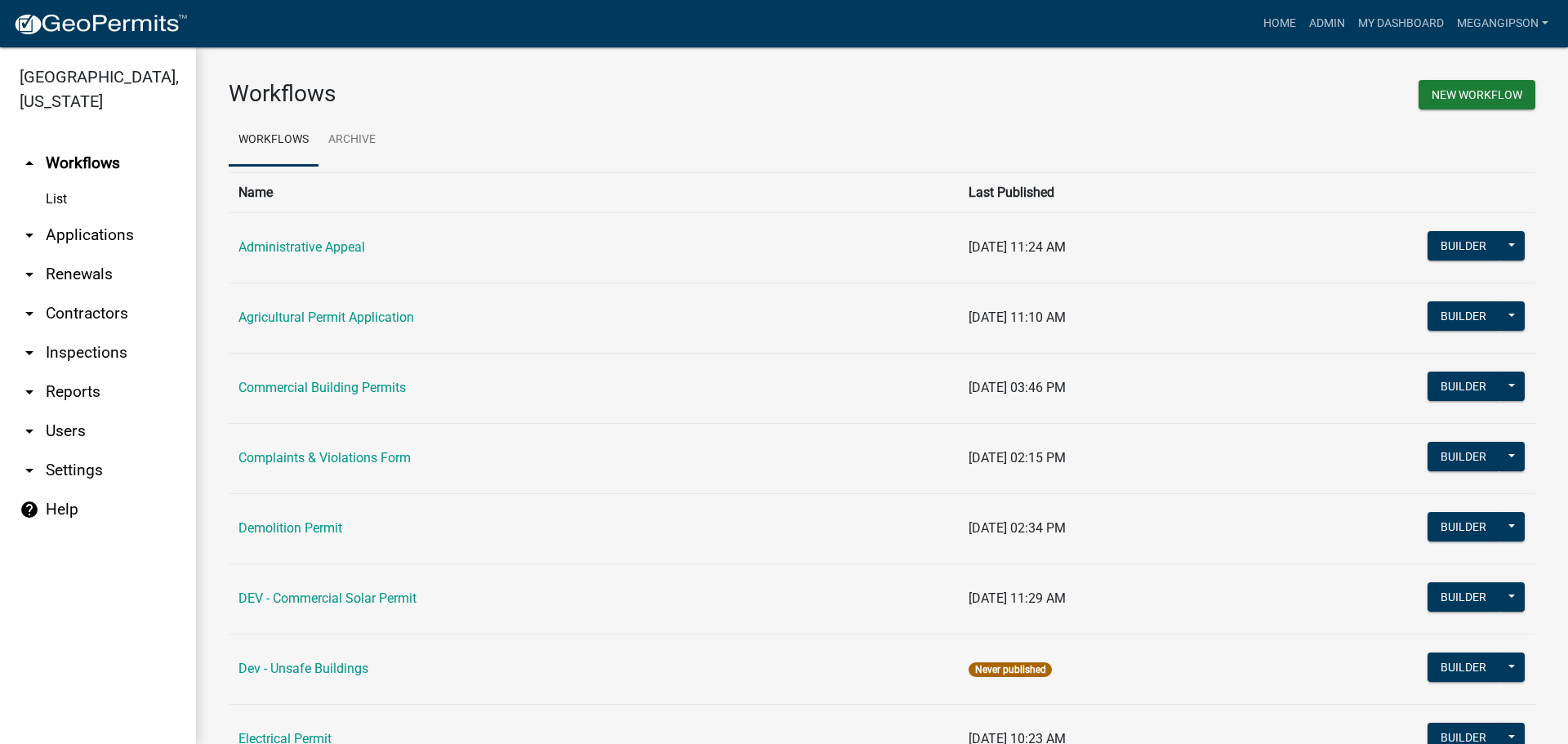
click at [103, 255] on link "arrow_drop_down Applications" at bounding box center [98, 235] width 196 height 39
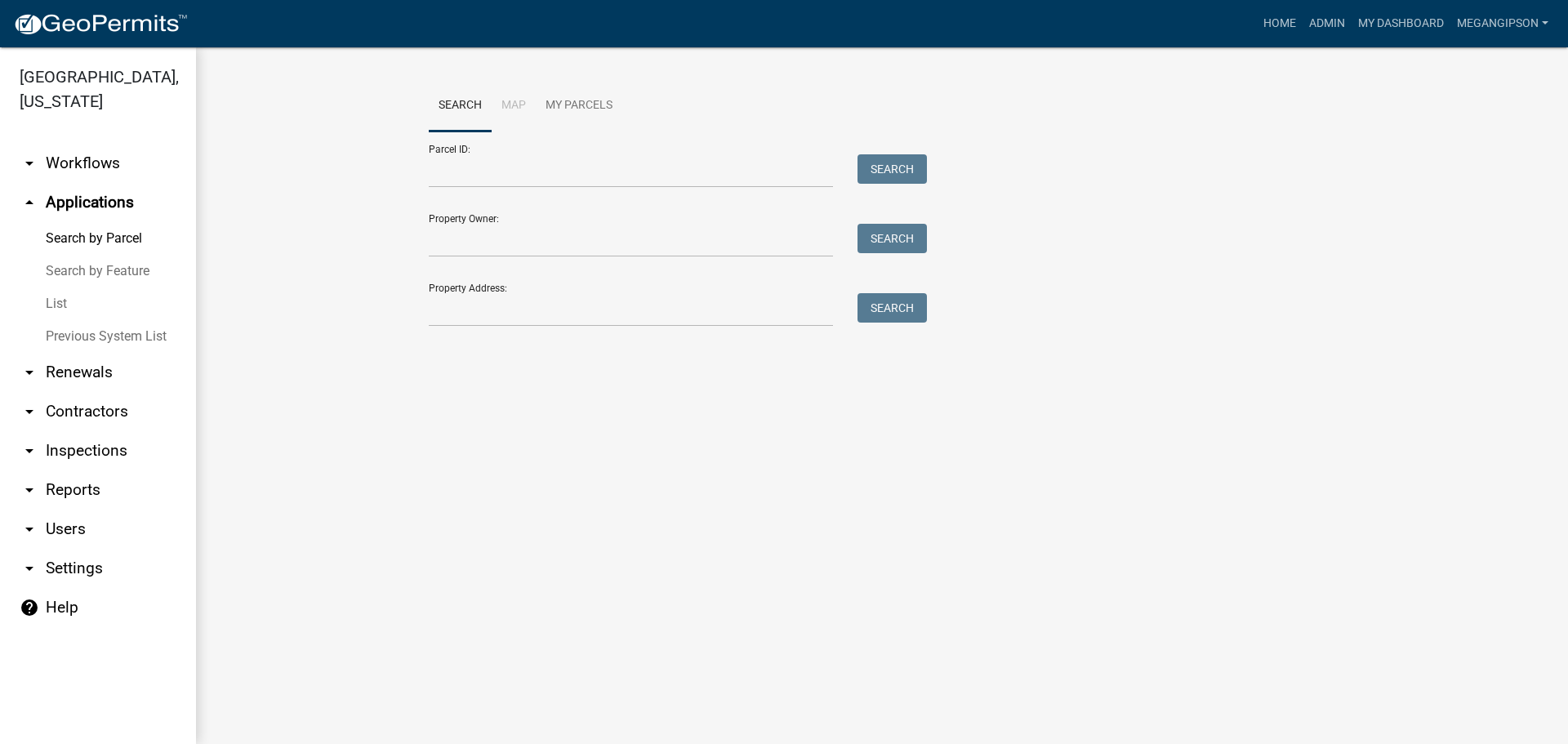
click at [54, 321] on link "List" at bounding box center [98, 304] width 196 height 33
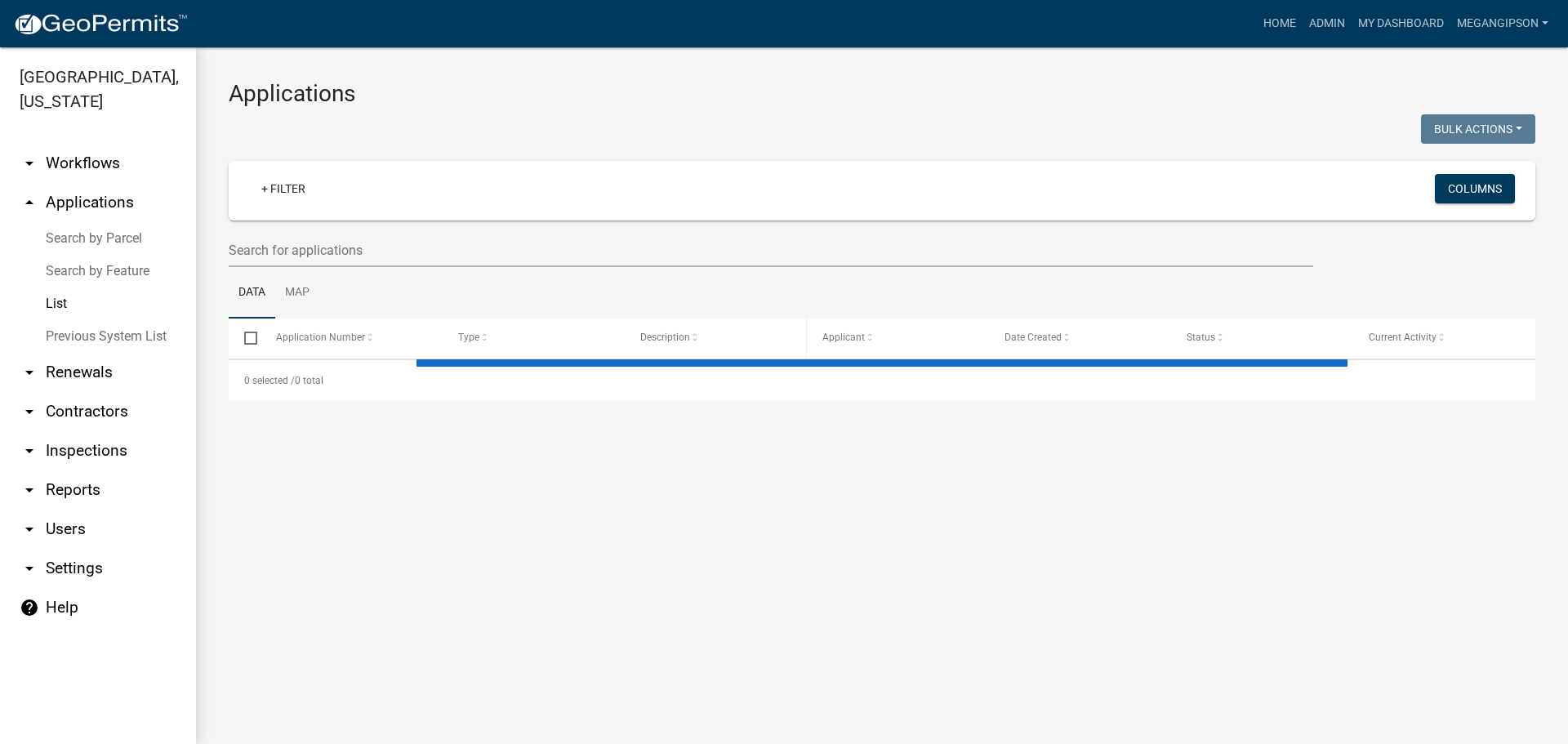
select select "3: 100"
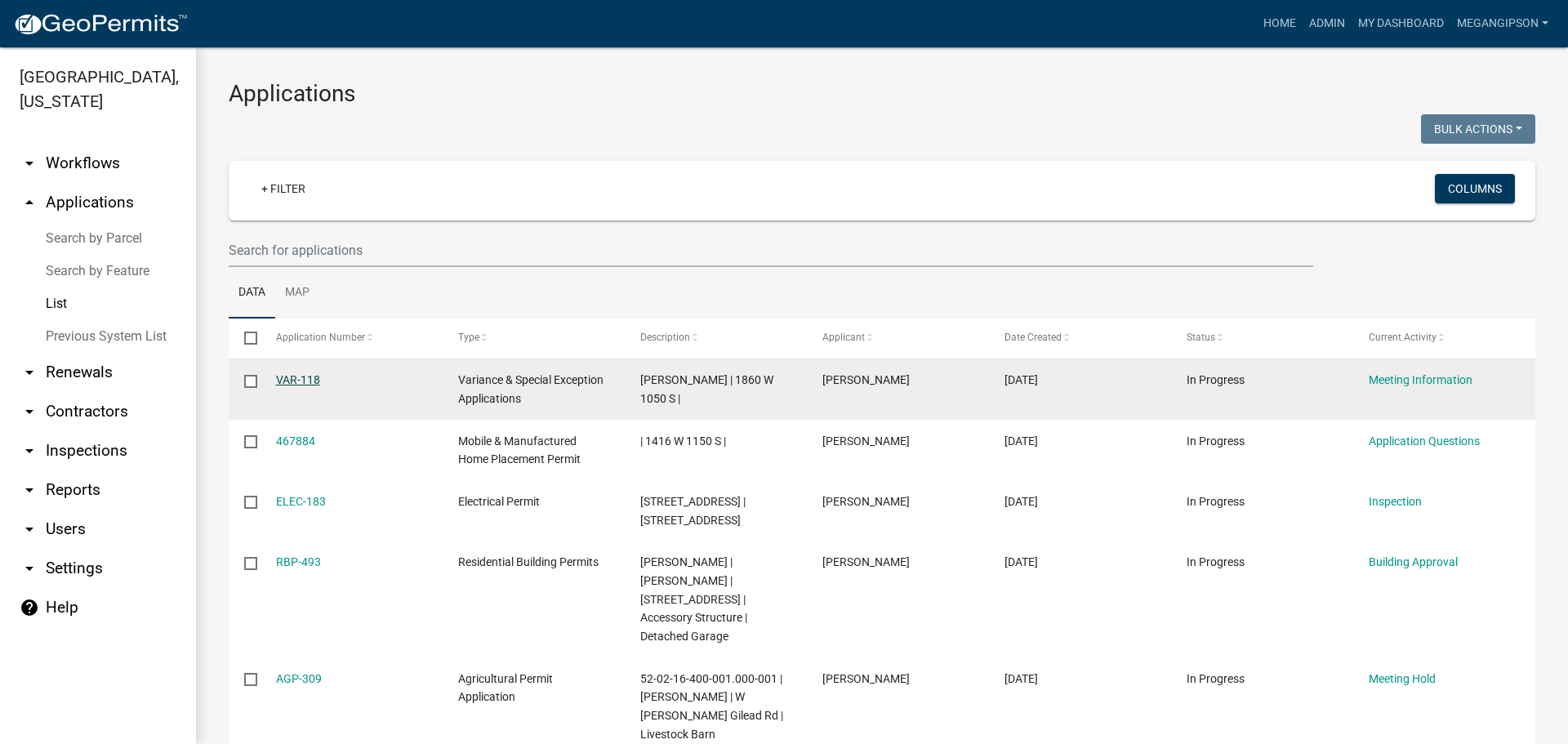
click at [302, 387] on link "VAR-118" at bounding box center [297, 380] width 44 height 13
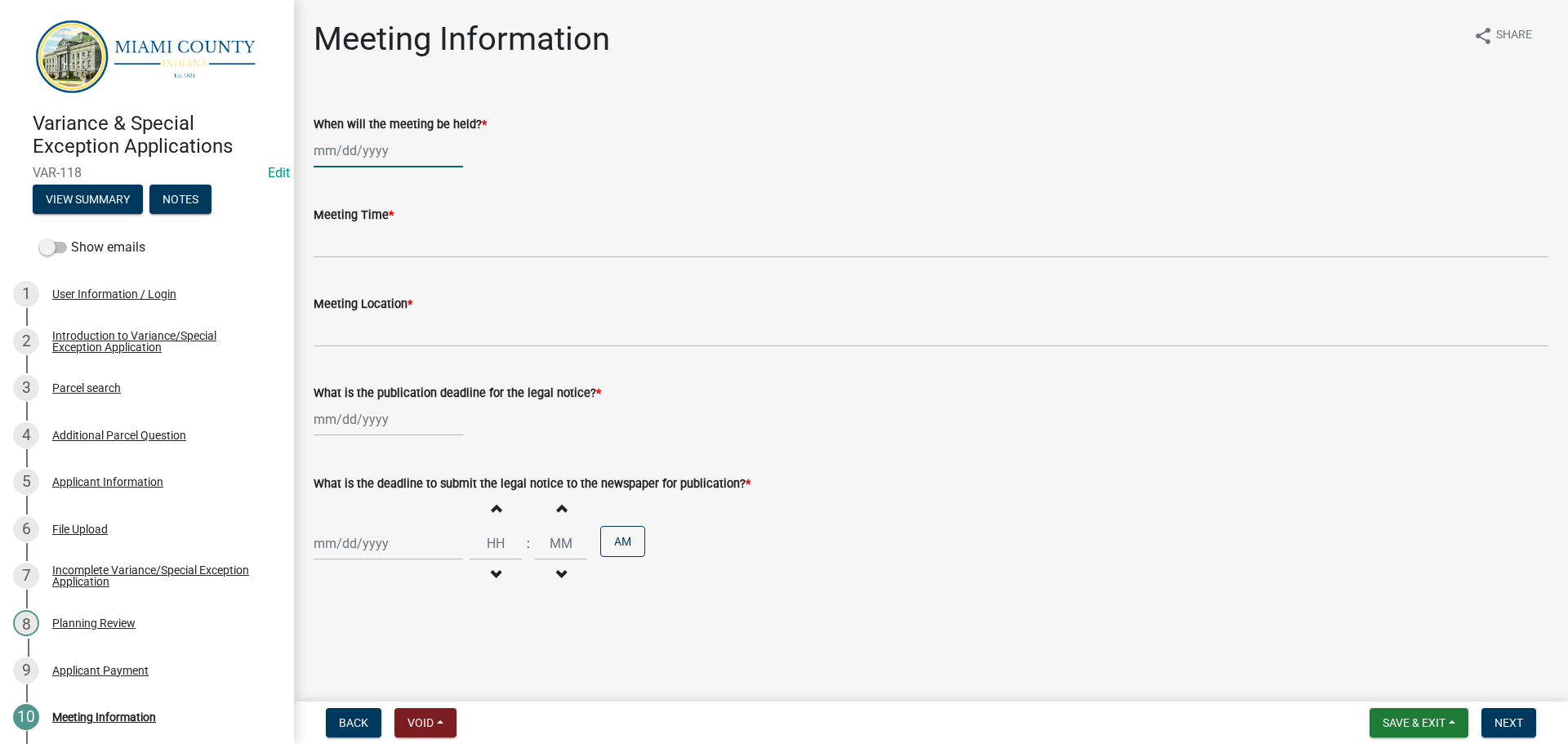
click at [359, 168] on div at bounding box center [388, 151] width 149 height 34
select select "8"
select select "2025"
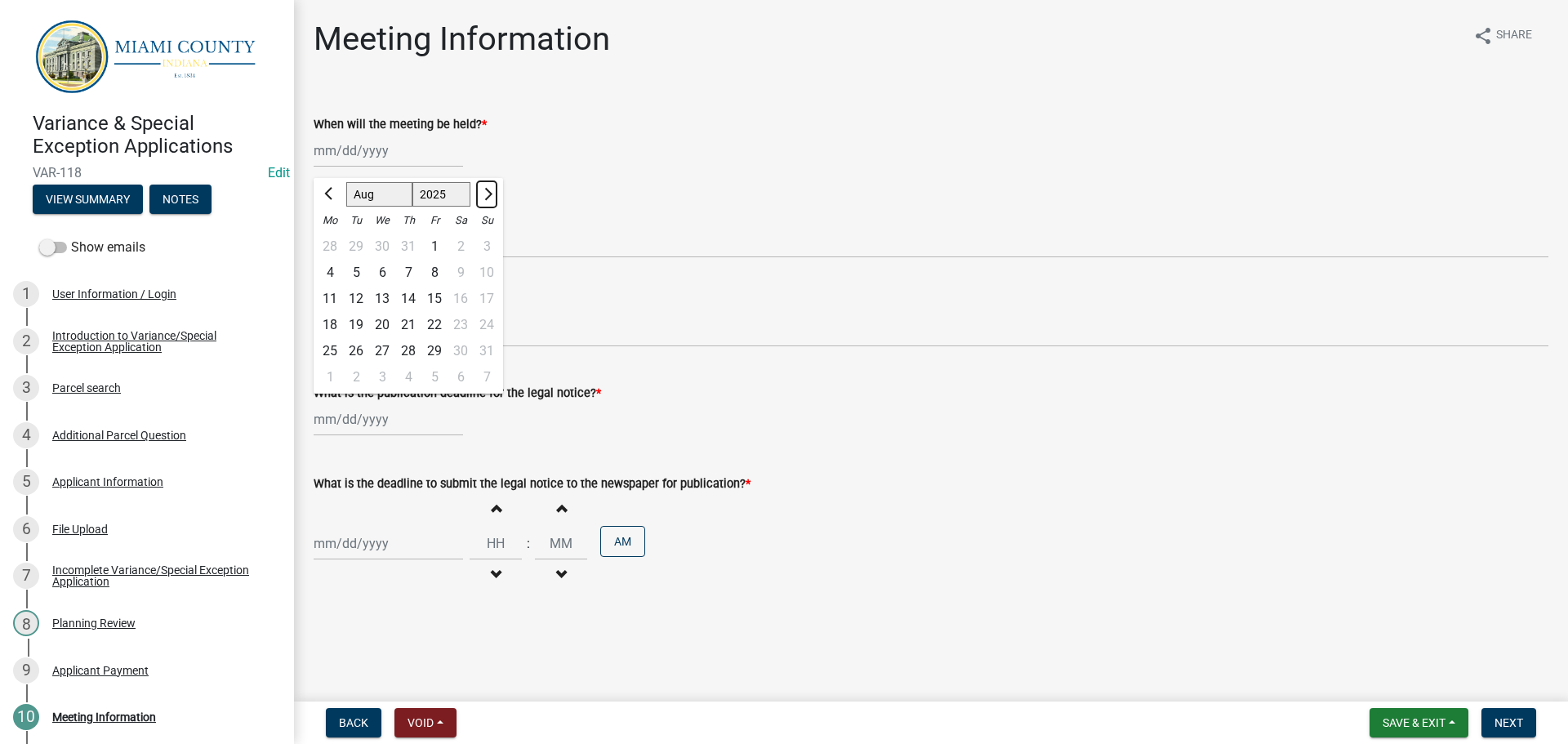
click at [496, 203] on button "Next month" at bounding box center [487, 194] width 20 height 26
select select "9"
click at [395, 286] on div "10" at bounding box center [381, 272] width 26 height 26
type input "[DATE]"
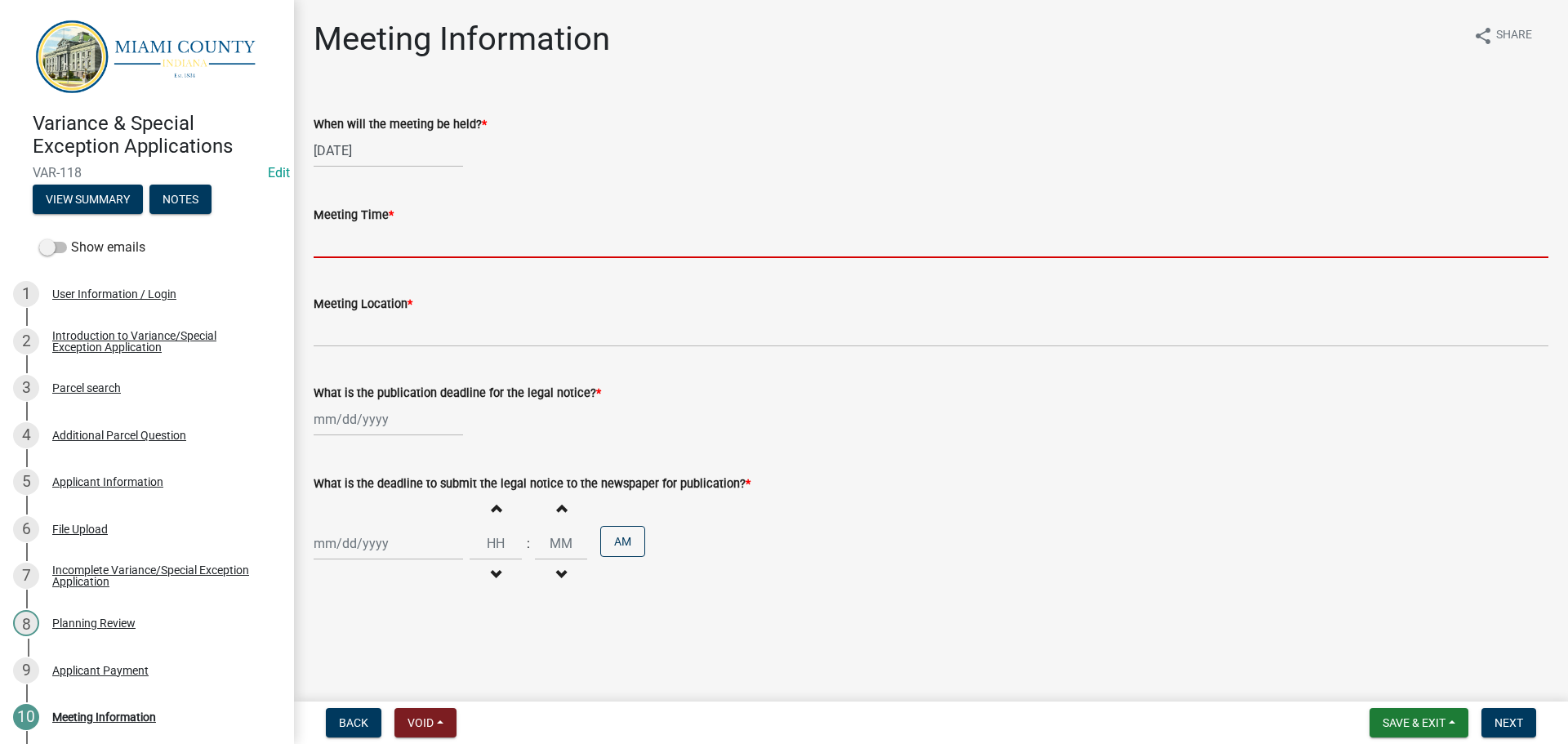
click at [397, 258] on input "Meeting Time *" at bounding box center [930, 242] width 1235 height 34
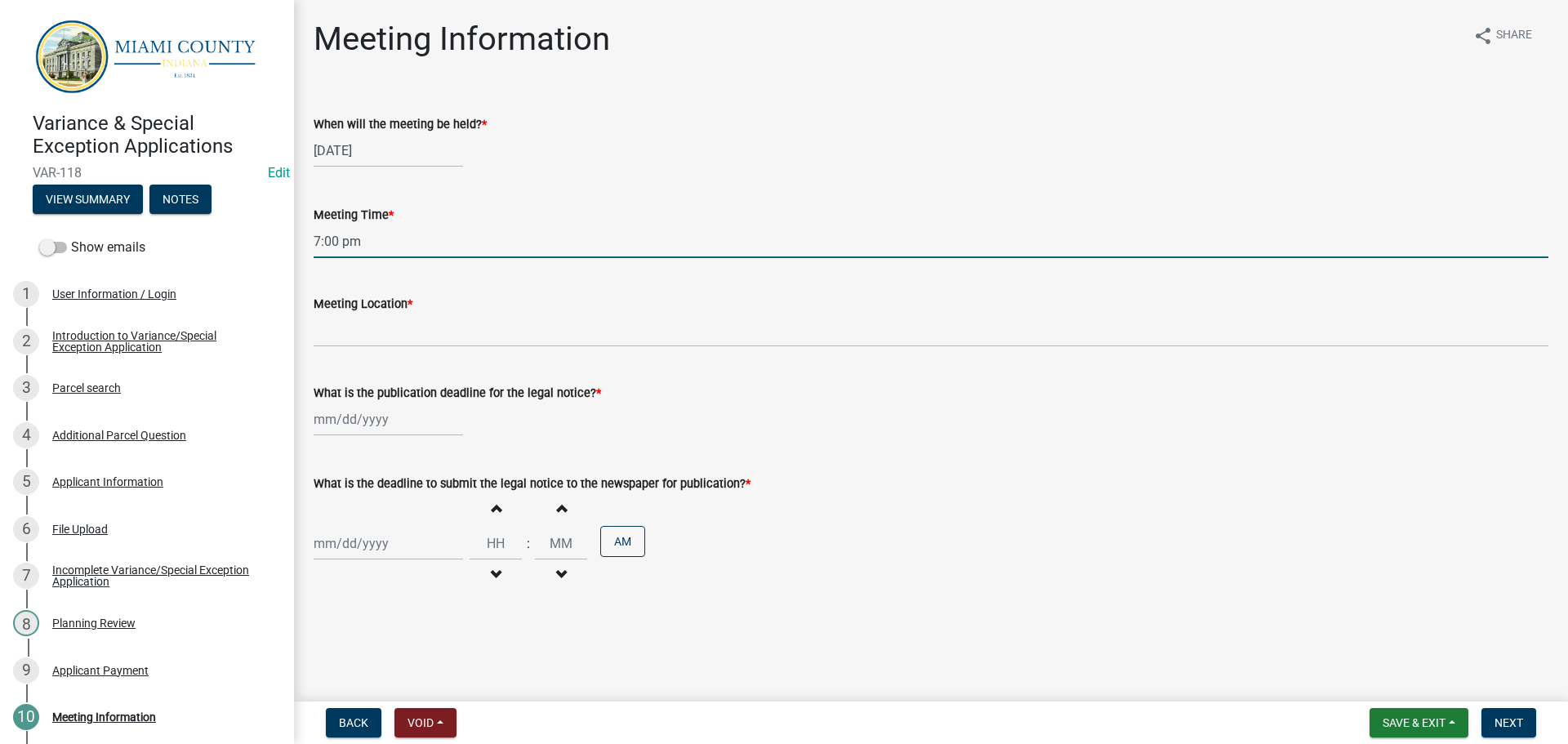
type input "7:00 pm"
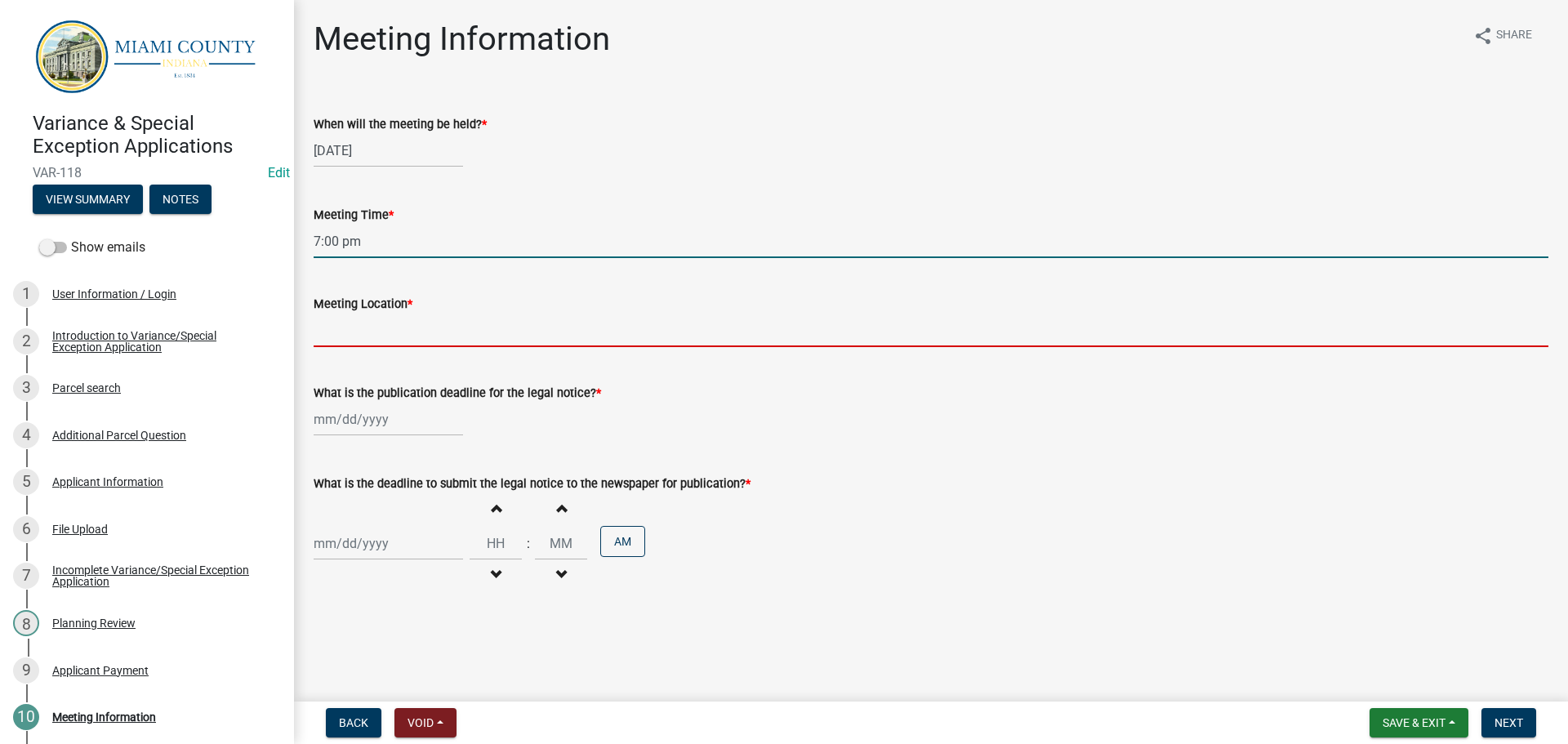
click at [436, 347] on input "Meeting Location *" at bounding box center [930, 330] width 1235 height 34
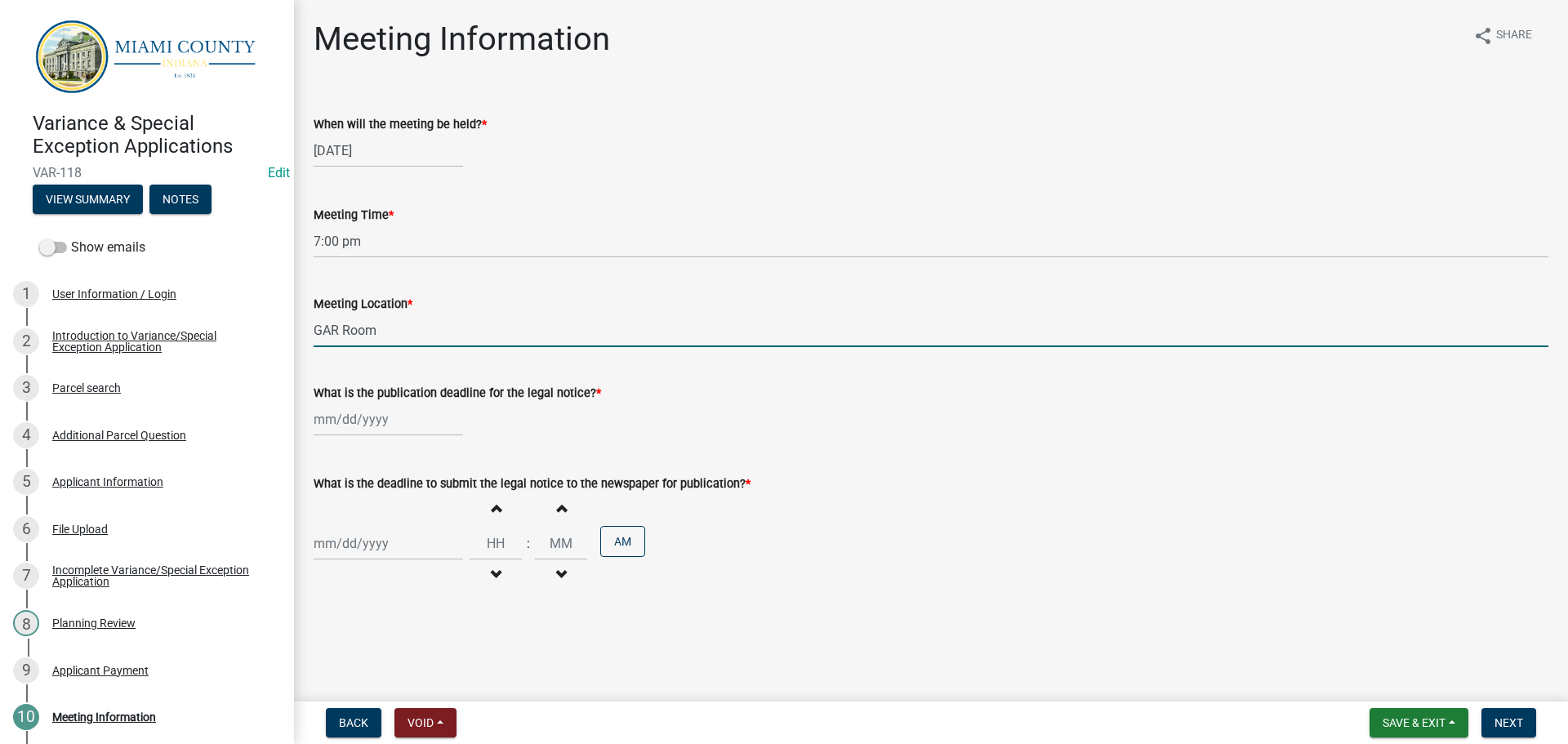
type input "GAR Room"
click at [354, 436] on div at bounding box center [388, 420] width 149 height 34
select select "8"
select select "2025"
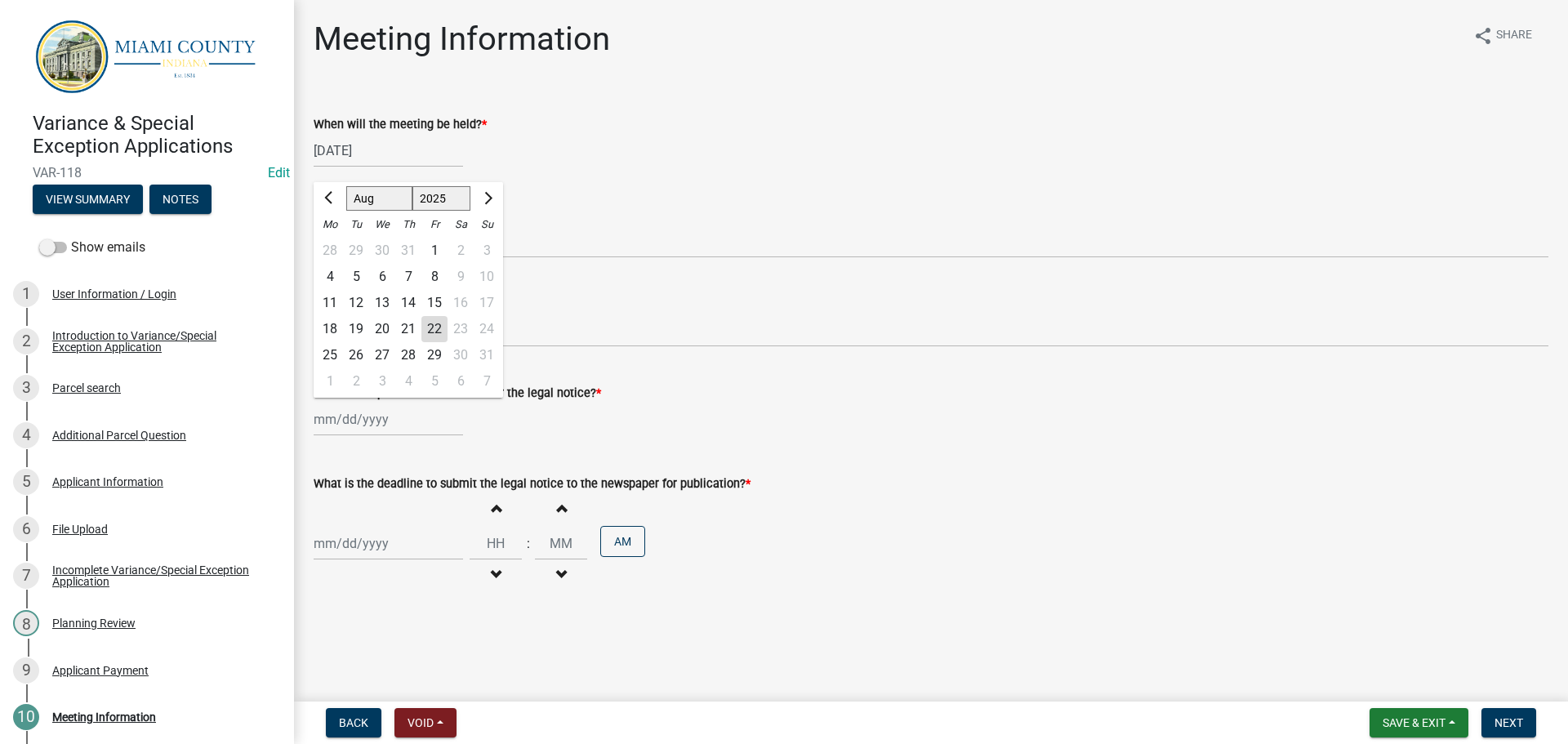
click at [861, 436] on div "Jan Feb Mar Apr May Jun Jul Aug Sep Oct Nov Dec 1525 1526 1527 1528 1529 1530 1…" at bounding box center [930, 420] width 1235 height 34
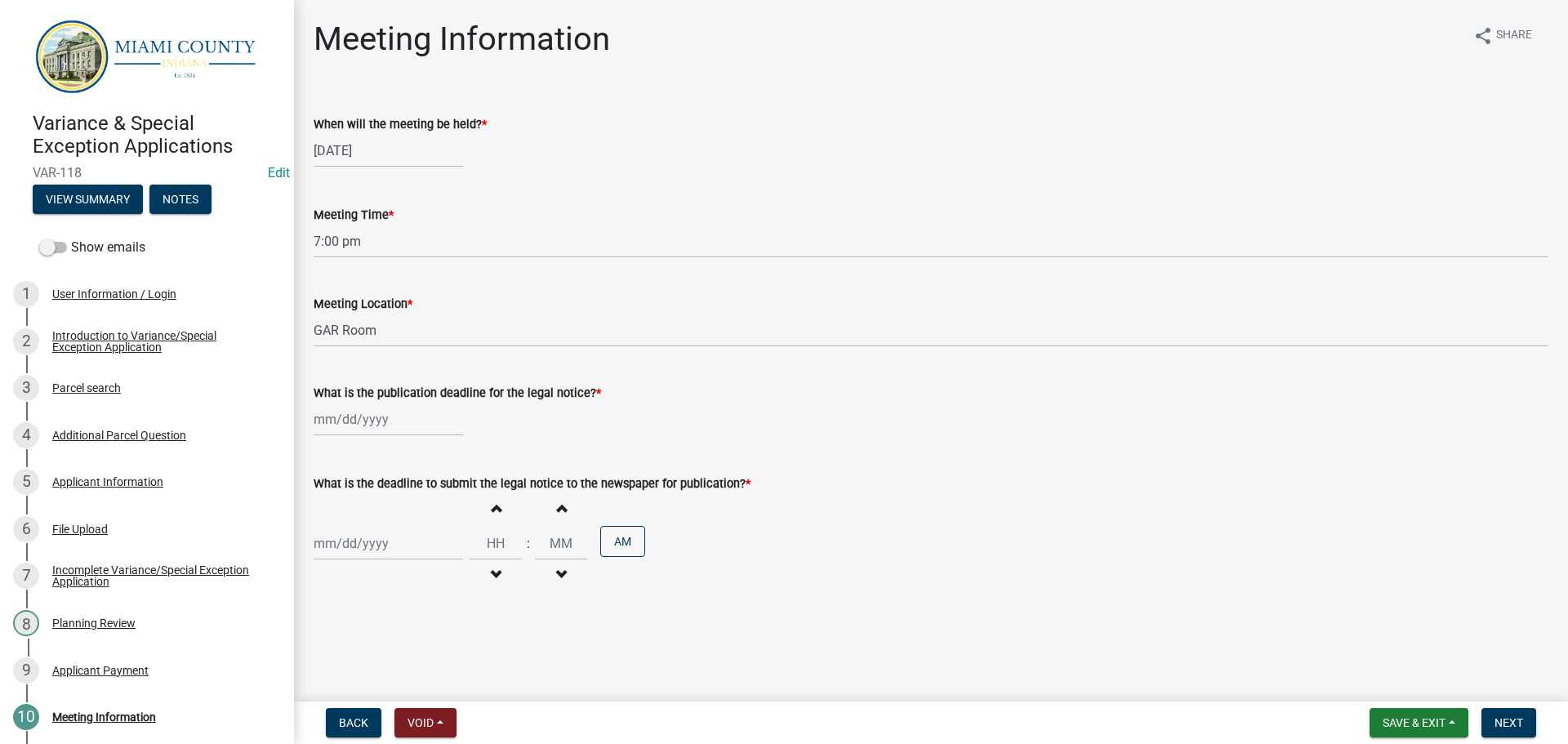
click at [361, 436] on div at bounding box center [388, 420] width 149 height 34
select select "8"
select select "2025"
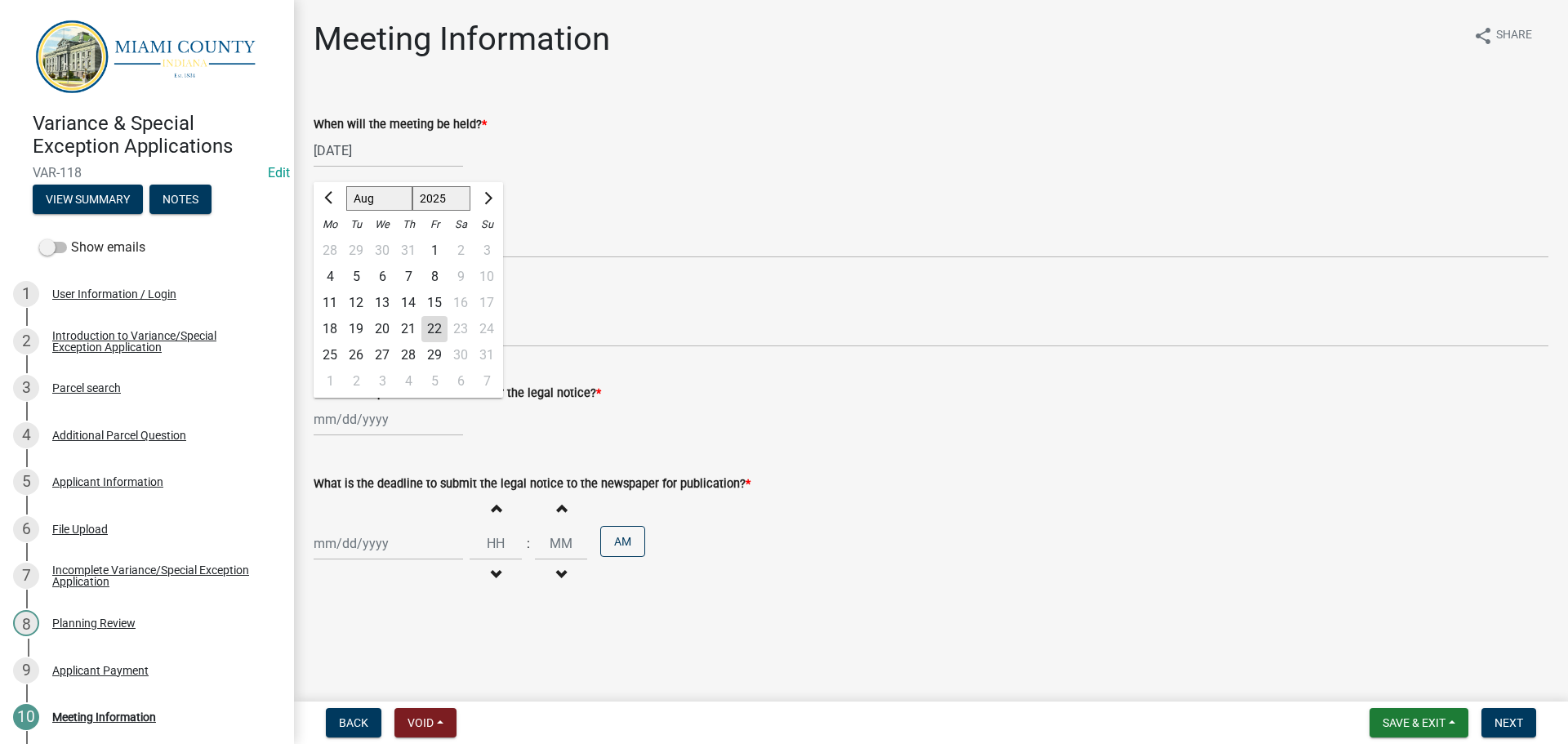
click at [393, 369] on div "27" at bounding box center [381, 355] width 26 height 26
type input "08/27/2025"
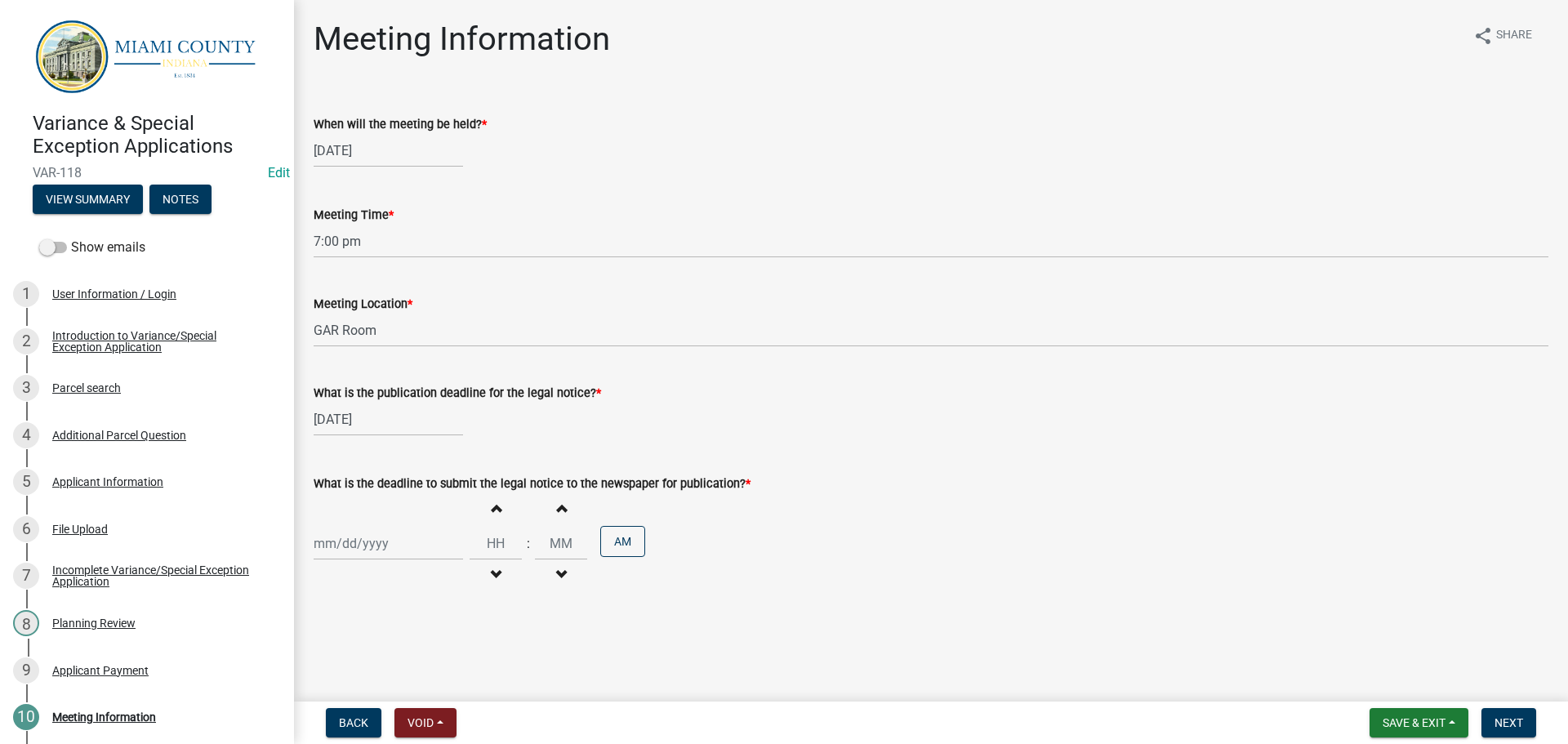
click at [385, 561] on div at bounding box center [388, 544] width 149 height 34
select select "8"
select select "2025"
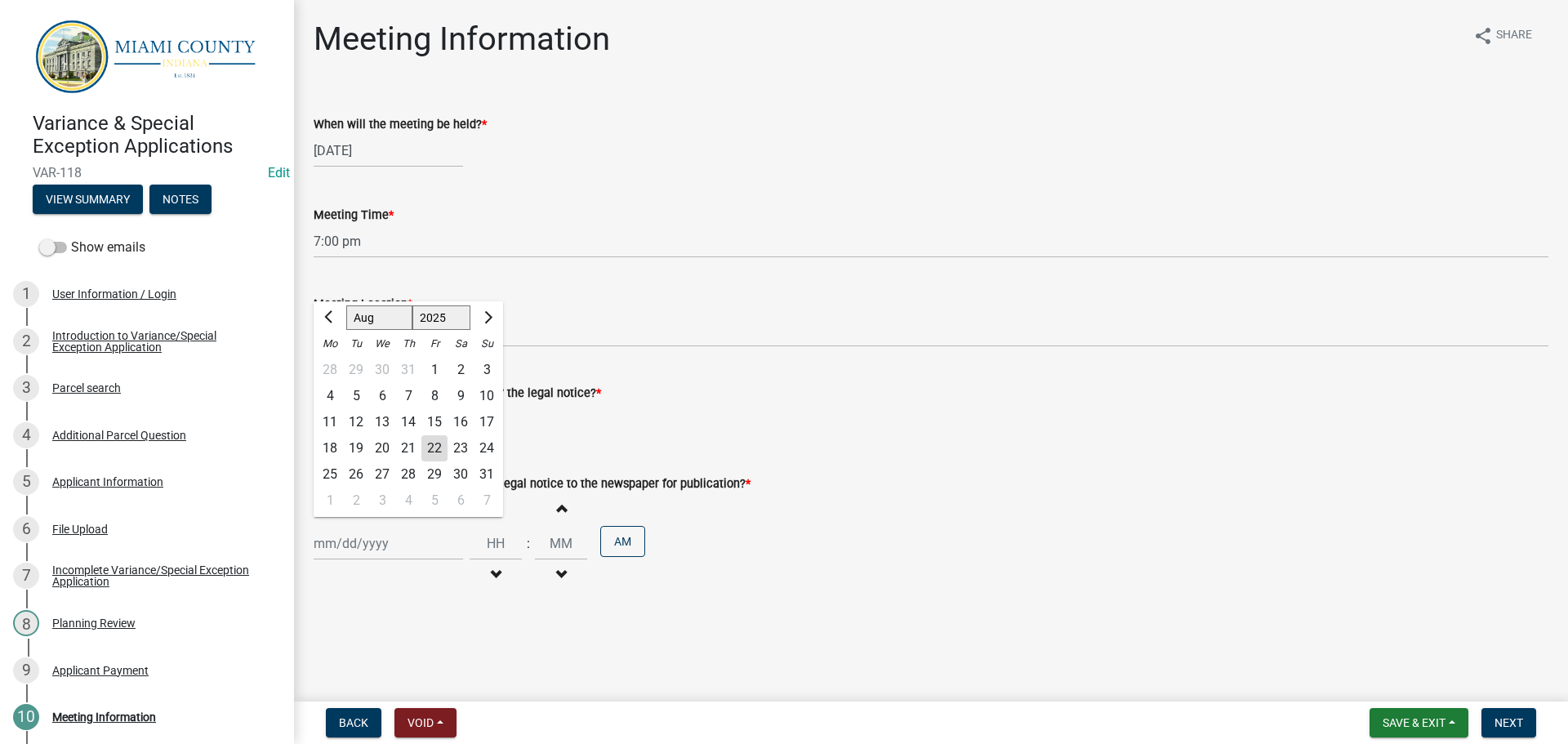
click at [447, 462] on div "22" at bounding box center [434, 448] width 26 height 26
type input "[DATE]"
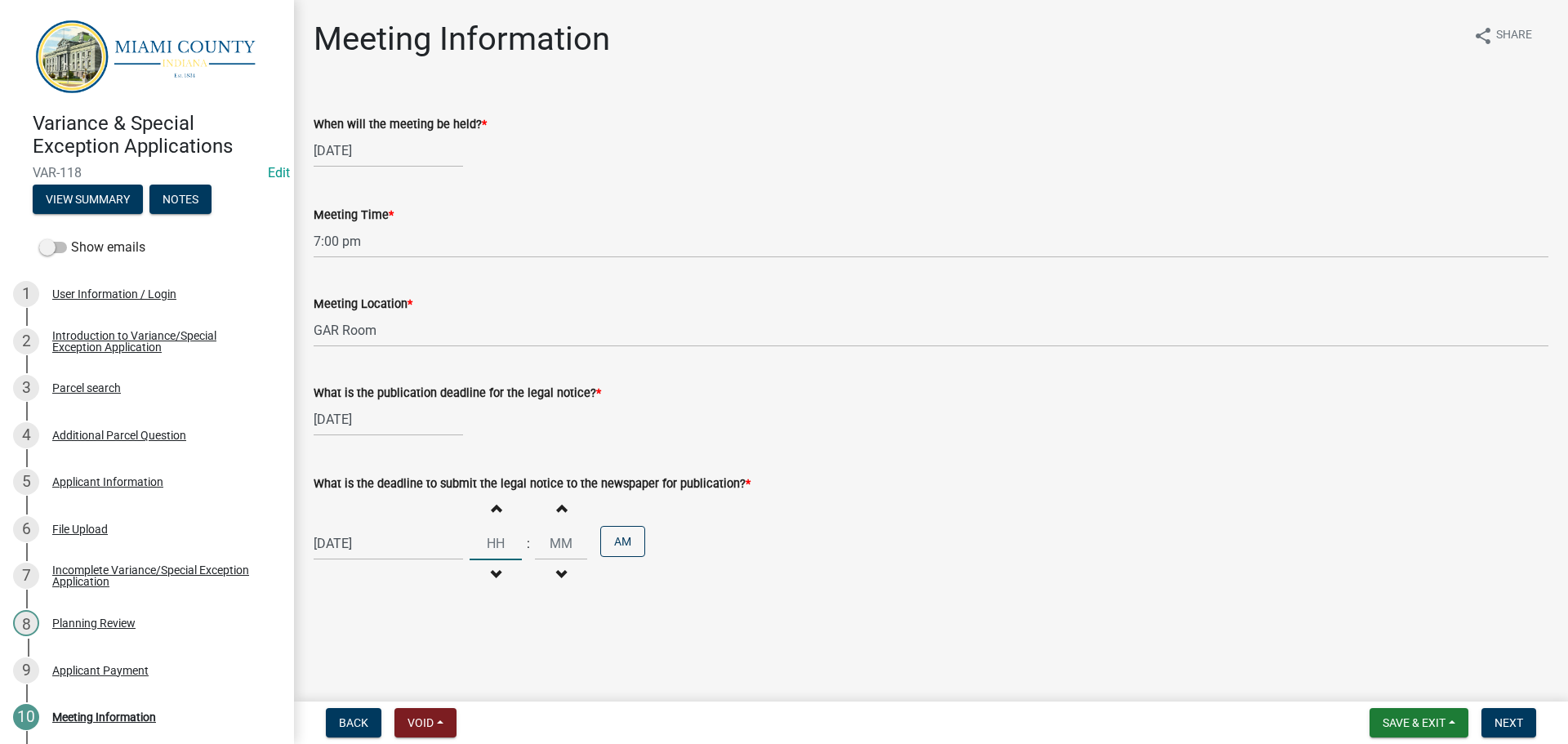
click at [505, 561] on input "Hours" at bounding box center [496, 544] width 53 height 34
type input "03"
type input "30"
click at [646, 557] on button "AM" at bounding box center [622, 541] width 45 height 31
click at [822, 579] on div "08/22/2025 Increment hours 03 Decrement hours : Increment minutes 30 Decrement …" at bounding box center [930, 543] width 1235 height 101
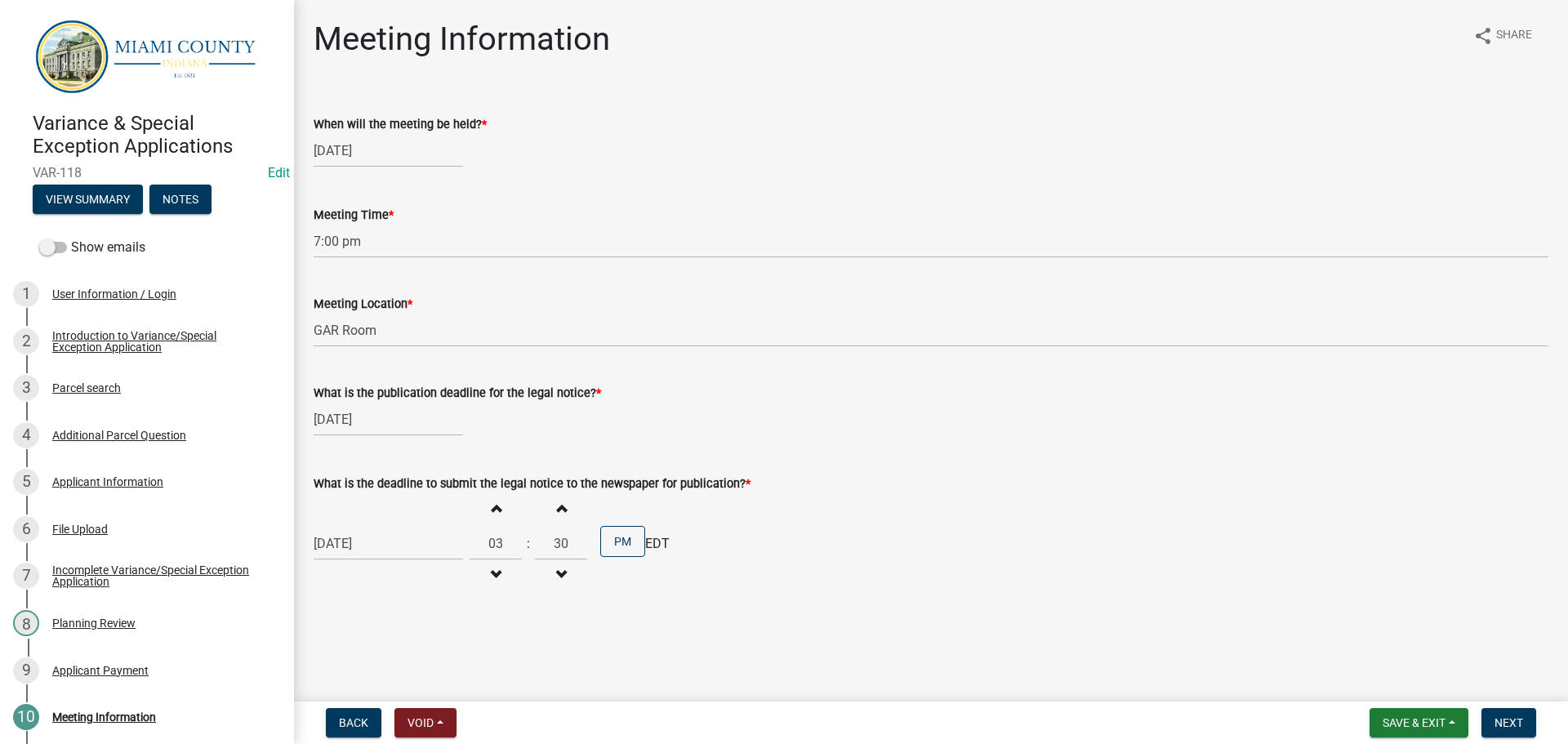
scroll to position [54, 0]
click at [1507, 718] on span "Next" at bounding box center [1509, 723] width 29 height 13
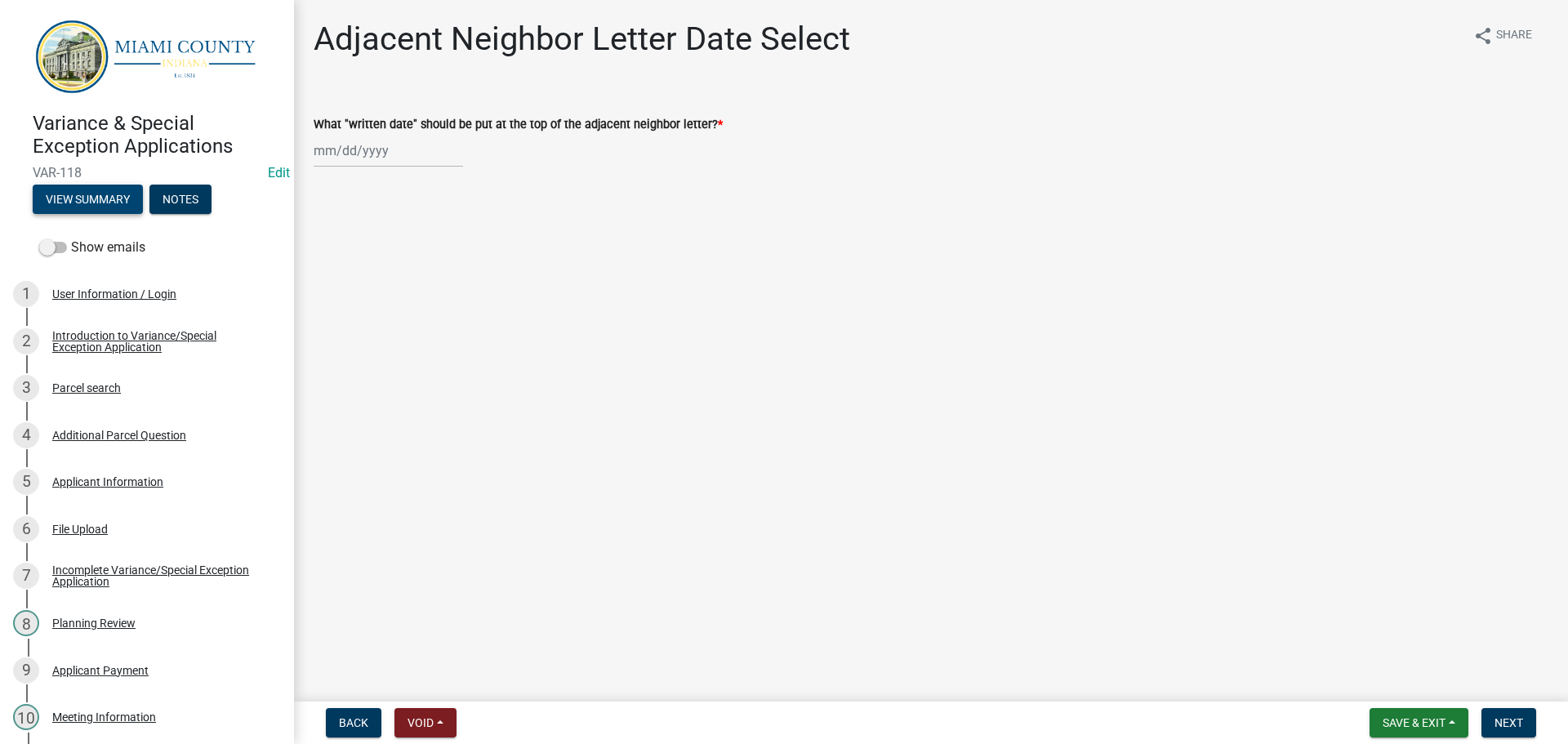
click at [115, 210] on button "View Summary" at bounding box center [88, 199] width 110 height 29
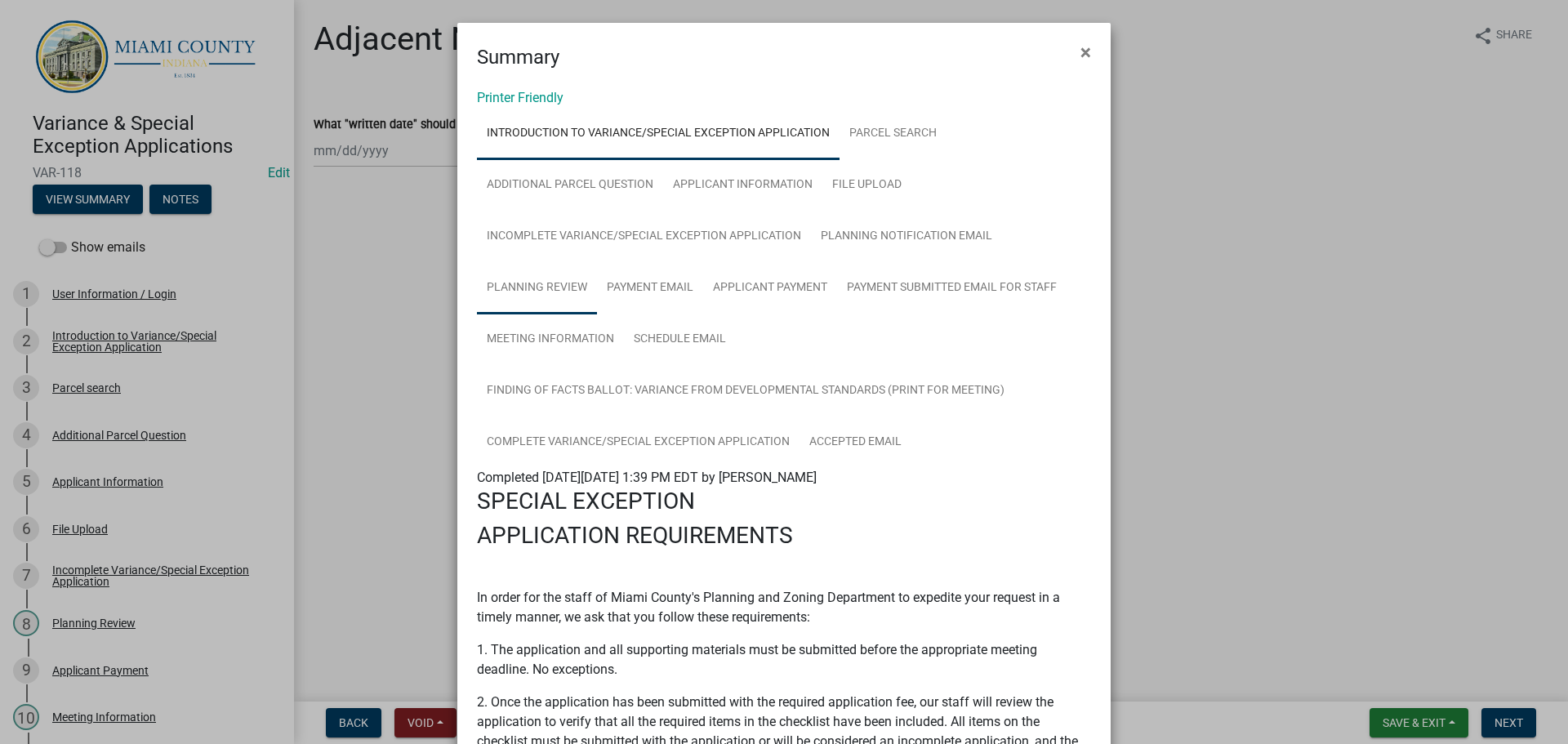
click at [539, 314] on link "Planning Review" at bounding box center [537, 288] width 120 height 53
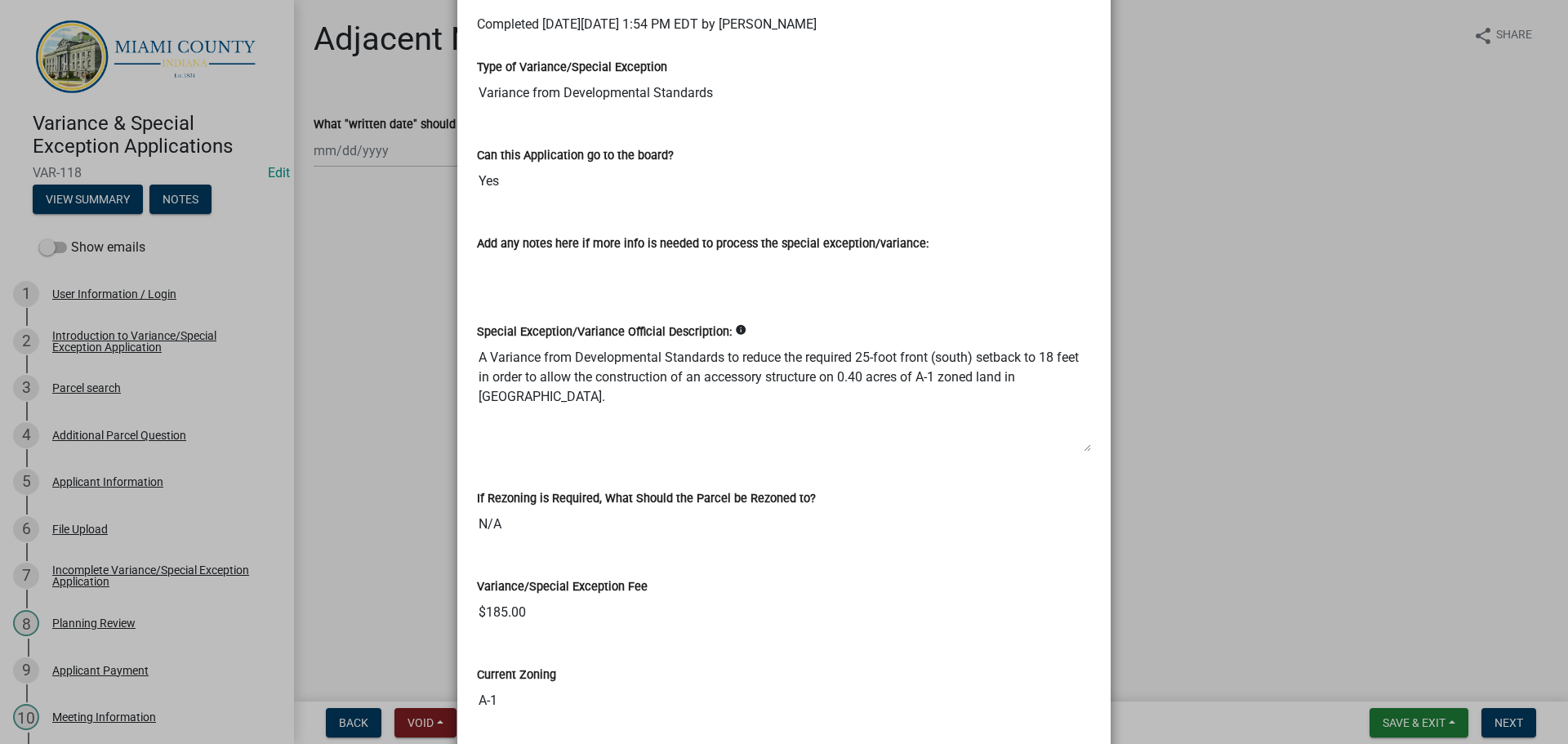
scroll to position [490, 0]
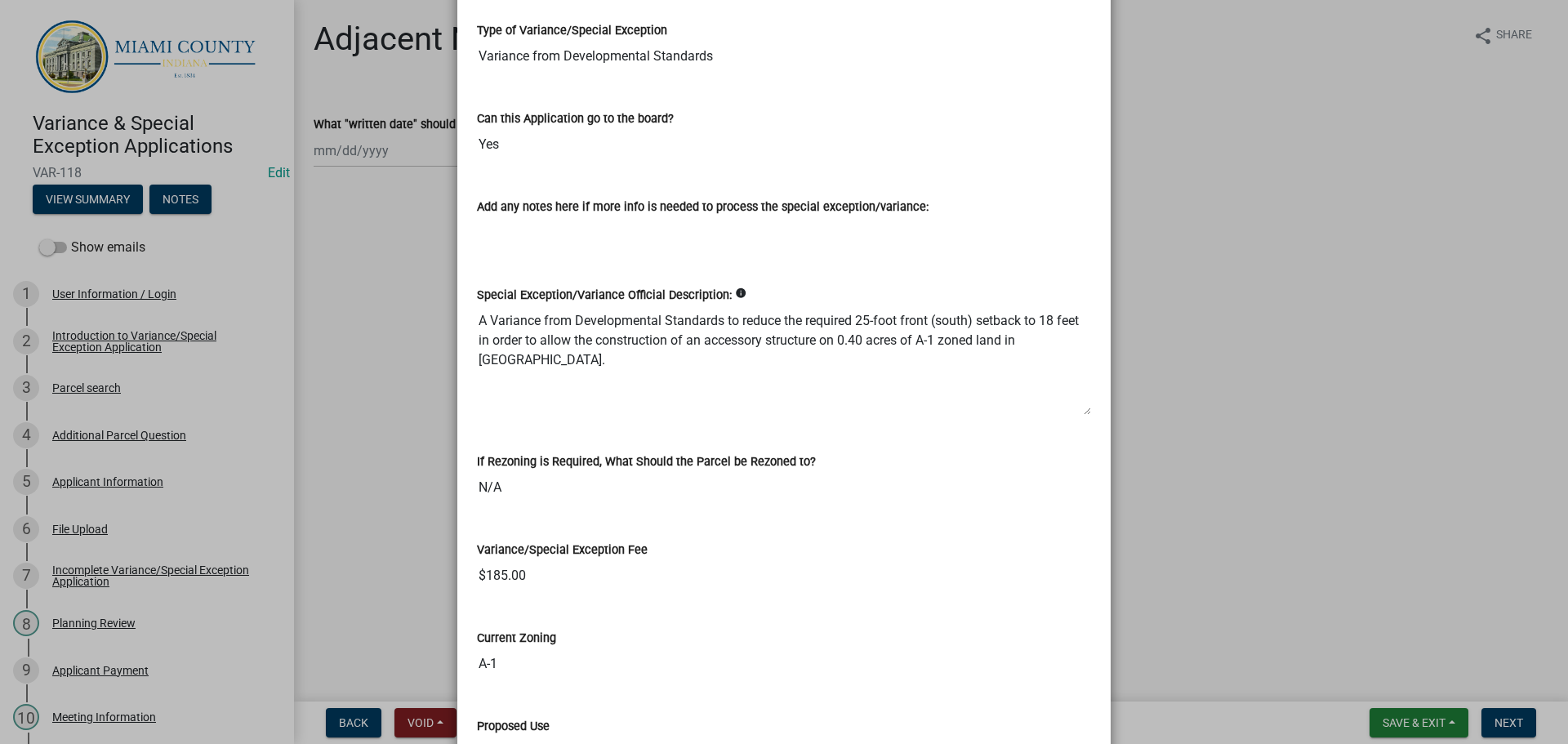
drag, startPoint x: 753, startPoint y: 464, endPoint x: 463, endPoint y: 423, distance: 292.9
click at [464, 423] on div "Special Exception/Variance Official Description: info A Variance from Developme…" at bounding box center [783, 346] width 638 height 167
click at [1289, 391] on ngb-modal-window "Summary × Printer Friendly Introduction to Variance/Special Exception Applicati…" at bounding box center [784, 372] width 1568 height 744
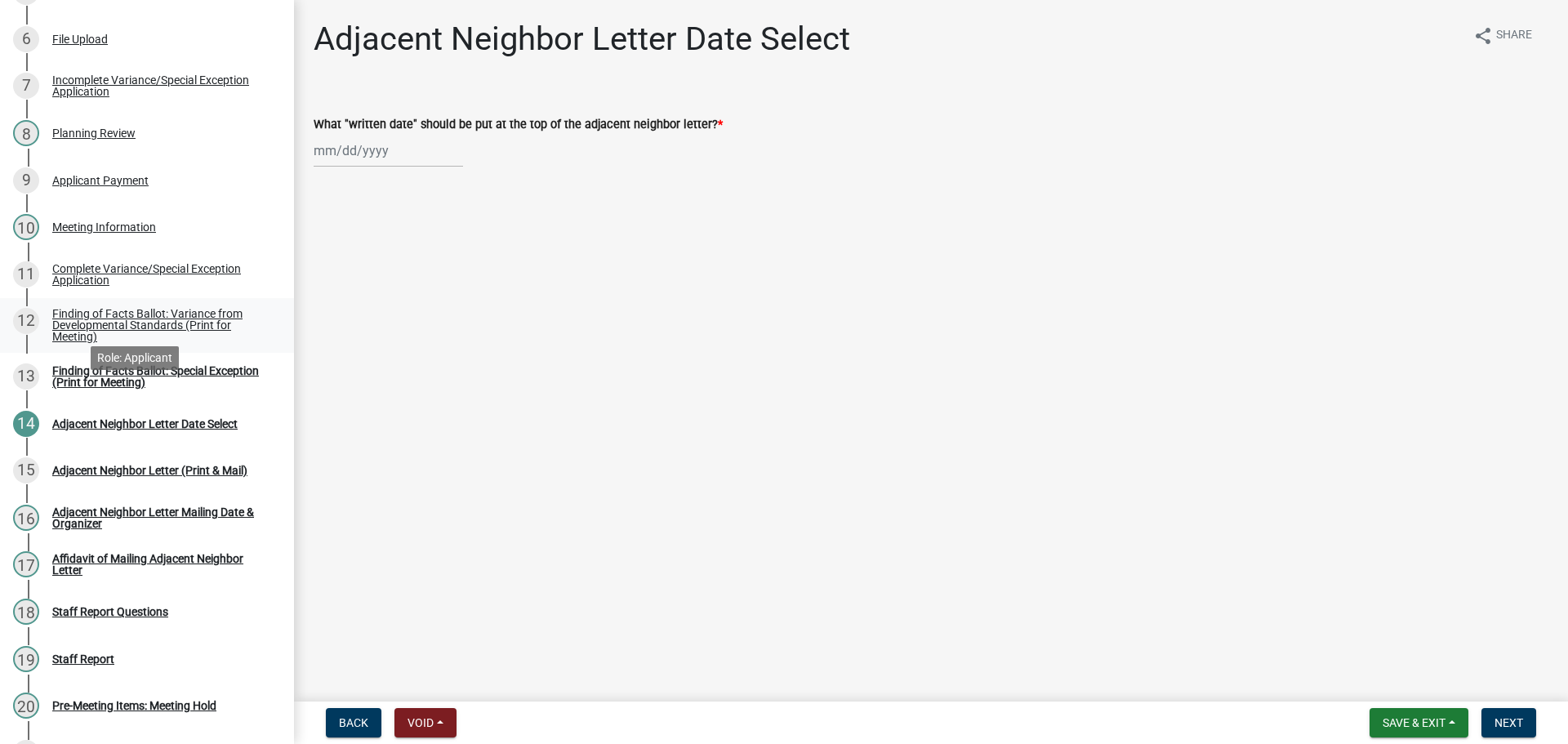
click at [165, 342] on div "Finding of Facts Ballot: Variance from Developmental Standards (Print for Meeti…" at bounding box center [160, 325] width 215 height 34
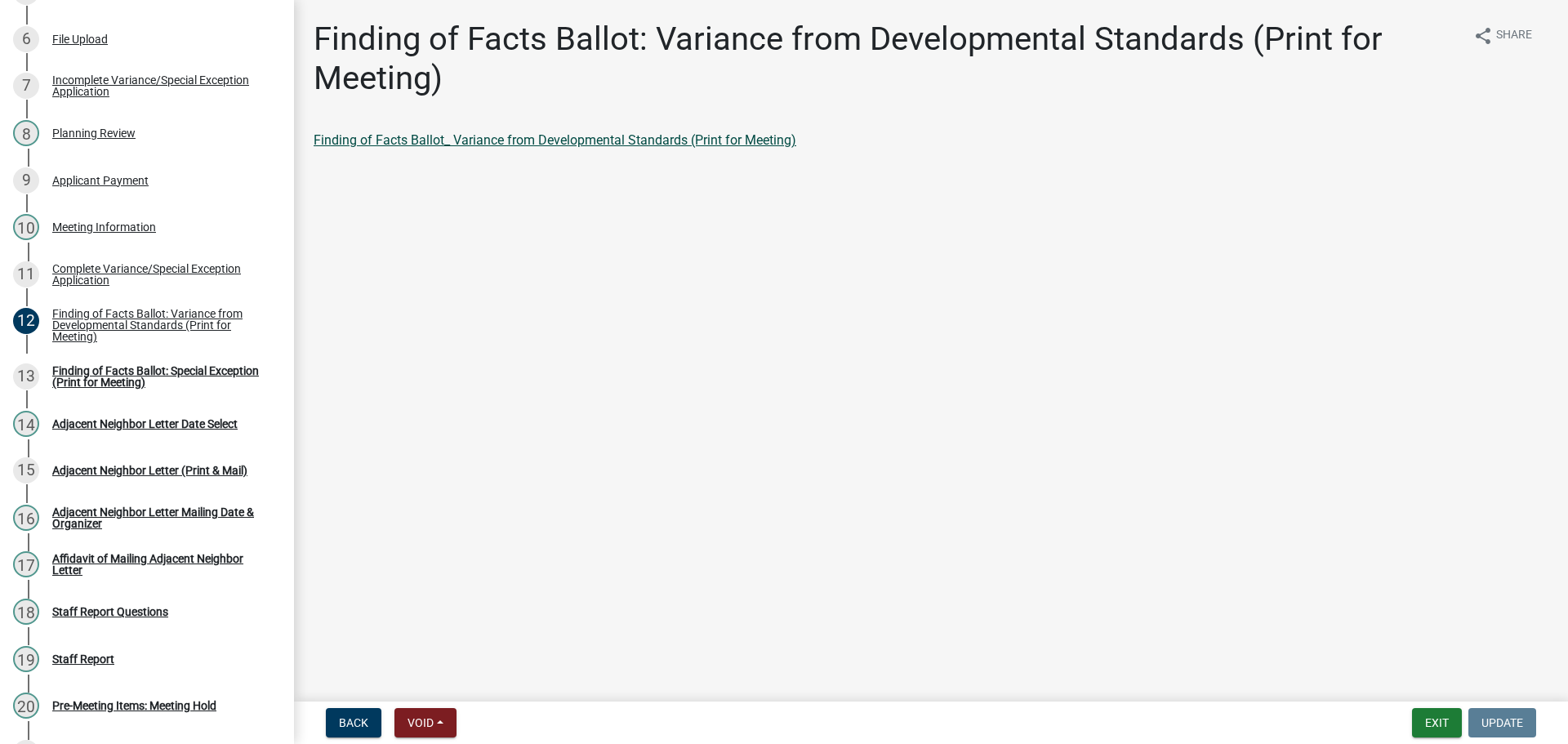
click at [462, 148] on link "Finding of Facts Ballot_ Variance from Developmental Standards (Print for Meeti…" at bounding box center [555, 139] width 483 height 15
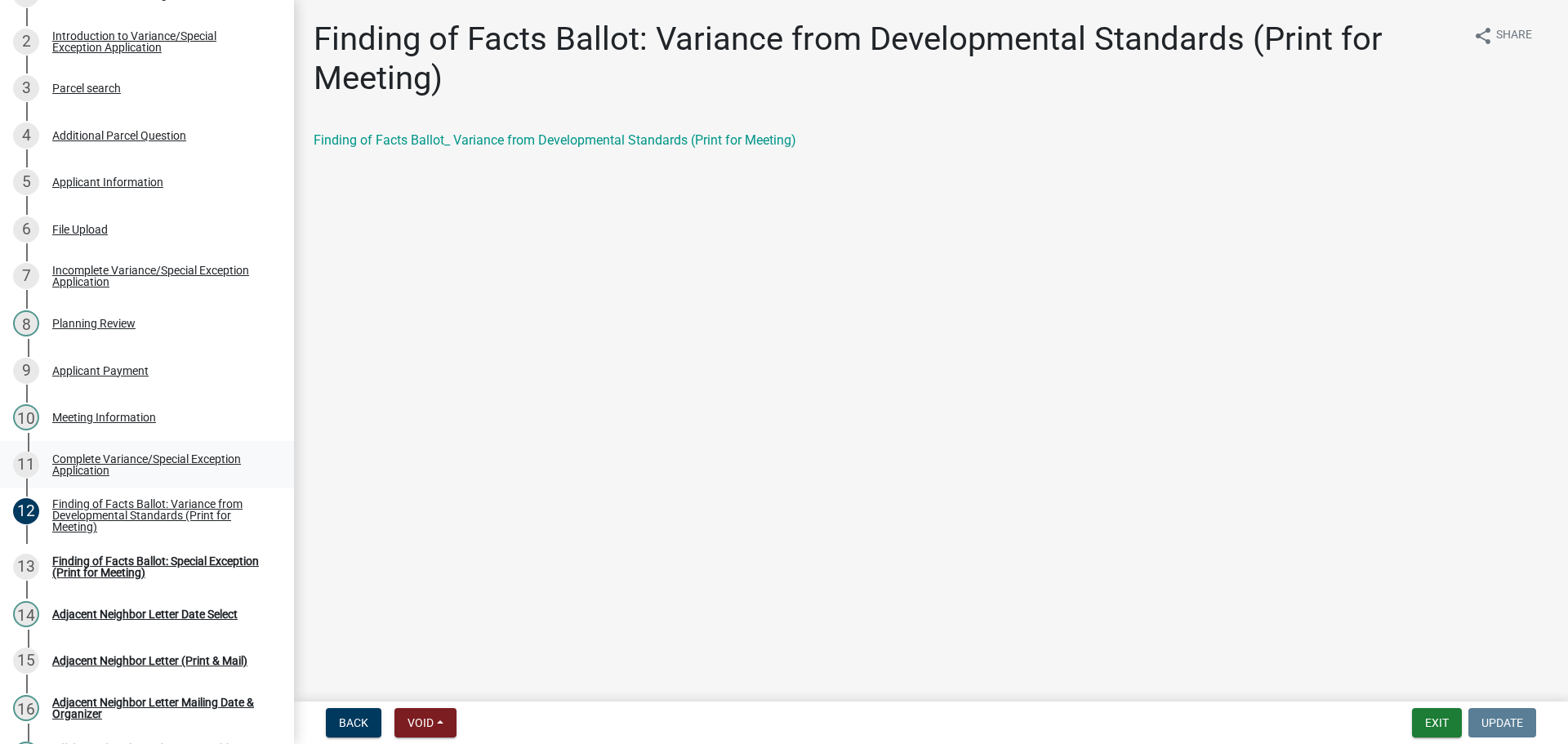
scroll to position [81, 0]
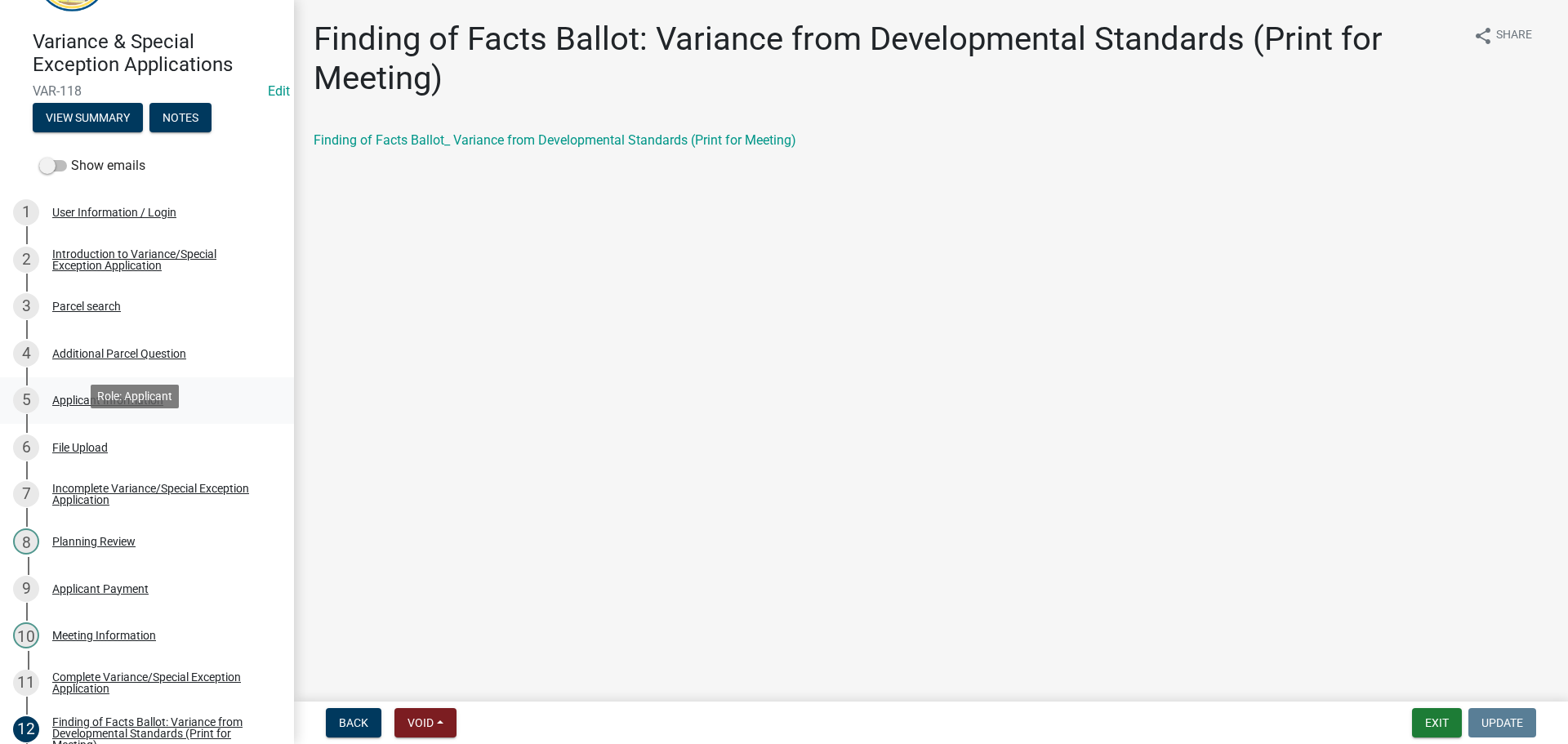
click at [146, 406] on div "Applicant Information" at bounding box center [108, 400] width 111 height 12
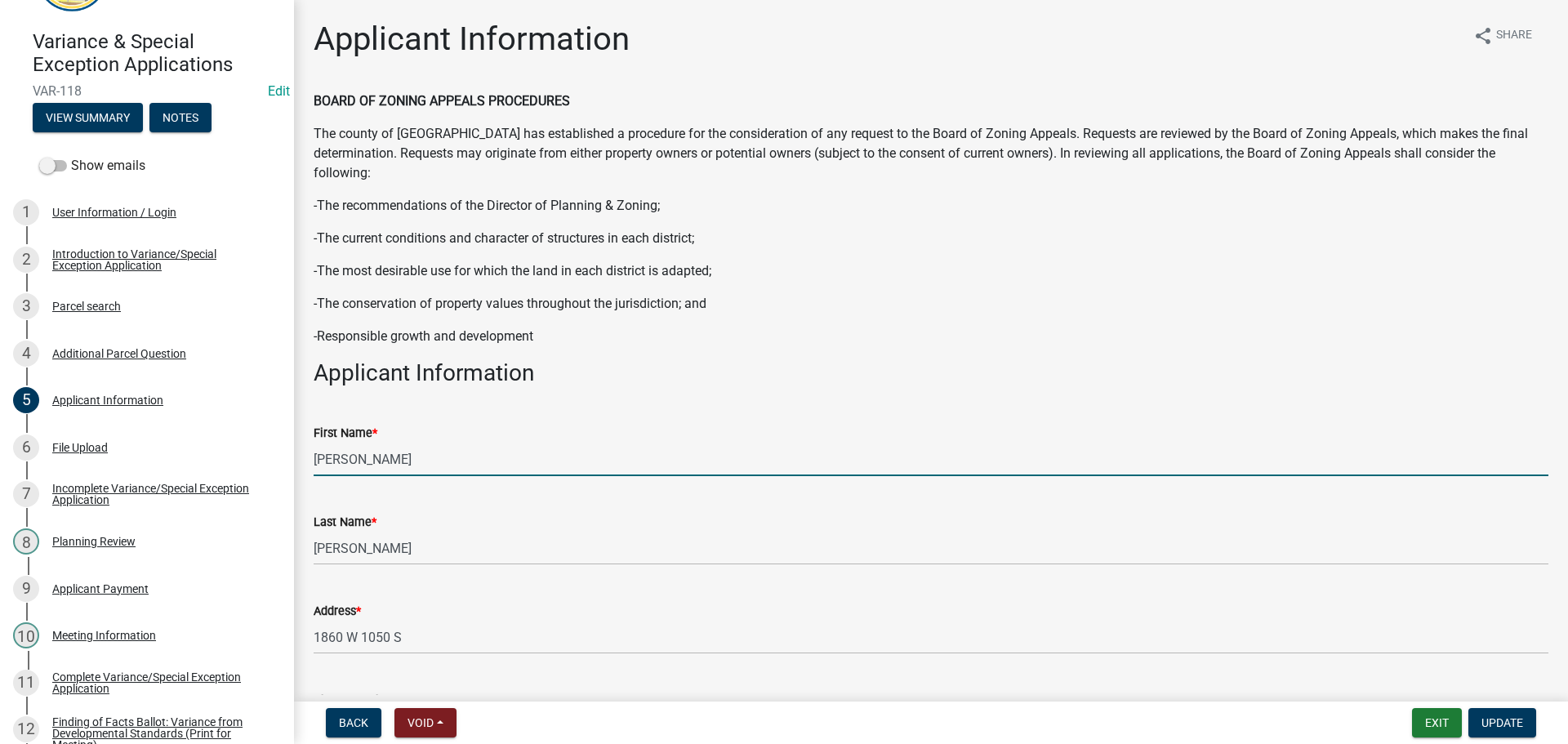
click at [403, 476] on input "Chris" at bounding box center [930, 460] width 1235 height 34
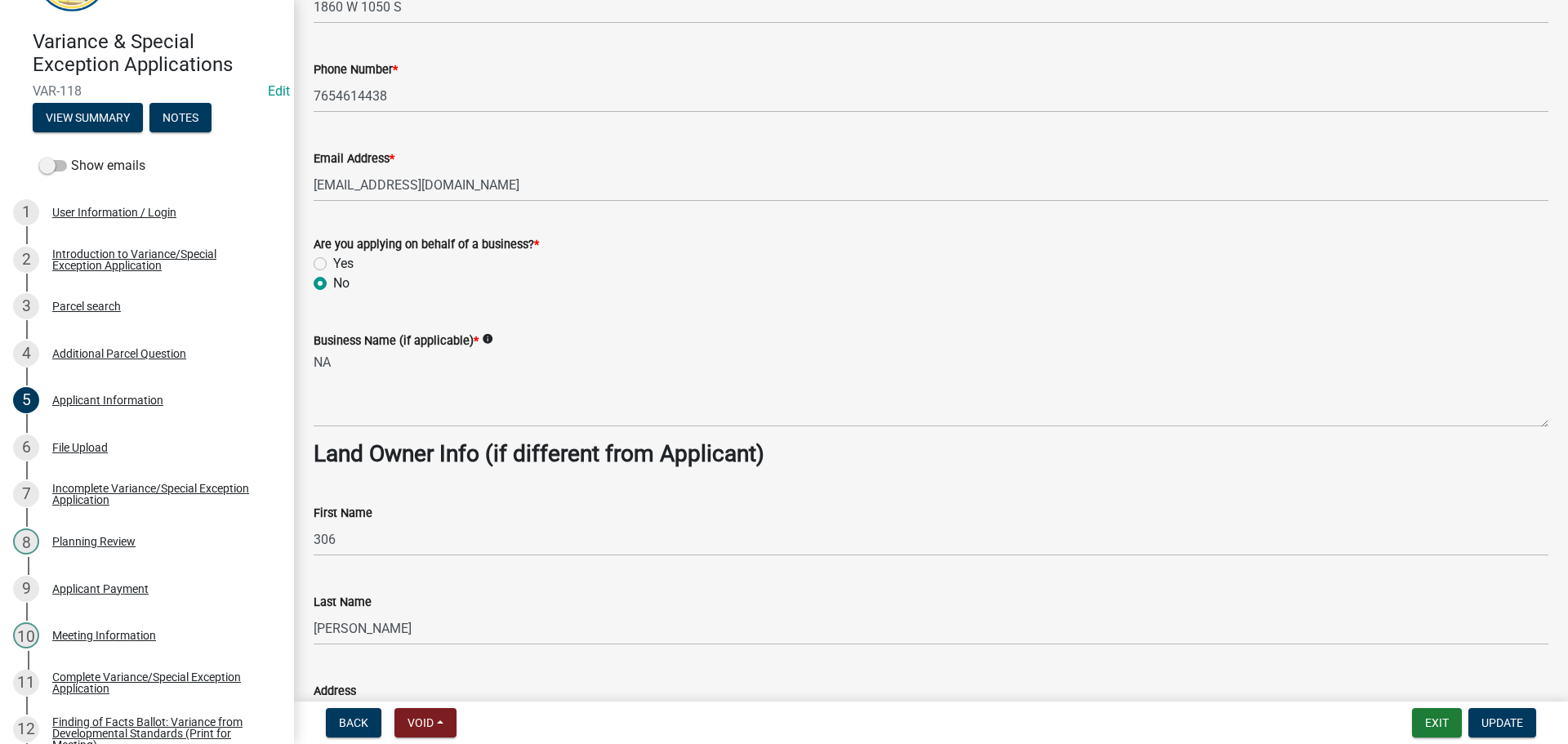
scroll to position [572, 0]
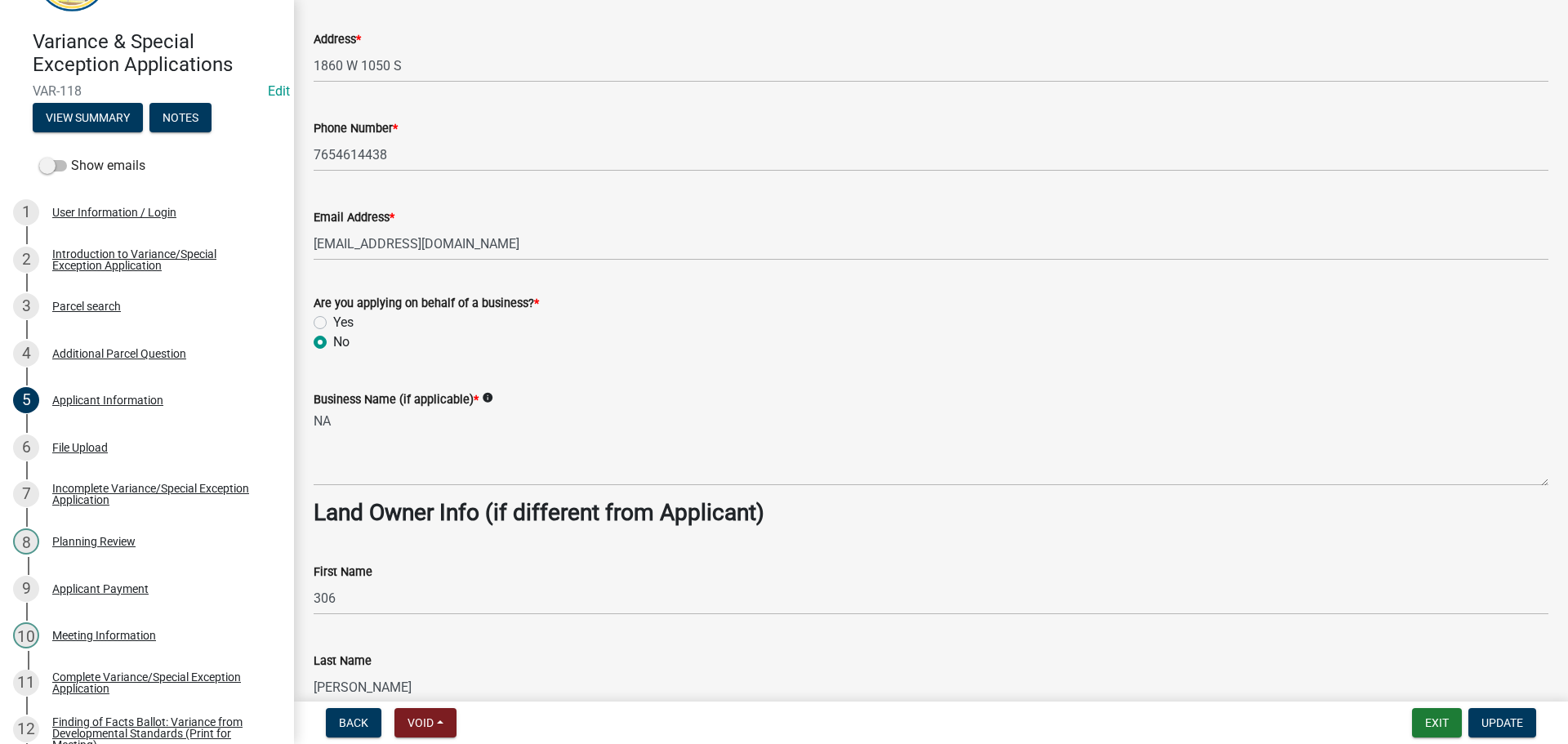
type input "Christopher & Rachel"
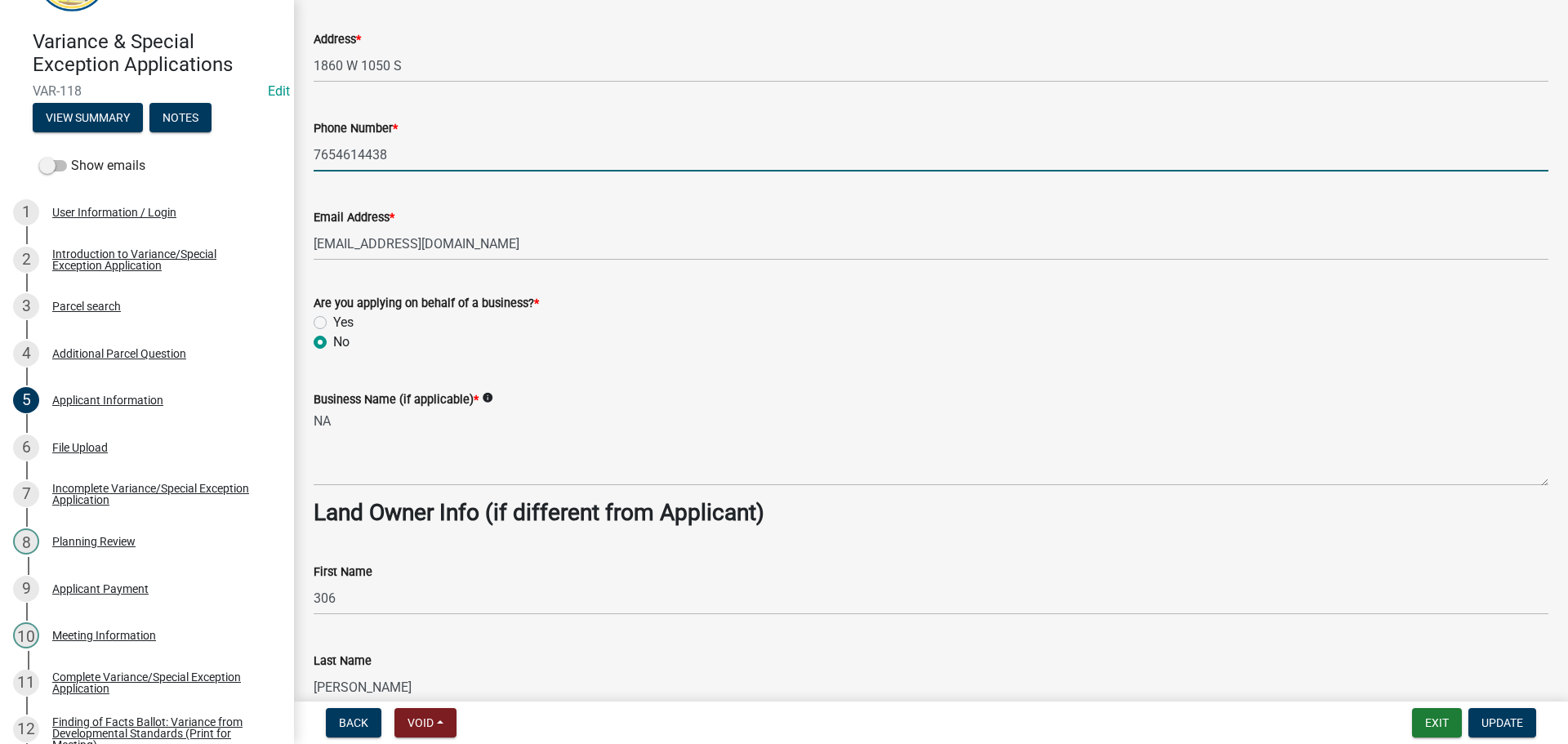
click at [340, 171] on input "7654614438" at bounding box center [930, 155] width 1235 height 34
click at [369, 171] on input "765-4614438" at bounding box center [930, 155] width 1235 height 34
type input "765-461-4438"
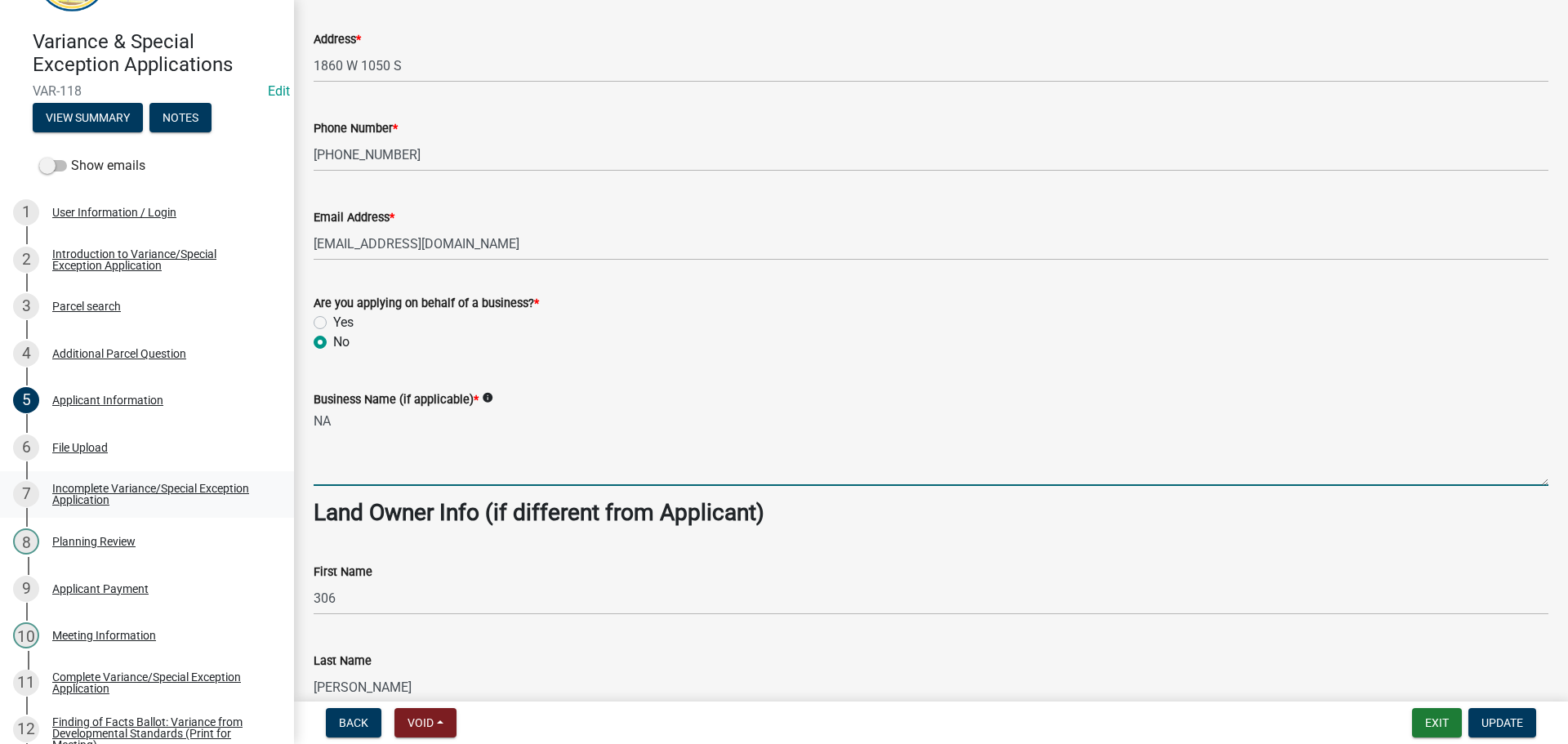
drag, startPoint x: 487, startPoint y: 560, endPoint x: 200, endPoint y: 528, distance: 288.8
click at [268, 540] on div "Variance & Special Exception Applications VAR-118 Edit View Summary Notes Show …" at bounding box center [784, 372] width 1568 height 744
click at [1505, 723] on span "Update" at bounding box center [1502, 723] width 42 height 13
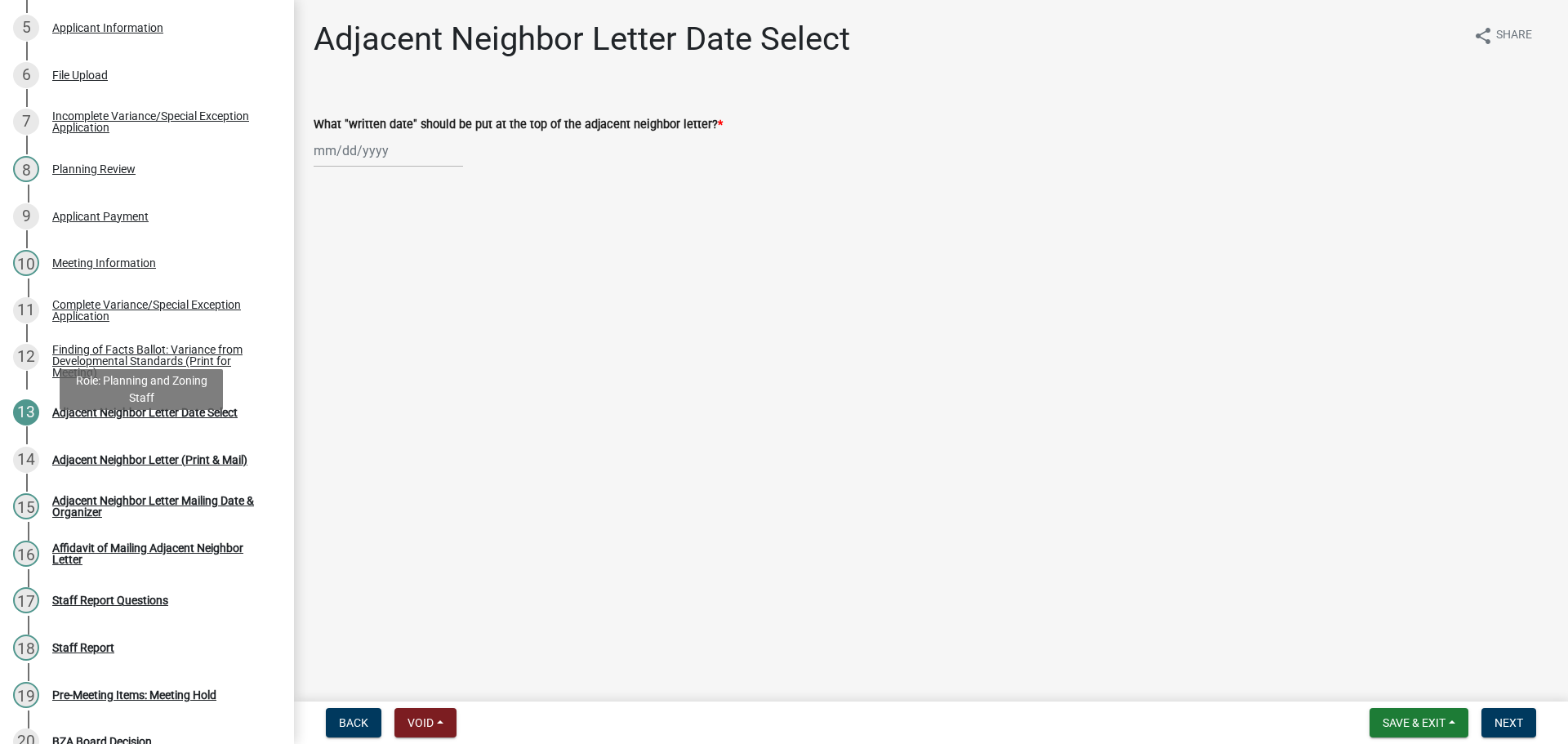
scroll to position [439, 0]
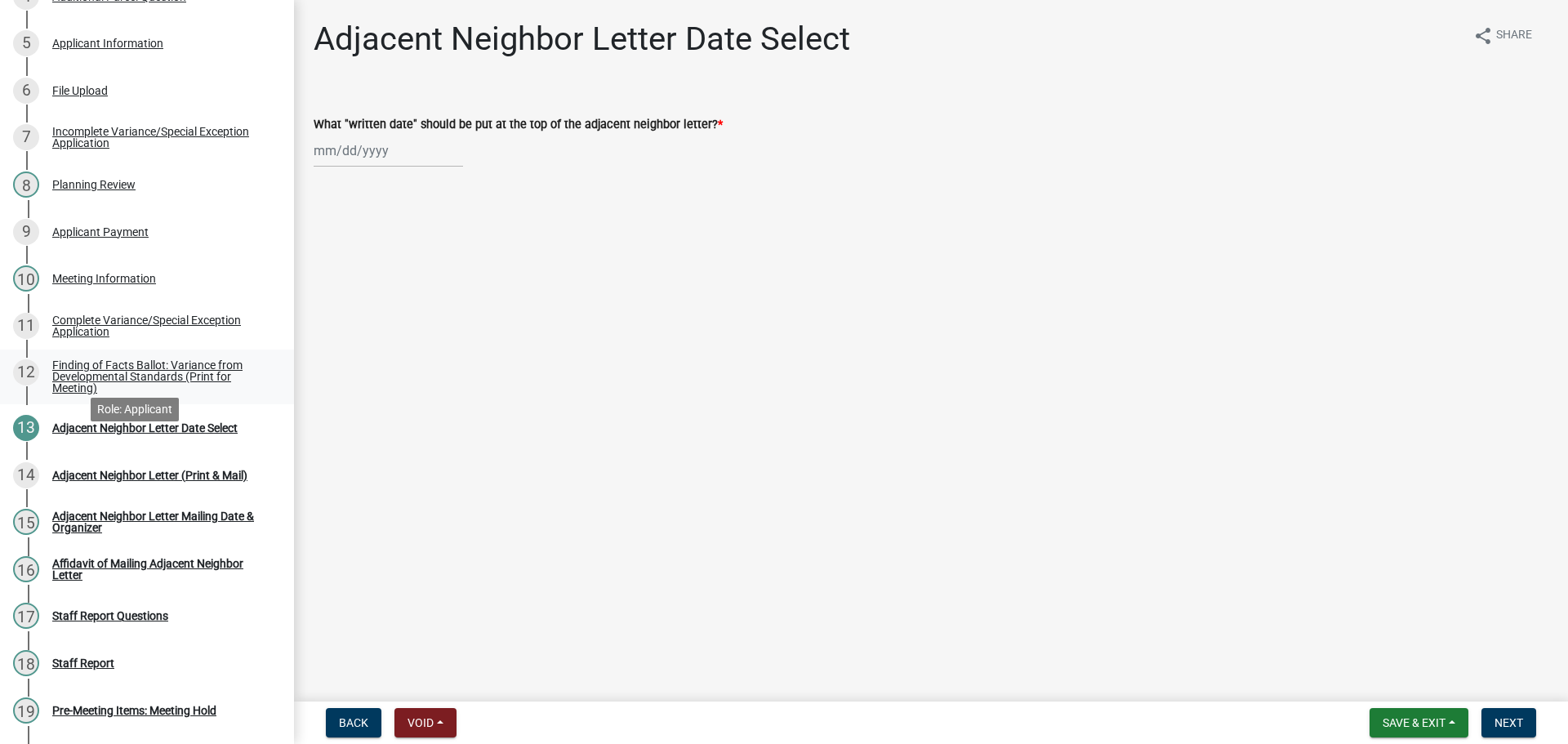
click at [135, 394] on div "Finding of Facts Ballot: Variance from Developmental Standards (Print for Meeti…" at bounding box center [160, 376] width 215 height 34
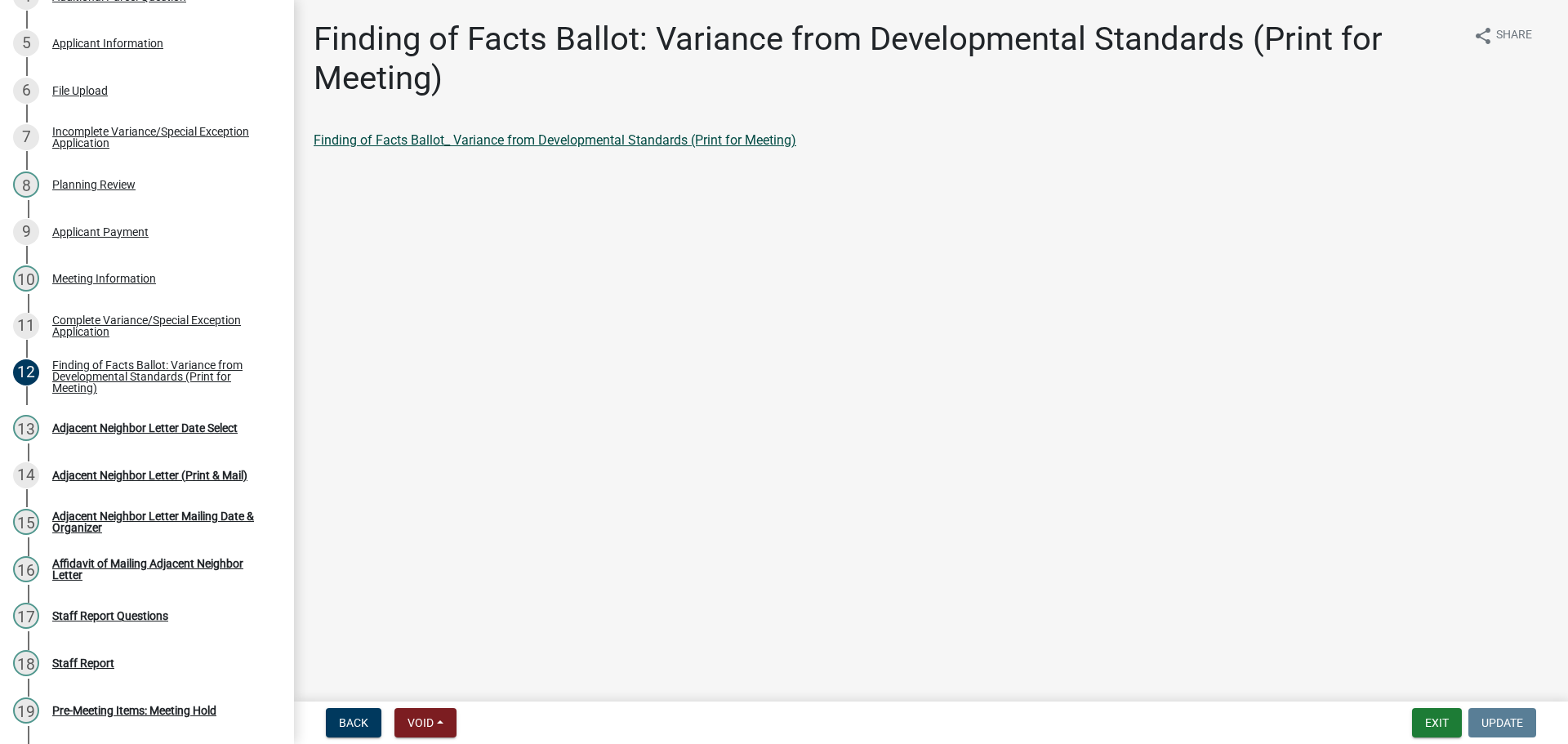
click at [675, 148] on link "Finding of Facts Ballot_ Variance from Developmental Standards (Print for Meeti…" at bounding box center [555, 139] width 483 height 15
click at [148, 238] on div "Applicant Payment" at bounding box center [101, 231] width 96 height 12
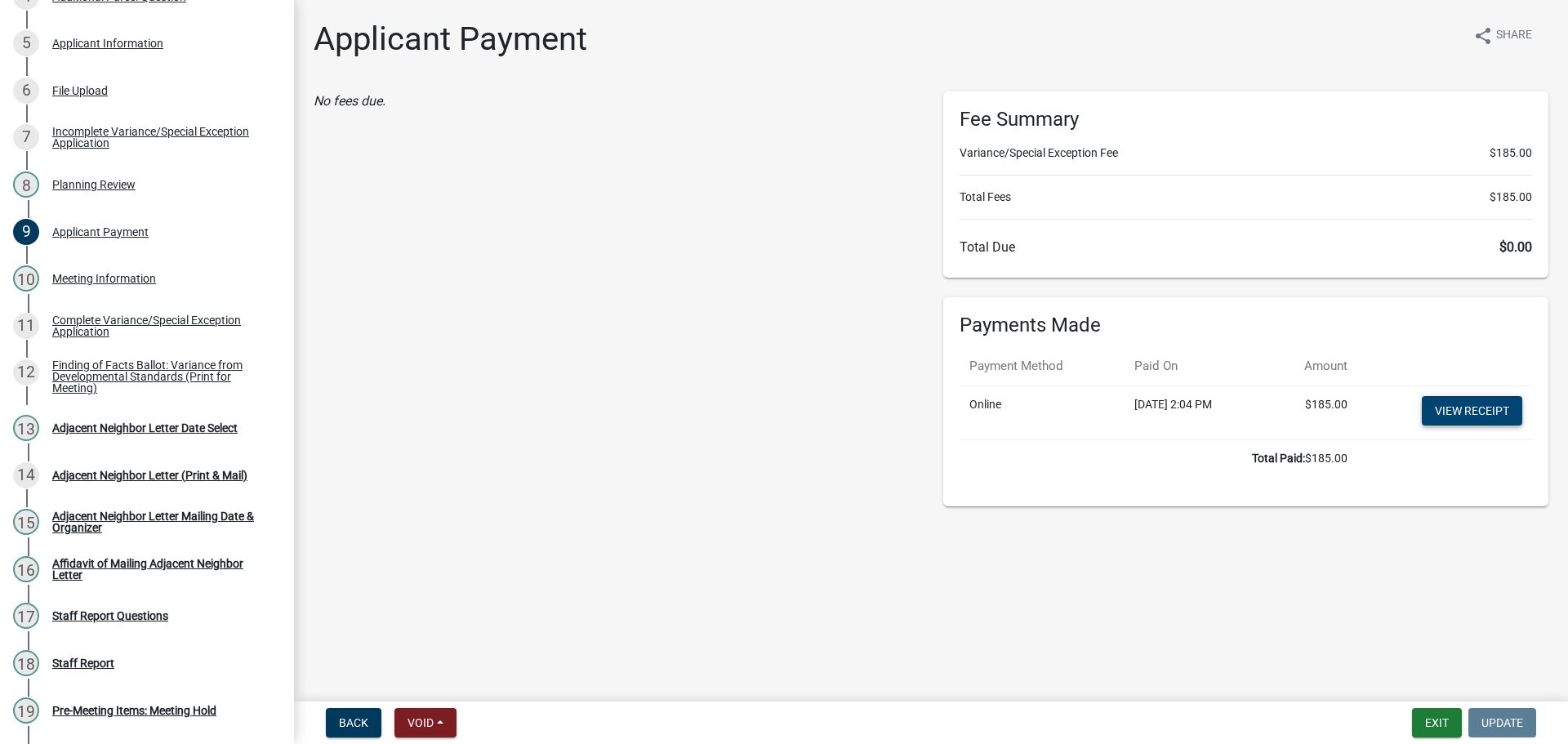
click at [1445, 426] on link "View receipt" at bounding box center [1472, 411] width 101 height 29
click at [173, 338] on div "Complete Variance/Special Exception Application" at bounding box center [160, 326] width 215 height 23
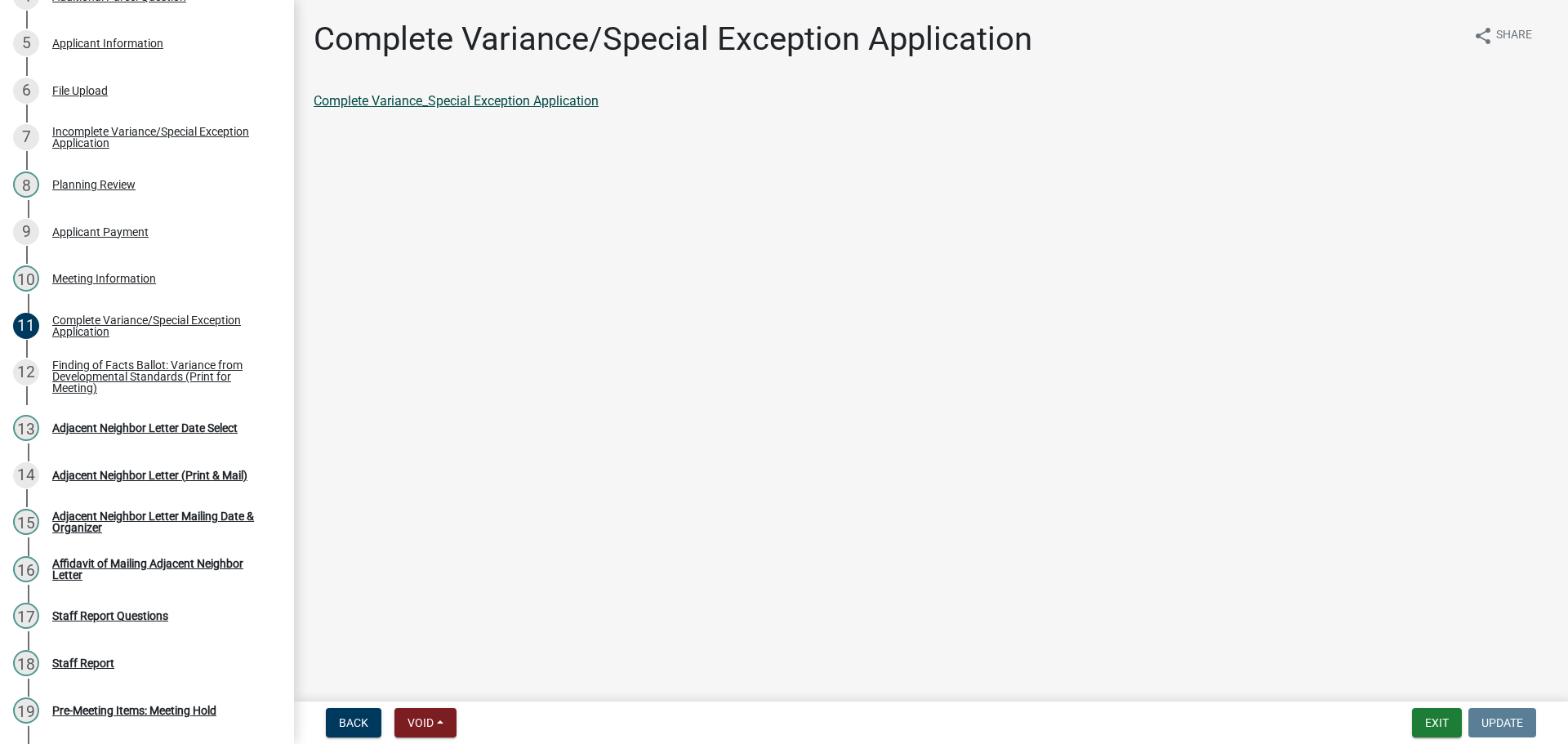
click at [479, 109] on link "Complete Variance_Special Exception Application" at bounding box center [455, 100] width 285 height 15
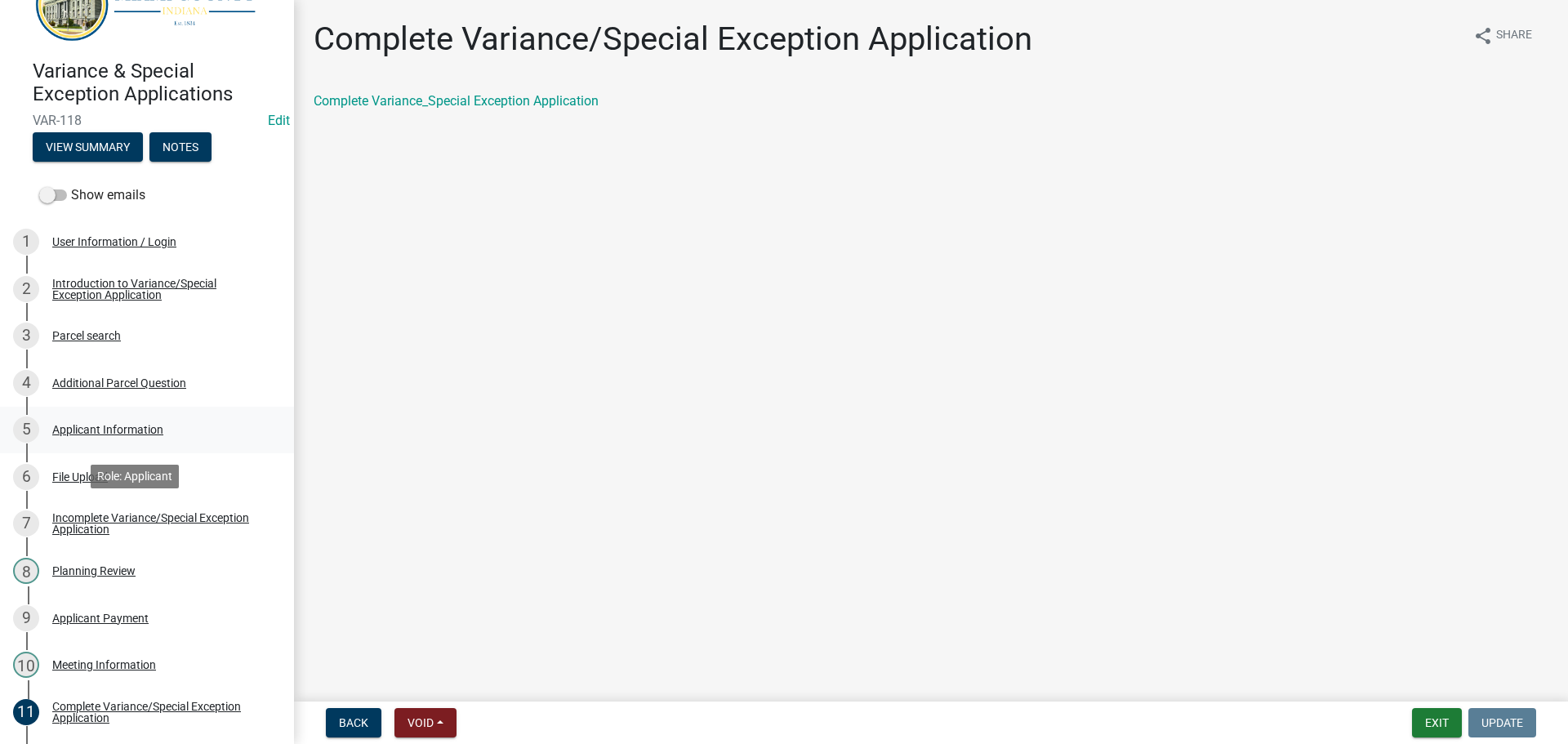
scroll to position [0, 0]
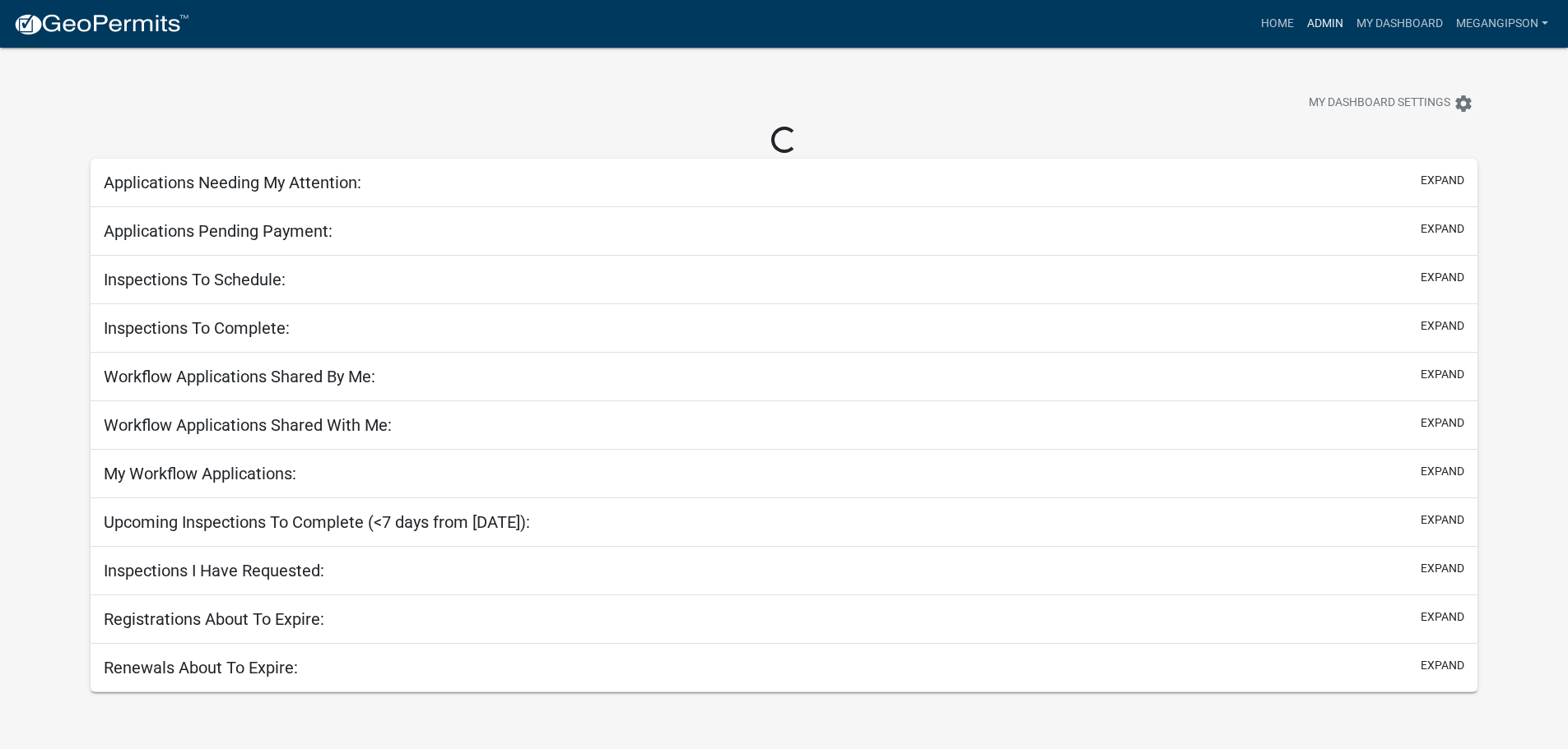
click at [1300, 21] on link "Admin" at bounding box center [1324, 23] width 49 height 31
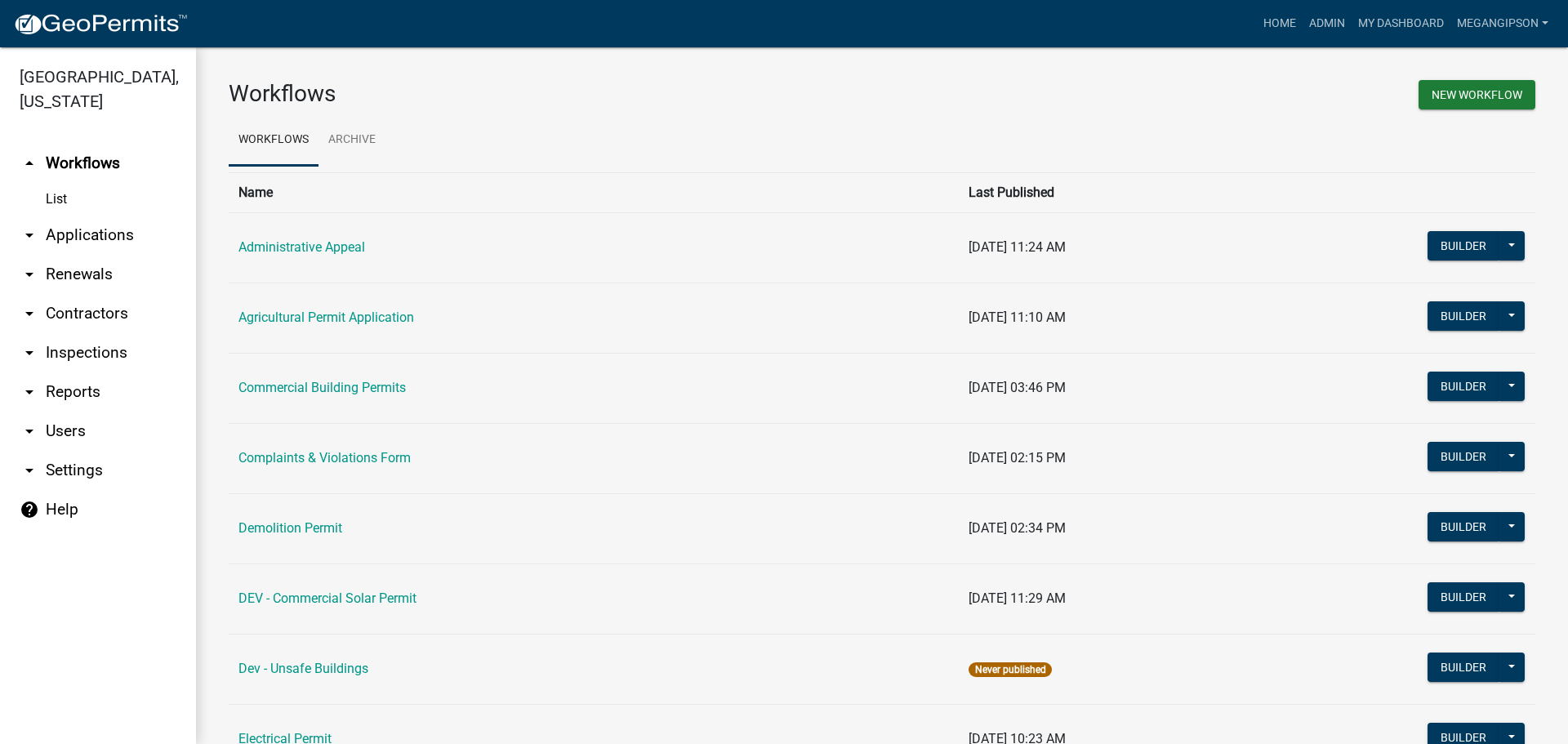
click at [103, 255] on link "arrow_drop_down Applications" at bounding box center [98, 235] width 196 height 39
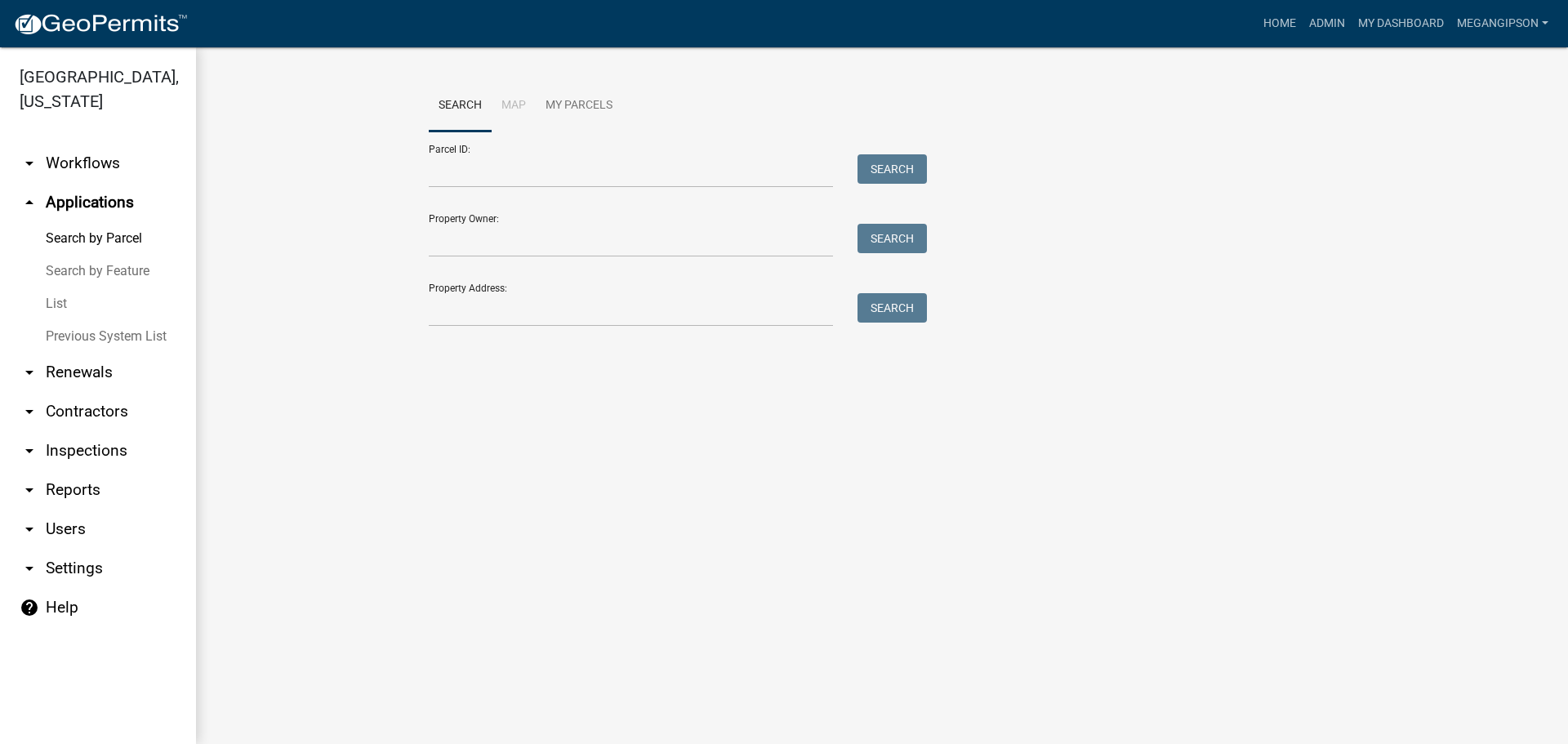
click at [79, 321] on link "List" at bounding box center [98, 304] width 196 height 33
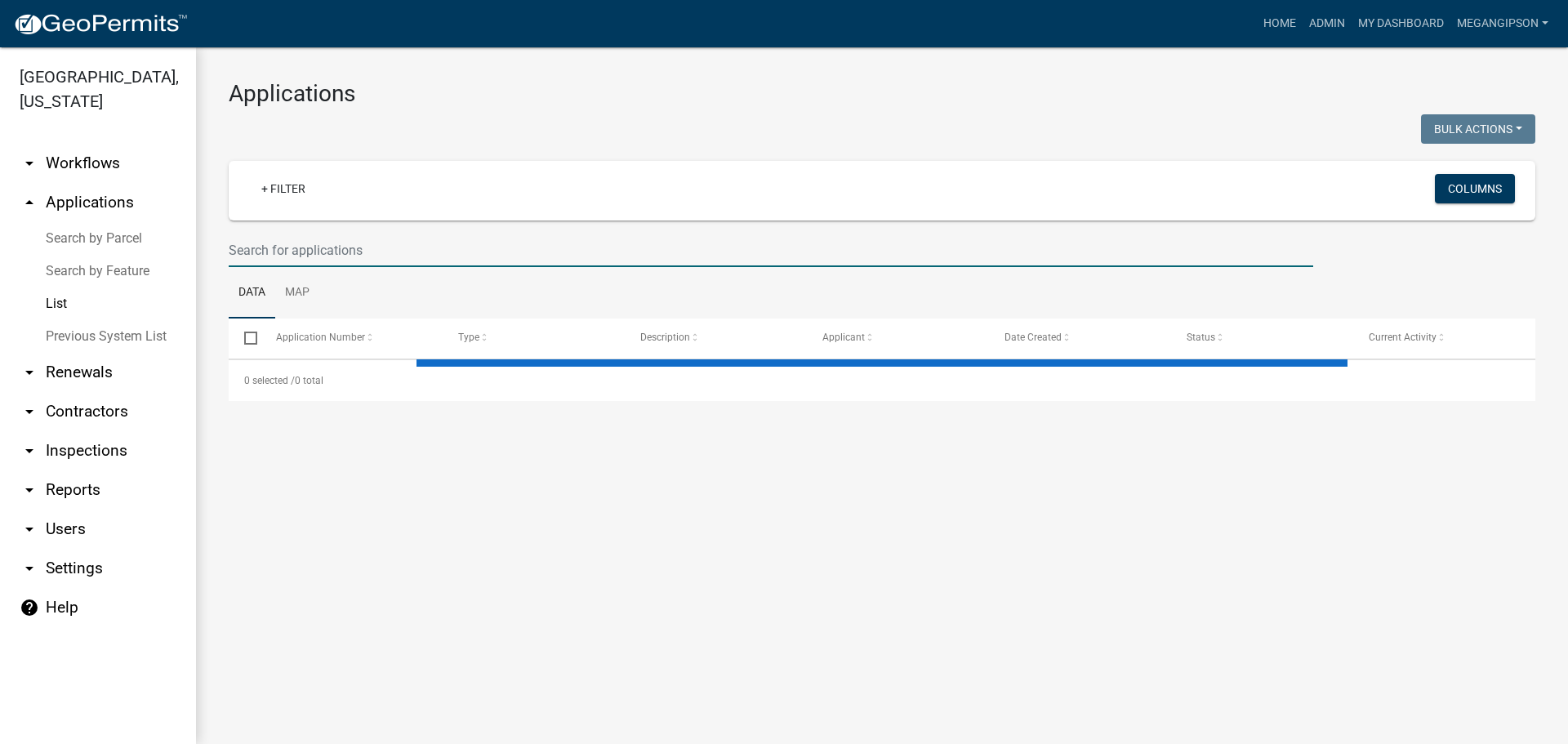
click at [365, 267] on input "text" at bounding box center [771, 251] width 1085 height 34
select select "3: 100"
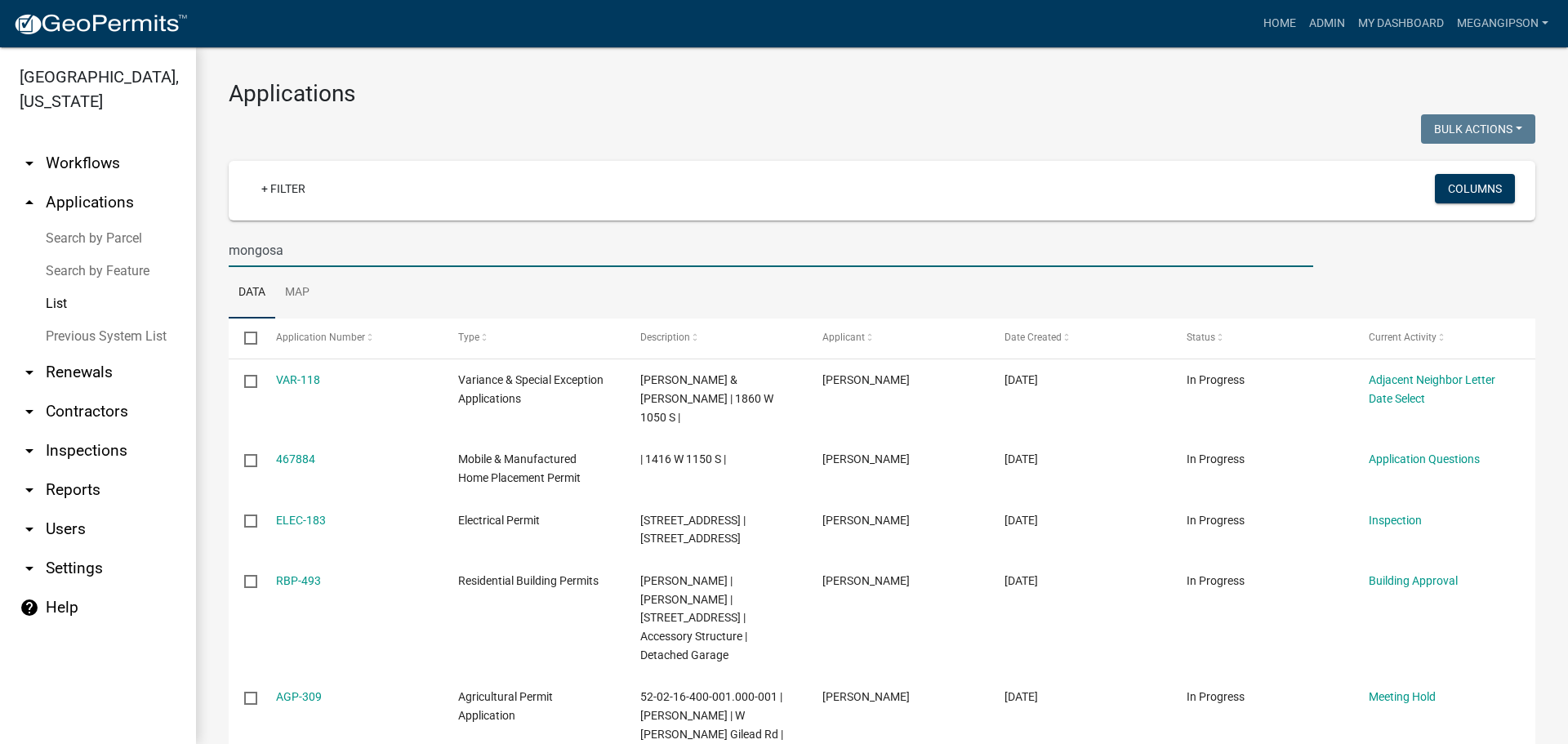
type input "mongosa"
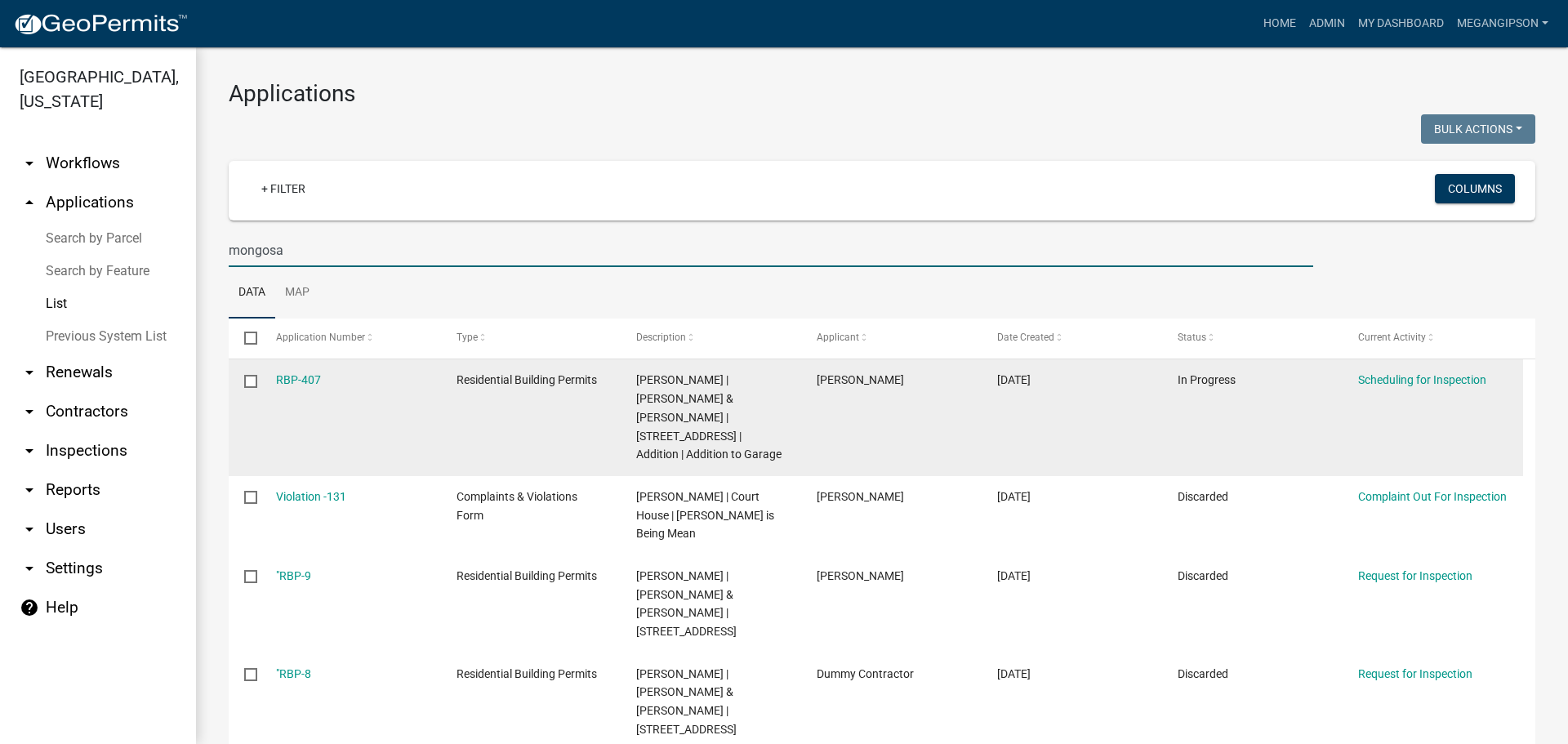
click at [327, 389] on div "RBP-407" at bounding box center [350, 380] width 149 height 19
click at [276, 405] on datatable-body-cell "RBP-407" at bounding box center [350, 417] width 180 height 117
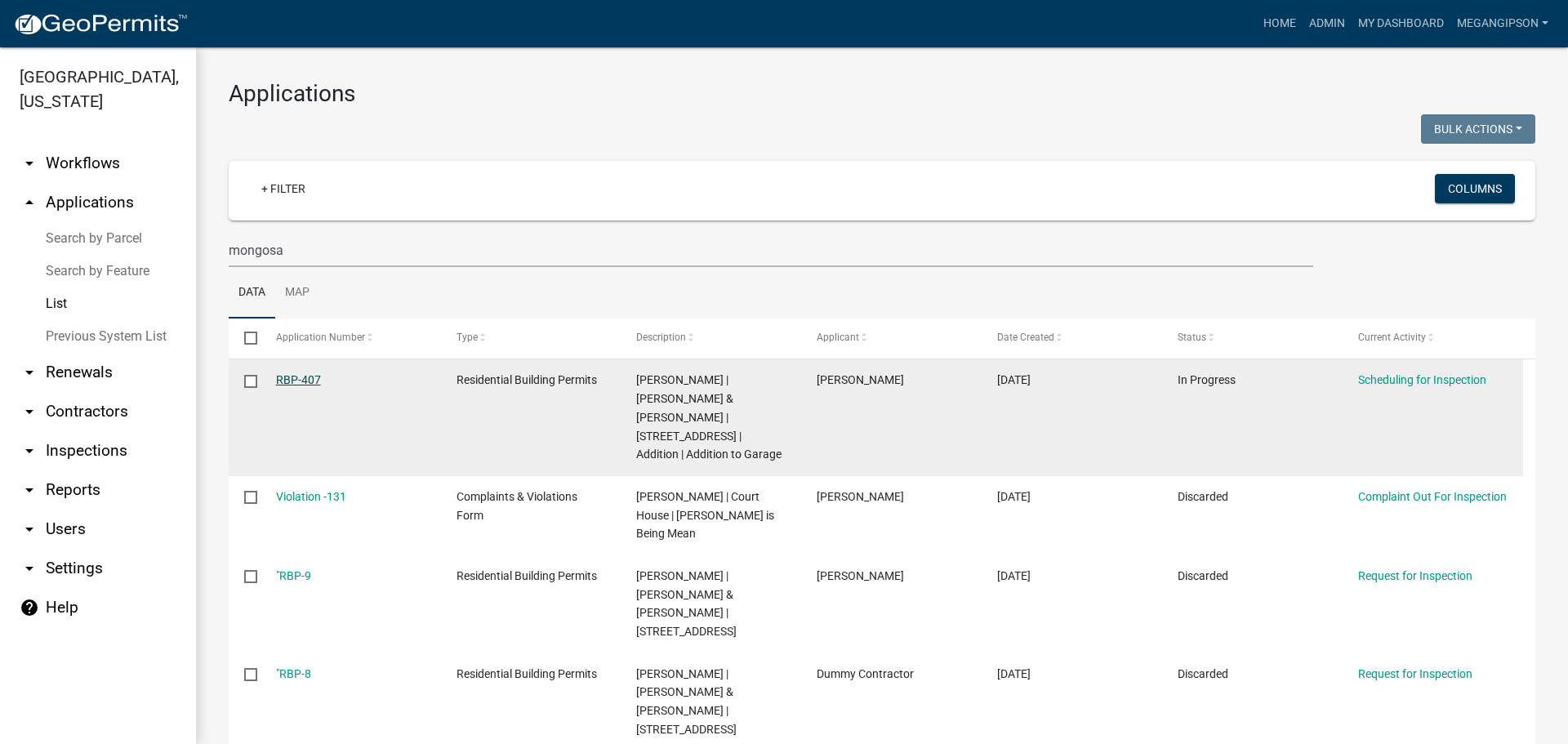
drag, startPoint x: 291, startPoint y: 405, endPoint x: 302, endPoint y: 408, distance: 11.4
click at [293, 387] on link "RBP-407" at bounding box center [298, 380] width 45 height 13
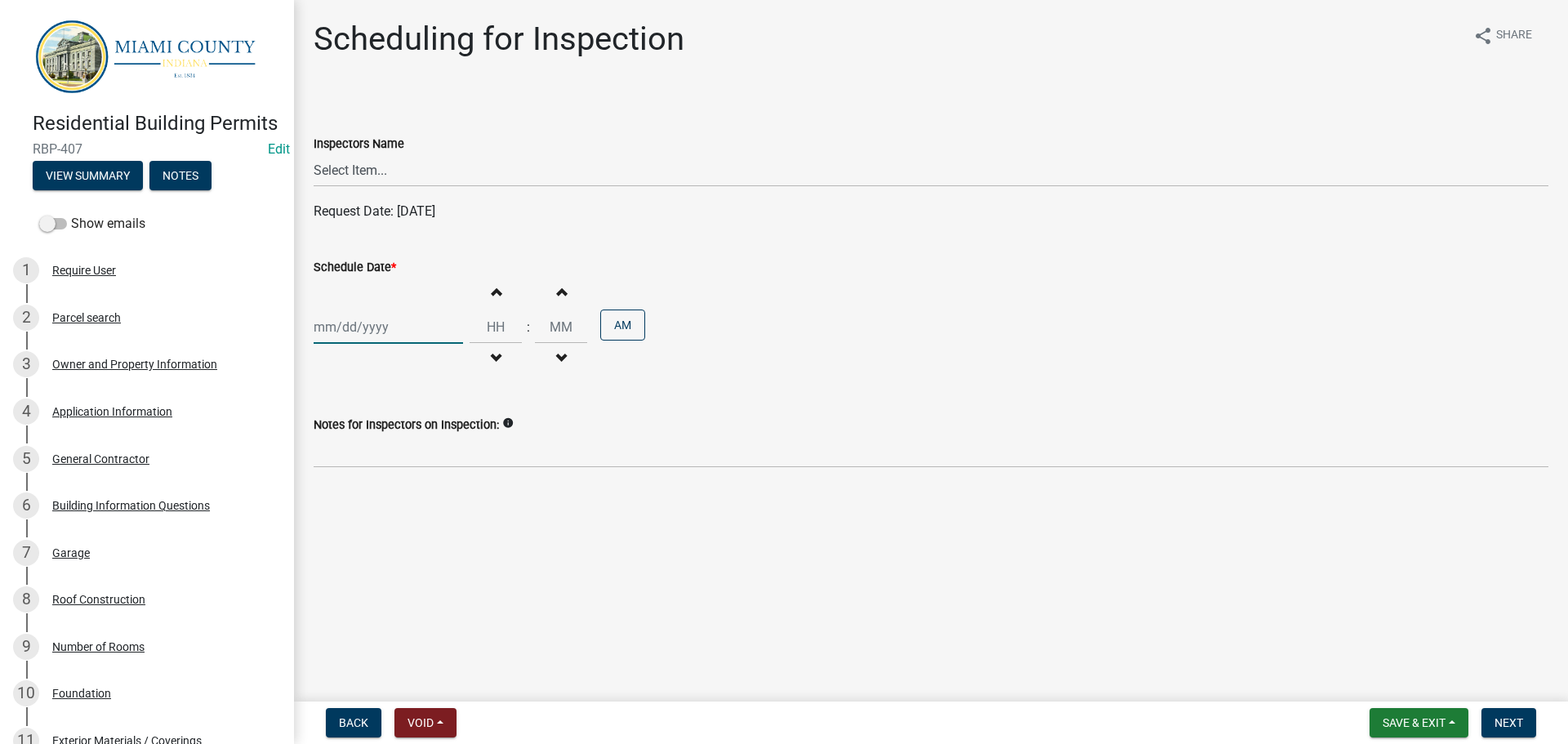
click at [373, 344] on div at bounding box center [388, 328] width 149 height 34
select select "8"
select select "2025"
click at [363, 546] on div "26" at bounding box center [355, 532] width 26 height 26
type input "08/26/2025"
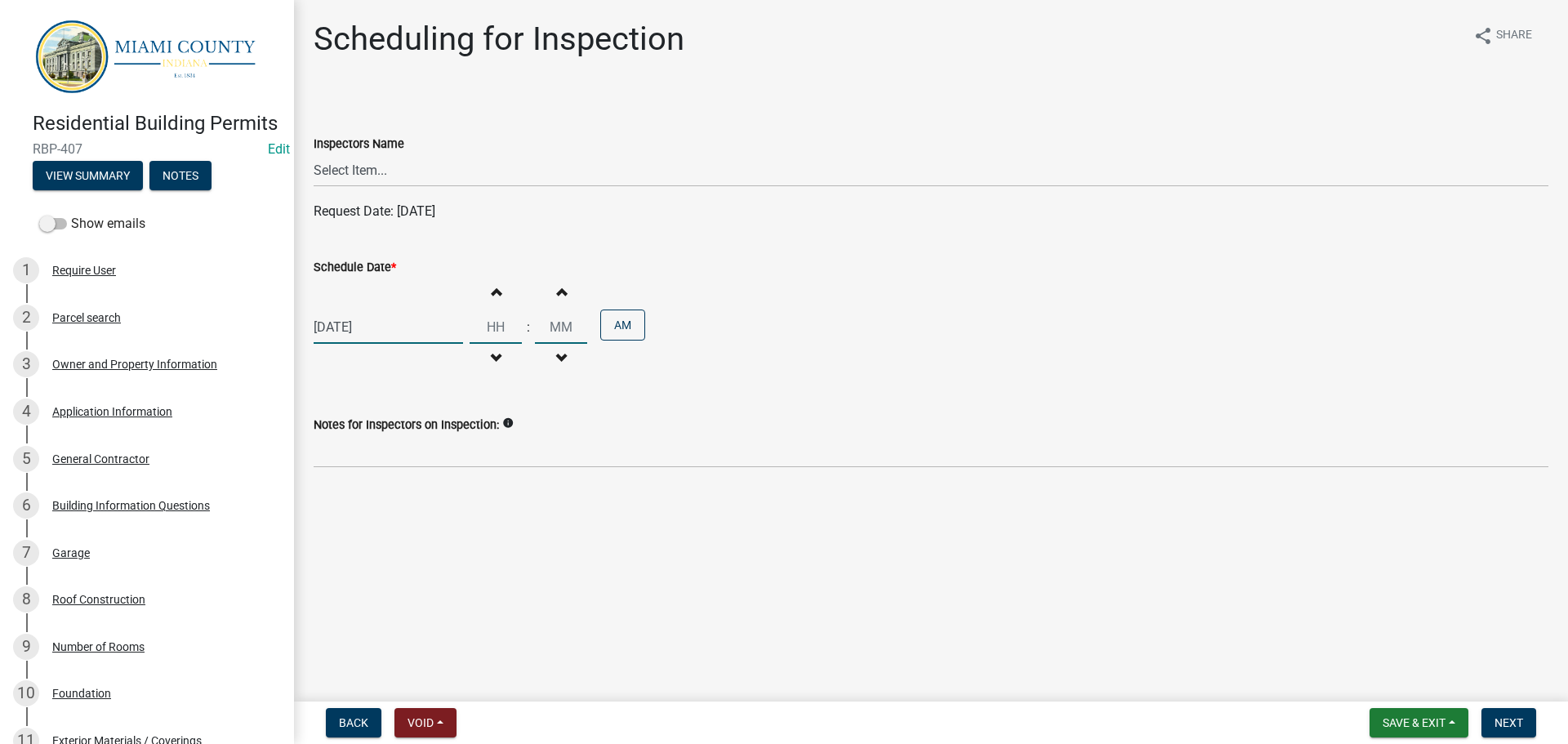
click at [522, 344] on input "Hours" at bounding box center [496, 328] width 53 height 34
type input "09"
type input "00"
click at [588, 344] on input "00" at bounding box center [561, 328] width 53 height 34
drag, startPoint x: 416, startPoint y: 188, endPoint x: 408, endPoint y: 207, distance: 20.6
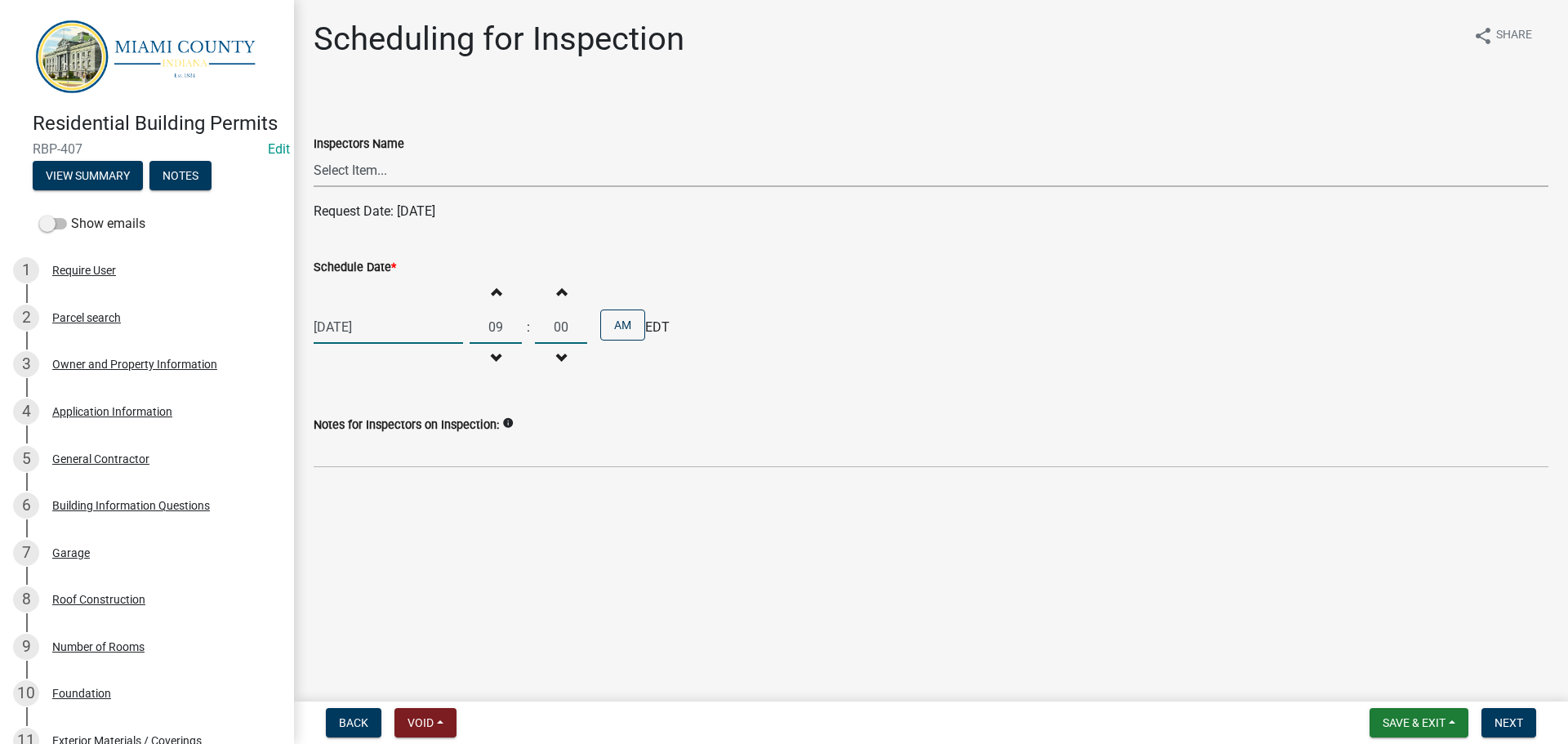
click at [416, 187] on select "Select Item... bmthomas (Brooklyn Thomas) croser (Corey) megangipson (Megan Gip…" at bounding box center [930, 171] width 1235 height 34
select select "25b75ae6-03c7-4280-9b34-fcf63005d5e5"
click at [316, 172] on select "Select Item... bmthomas (Brooklyn Thomas) croser (Corey) megangipson (Megan Gip…" at bounding box center [930, 171] width 1235 height 34
click at [1525, 725] on button "Next" at bounding box center [1508, 723] width 54 height 29
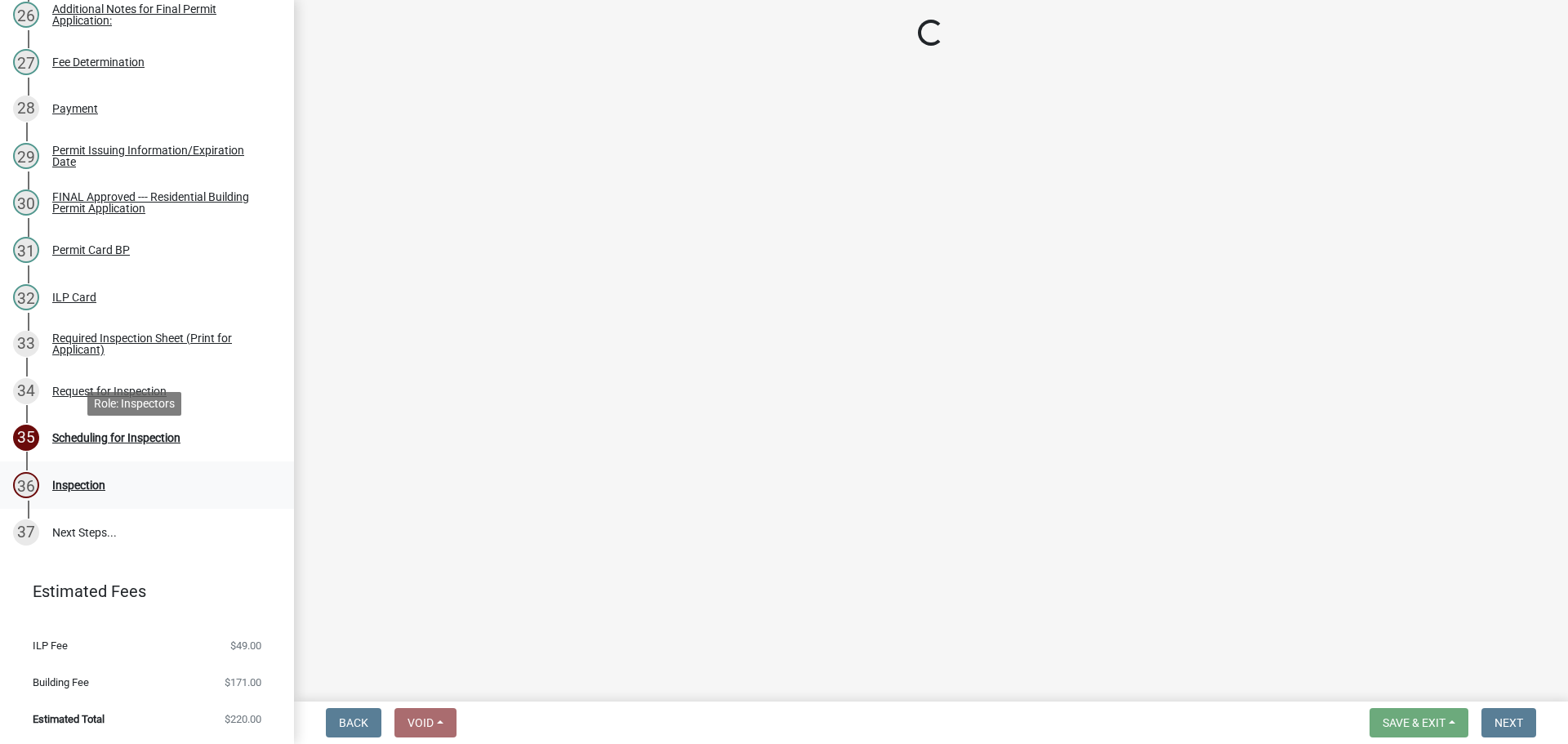
scroll to position [1715, 0]
click at [129, 368] on link "34 Request for Inspection" at bounding box center [146, 391] width 294 height 47
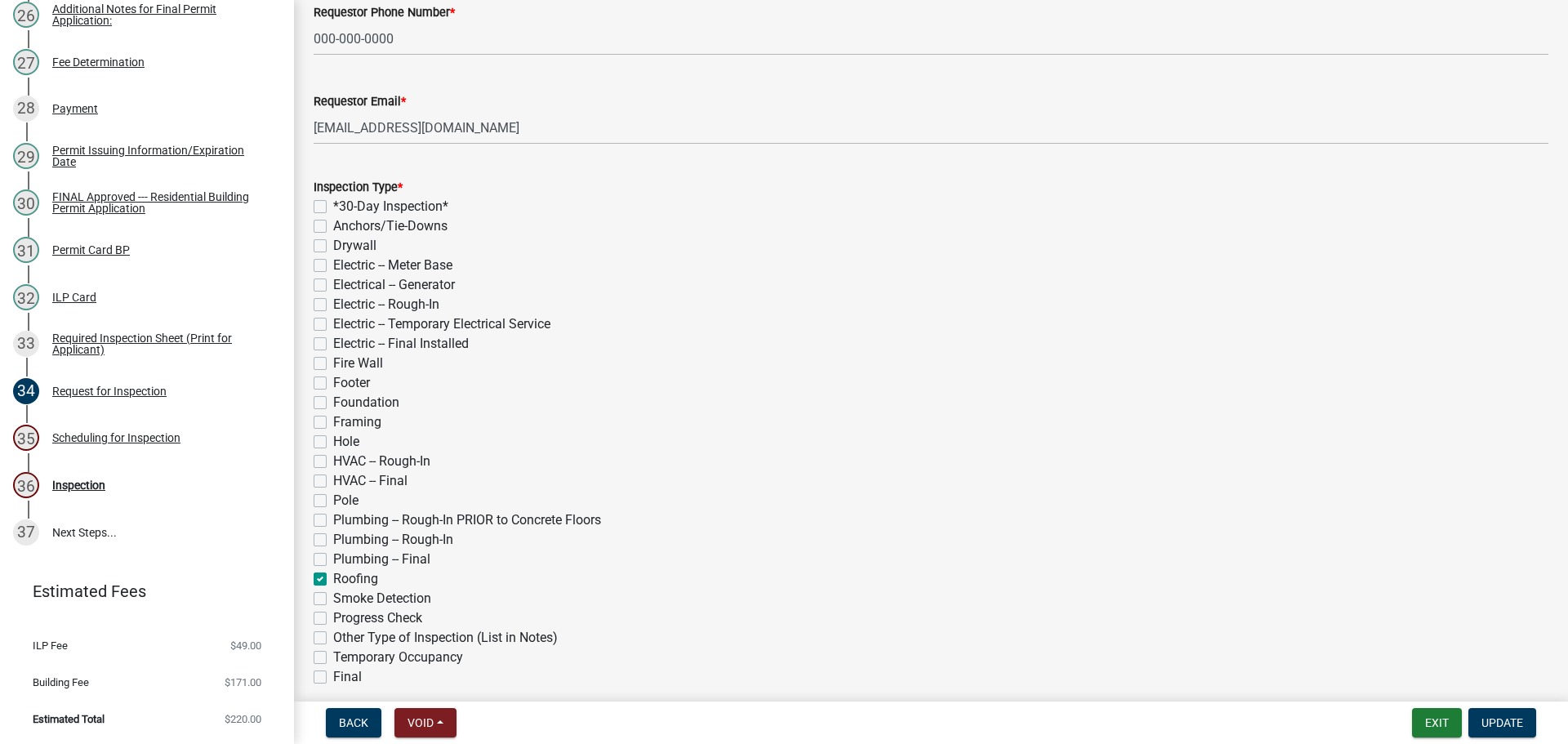
scroll to position [0, 0]
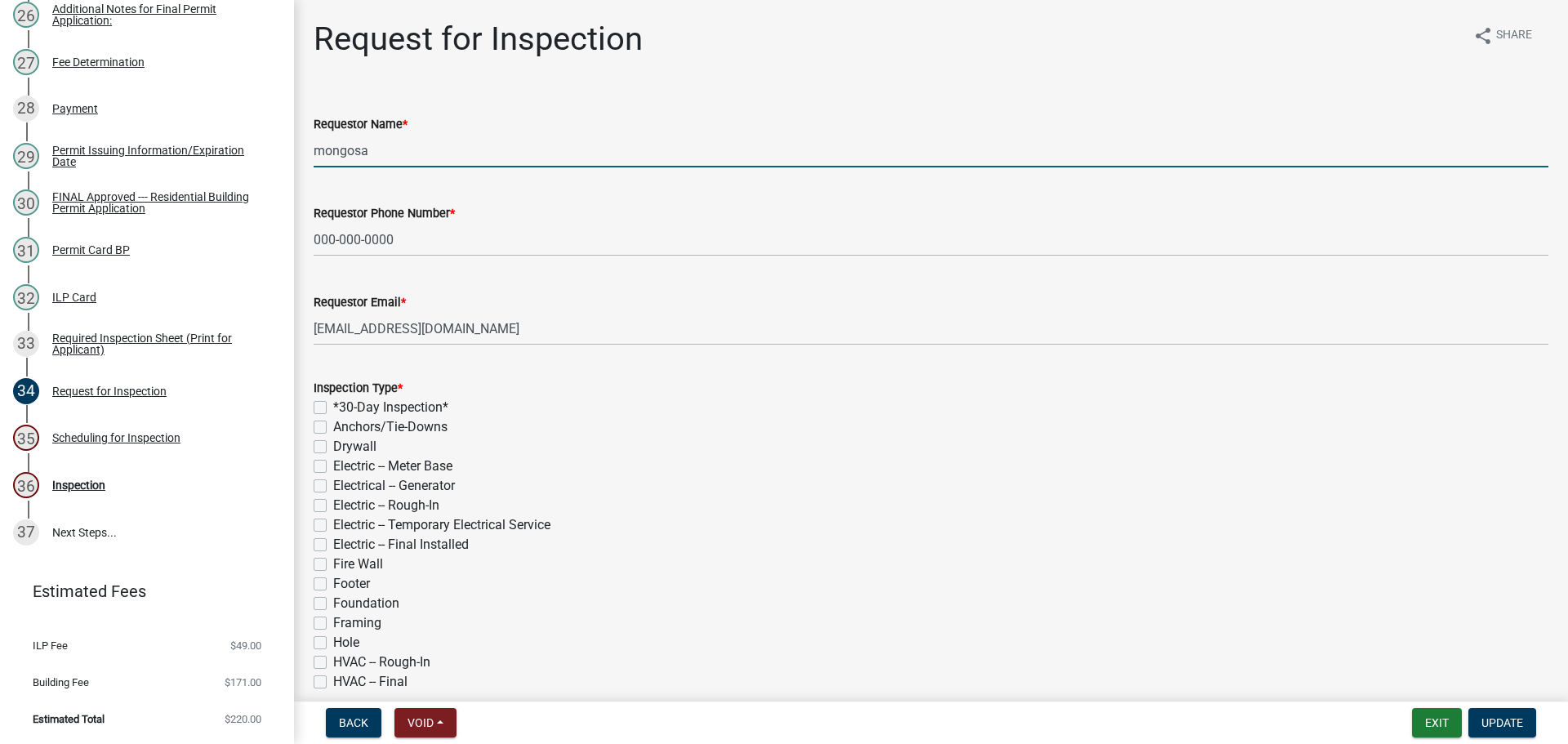
click at [419, 168] on input "mongosa" at bounding box center [930, 151] width 1235 height 34
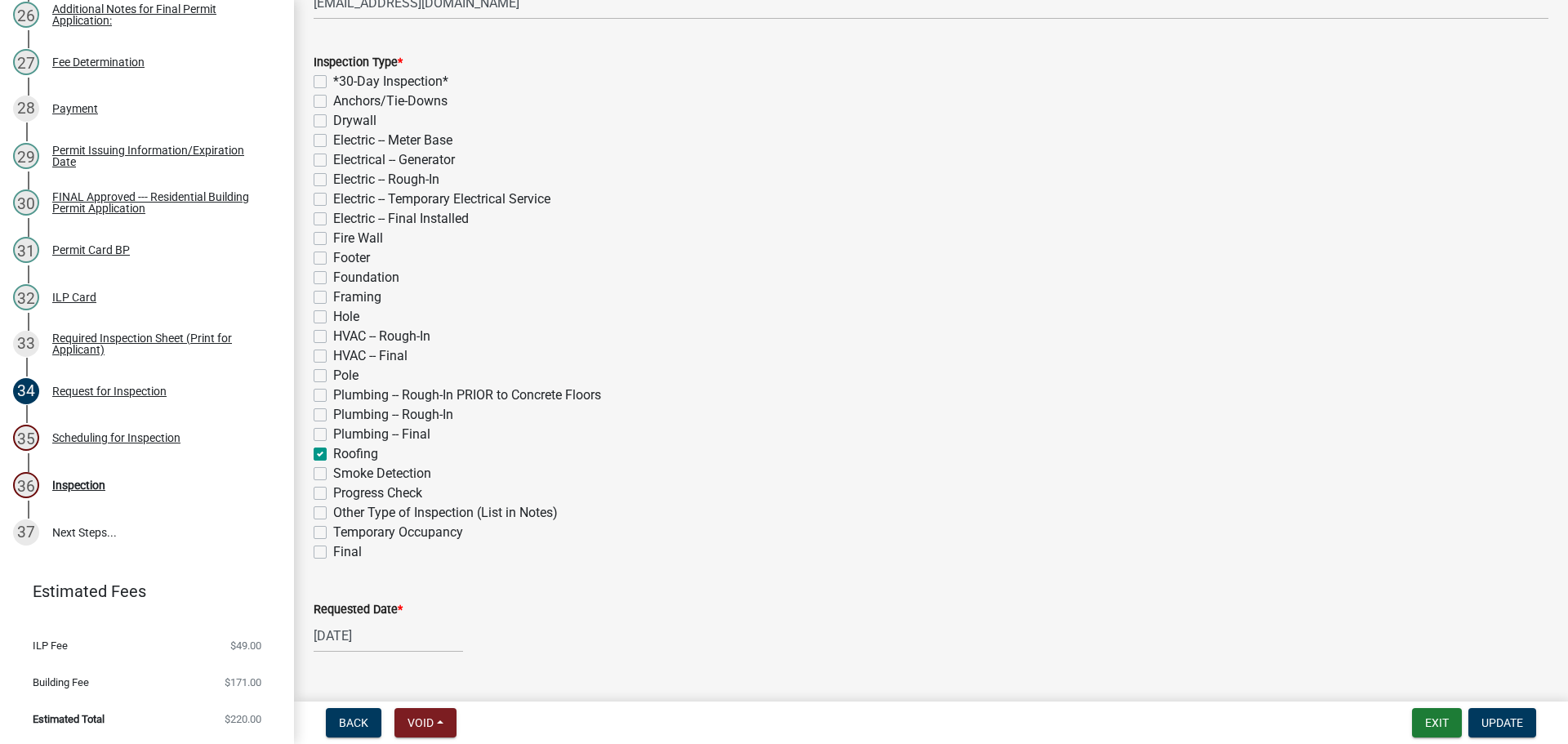
scroll to position [327, 0]
type input "John & Lois Mongosa"
click at [333, 149] on label "Electric -- Meter Base" at bounding box center [393, 139] width 120 height 20
click at [333, 140] on input "Electric -- Meter Base" at bounding box center [338, 135] width 11 height 11
checkbox input "true"
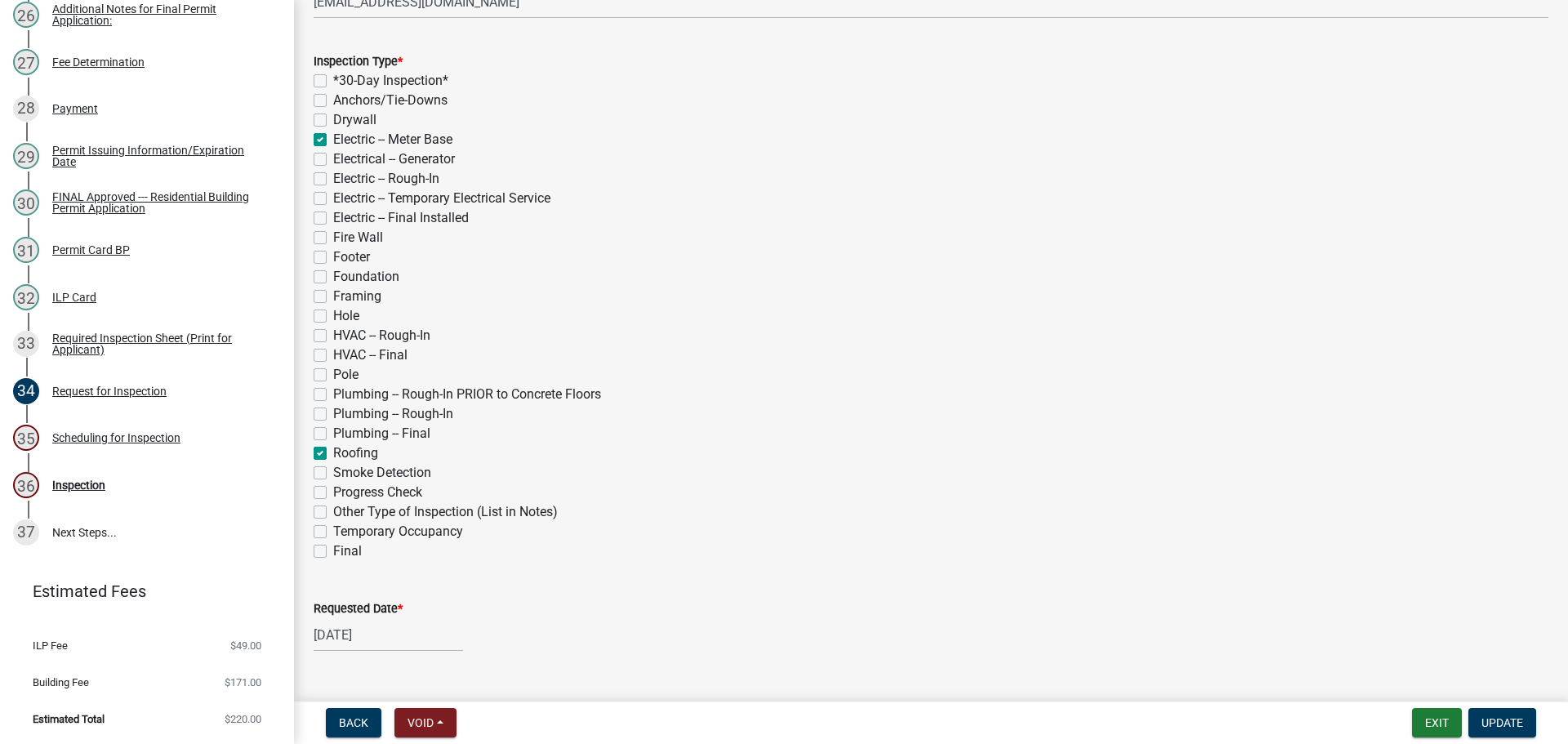
checkbox input "false"
checkbox input "true"
checkbox input "false"
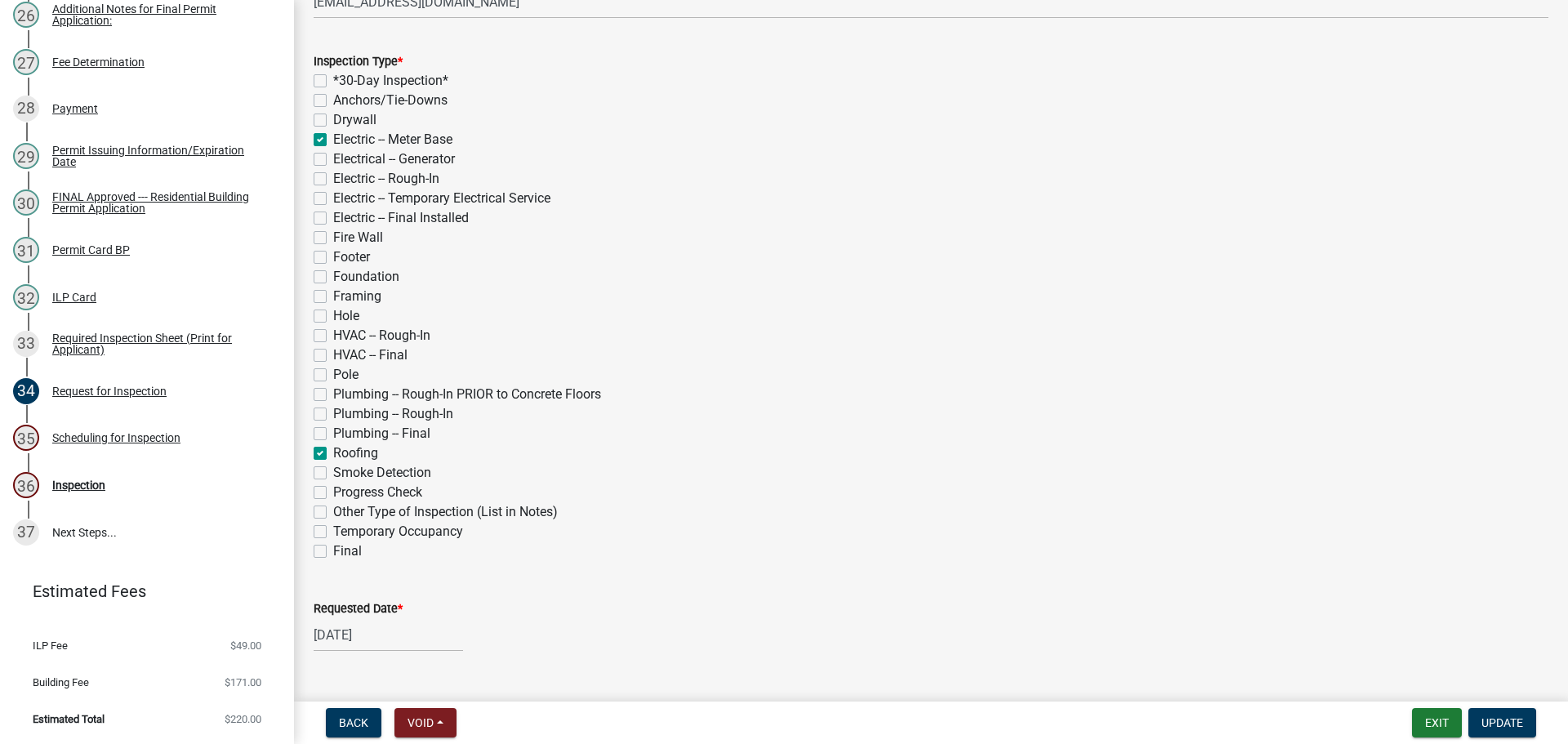
checkbox input "false"
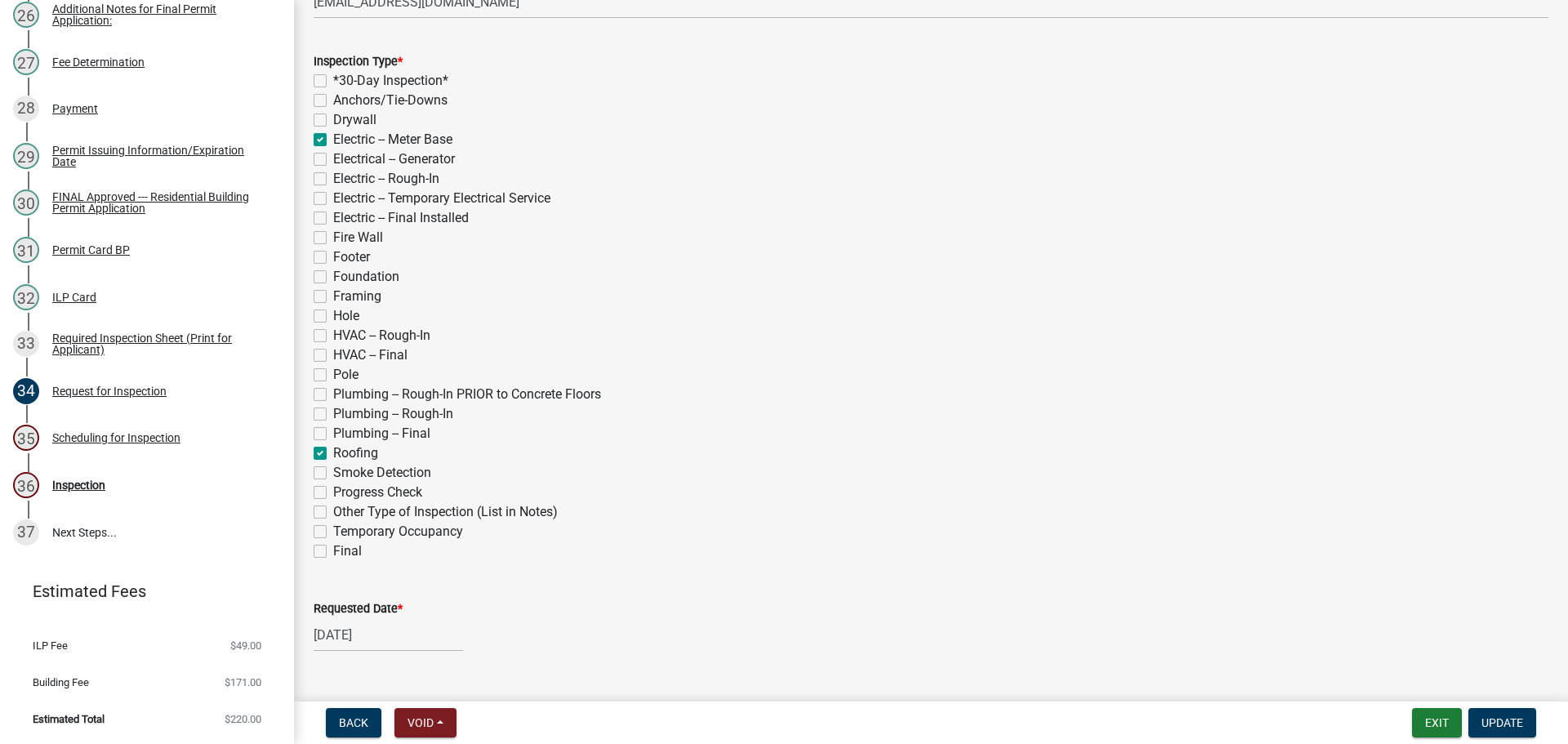
checkbox input "false"
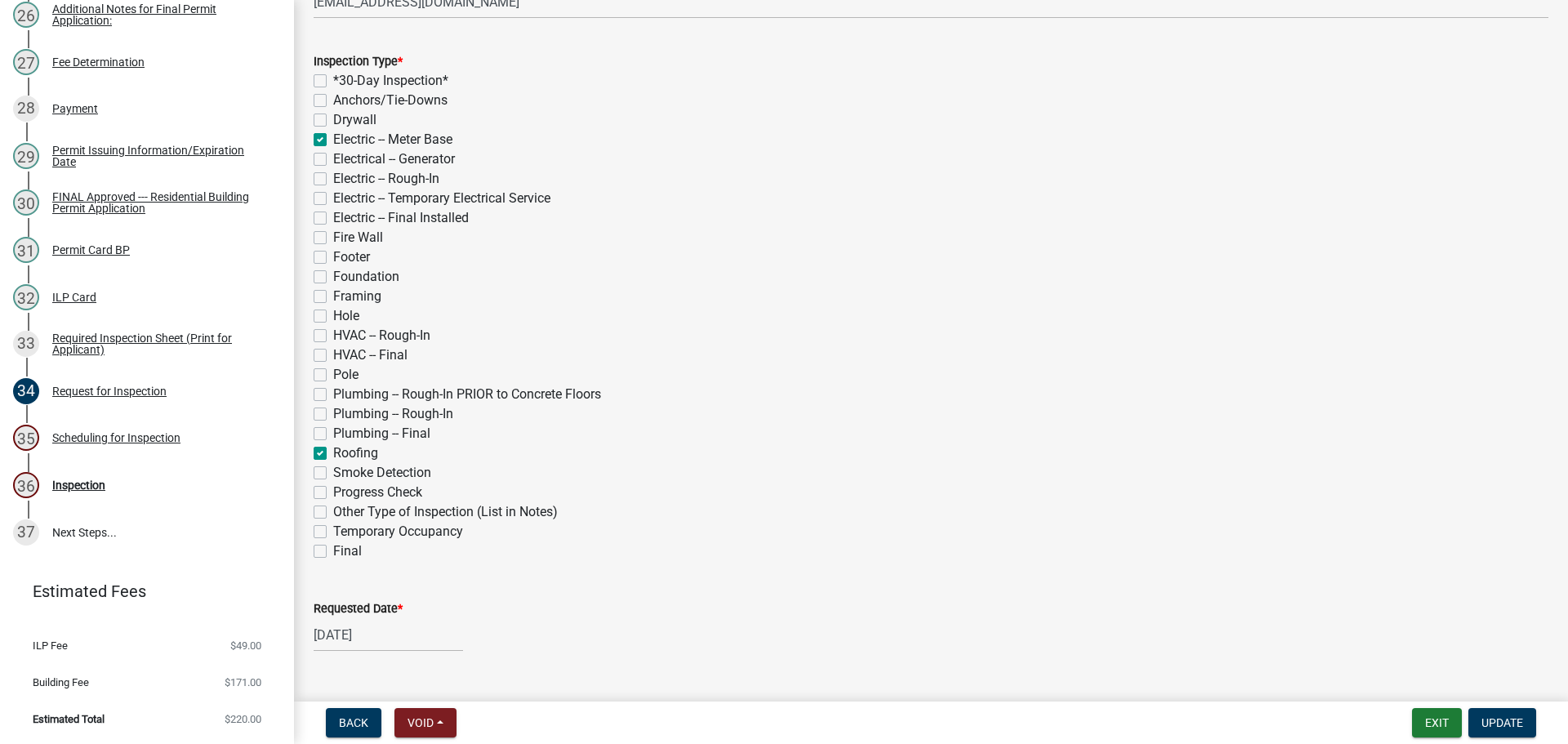
checkbox input "false"
checkbox input "true"
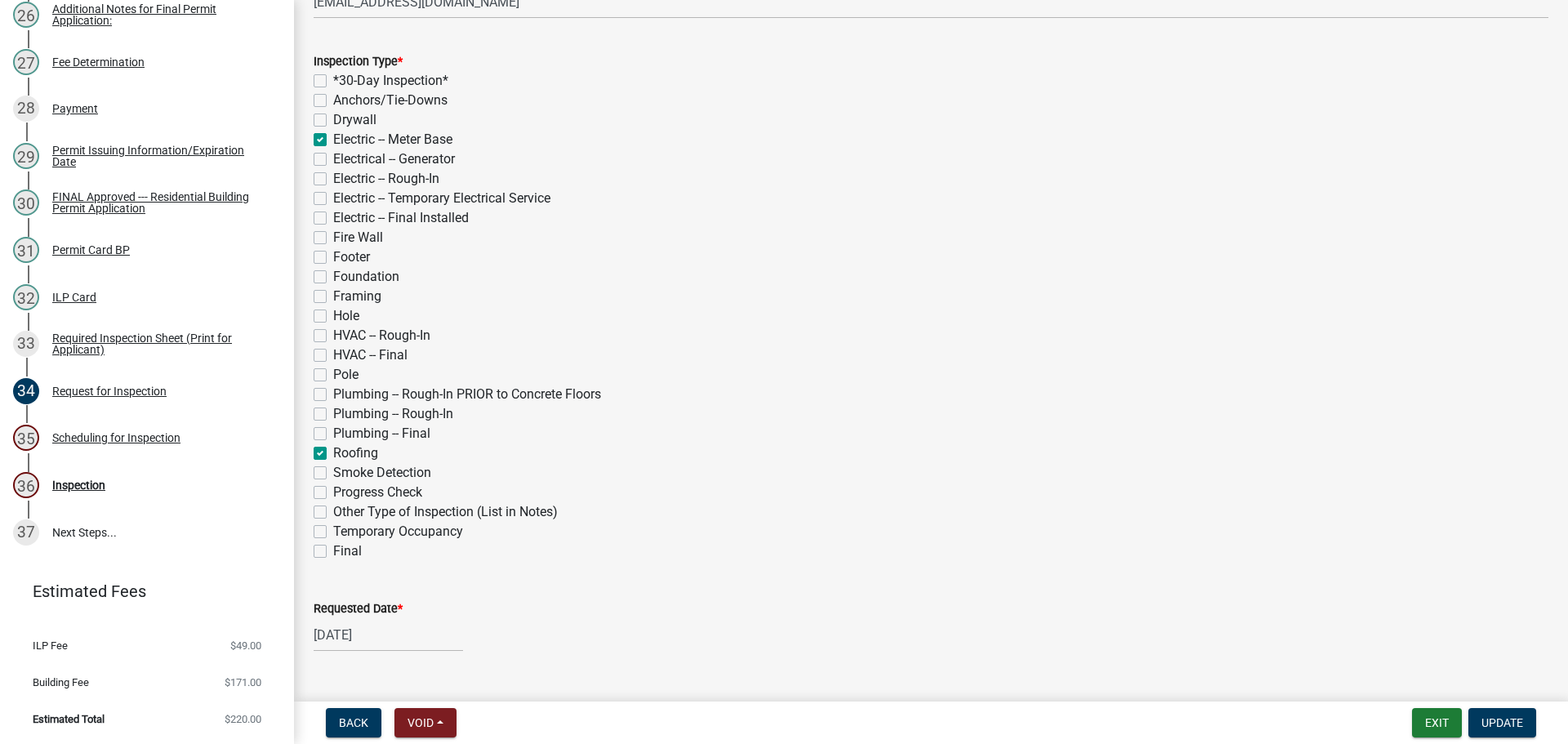
checkbox input "false"
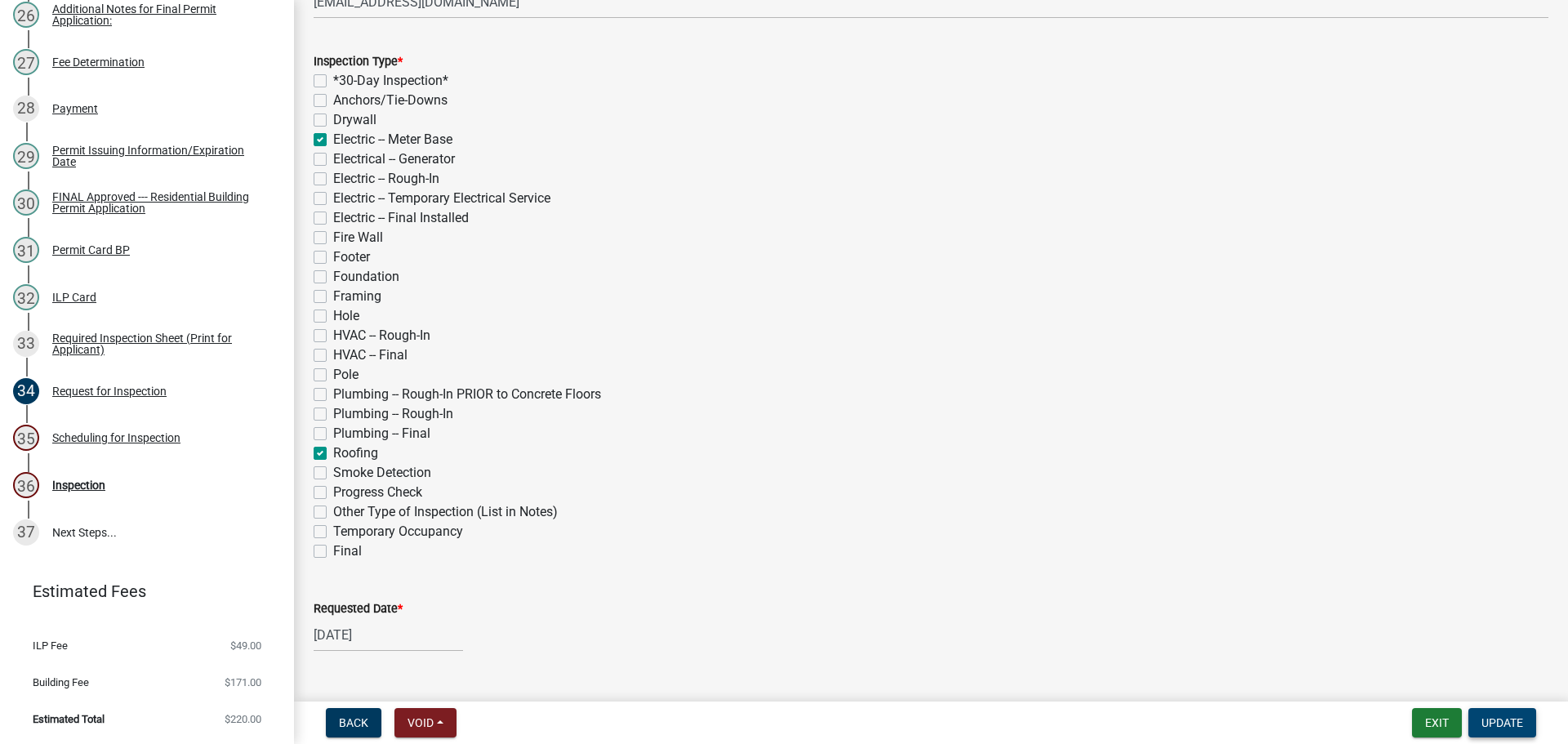
click at [1495, 711] on button "Update" at bounding box center [1503, 723] width 68 height 29
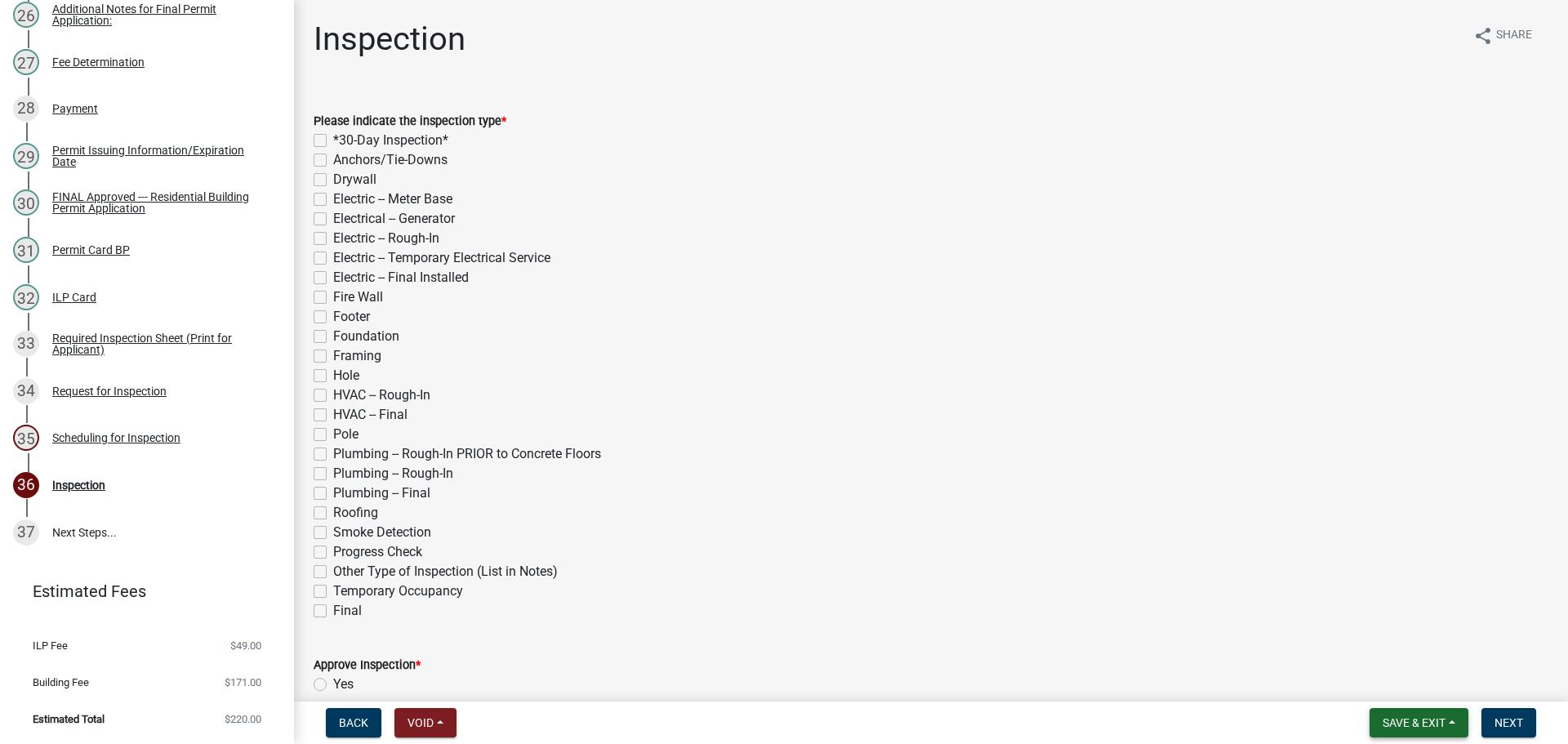
click at [1408, 716] on span "Save & Exit" at bounding box center [1414, 723] width 63 height 13
click at [1370, 681] on button "Save & Exit" at bounding box center [1403, 676] width 130 height 39
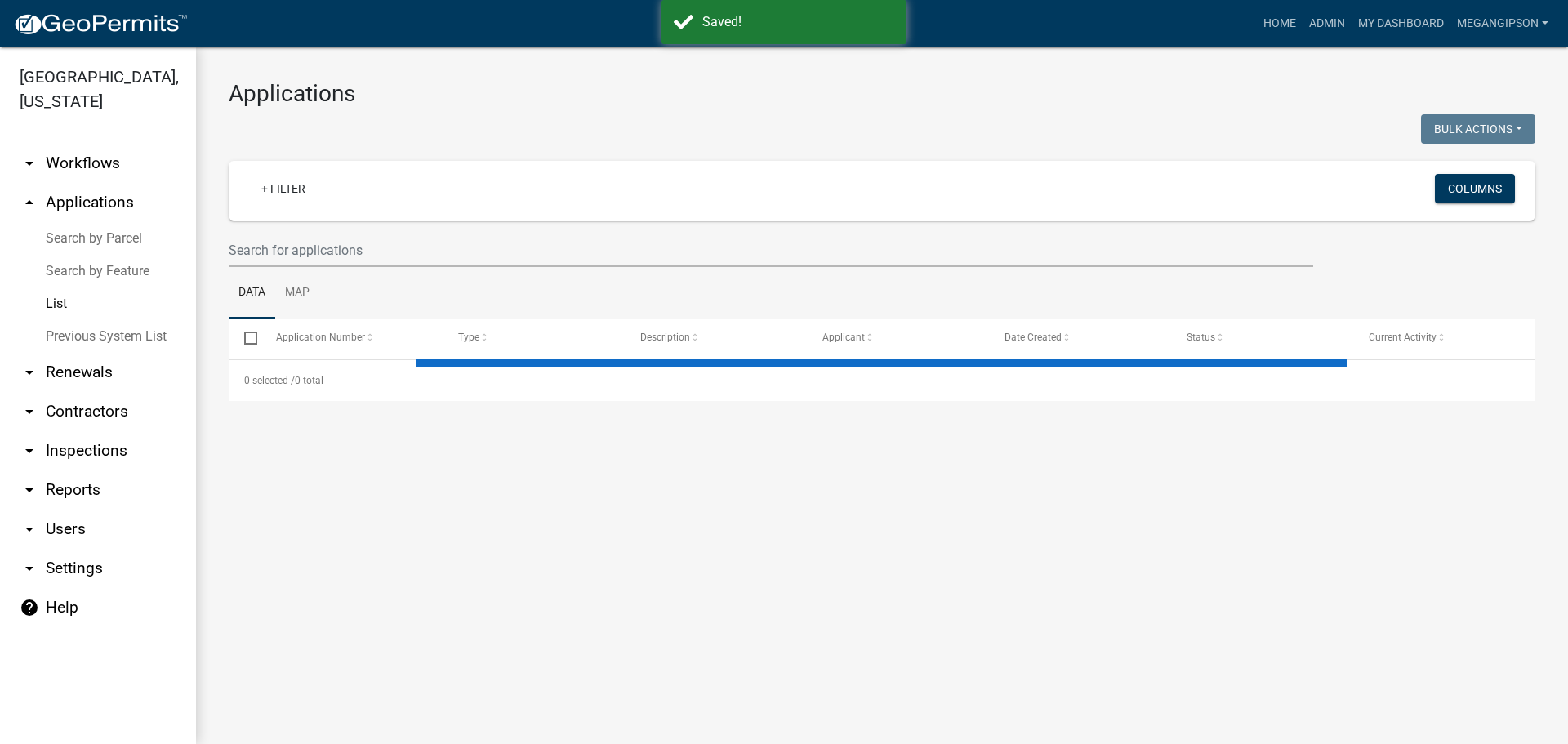
select select "3: 100"
